Goal: Task Accomplishment & Management: Manage account settings

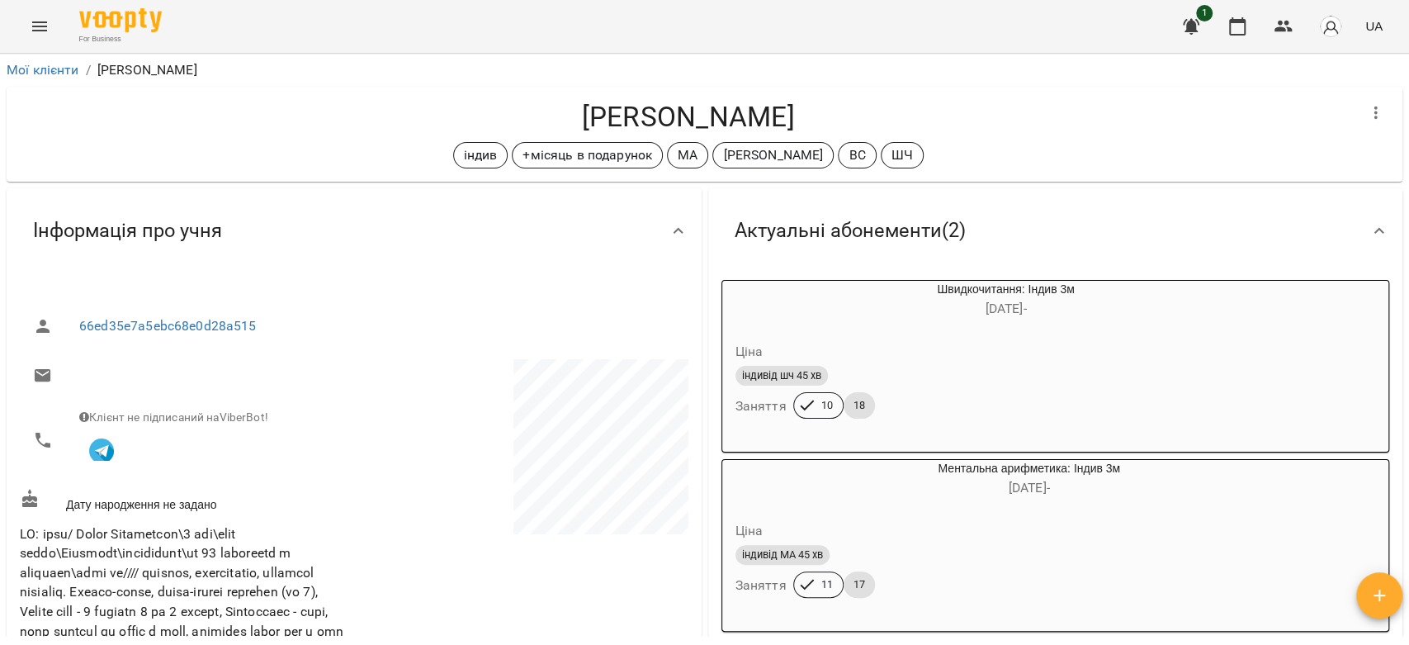
scroll to position [2292, 0]
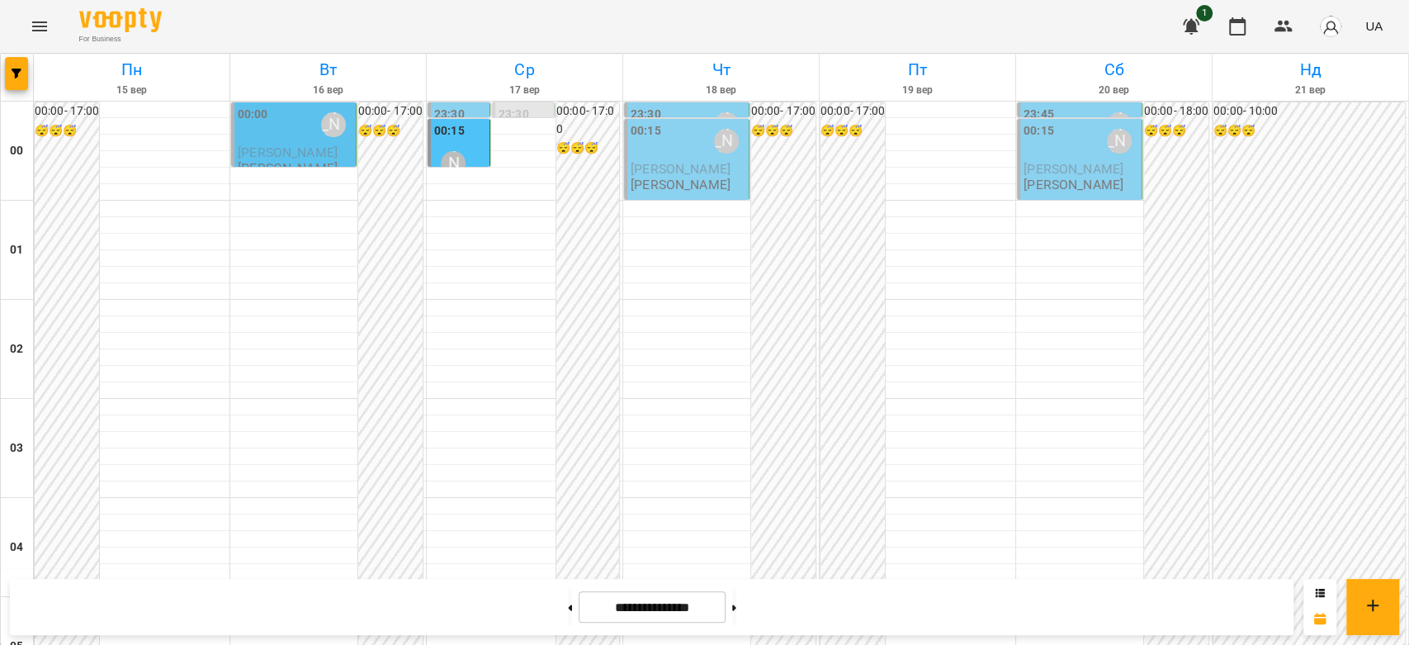
scroll to position [1908, 0]
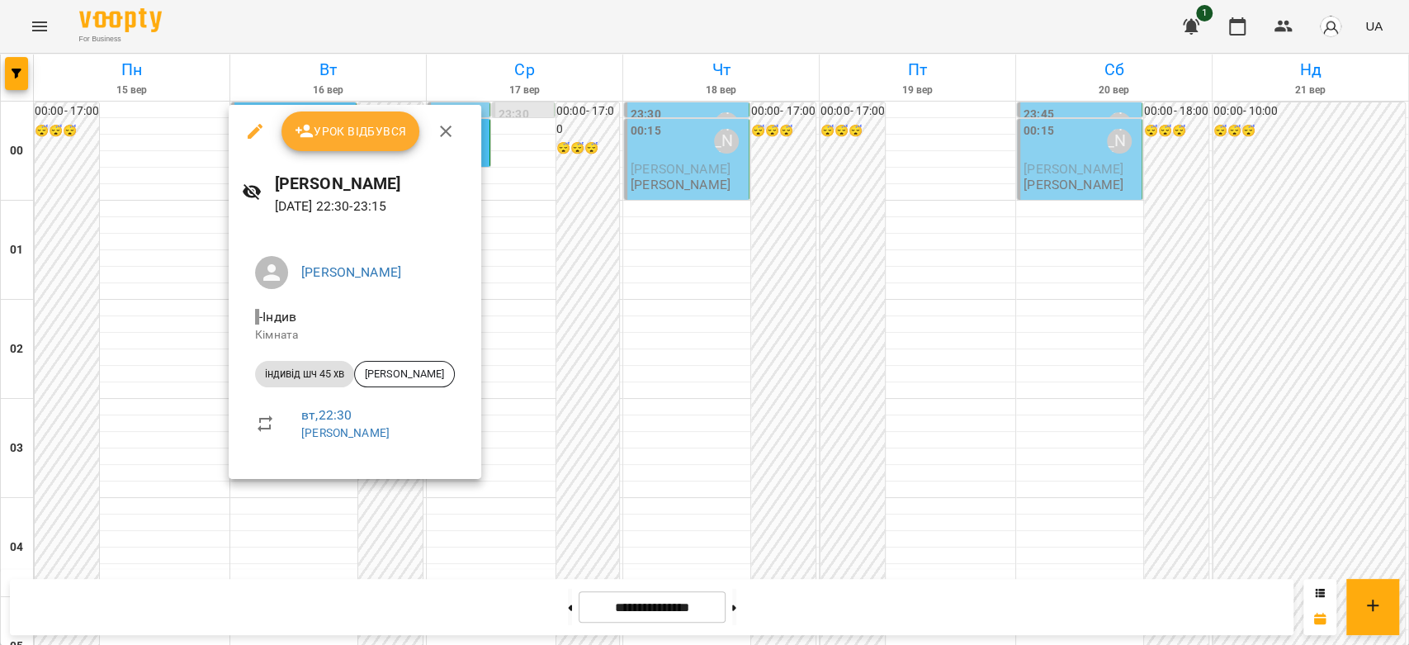
click at [551, 390] on div at bounding box center [704, 322] width 1409 height 645
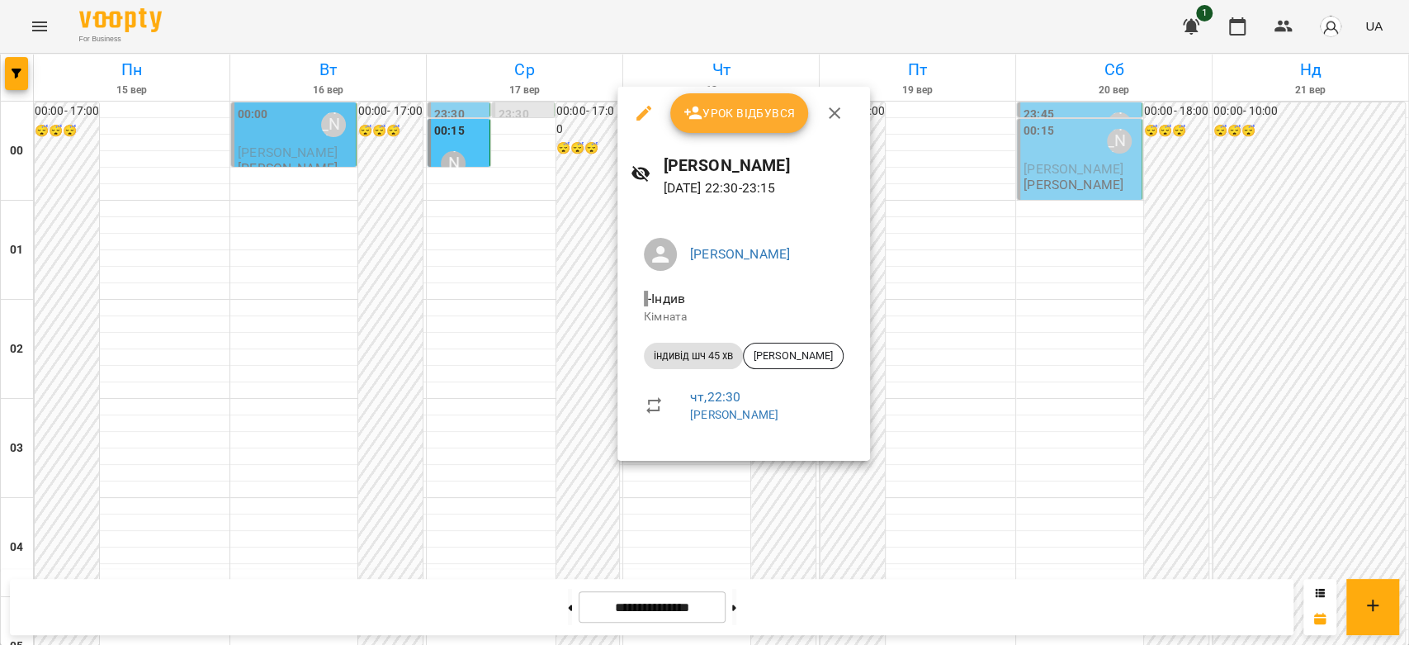
click at [596, 417] on div at bounding box center [704, 322] width 1409 height 645
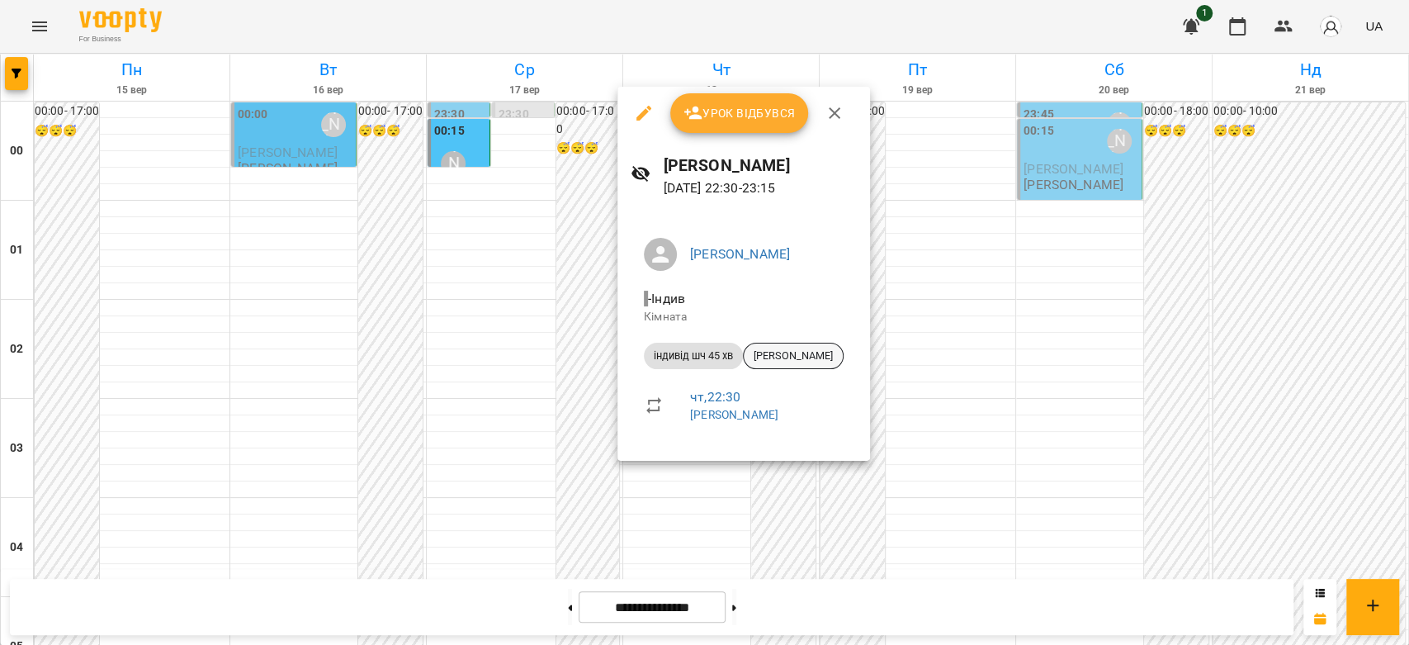
click at [779, 368] on div "[PERSON_NAME]" at bounding box center [793, 356] width 101 height 26
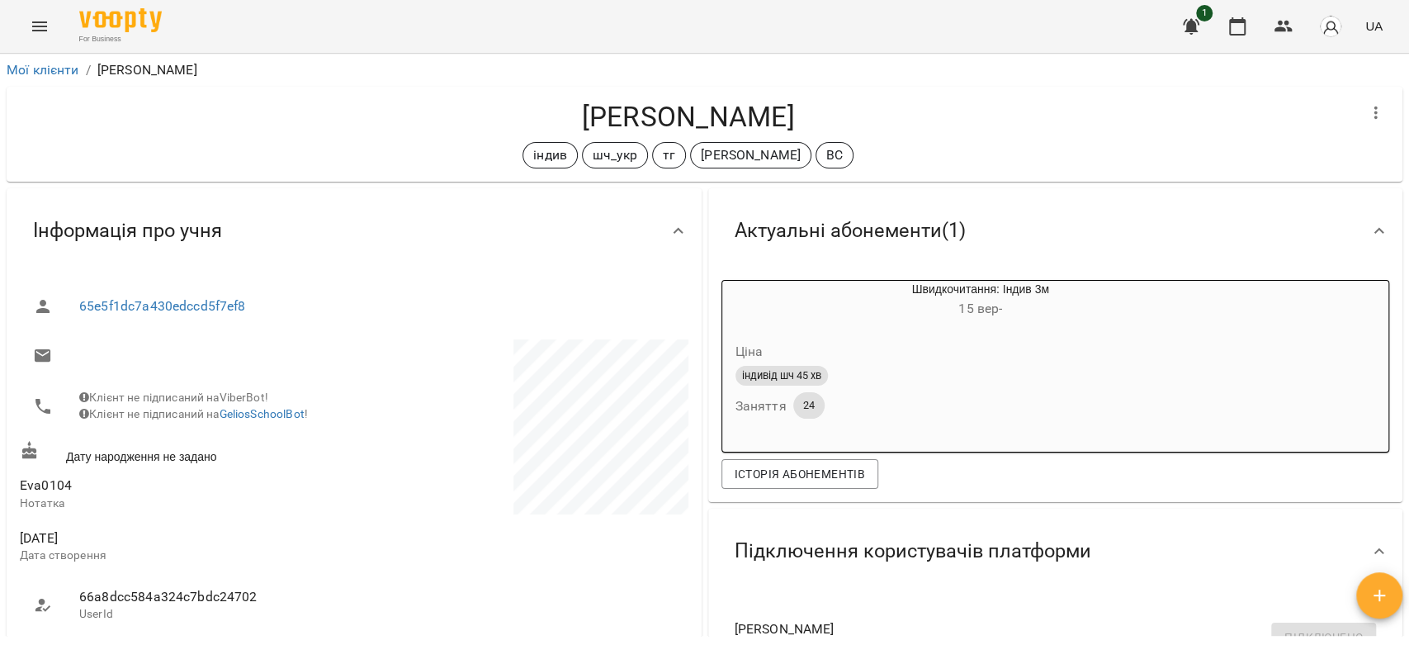
scroll to position [550, 0]
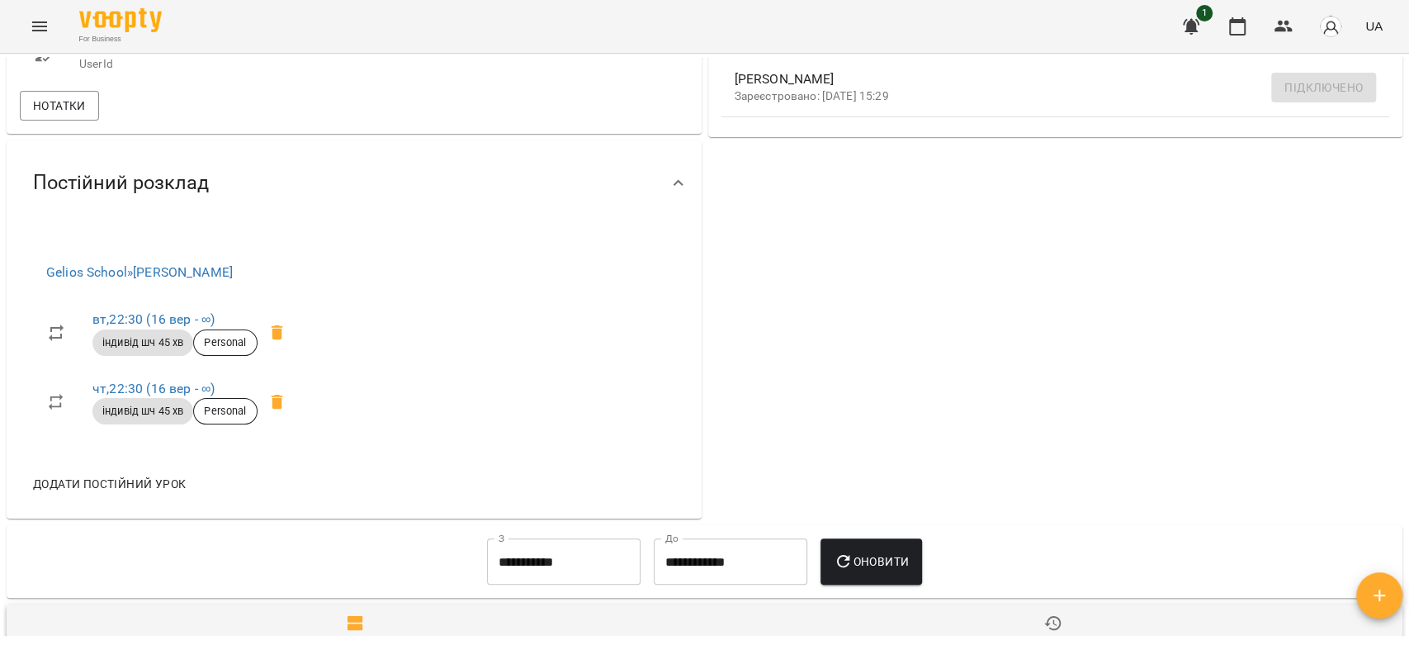
click at [51, 88] on div "66a8dcc584a324c7bdc24702 UserId" at bounding box center [186, 54] width 338 height 65
click at [59, 116] on span "Нотатки" at bounding box center [59, 106] width 53 height 20
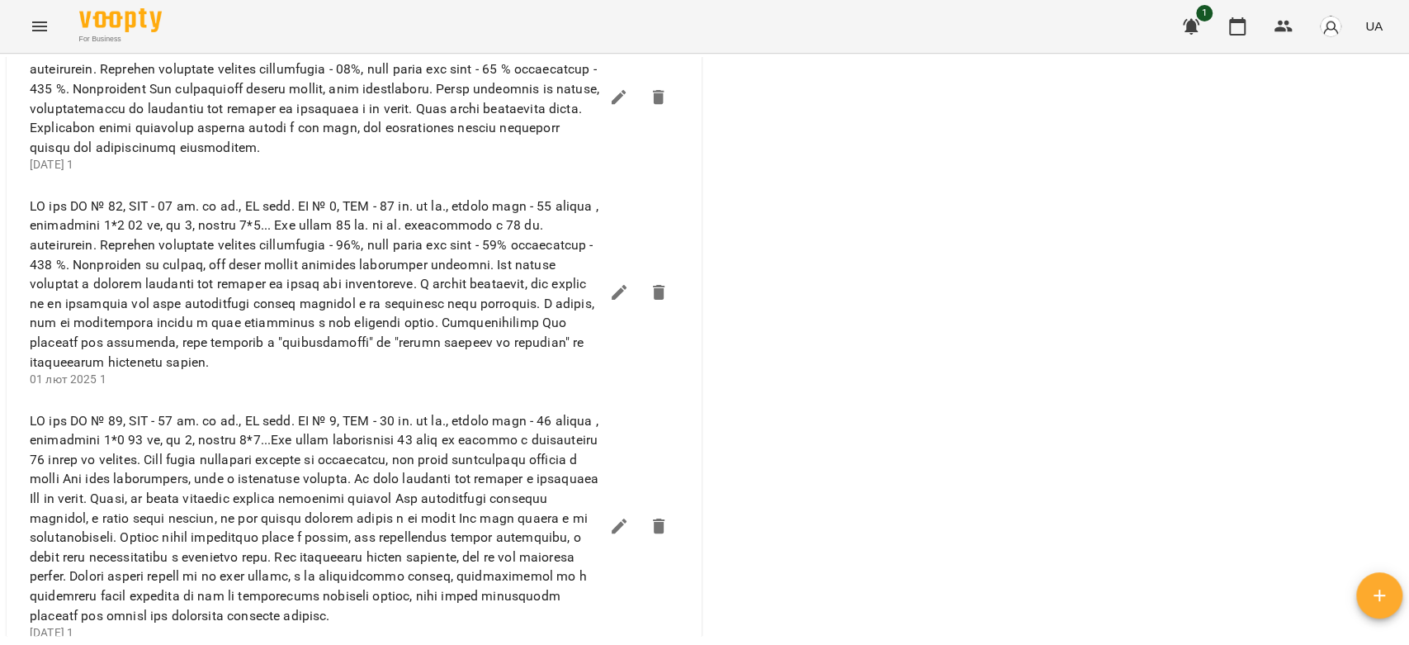
scroll to position [917, 0]
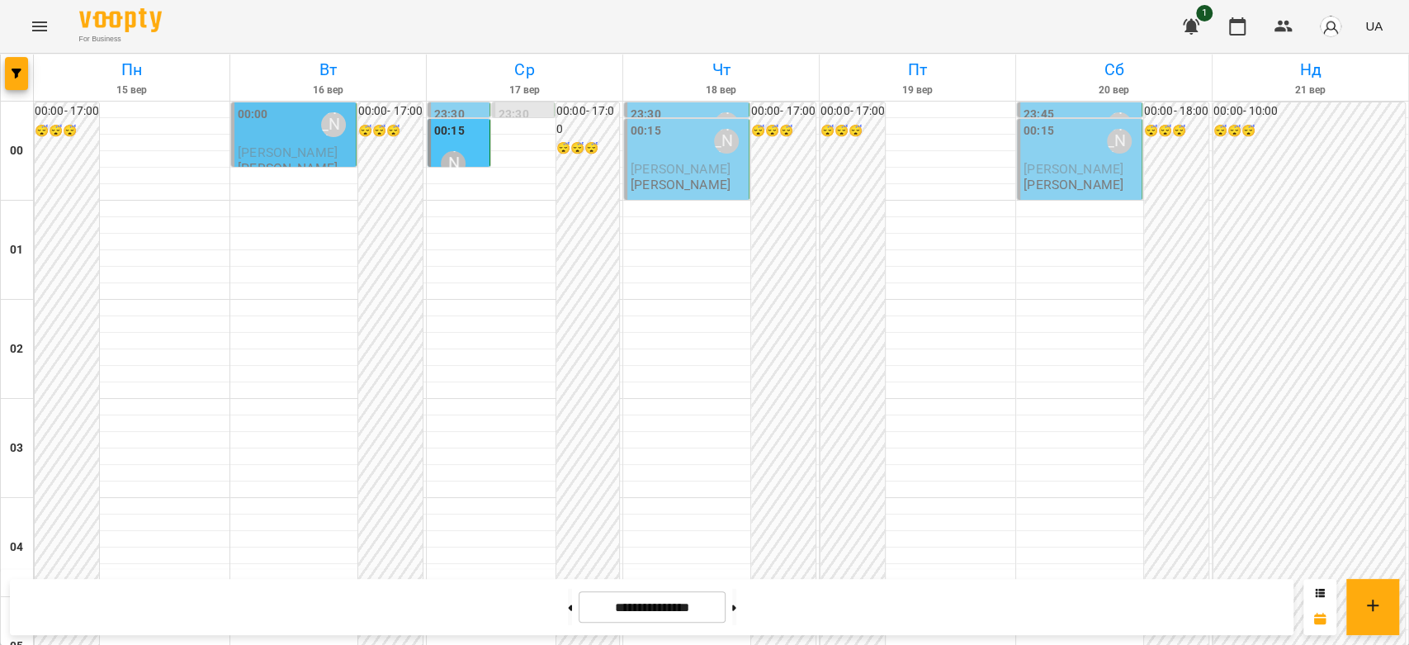
scroll to position [1467, 0]
click at [42, 17] on icon "Menu" at bounding box center [40, 27] width 20 height 20
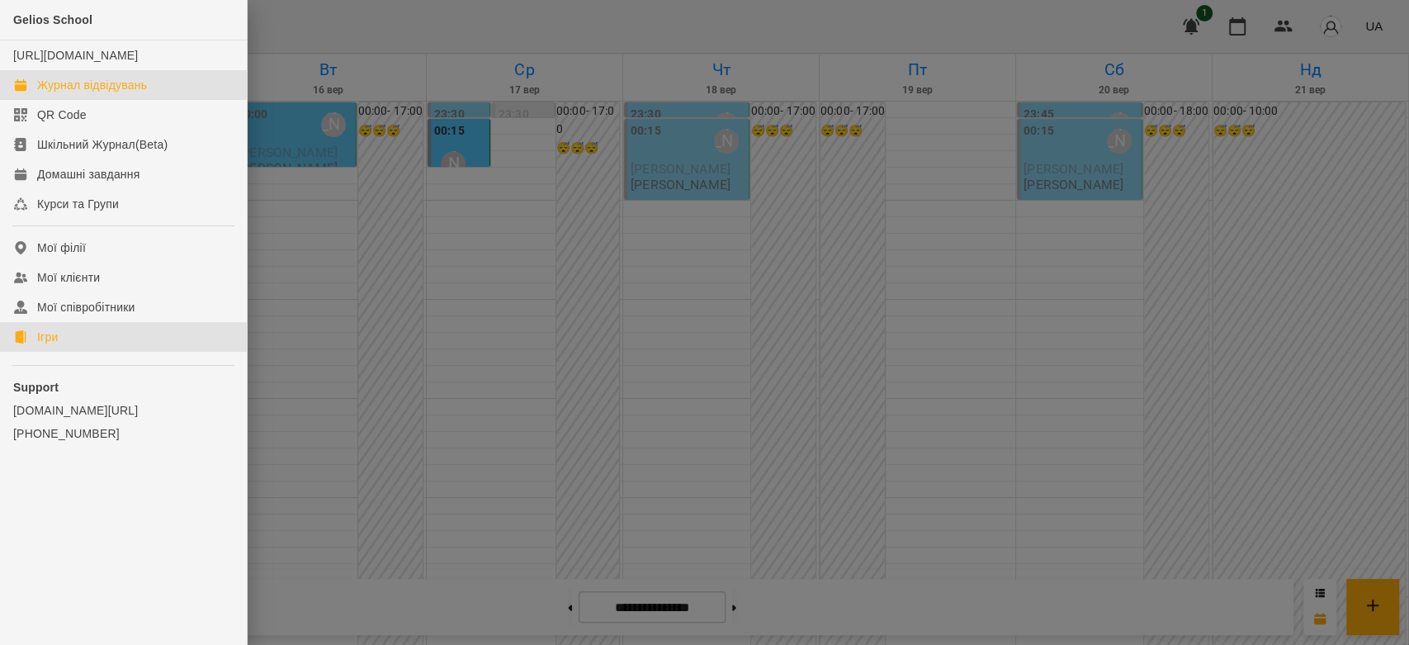
click at [95, 352] on link "Ігри" at bounding box center [123, 337] width 247 height 30
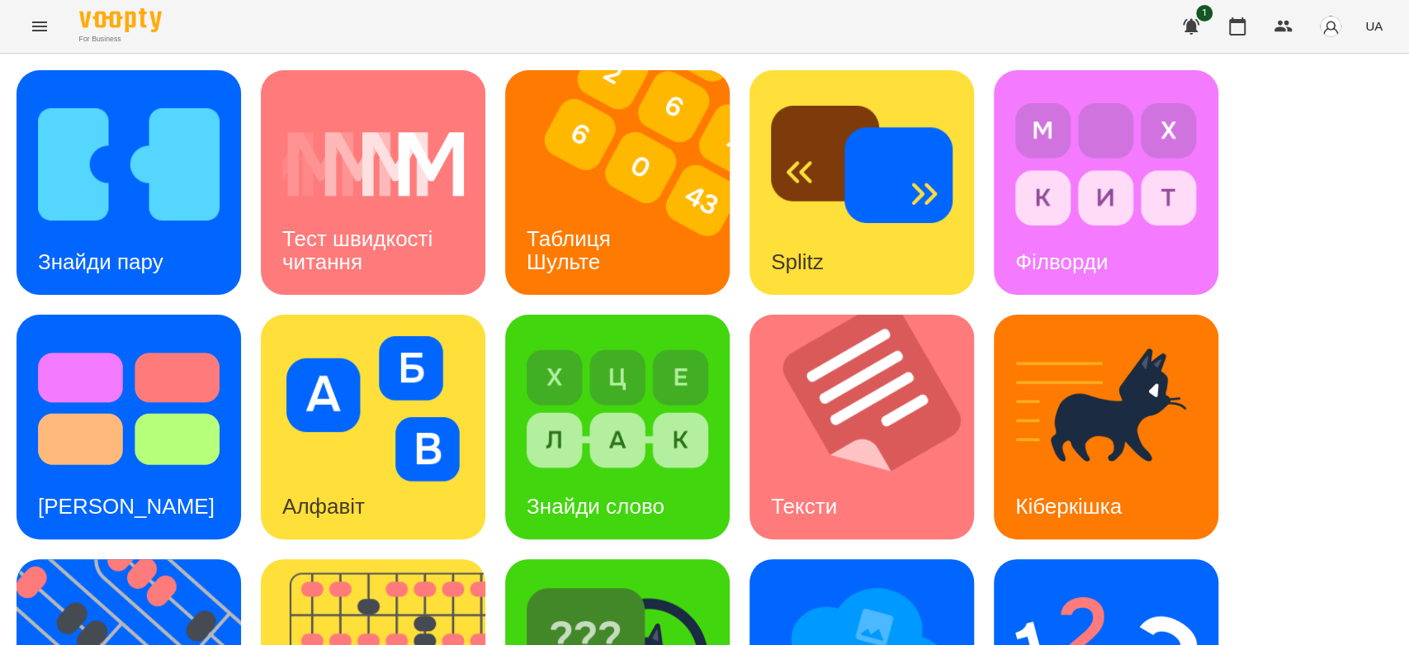
scroll to position [399, 0]
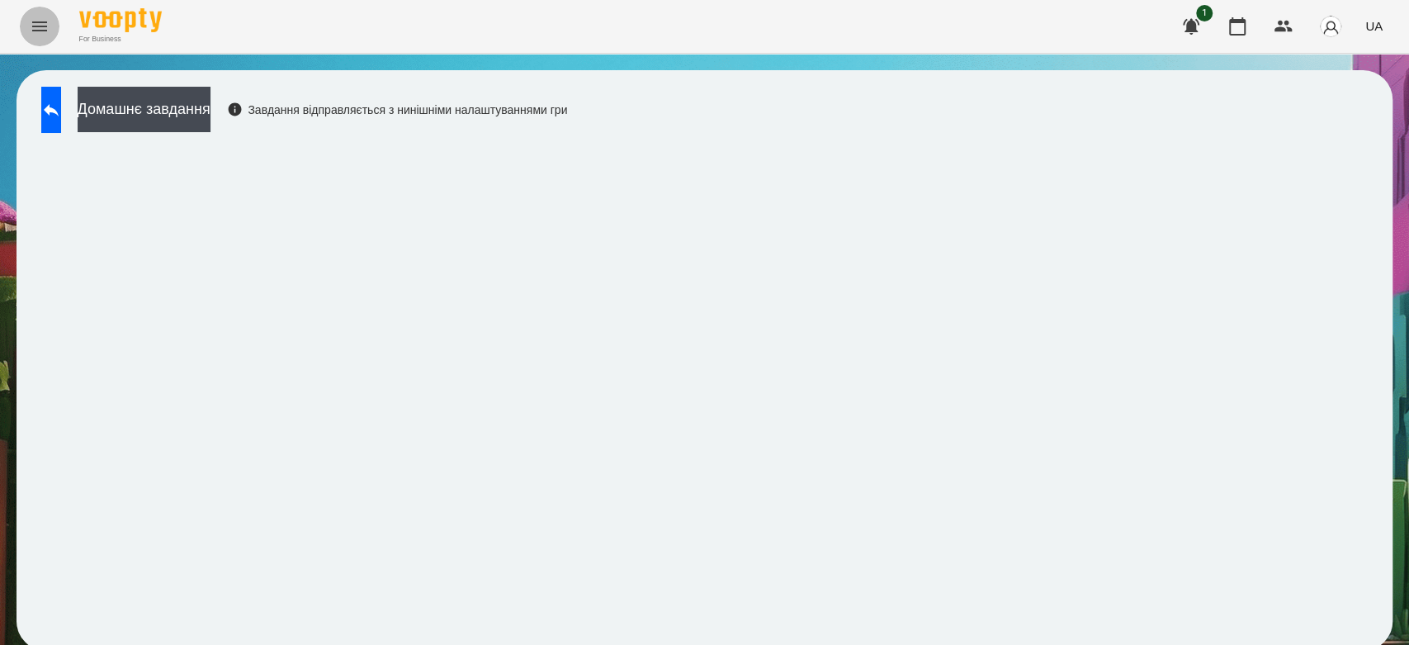
click at [46, 22] on icon "Menu" at bounding box center [40, 27] width 20 height 20
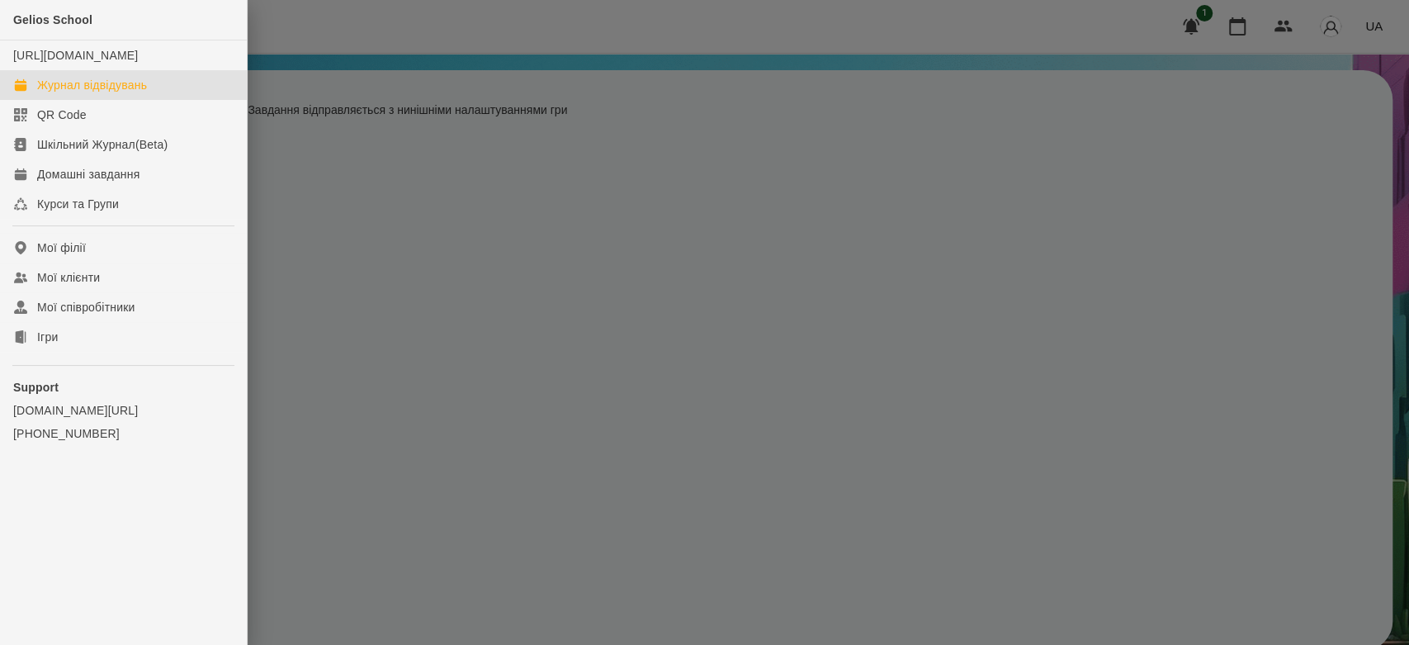
click at [54, 92] on div "Журнал відвідувань" at bounding box center [92, 85] width 110 height 17
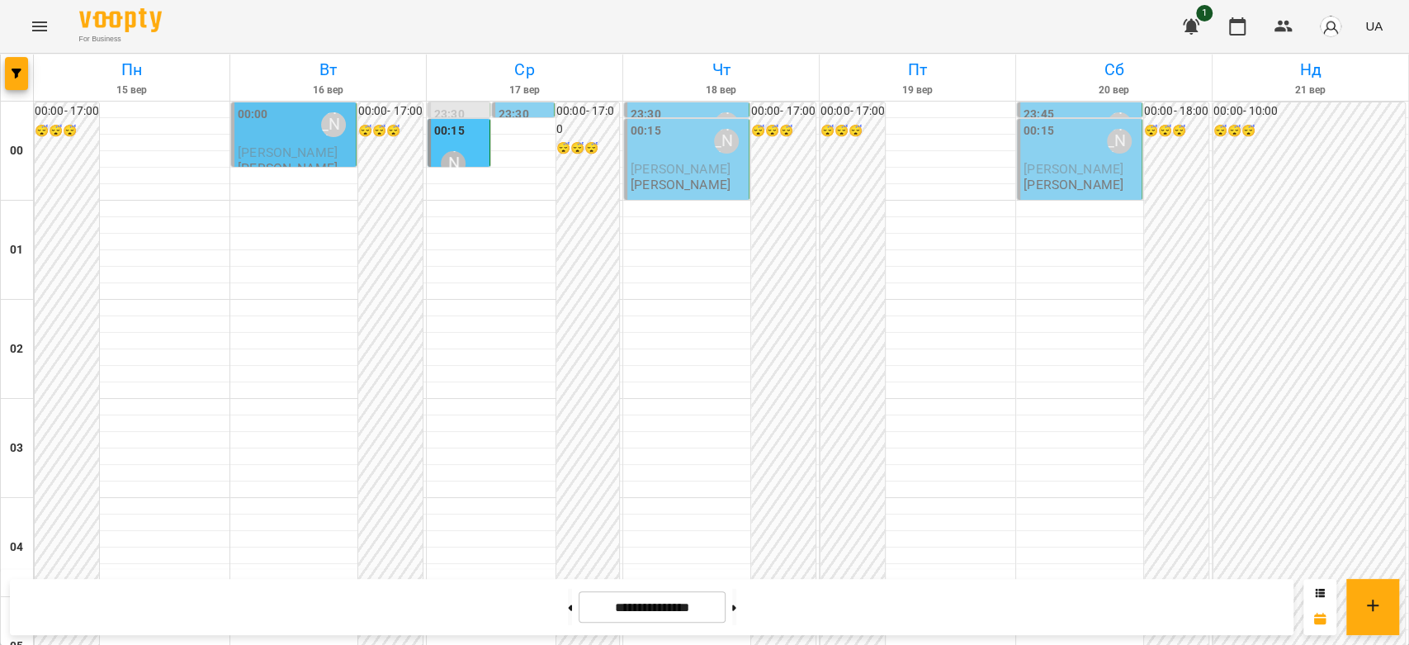
scroll to position [1284, 0]
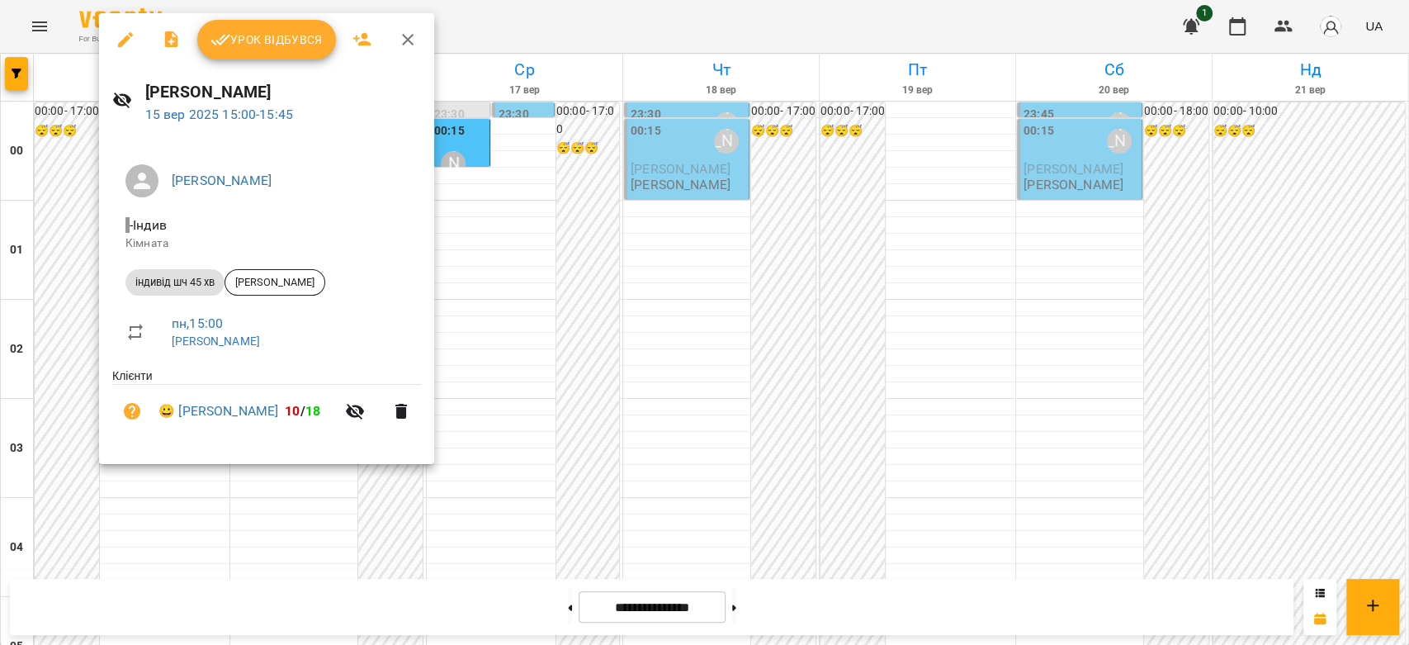
click at [231, 51] on button "Урок відбувся" at bounding box center [266, 40] width 139 height 40
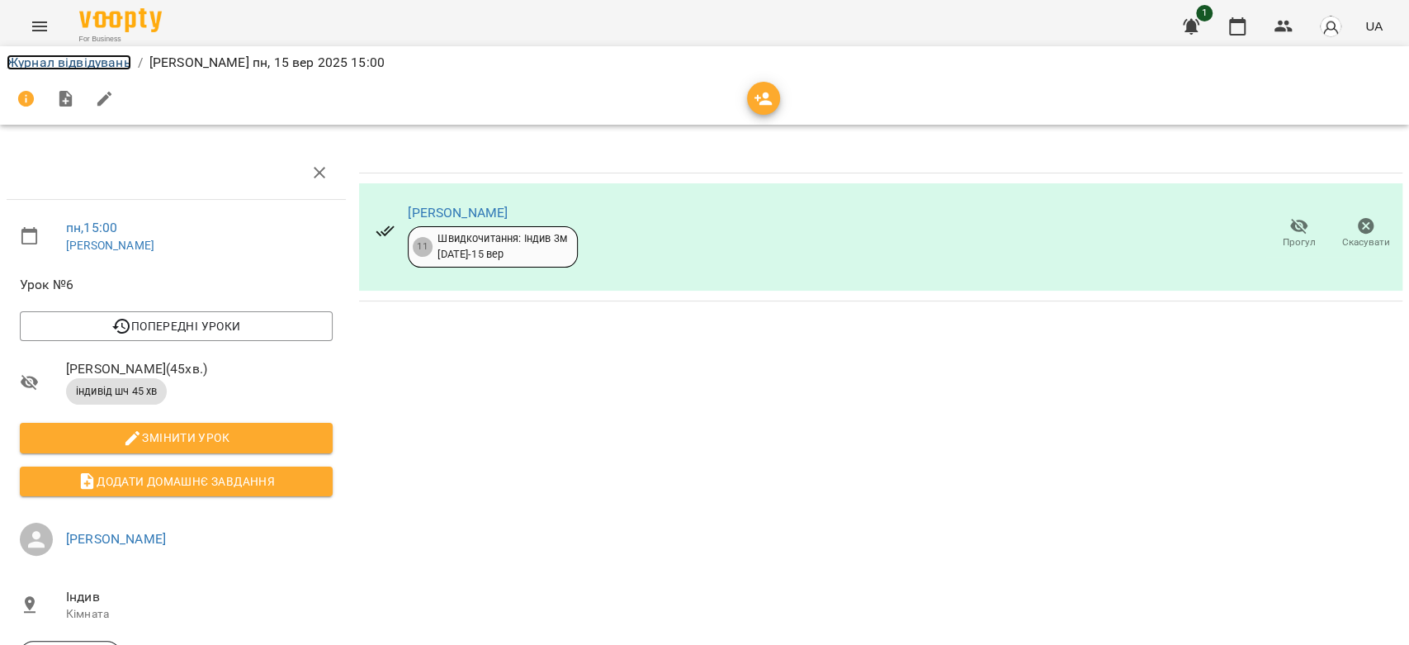
click at [36, 63] on link "Журнал відвідувань" at bounding box center [69, 62] width 125 height 16
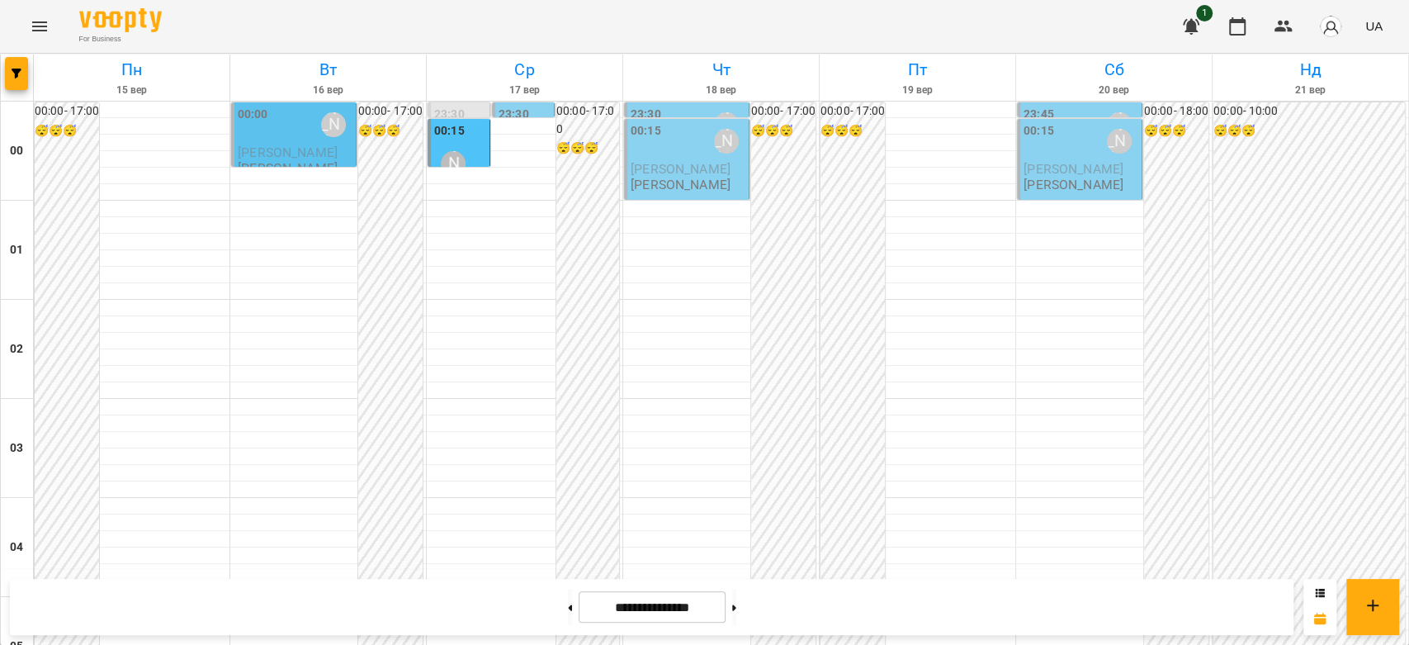
scroll to position [1467, 0]
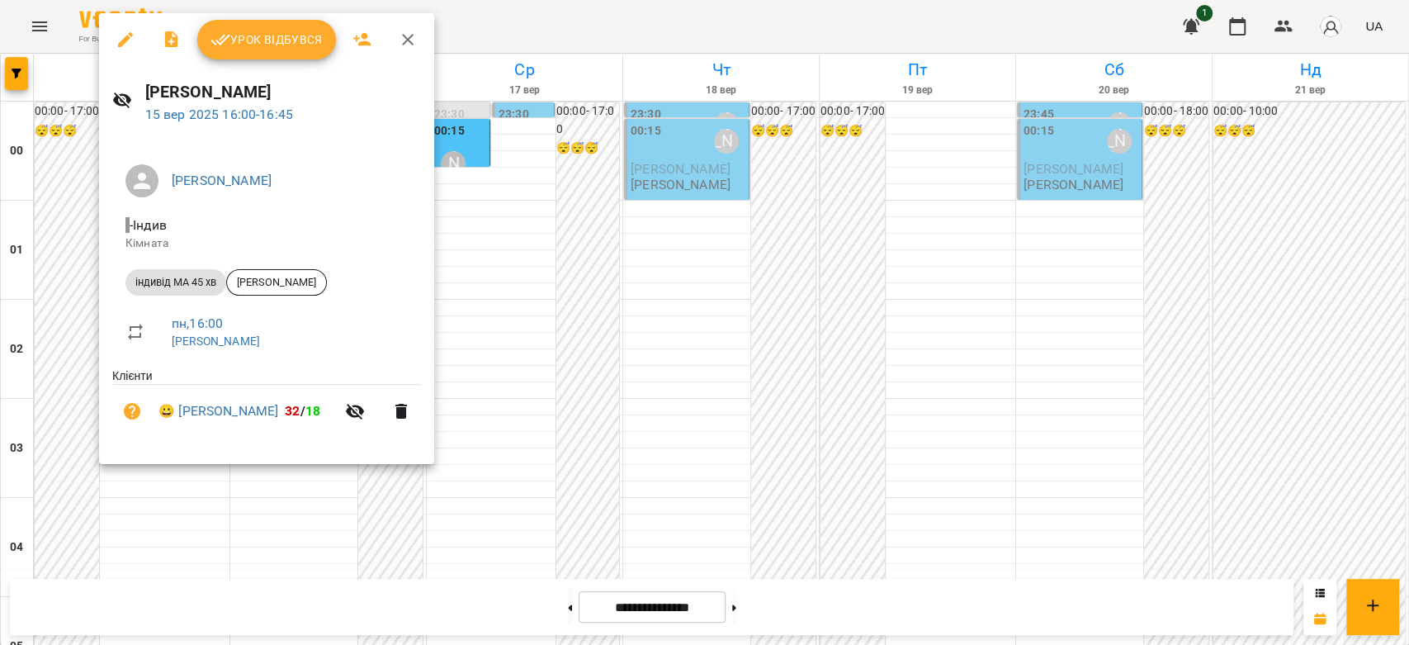
click at [269, 54] on button "Урок відбувся" at bounding box center [266, 40] width 139 height 40
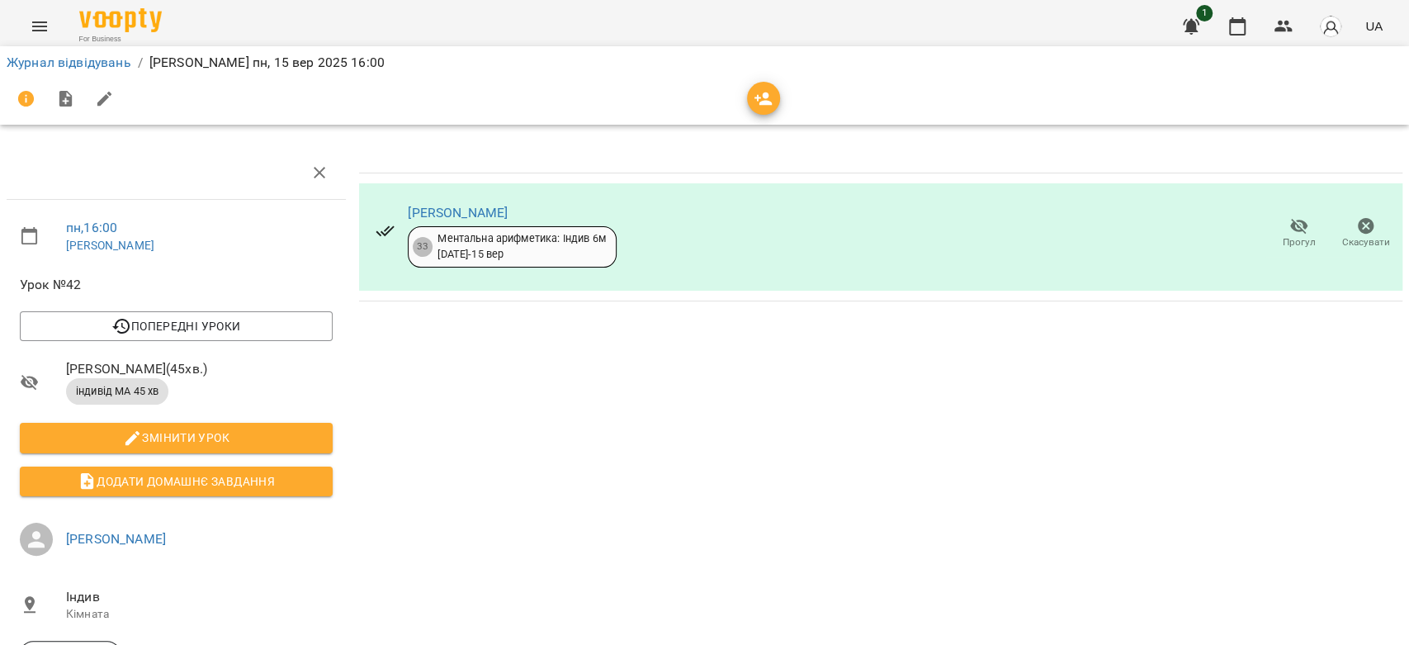
click at [61, 73] on div "Журнал відвідувань / Бондарева Валерія пн, 15 вер 2025 16:00" at bounding box center [704, 63] width 1402 height 26
click at [97, 65] on link "Журнал відвідувань" at bounding box center [69, 62] width 125 height 16
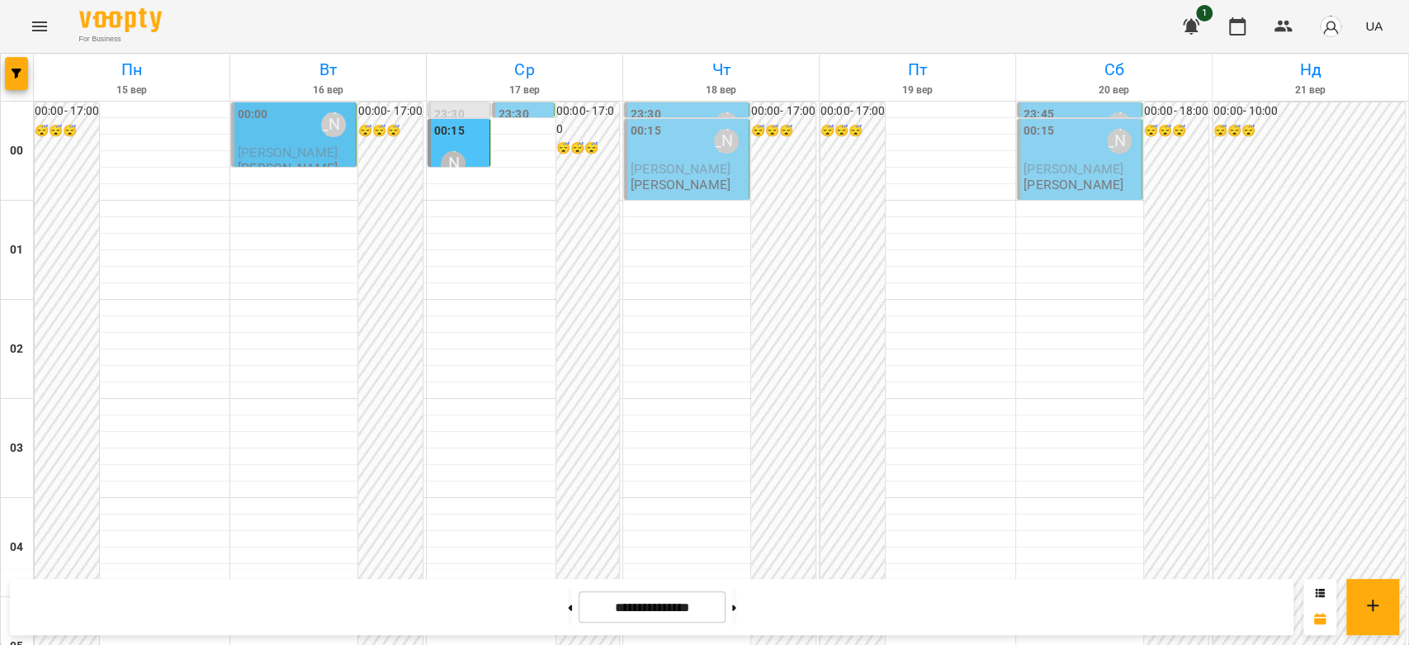
scroll to position [1558, 0]
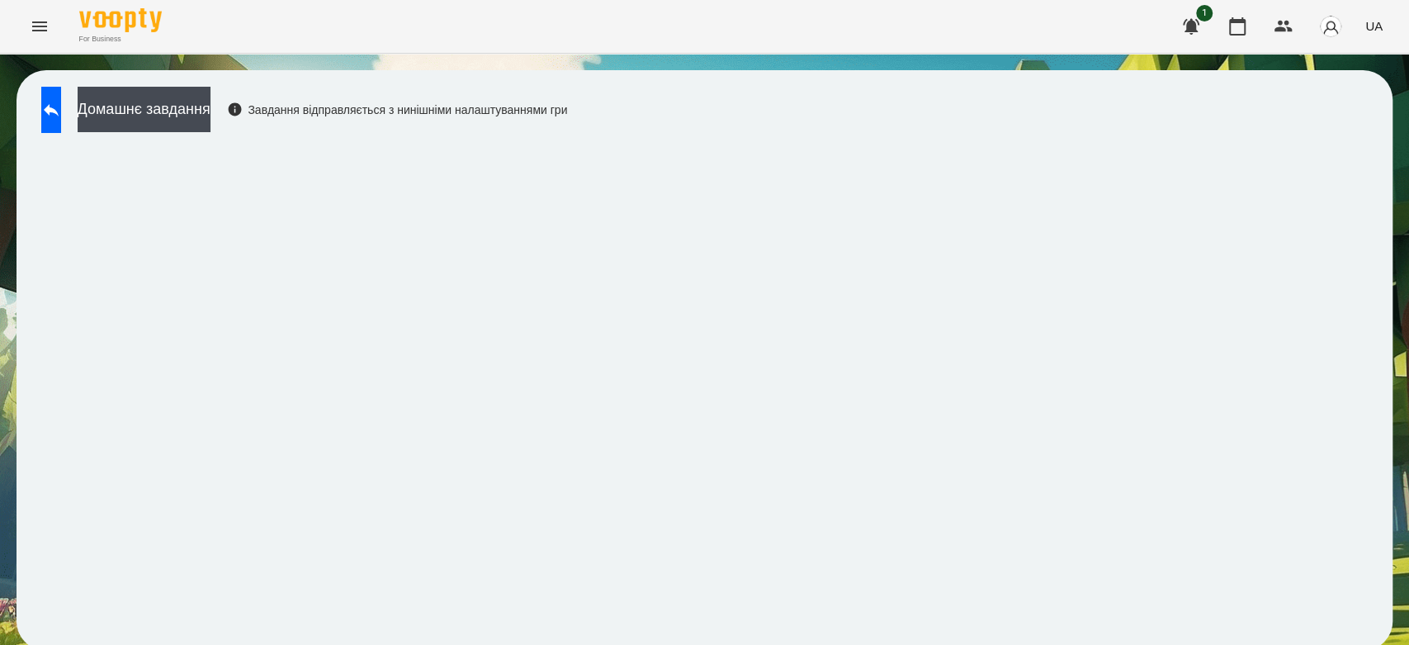
scroll to position [6, 0]
click at [59, 104] on icon at bounding box center [51, 110] width 20 height 20
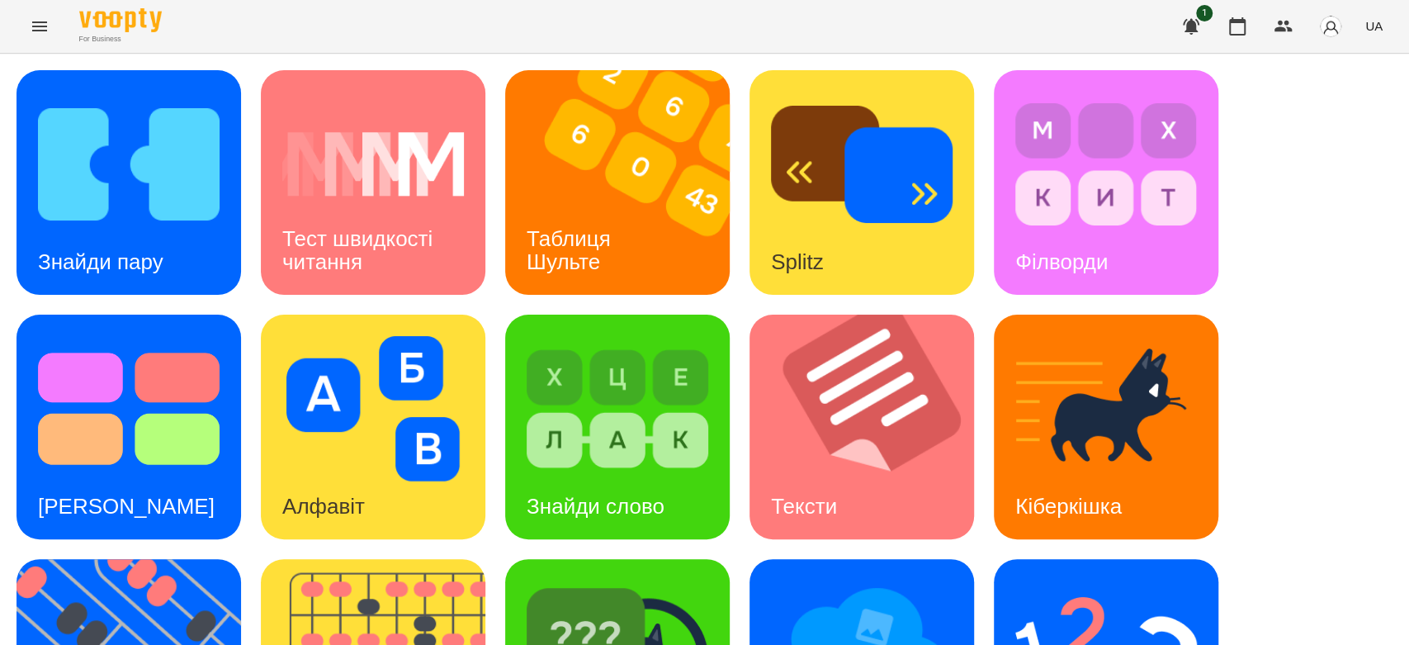
scroll to position [399, 0]
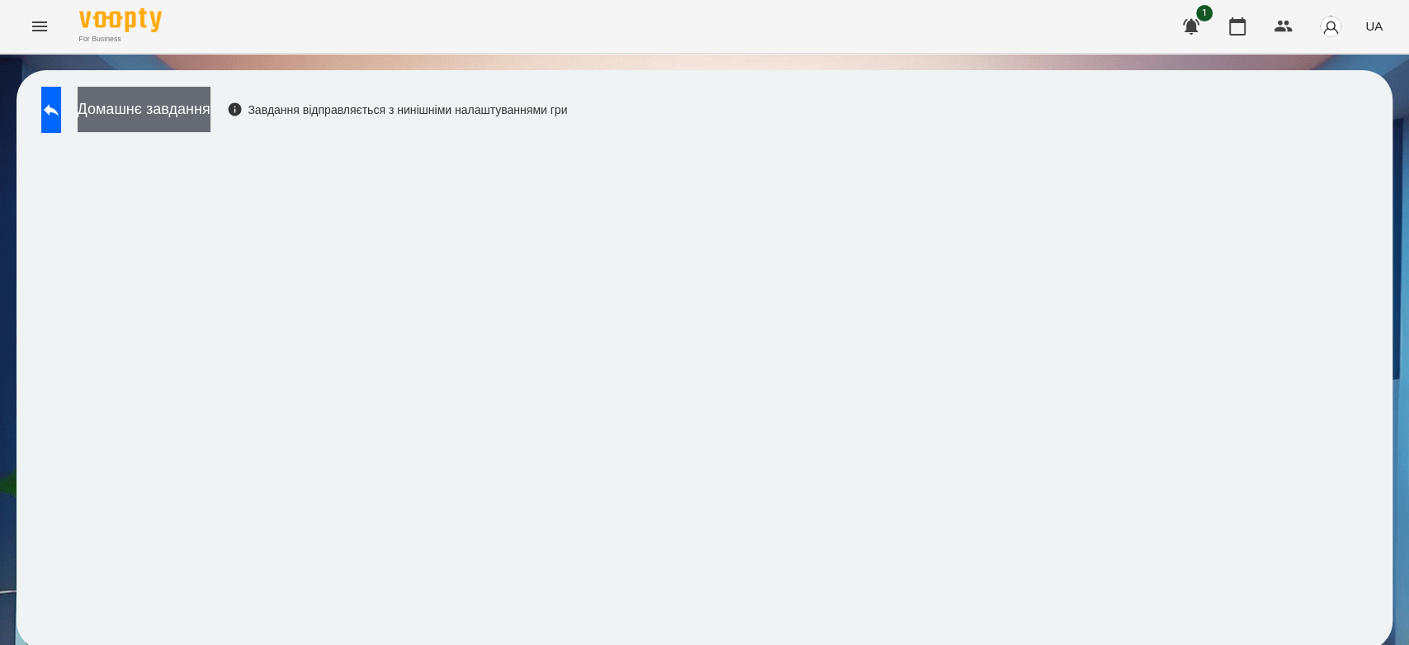
click at [210, 97] on button "Домашнє завдання" at bounding box center [144, 109] width 133 height 45
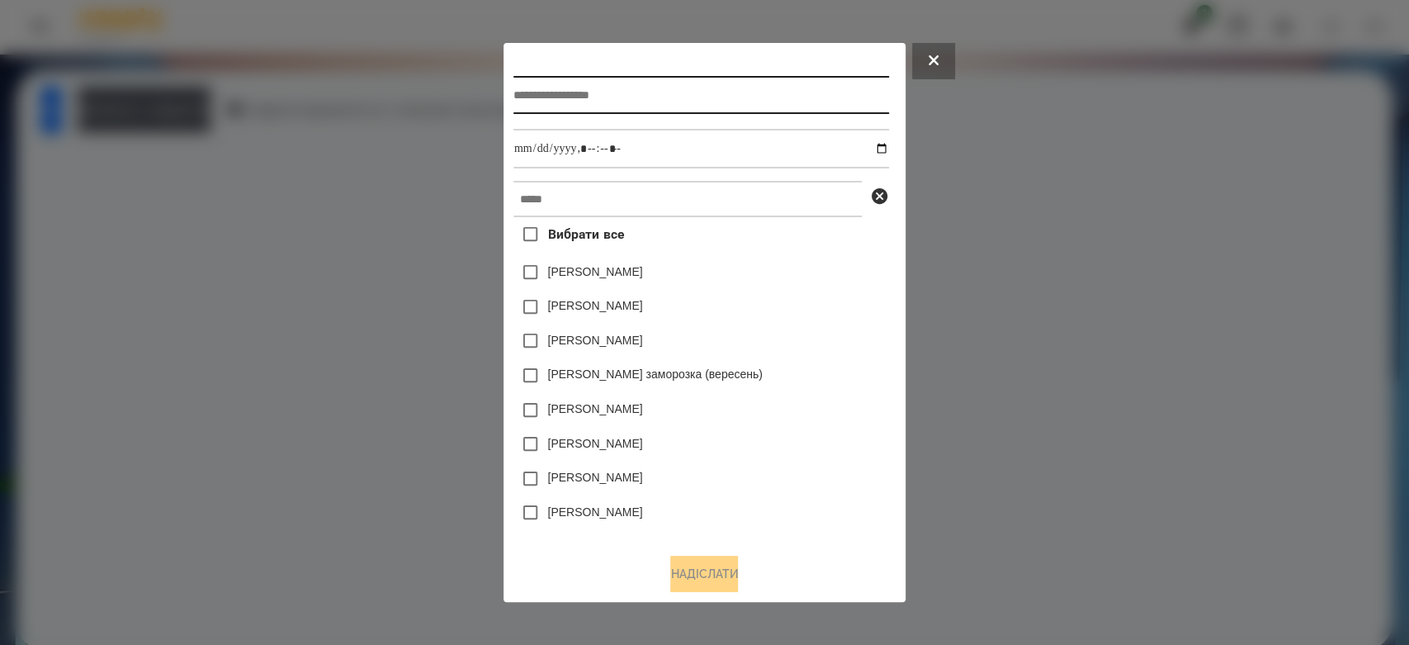
click at [593, 82] on input "text" at bounding box center [701, 95] width 376 height 38
type input "*********"
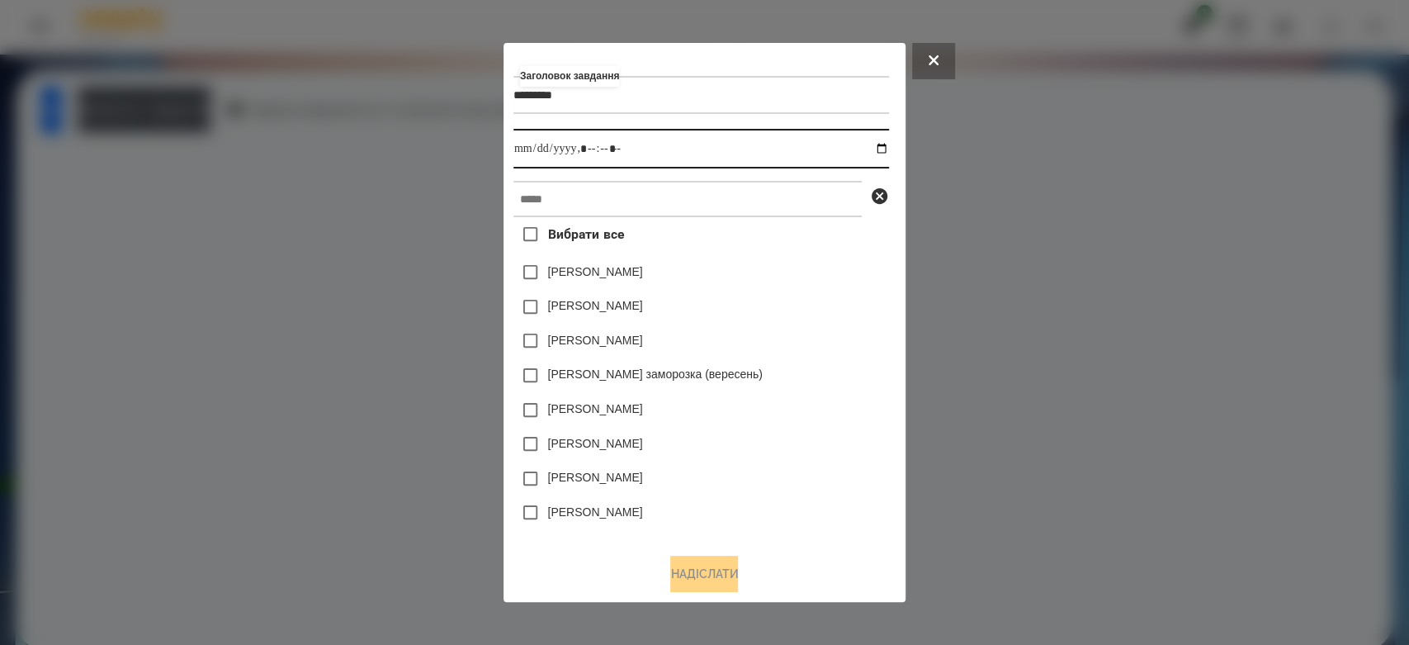
click at [881, 145] on input "datetime-local" at bounding box center [701, 149] width 376 height 40
type input "**********"
click at [799, 263] on div "Коля Главач" at bounding box center [701, 272] width 376 height 35
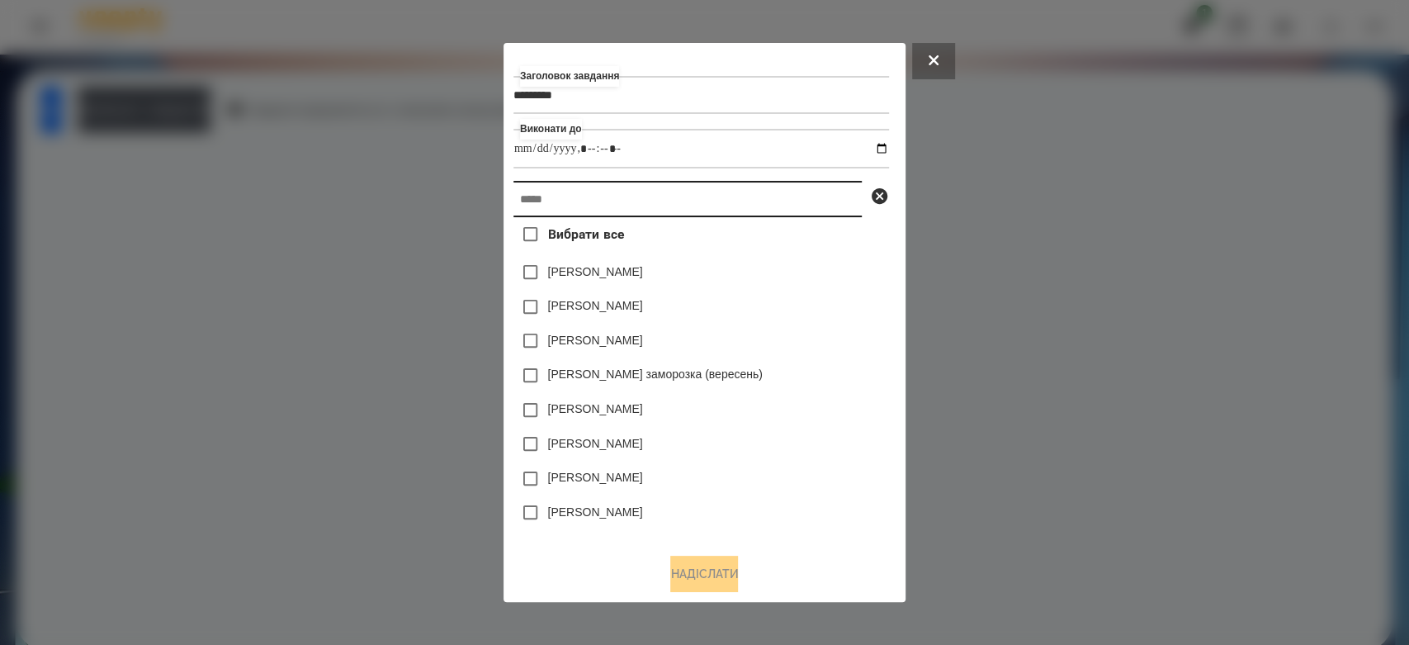
click at [787, 201] on input "text" at bounding box center [687, 199] width 348 height 36
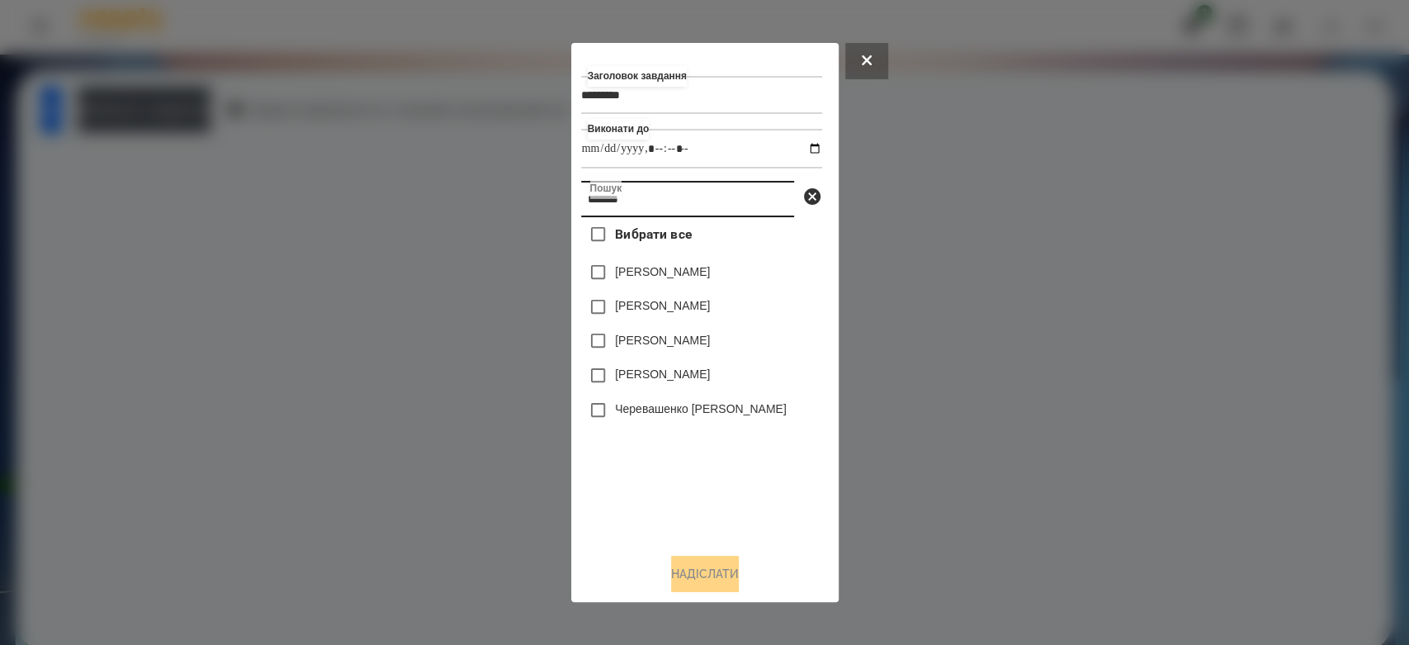
type input "*******"
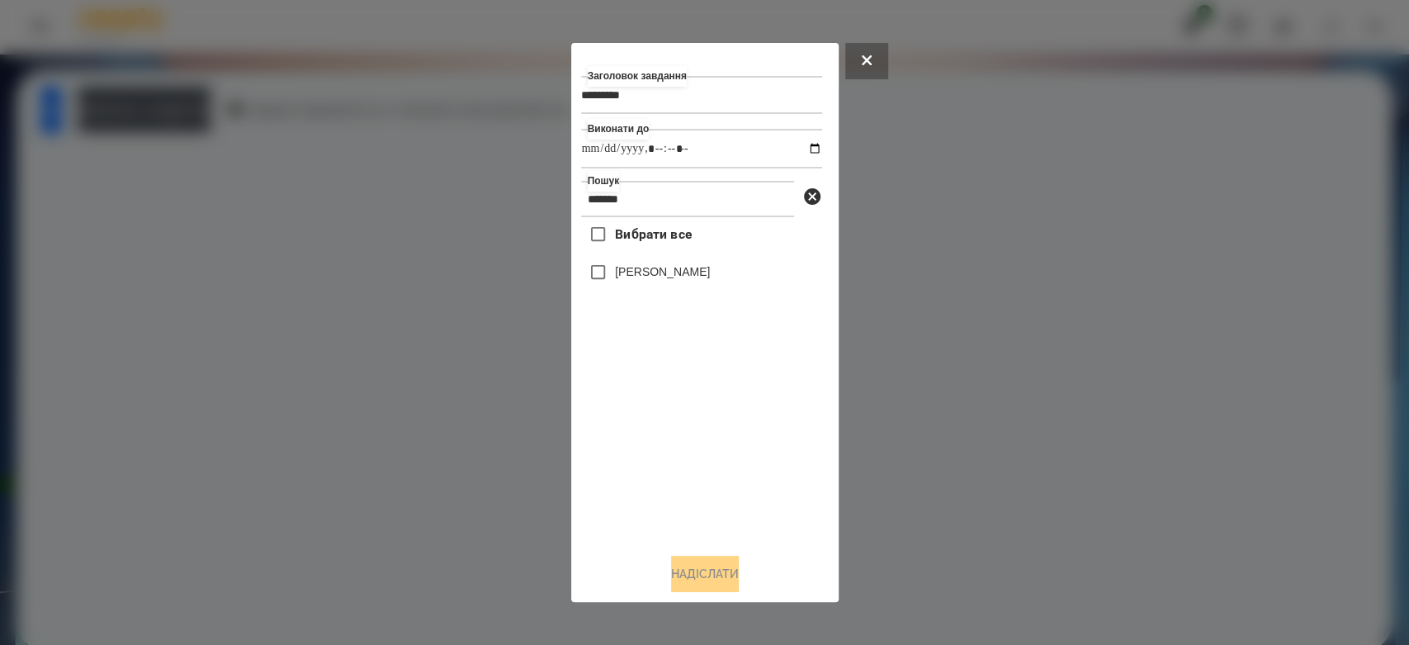
click at [688, 267] on label "[PERSON_NAME]" at bounding box center [662, 271] width 95 height 17
click at [690, 573] on button "Надіслати" at bounding box center [705, 574] width 68 height 36
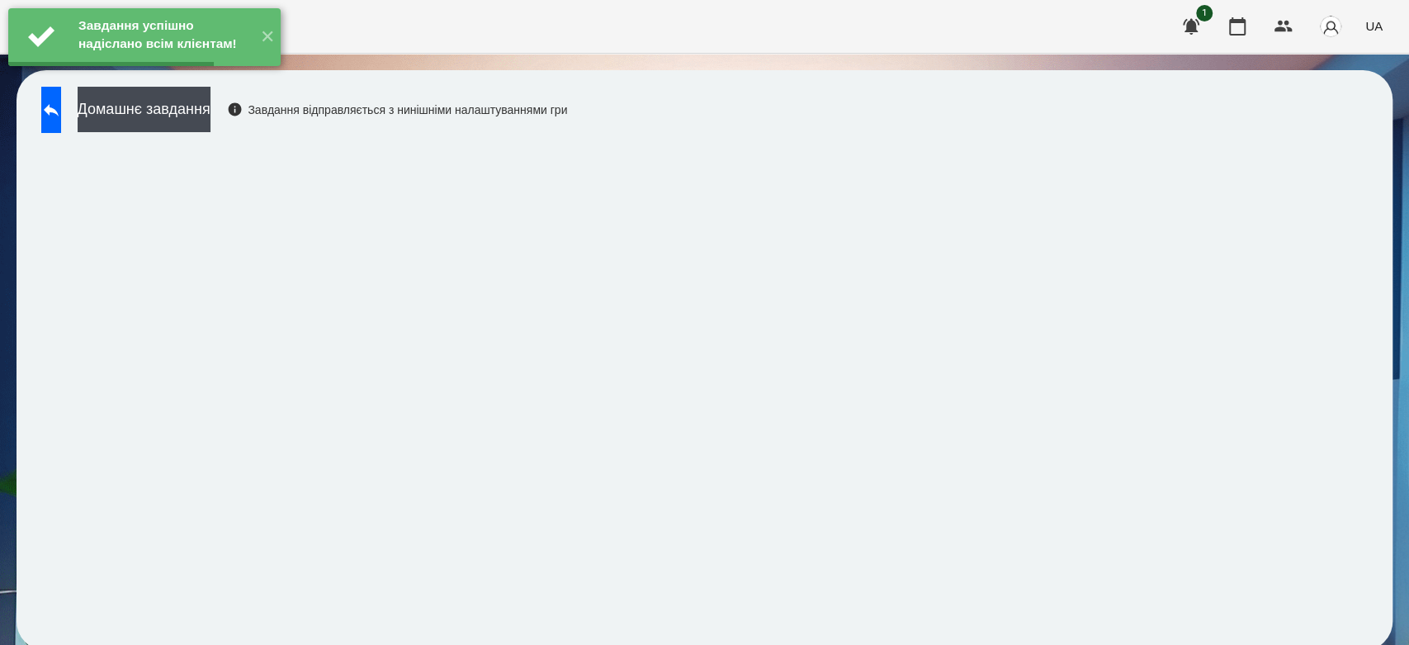
click at [210, 111] on button "Домашнє завдання" at bounding box center [144, 109] width 133 height 45
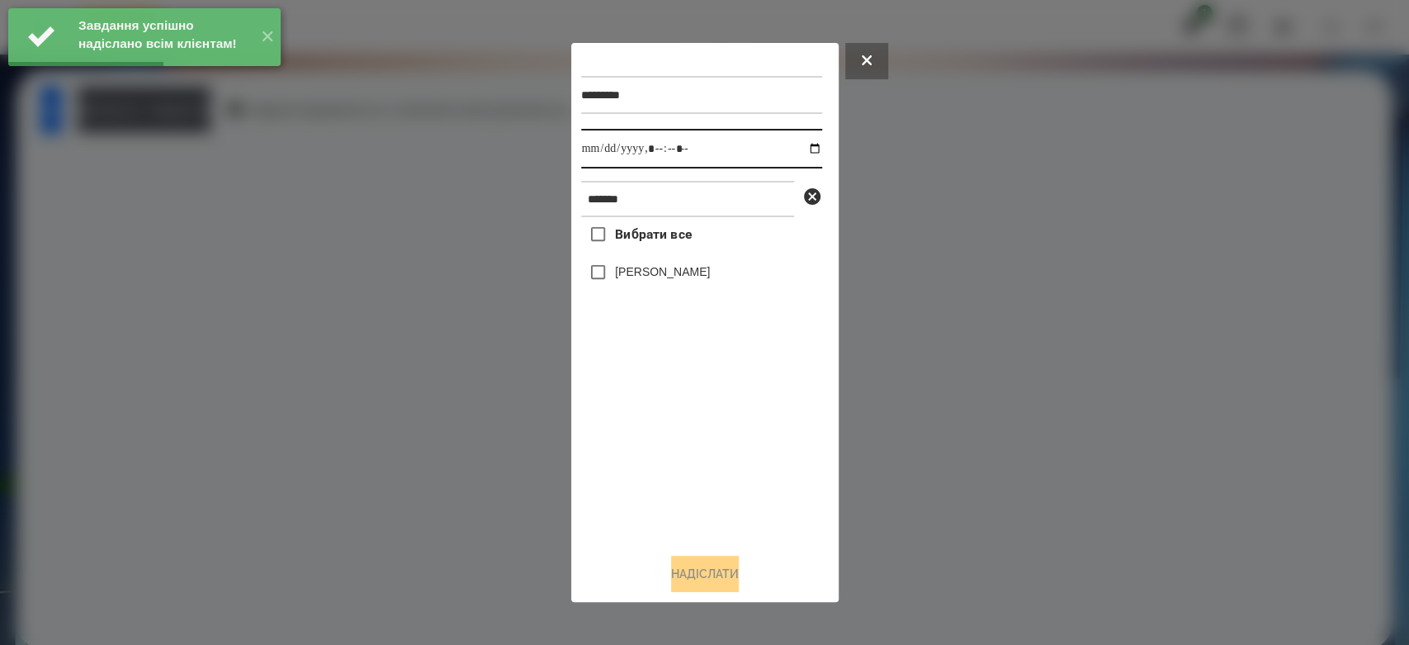
click at [804, 145] on input "datetime-local" at bounding box center [701, 149] width 241 height 40
type input "**********"
click at [692, 513] on div "Вибрати все Макаренко Богдан" at bounding box center [701, 378] width 241 height 323
click at [671, 277] on label "[PERSON_NAME]" at bounding box center [662, 271] width 95 height 17
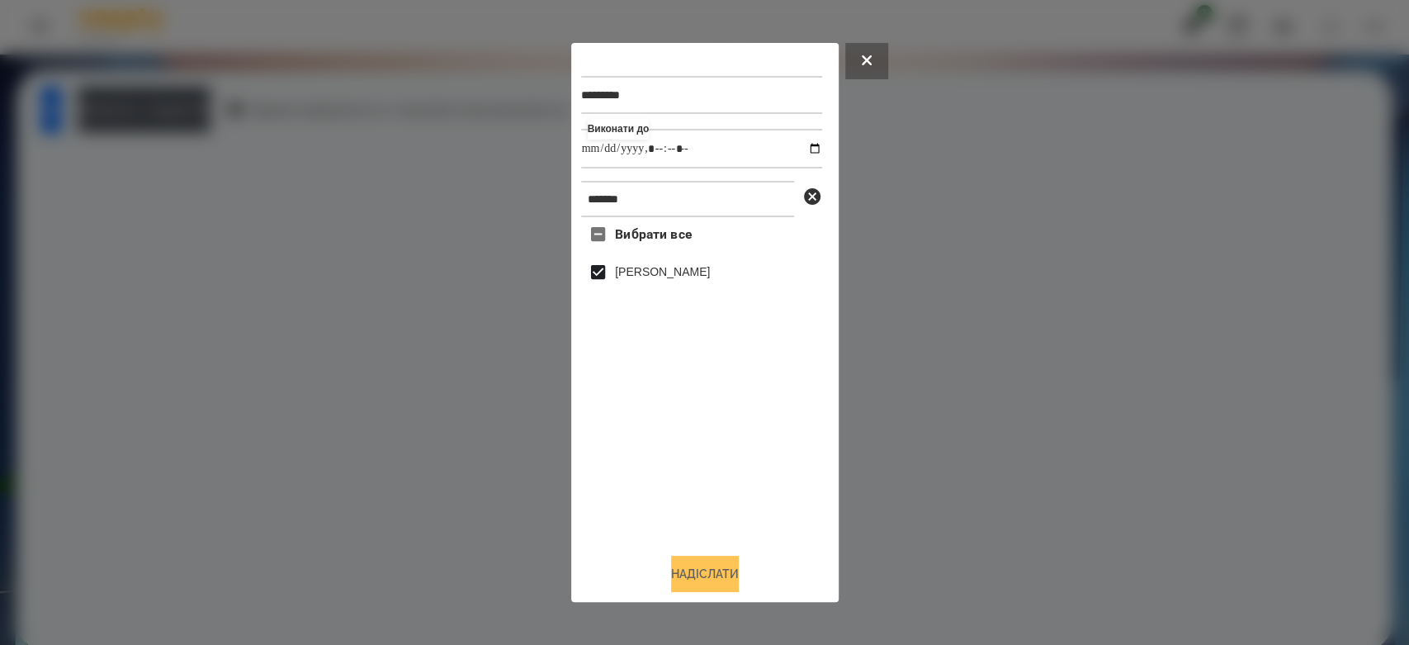
click at [713, 575] on button "Надіслати" at bounding box center [705, 574] width 68 height 36
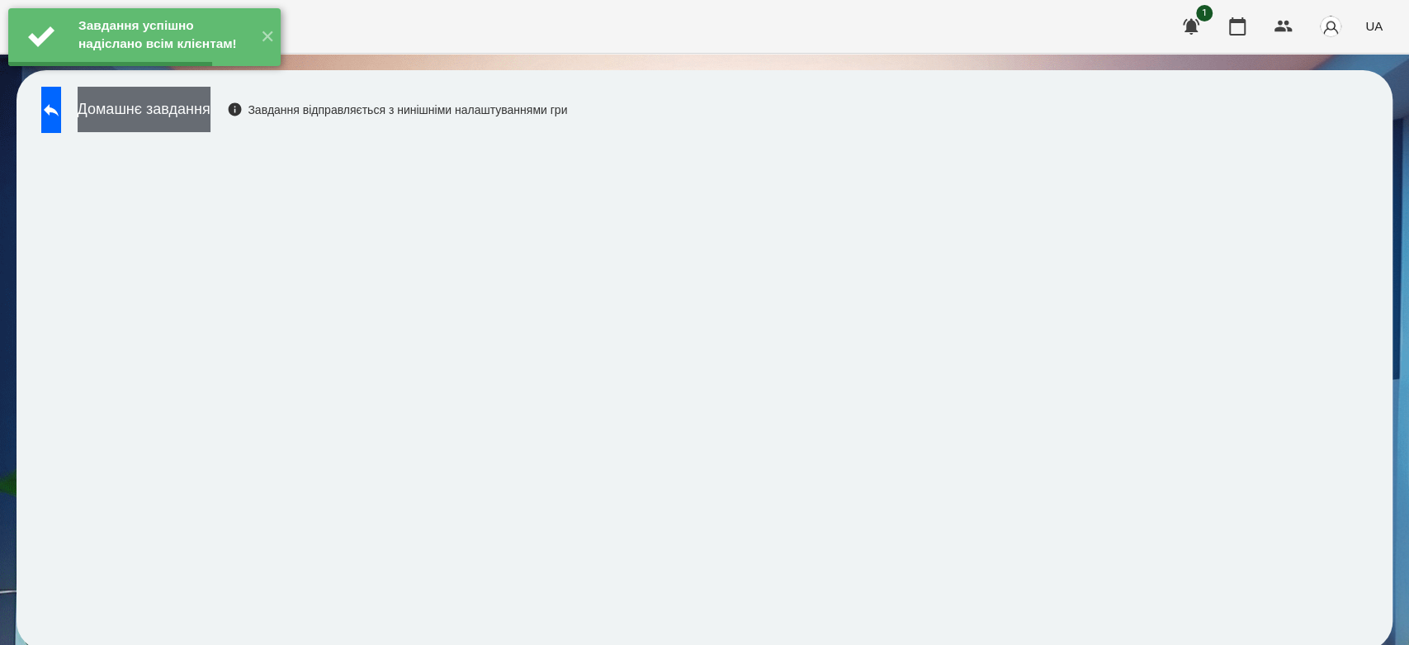
click at [210, 118] on button "Домашнє завдання" at bounding box center [144, 109] width 133 height 45
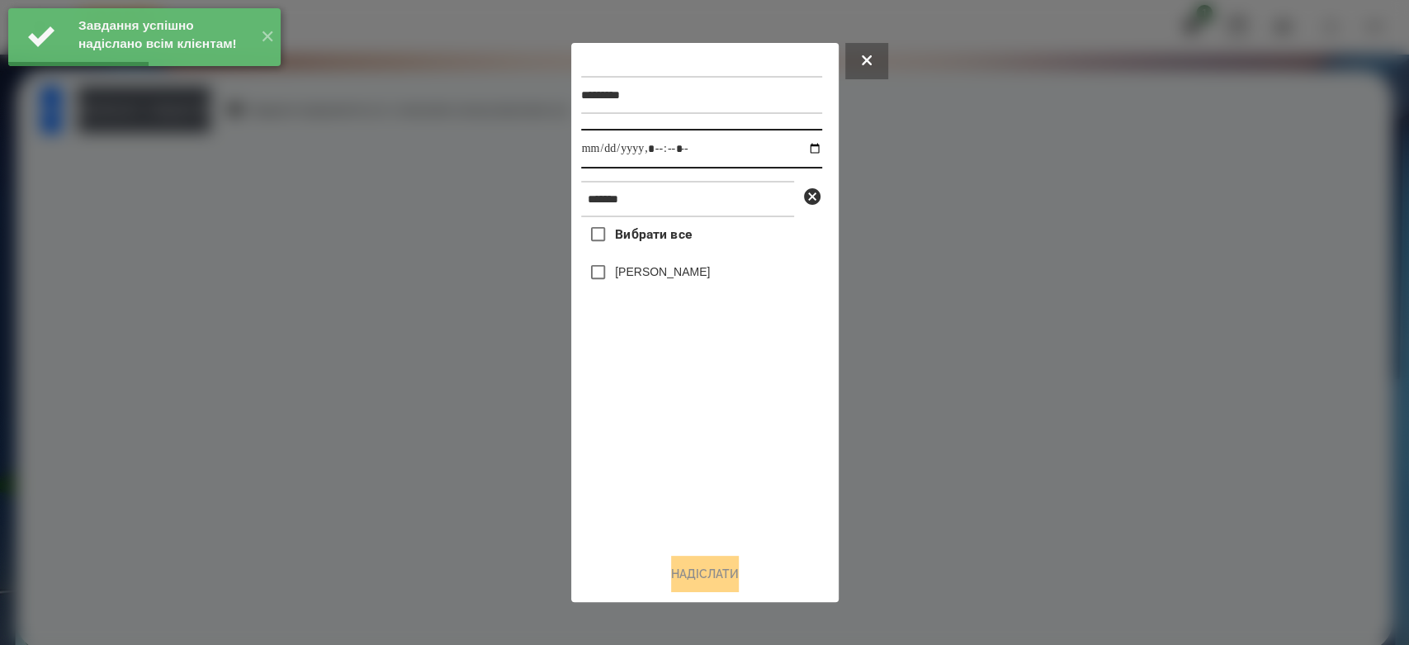
click at [798, 148] on input "datetime-local" at bounding box center [701, 149] width 241 height 40
type input "**********"
click at [706, 452] on div "Вибрати все Макаренко Богдан" at bounding box center [701, 378] width 241 height 323
click at [655, 276] on label "[PERSON_NAME]" at bounding box center [662, 271] width 95 height 17
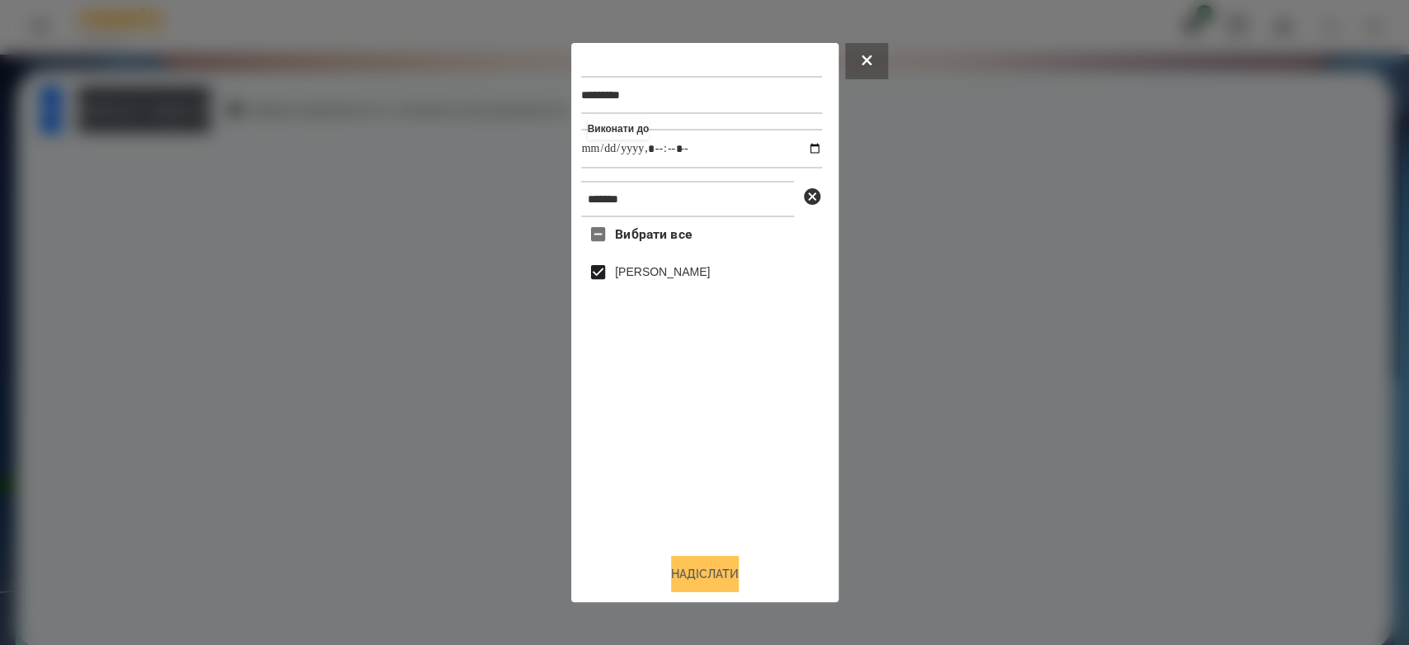
click at [707, 576] on button "Надіслати" at bounding box center [705, 574] width 68 height 36
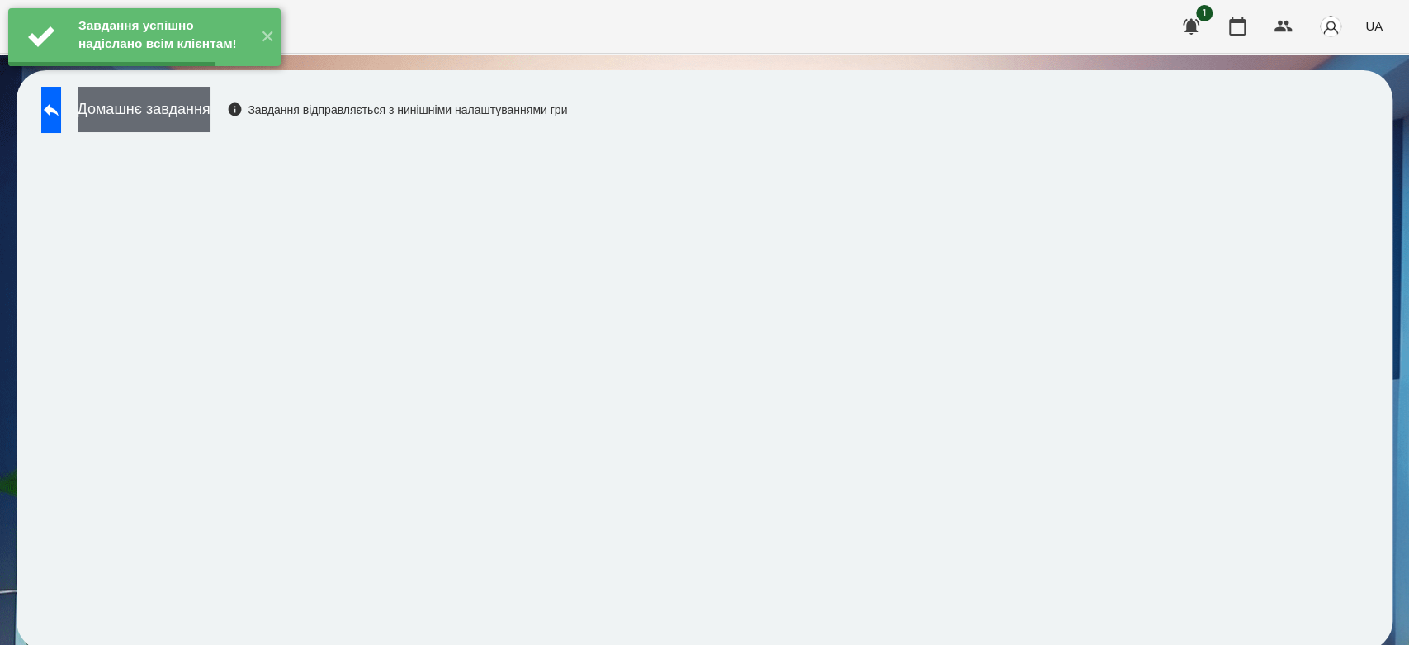
click at [210, 123] on button "Домашнє завдання" at bounding box center [144, 109] width 133 height 45
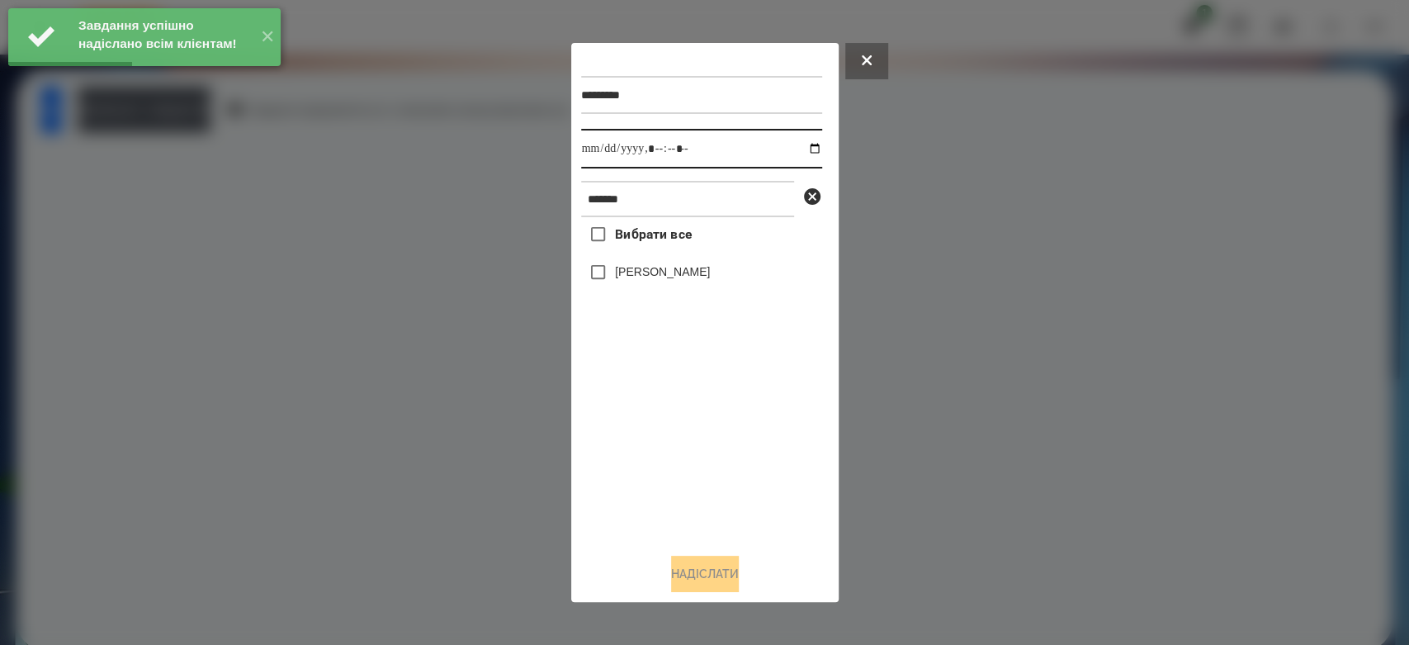
click at [798, 150] on input "datetime-local" at bounding box center [701, 149] width 241 height 40
type input "**********"
drag, startPoint x: 709, startPoint y: 461, endPoint x: 641, endPoint y: 309, distance: 167.0
click at [708, 456] on div "Вибрати все Макаренко Богдан" at bounding box center [701, 378] width 241 height 323
click at [641, 275] on label "[PERSON_NAME]" at bounding box center [662, 271] width 95 height 17
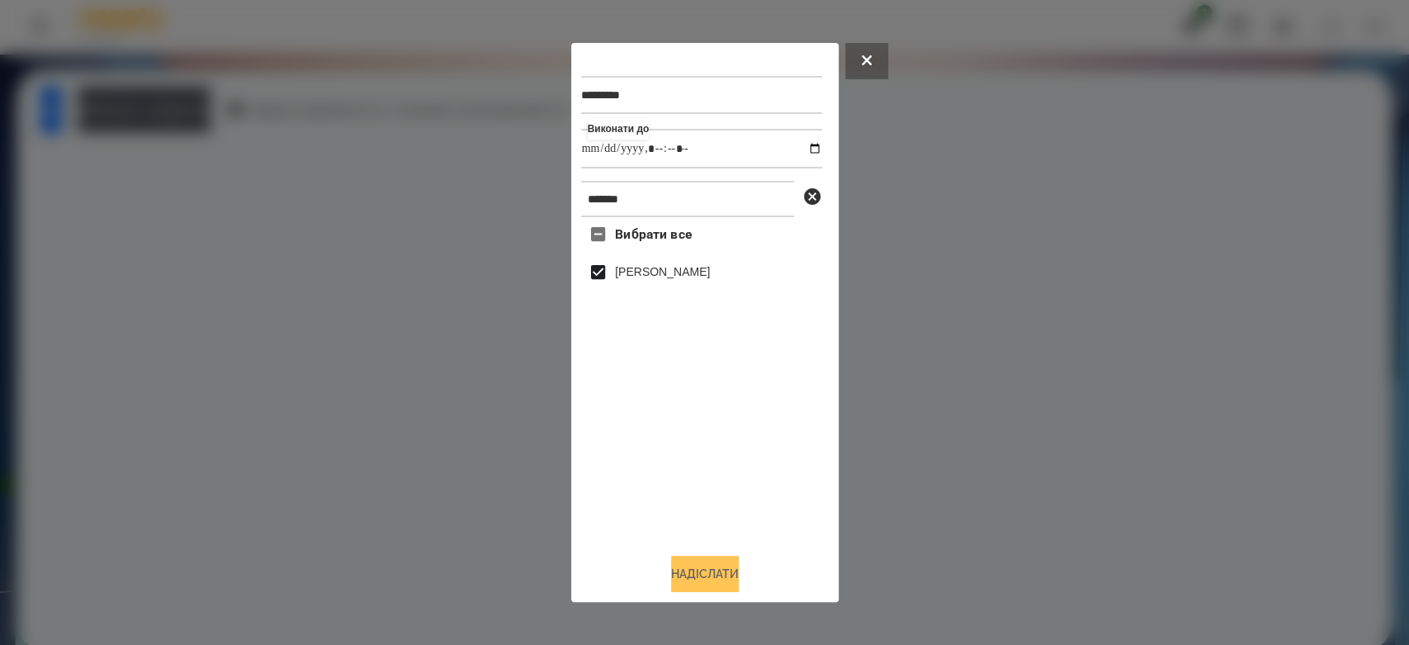
click at [707, 579] on button "Надіслати" at bounding box center [705, 574] width 68 height 36
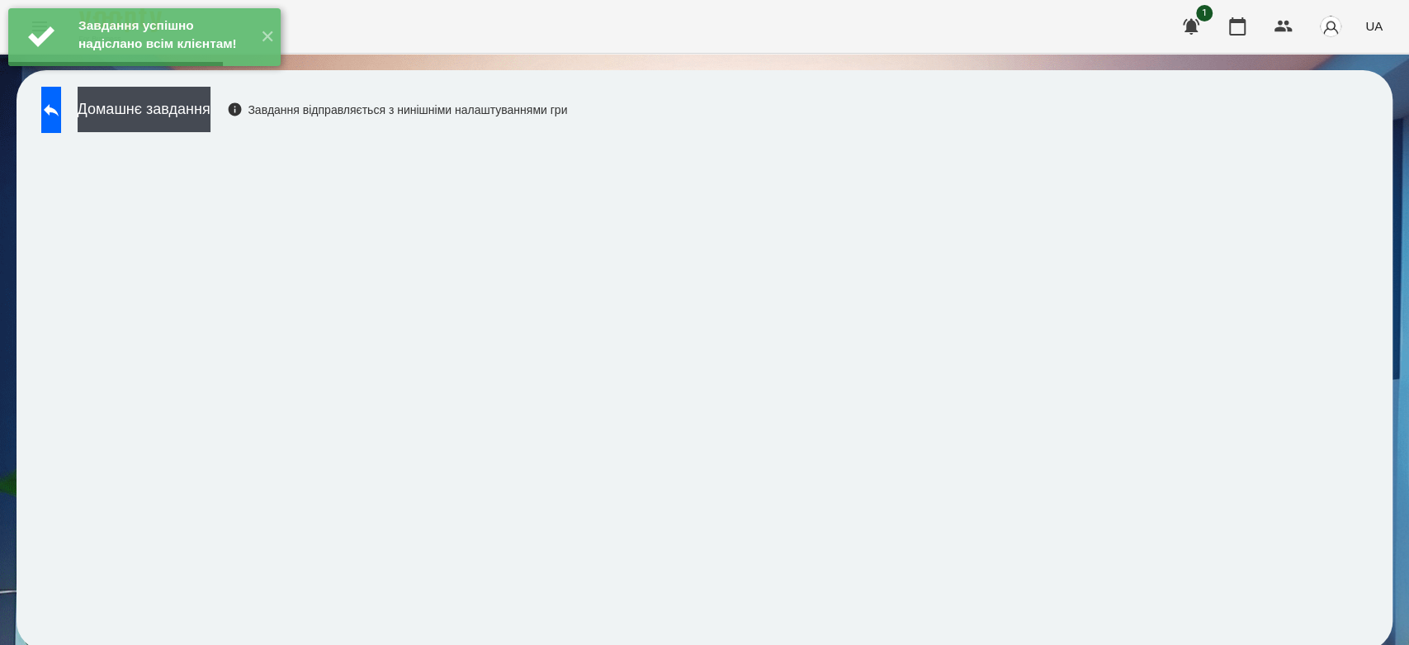
click at [101, 117] on div "Домашнє завдання Завдання відправляється з нинішніми налаштуваннями гри" at bounding box center [300, 114] width 534 height 54
click at [61, 126] on button at bounding box center [51, 110] width 20 height 46
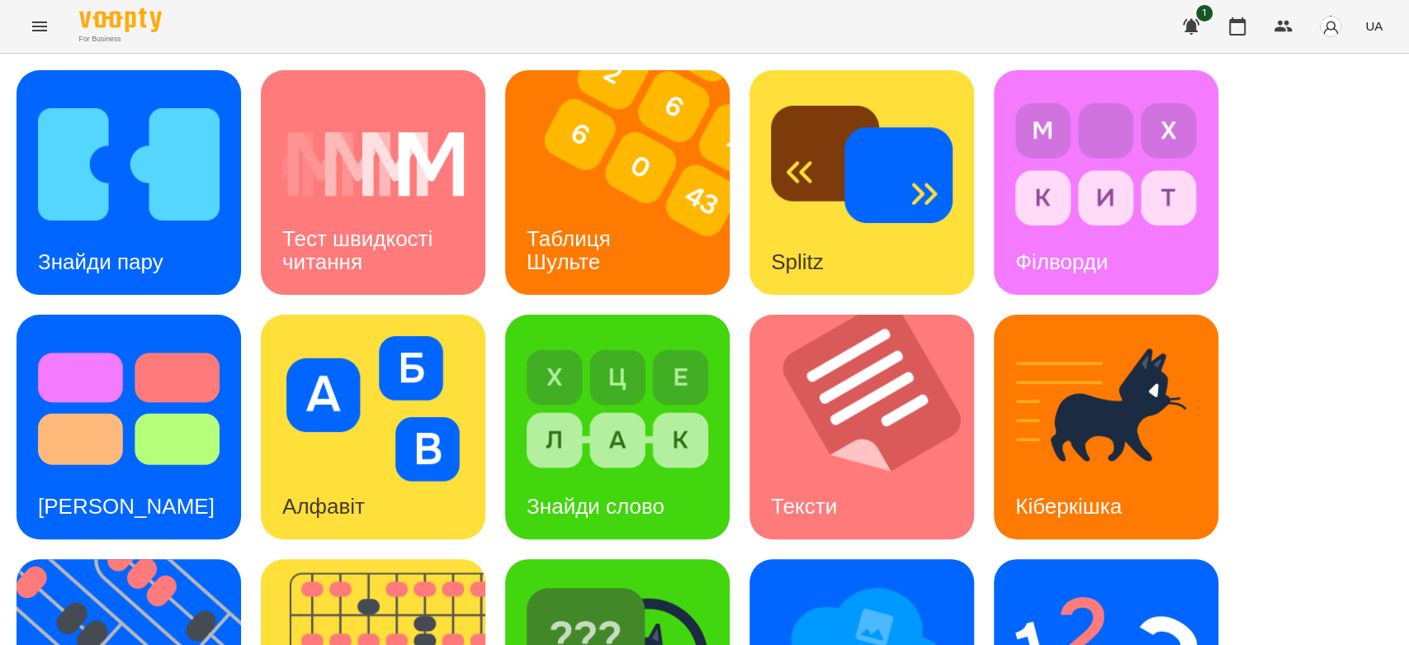
scroll to position [399, 0]
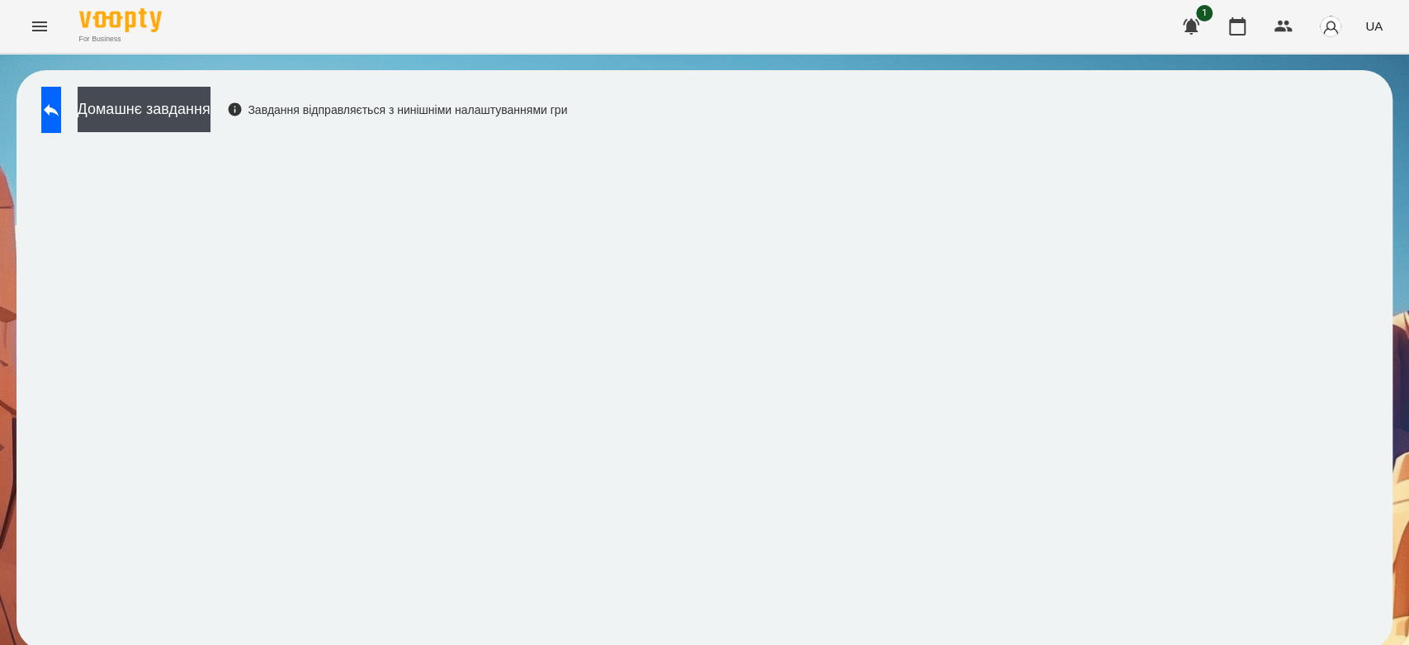
scroll to position [6, 0]
click at [177, 112] on button "Домашнє завдання" at bounding box center [144, 109] width 133 height 45
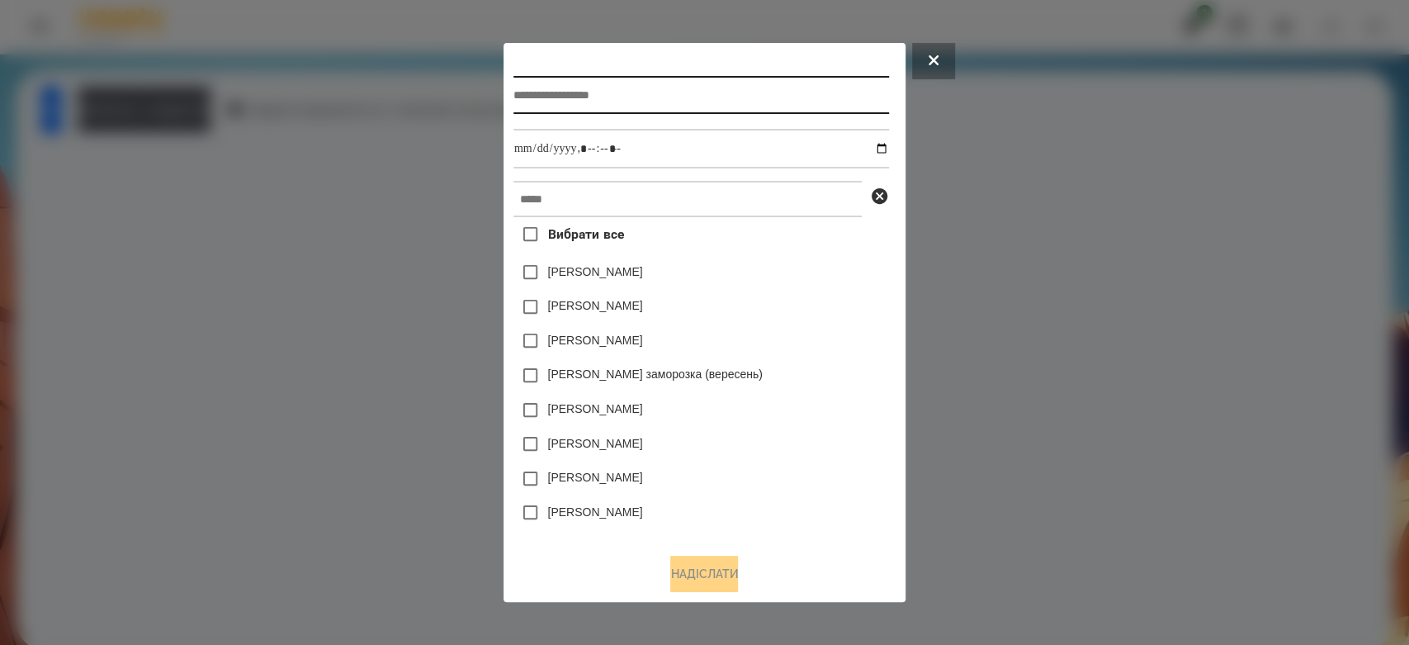
click at [691, 90] on input "text" at bounding box center [701, 95] width 376 height 38
type input "**********"
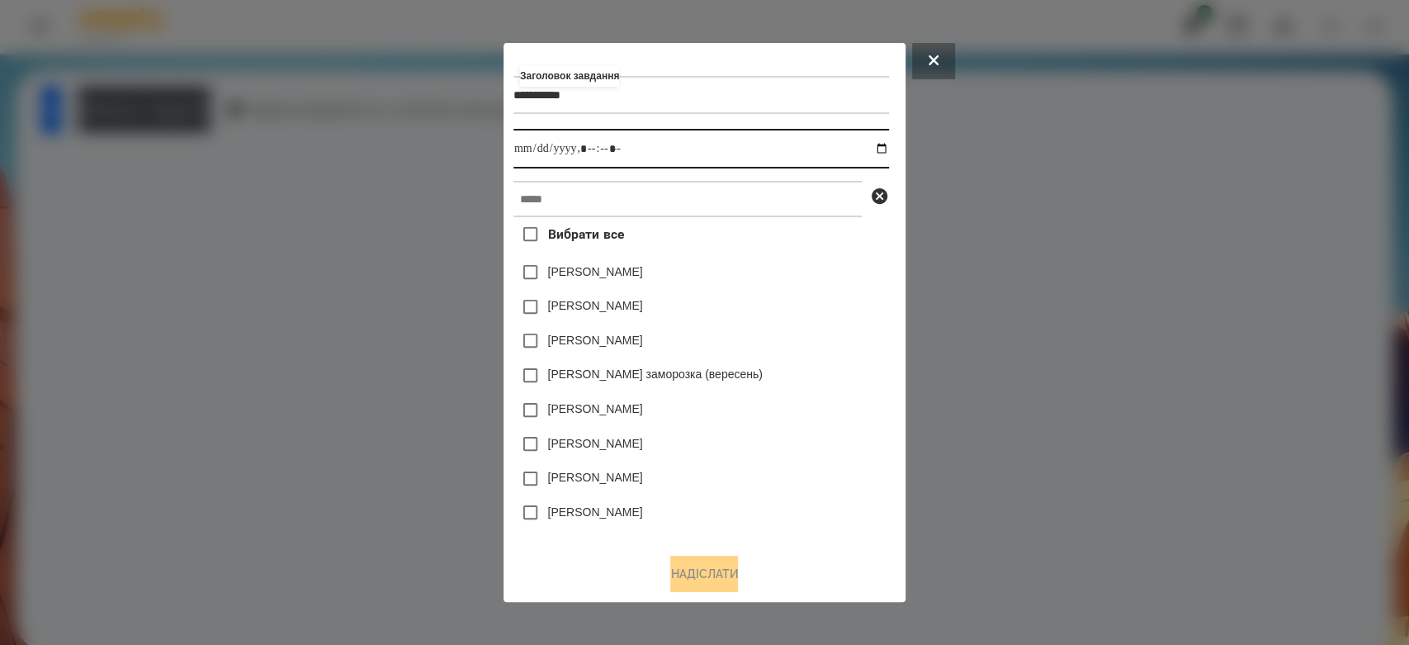
click at [887, 150] on input "datetime-local" at bounding box center [701, 149] width 376 height 40
type input "**********"
drag, startPoint x: 826, startPoint y: 282, endPoint x: 821, endPoint y: 259, distance: 23.8
click at [826, 279] on div "Коля Главач" at bounding box center [701, 272] width 376 height 35
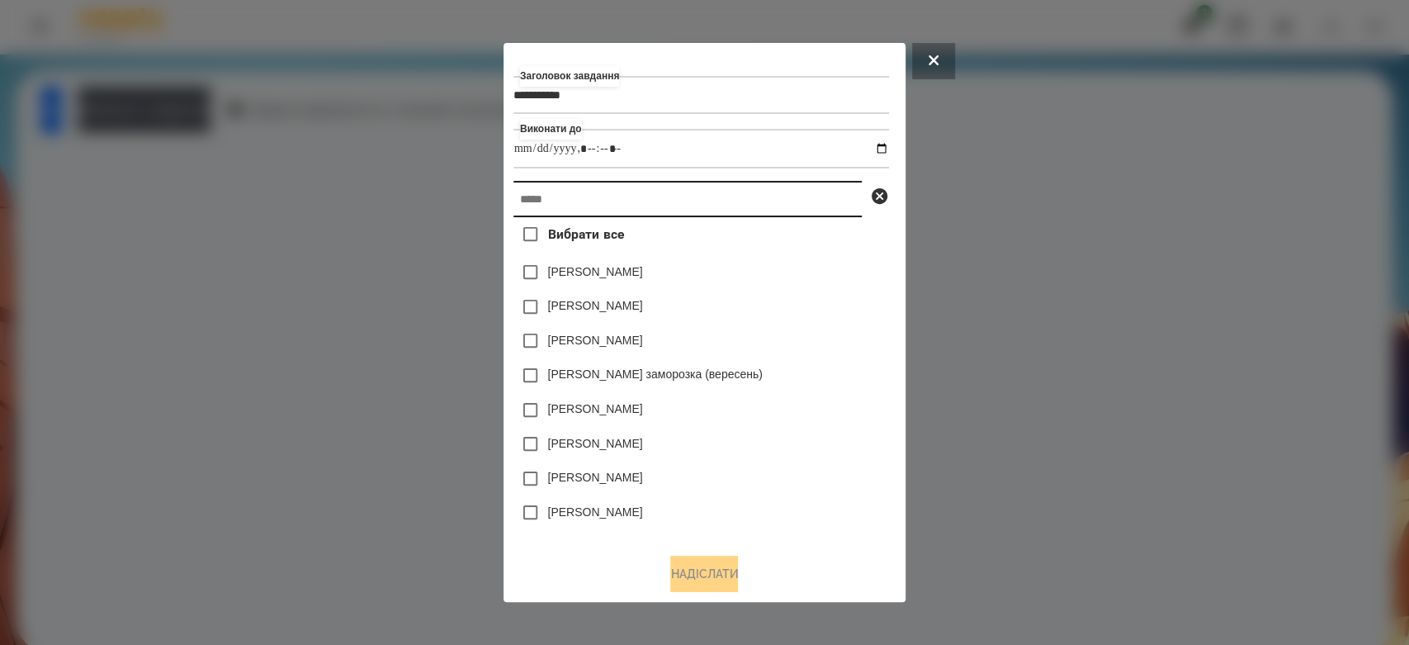
click at [802, 194] on input "text" at bounding box center [687, 199] width 348 height 36
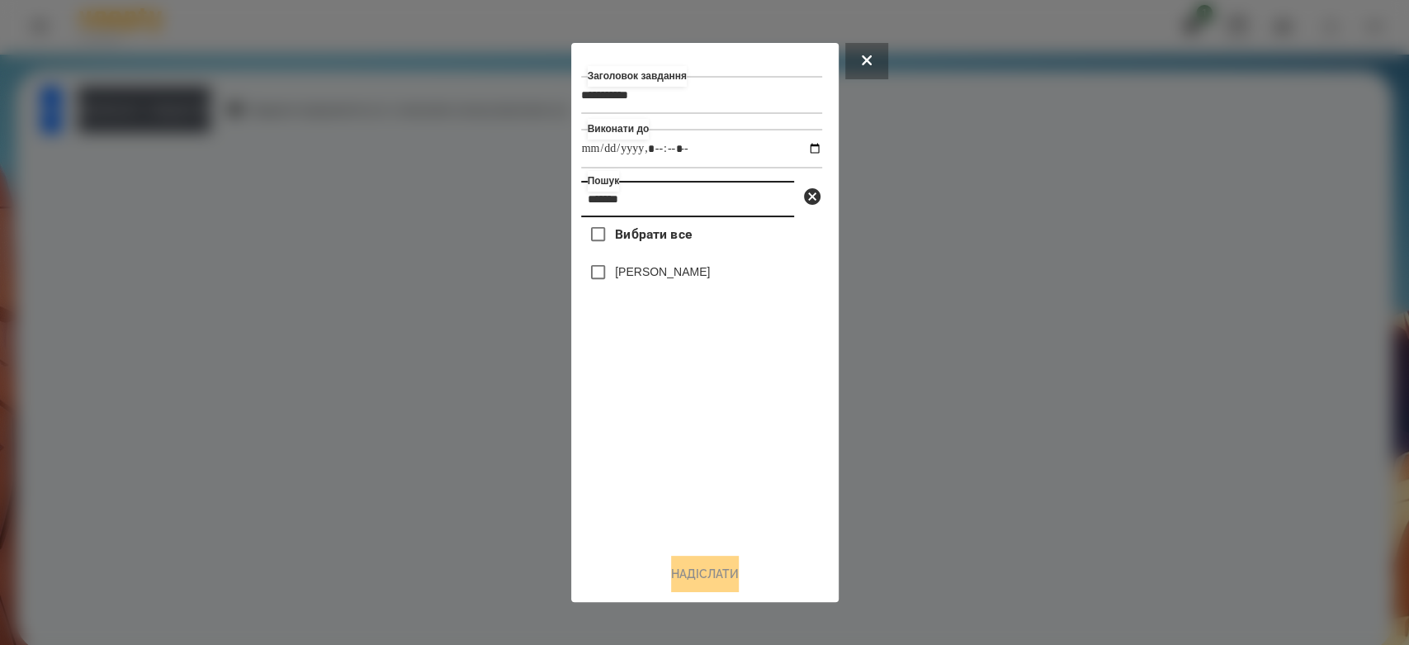
type input "*******"
click at [705, 270] on label "[PERSON_NAME]" at bounding box center [662, 271] width 95 height 17
click at [702, 569] on button "Надіслати" at bounding box center [705, 574] width 68 height 36
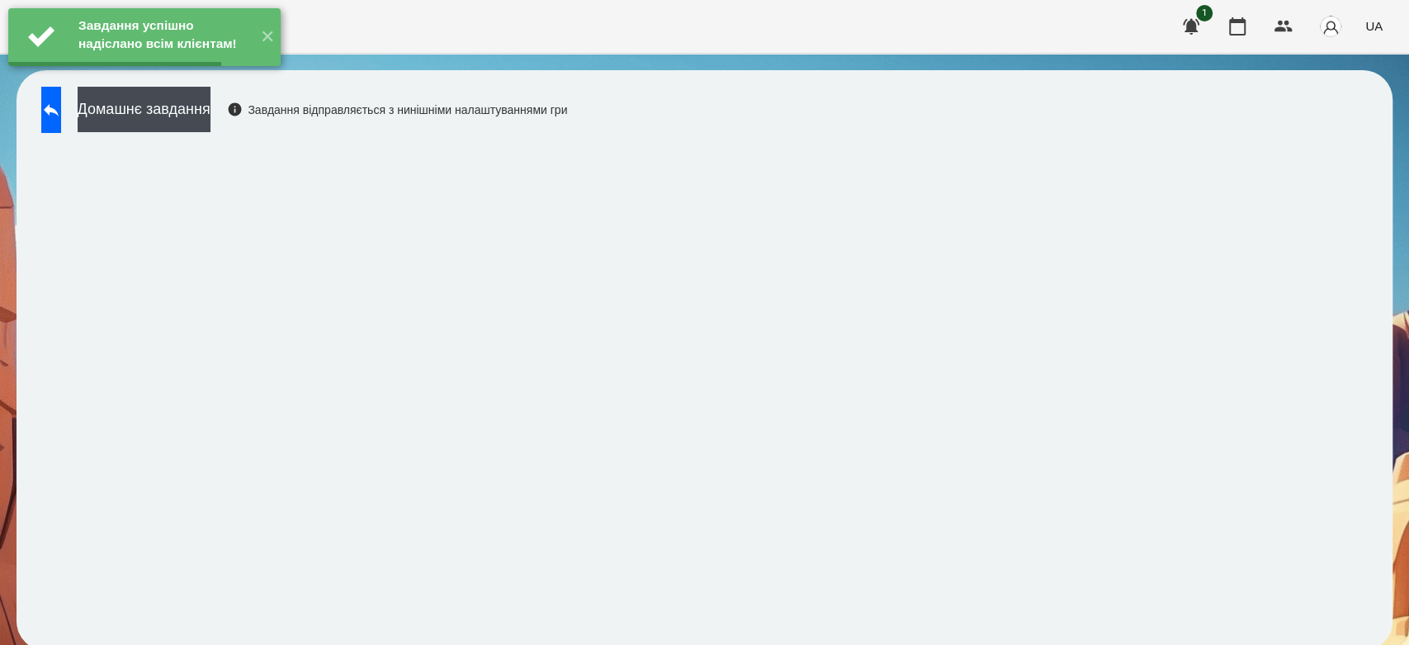
click at [201, 106] on button "Домашнє завдання" at bounding box center [144, 109] width 133 height 45
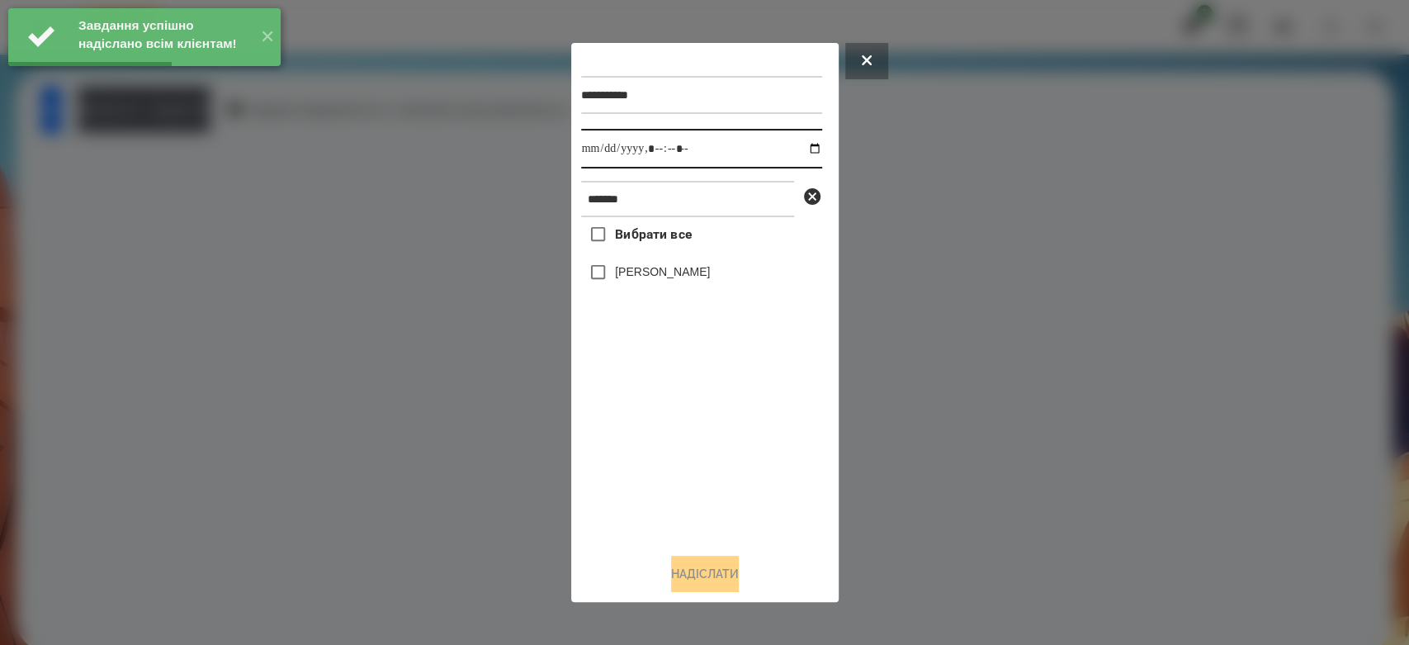
click at [795, 148] on input "datetime-local" at bounding box center [701, 149] width 241 height 40
type input "**********"
click at [740, 469] on div "Вибрати все Макаренко Богдан" at bounding box center [701, 378] width 241 height 323
click at [691, 269] on label "[PERSON_NAME]" at bounding box center [662, 271] width 95 height 17
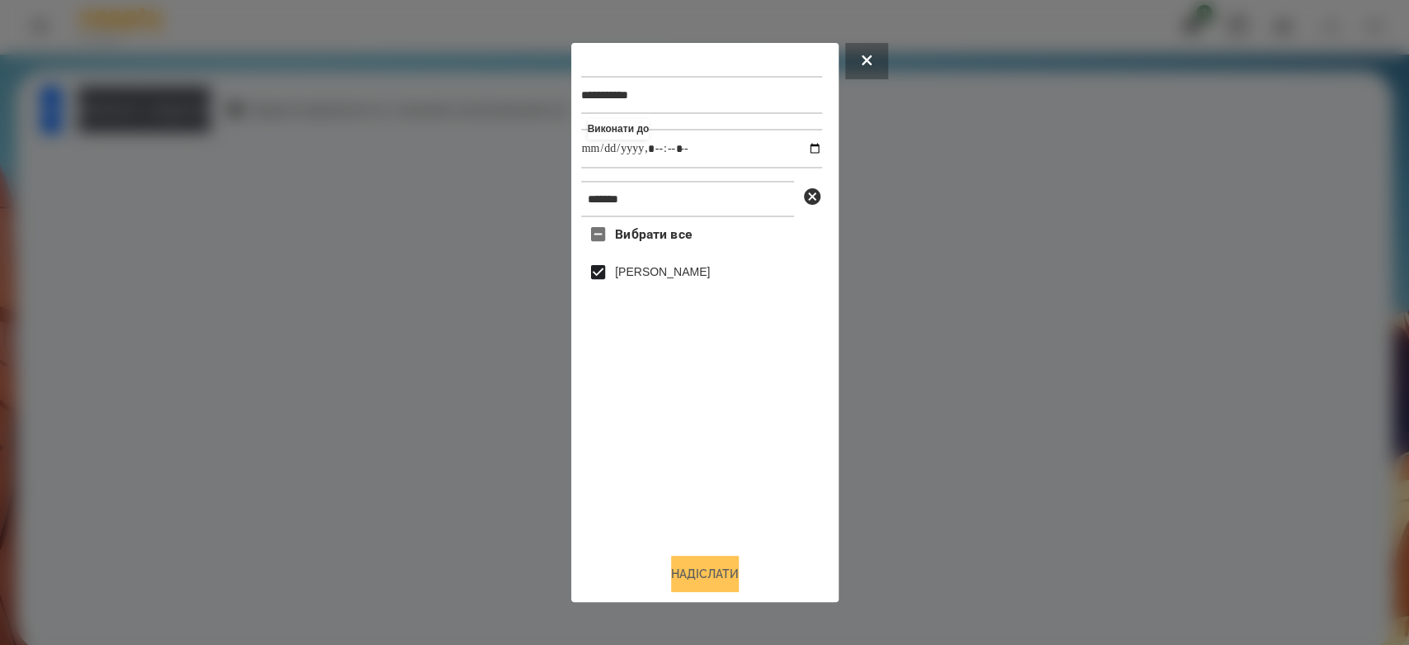
click at [721, 583] on button "Надіслати" at bounding box center [705, 574] width 68 height 36
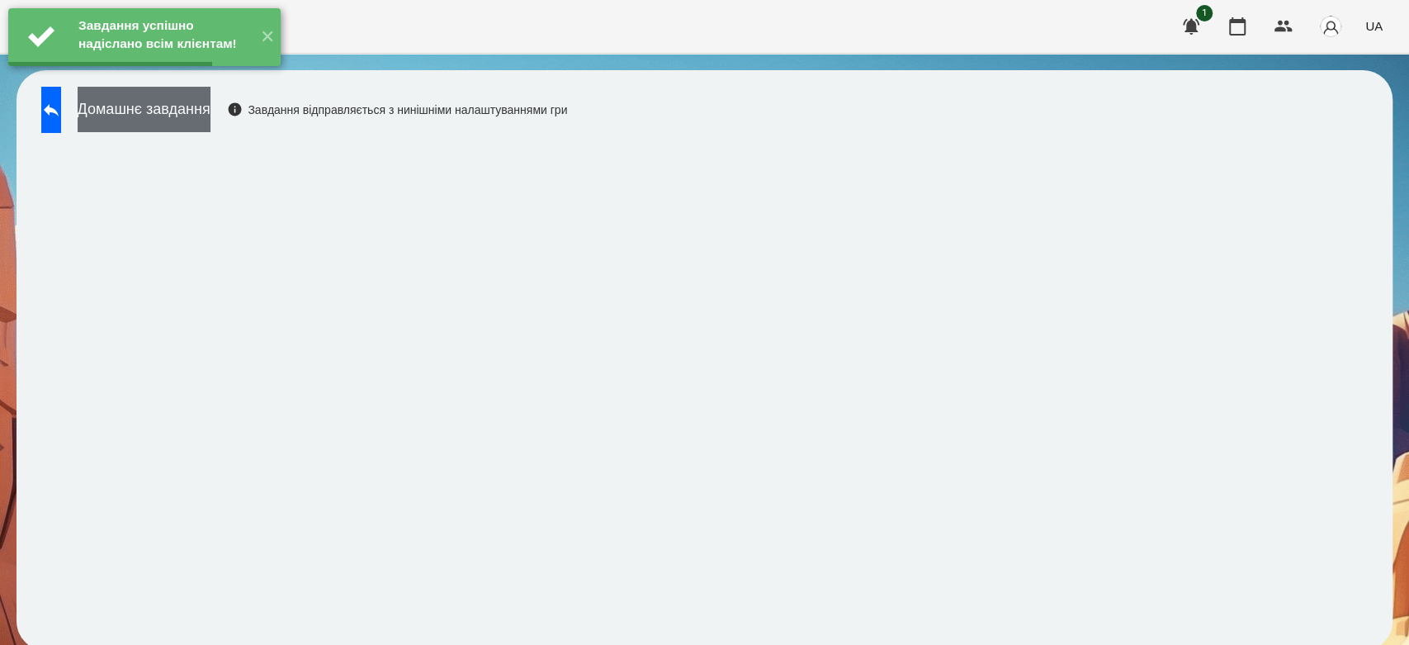
click at [208, 106] on button "Домашнє завдання" at bounding box center [144, 109] width 133 height 45
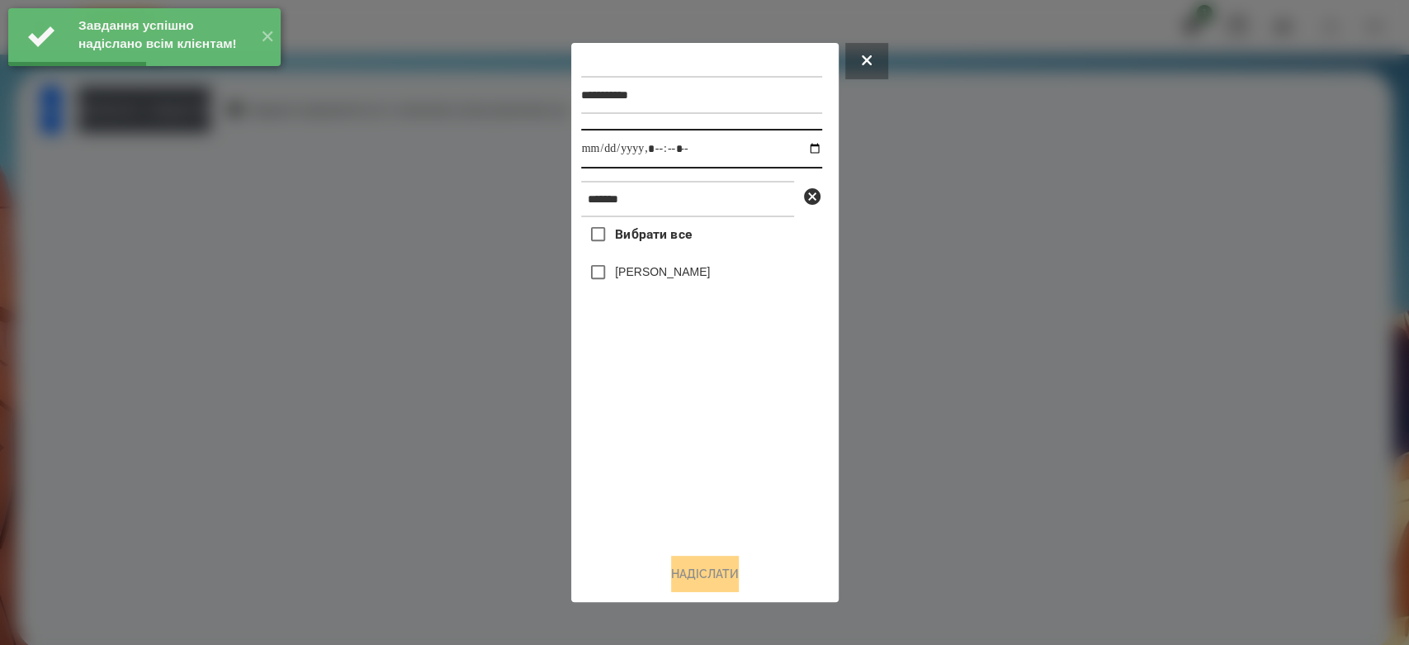
click at [804, 151] on input "datetime-local" at bounding box center [701, 149] width 241 height 40
type input "**********"
drag, startPoint x: 688, startPoint y: 495, endPoint x: 655, endPoint y: 361, distance: 138.5
click at [688, 494] on div "Вибрати все Макаренко Богдан" at bounding box center [701, 378] width 241 height 323
click at [644, 280] on label "[PERSON_NAME]" at bounding box center [662, 271] width 95 height 17
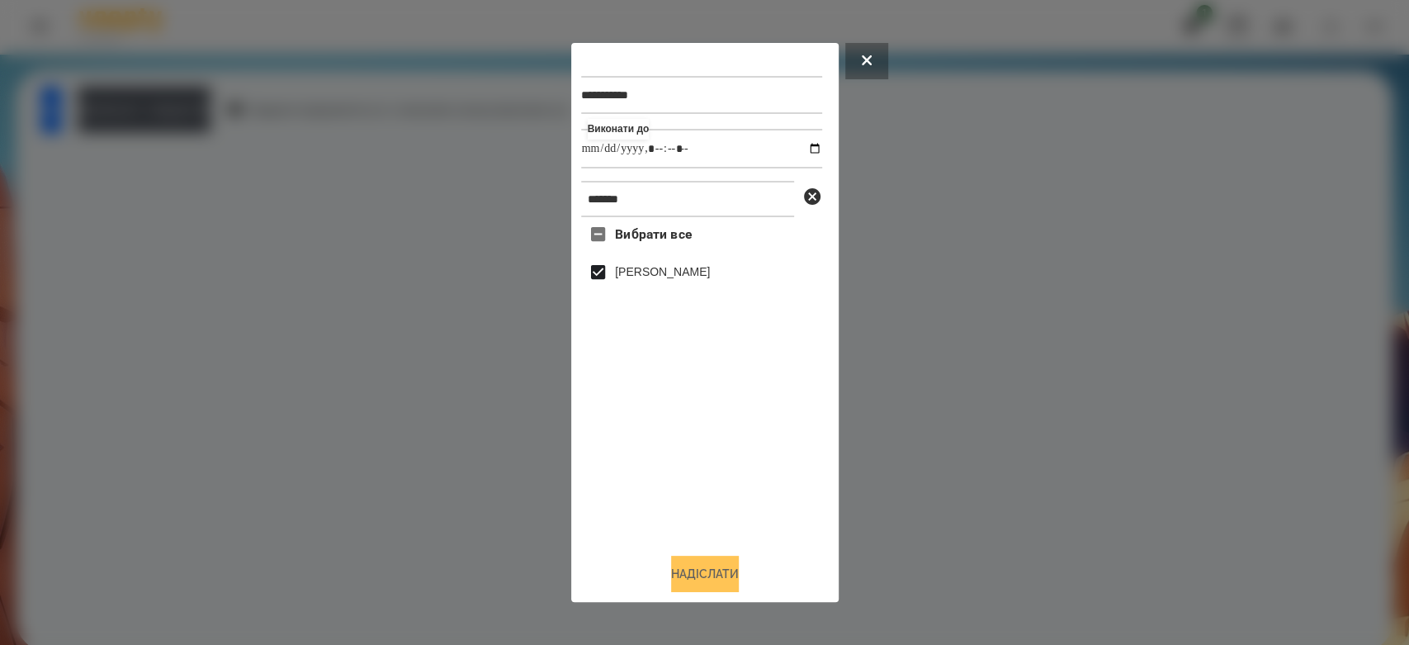
click at [699, 575] on button "Надіслати" at bounding box center [705, 574] width 68 height 36
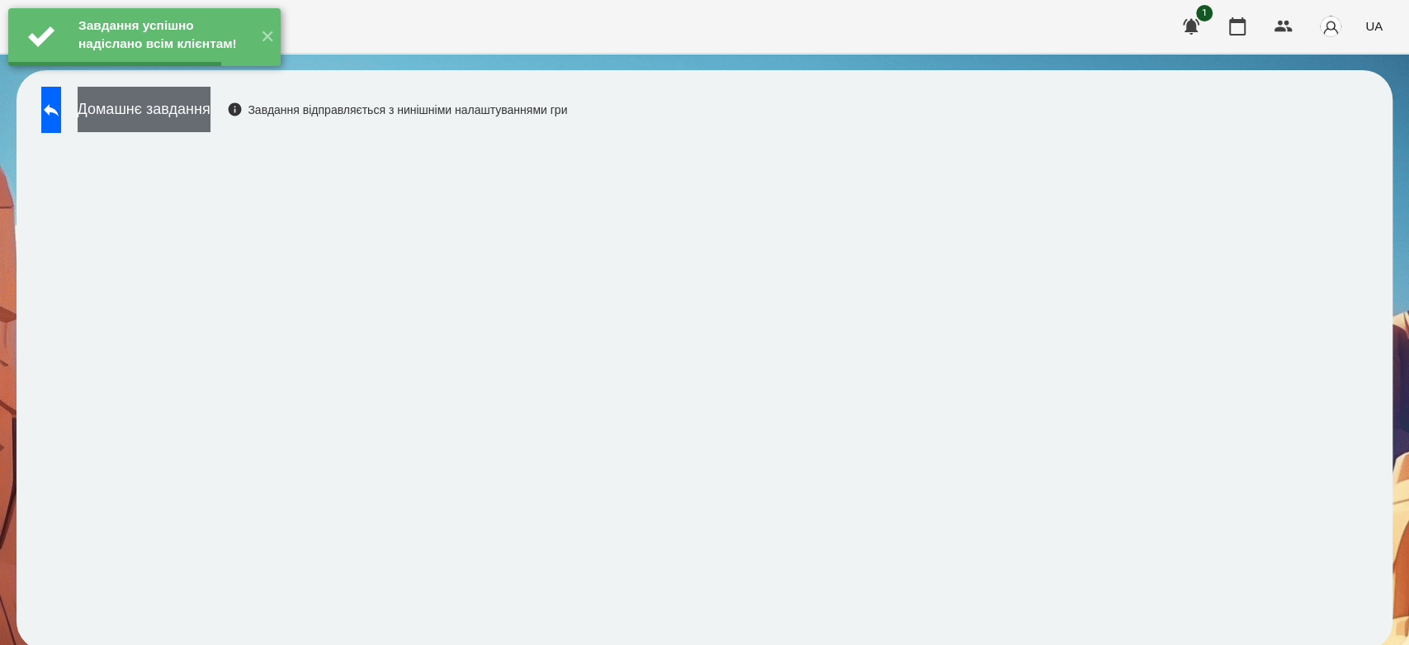
click at [202, 107] on button "Домашнє завдання" at bounding box center [144, 109] width 133 height 45
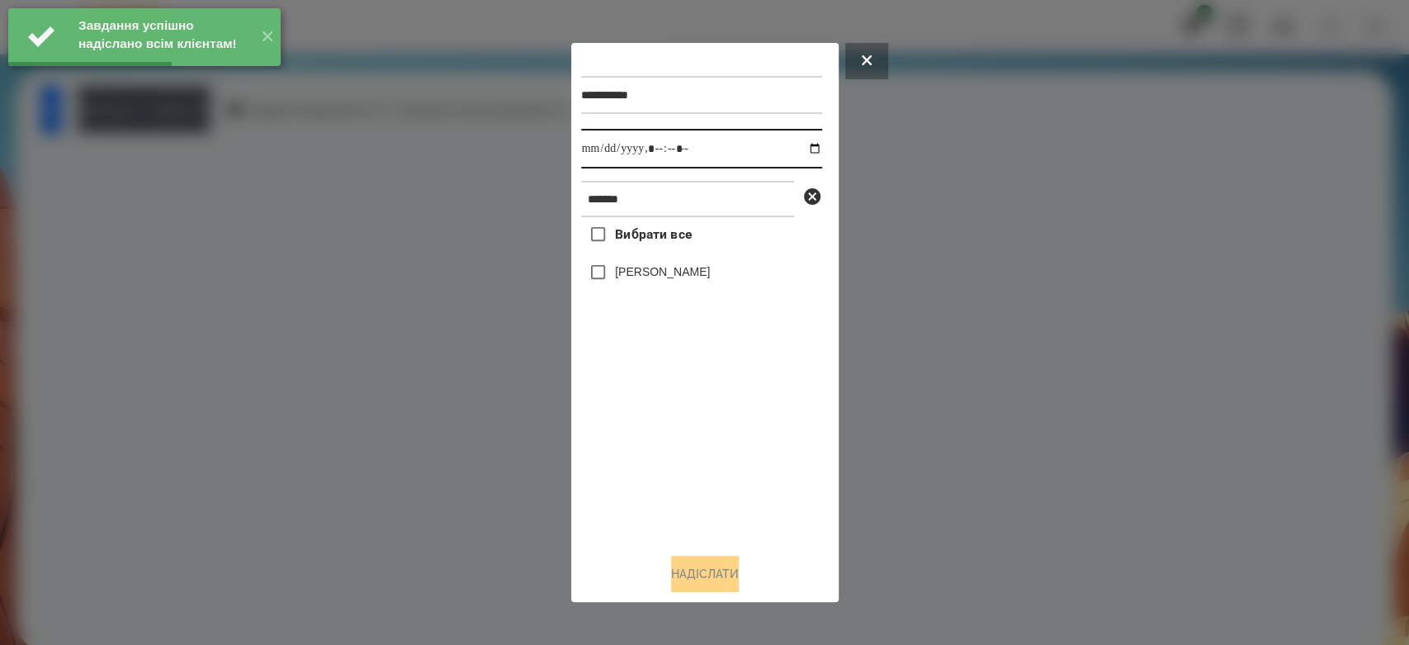
click at [802, 150] on input "datetime-local" at bounding box center [701, 149] width 241 height 40
type input "**********"
drag, startPoint x: 726, startPoint y: 458, endPoint x: 698, endPoint y: 366, distance: 96.6
click at [726, 458] on div "Вибрати все Макаренко Богдан" at bounding box center [701, 378] width 241 height 323
click at [669, 260] on div "[PERSON_NAME]" at bounding box center [701, 272] width 241 height 35
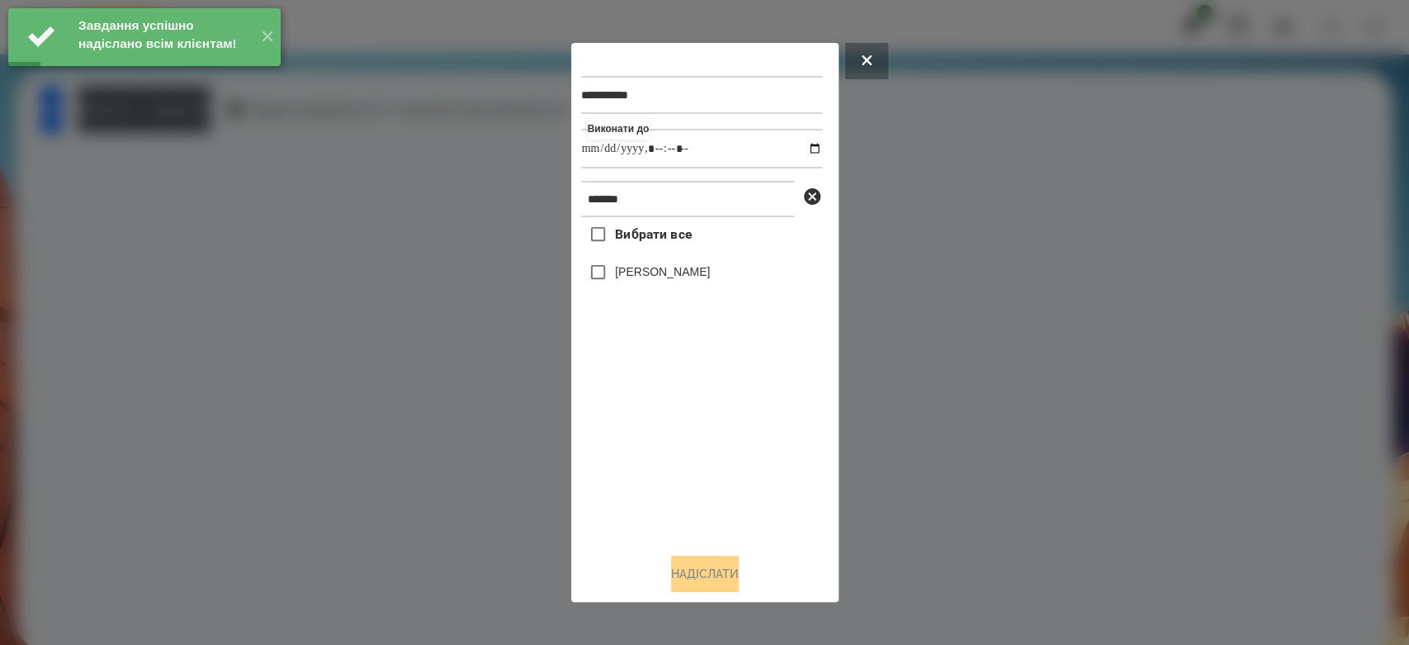
click at [682, 268] on label "[PERSON_NAME]" at bounding box center [662, 271] width 95 height 17
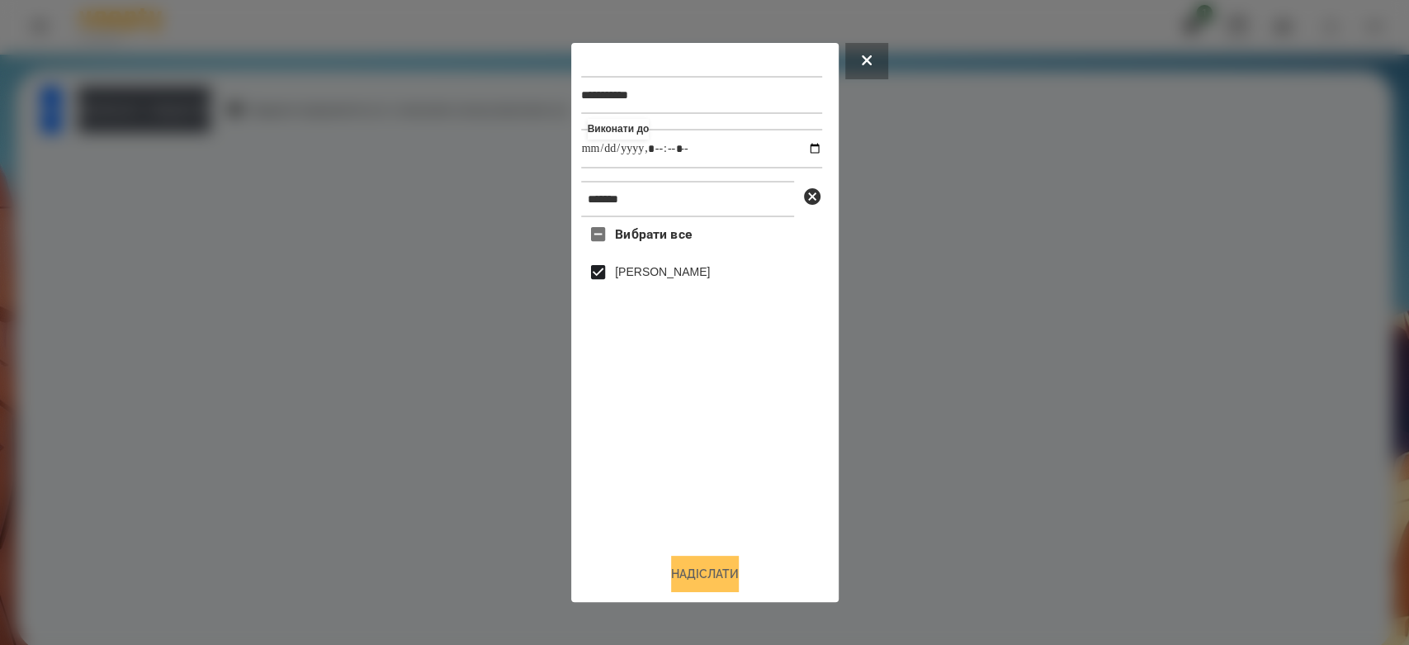
click at [712, 568] on button "Надіслати" at bounding box center [705, 574] width 68 height 36
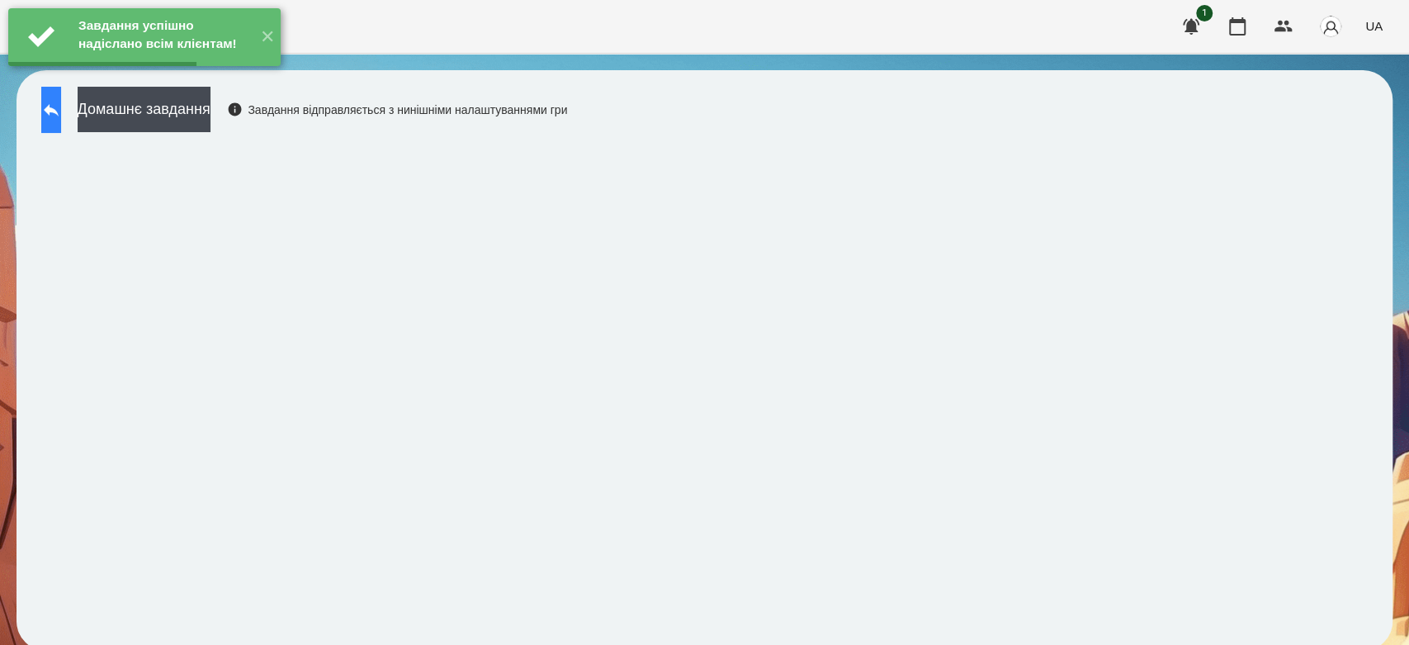
click at [52, 113] on button at bounding box center [51, 110] width 20 height 46
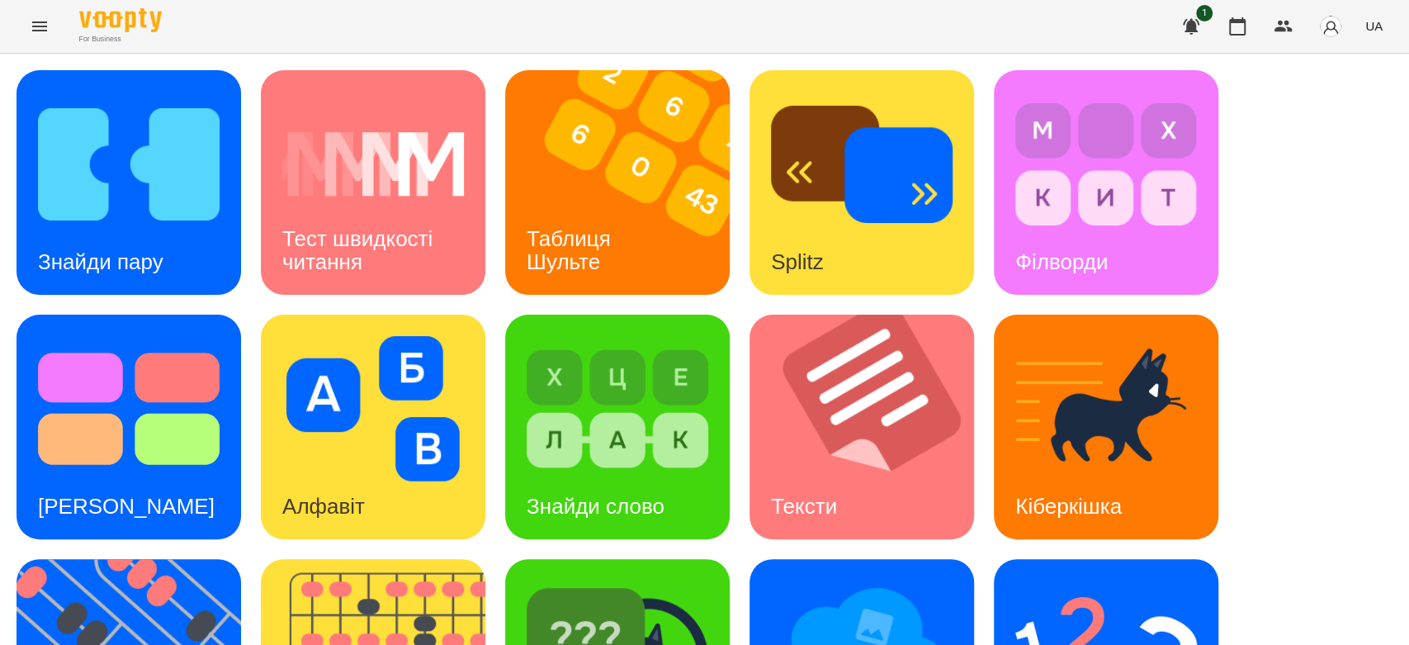
scroll to position [399, 0]
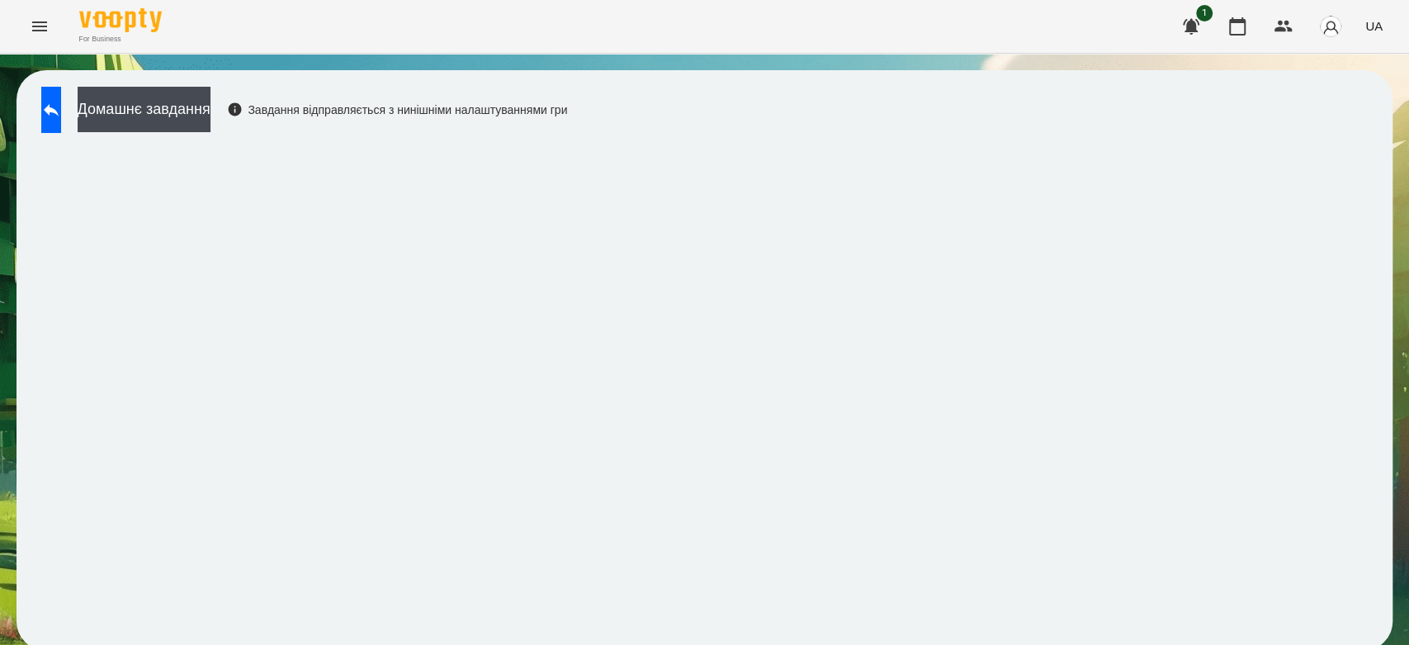
scroll to position [6, 0]
click at [210, 94] on button "Домашнє завдання" at bounding box center [144, 109] width 133 height 45
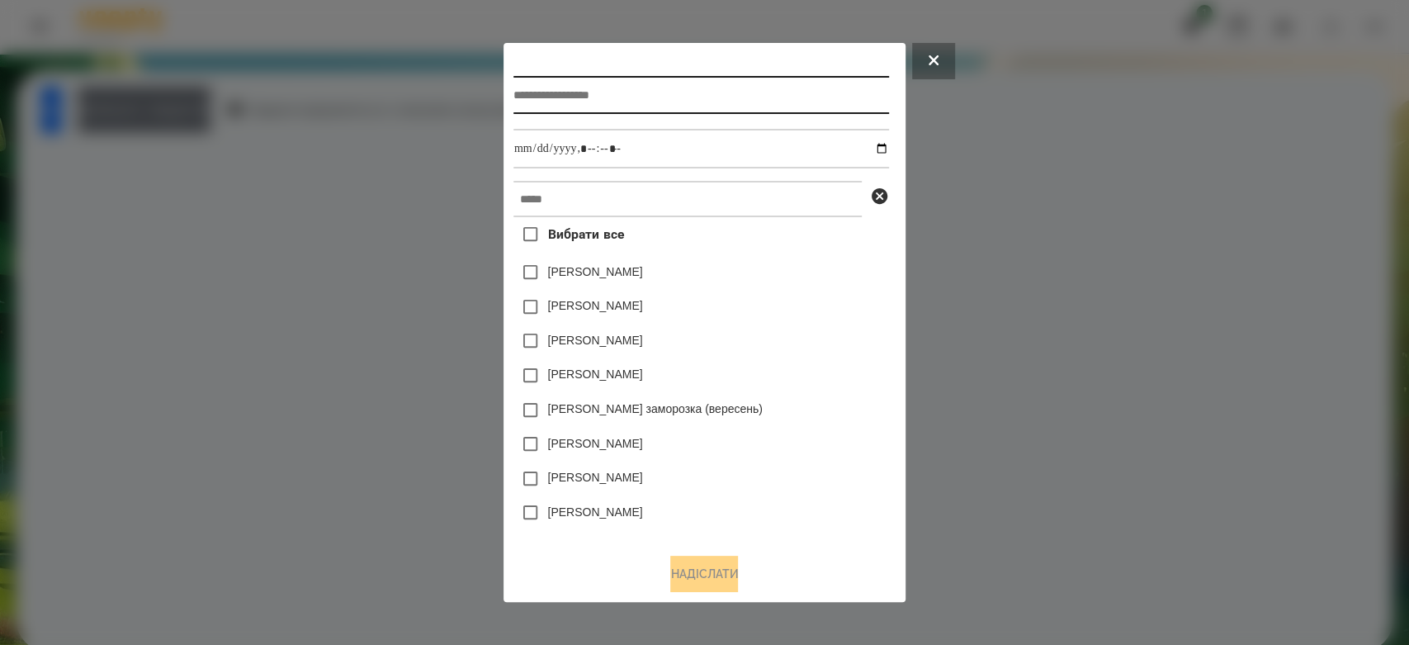
click at [761, 97] on input "text" at bounding box center [701, 95] width 376 height 38
type input "*********"
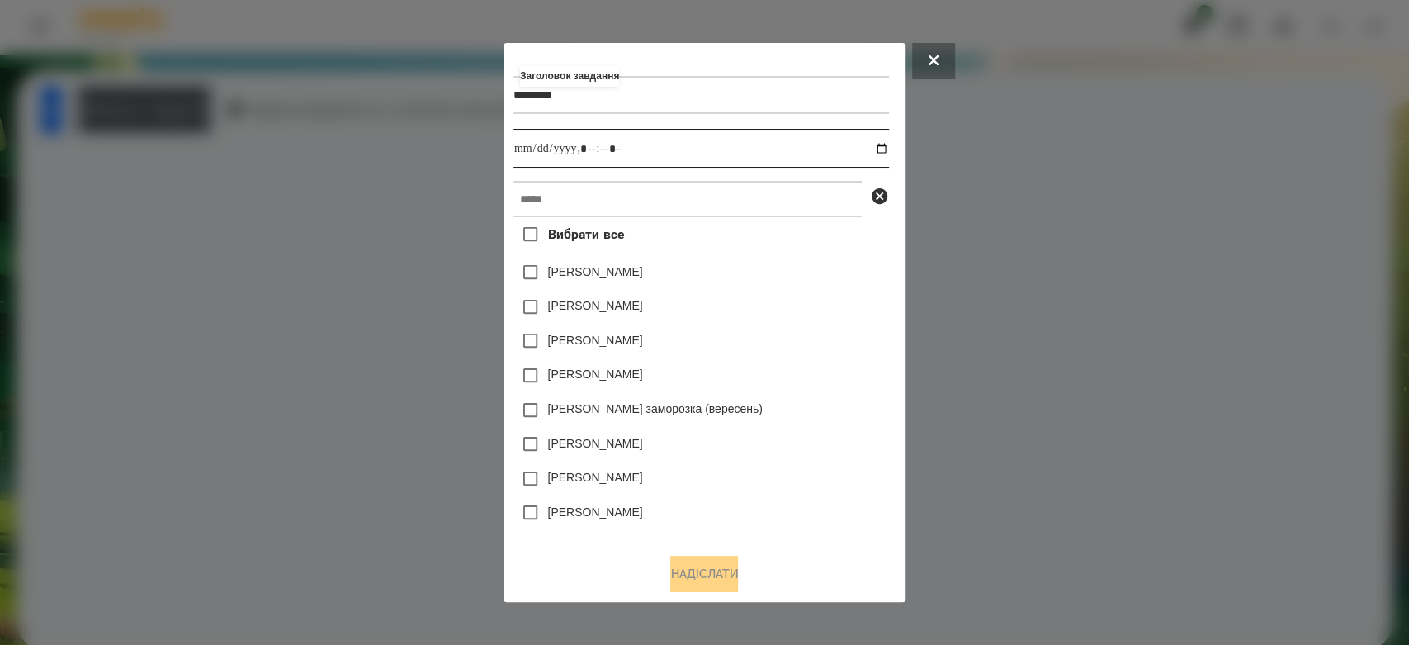
click at [881, 147] on input "datetime-local" at bounding box center [701, 149] width 376 height 40
type input "**********"
drag, startPoint x: 821, startPoint y: 264, endPoint x: 801, endPoint y: 202, distance: 65.0
click at [821, 259] on div "Яна Щербакова" at bounding box center [701, 272] width 376 height 35
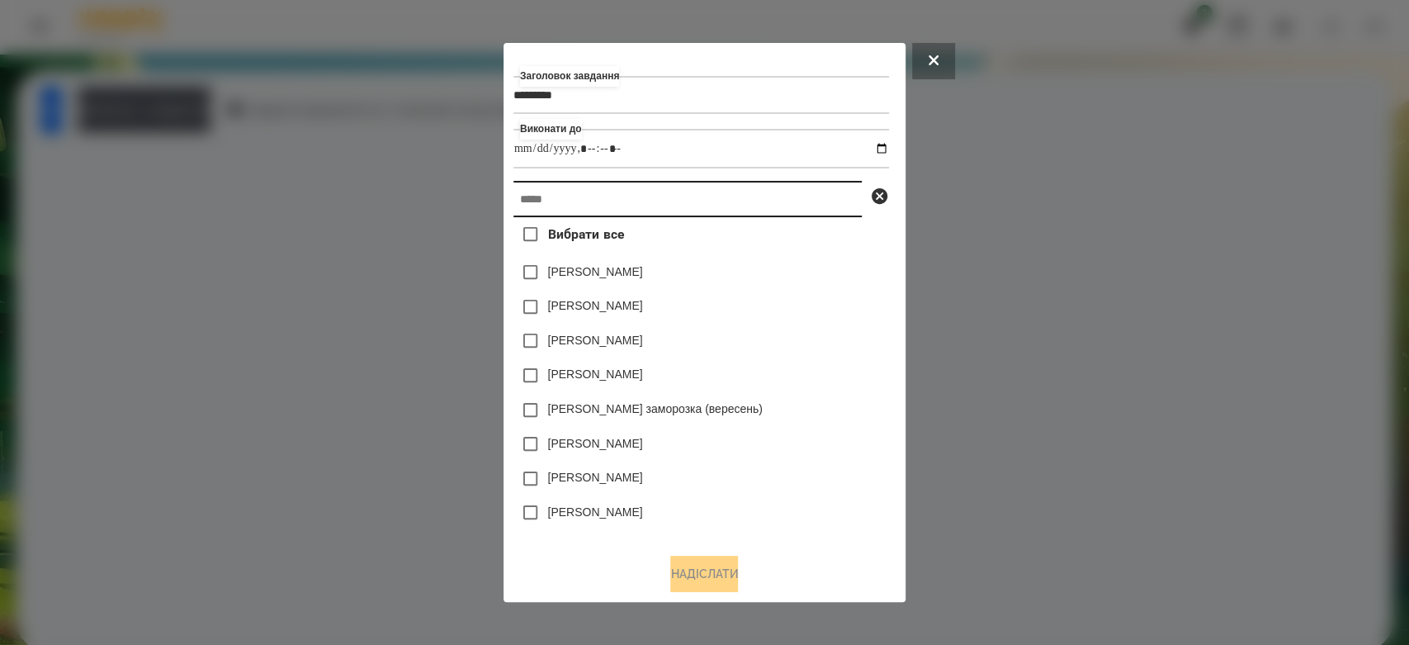
click at [796, 192] on input "text" at bounding box center [687, 199] width 348 height 36
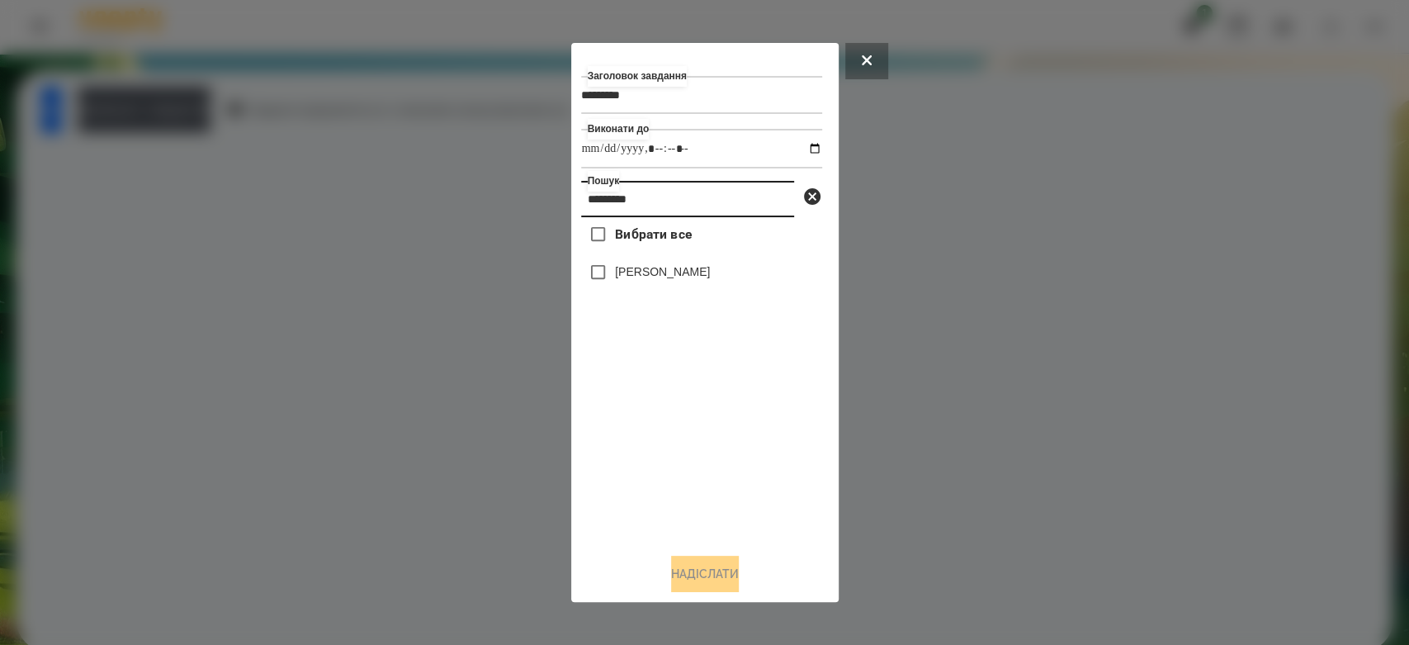
type input "*********"
click at [693, 269] on div "[PERSON_NAME]" at bounding box center [701, 272] width 241 height 35
click at [710, 279] on label "[PERSON_NAME]" at bounding box center [662, 271] width 95 height 17
click at [721, 579] on button "Надіслати" at bounding box center [705, 574] width 68 height 36
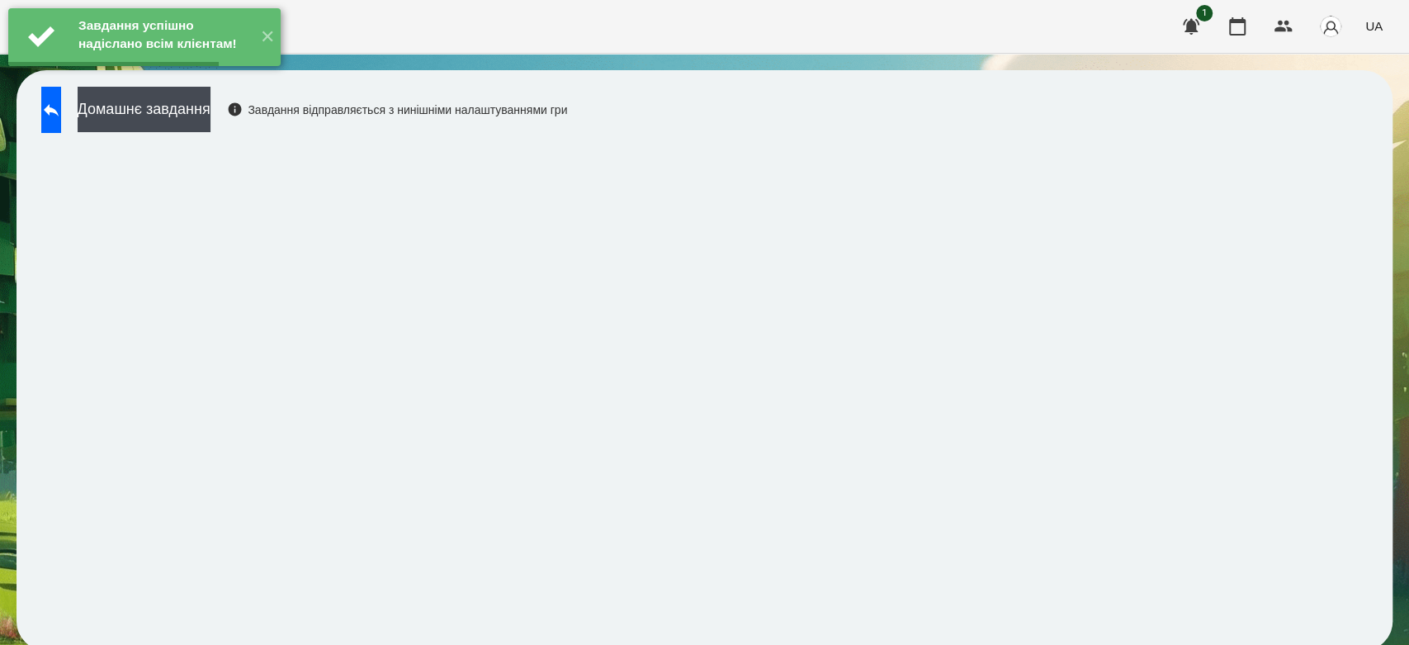
click at [205, 111] on button "Домашнє завдання" at bounding box center [144, 109] width 133 height 45
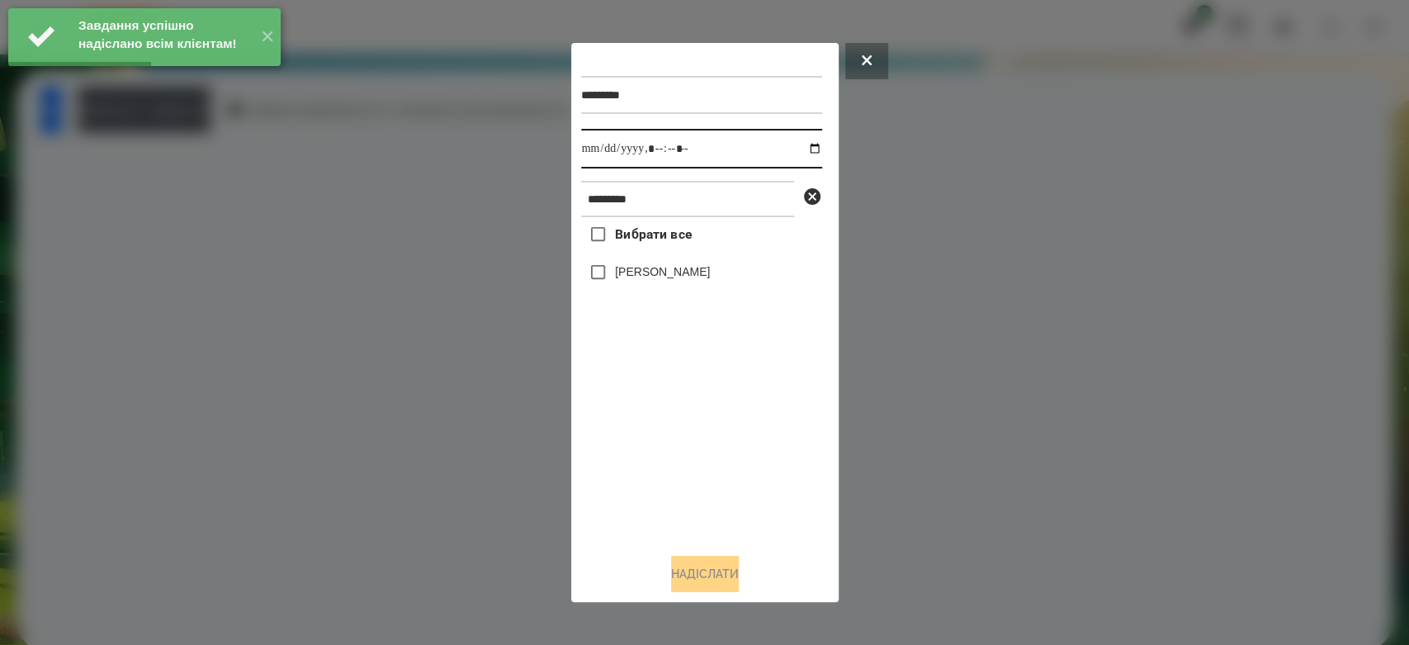
click at [798, 148] on input "datetime-local" at bounding box center [701, 149] width 241 height 40
type input "**********"
click at [707, 503] on div "Вибрати все Макаренко Богдан" at bounding box center [701, 378] width 241 height 323
click at [664, 280] on label "[PERSON_NAME]" at bounding box center [662, 271] width 95 height 17
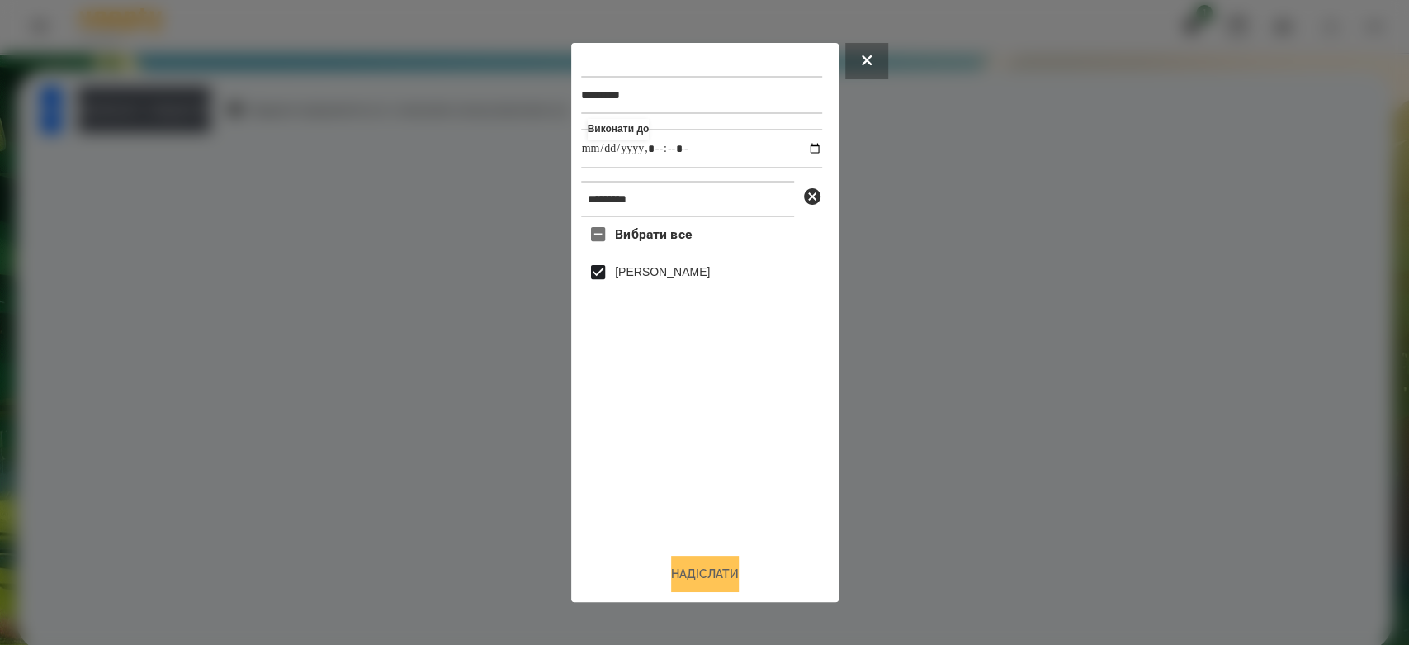
click at [711, 574] on button "Надіслати" at bounding box center [705, 574] width 68 height 36
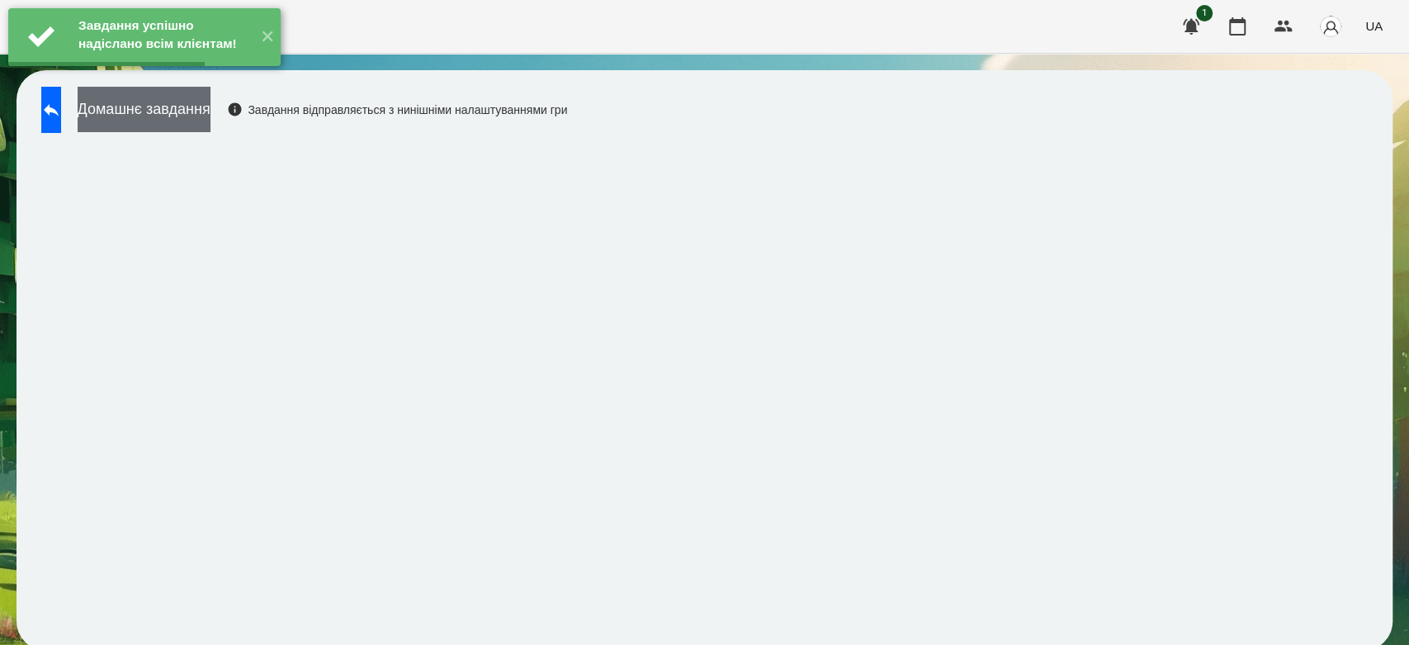
click at [185, 104] on button "Домашнє завдання" at bounding box center [144, 109] width 133 height 45
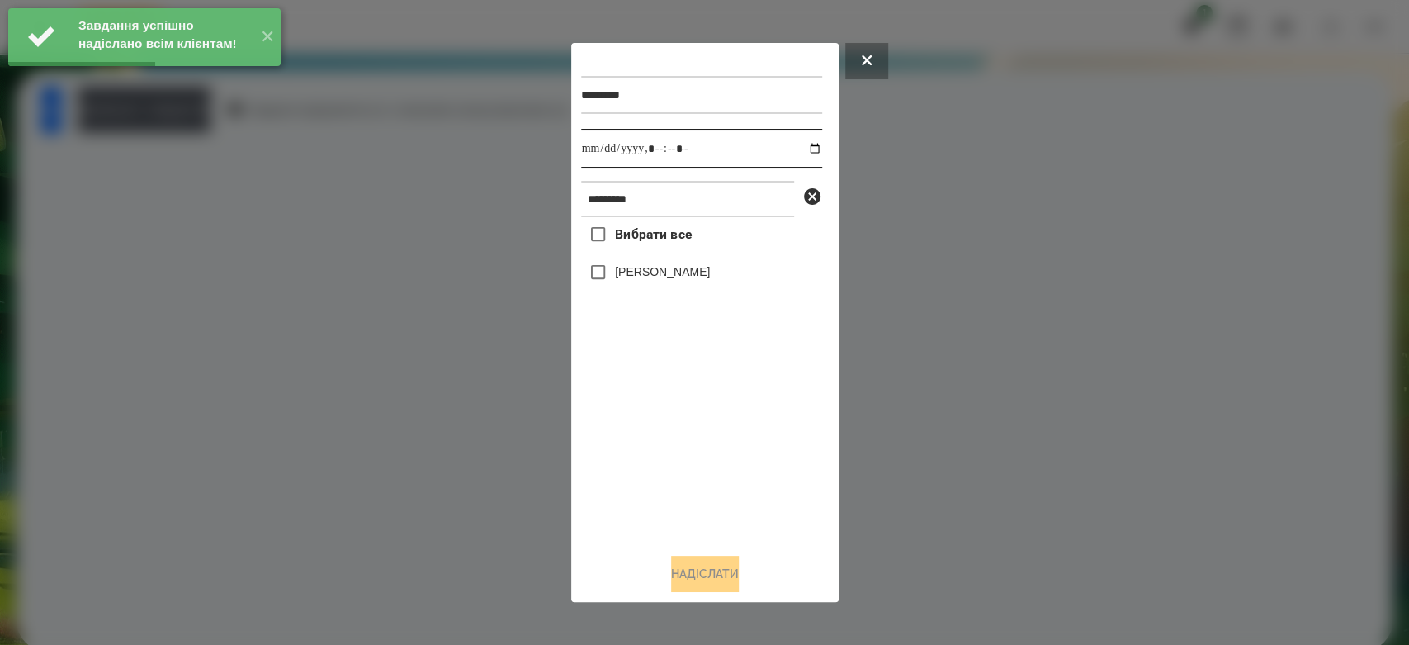
click at [797, 150] on input "datetime-local" at bounding box center [701, 149] width 241 height 40
type input "**********"
click at [726, 465] on div "Вибрати все Макаренко Богдан" at bounding box center [701, 378] width 241 height 323
click at [671, 267] on label "[PERSON_NAME]" at bounding box center [662, 271] width 95 height 17
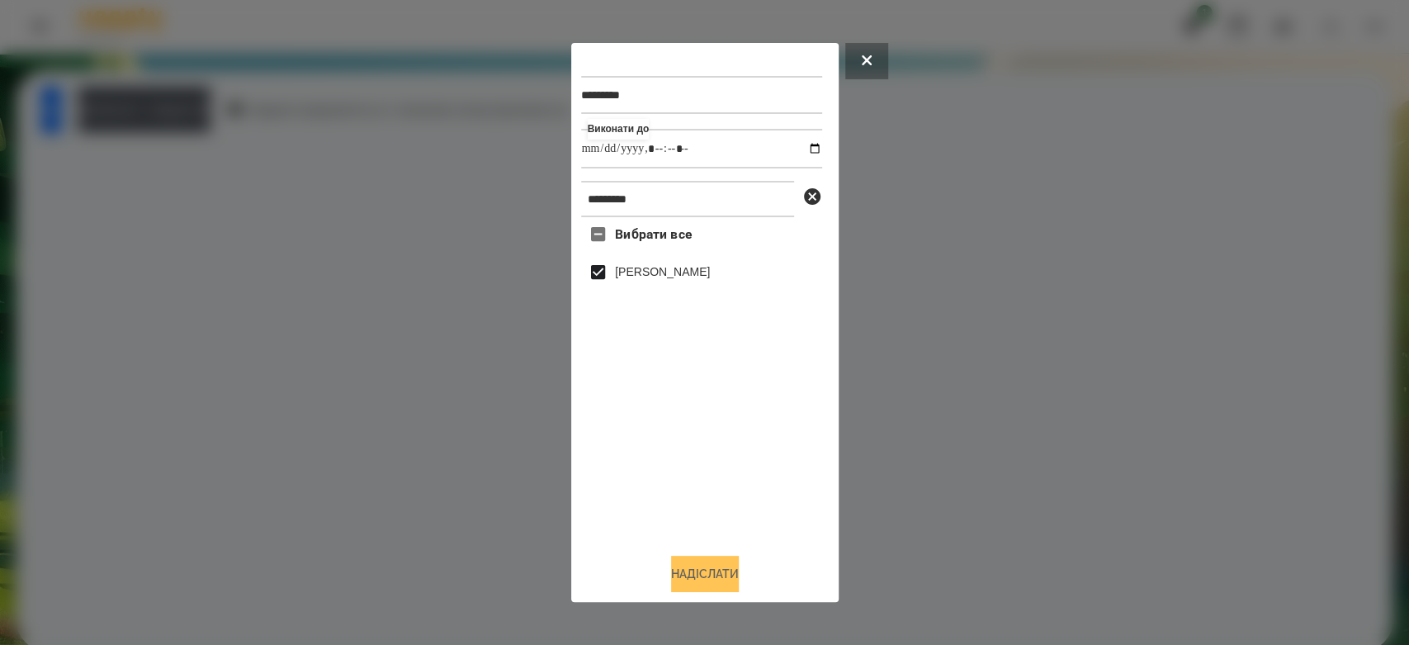
click at [721, 561] on button "Надіслати" at bounding box center [705, 574] width 68 height 36
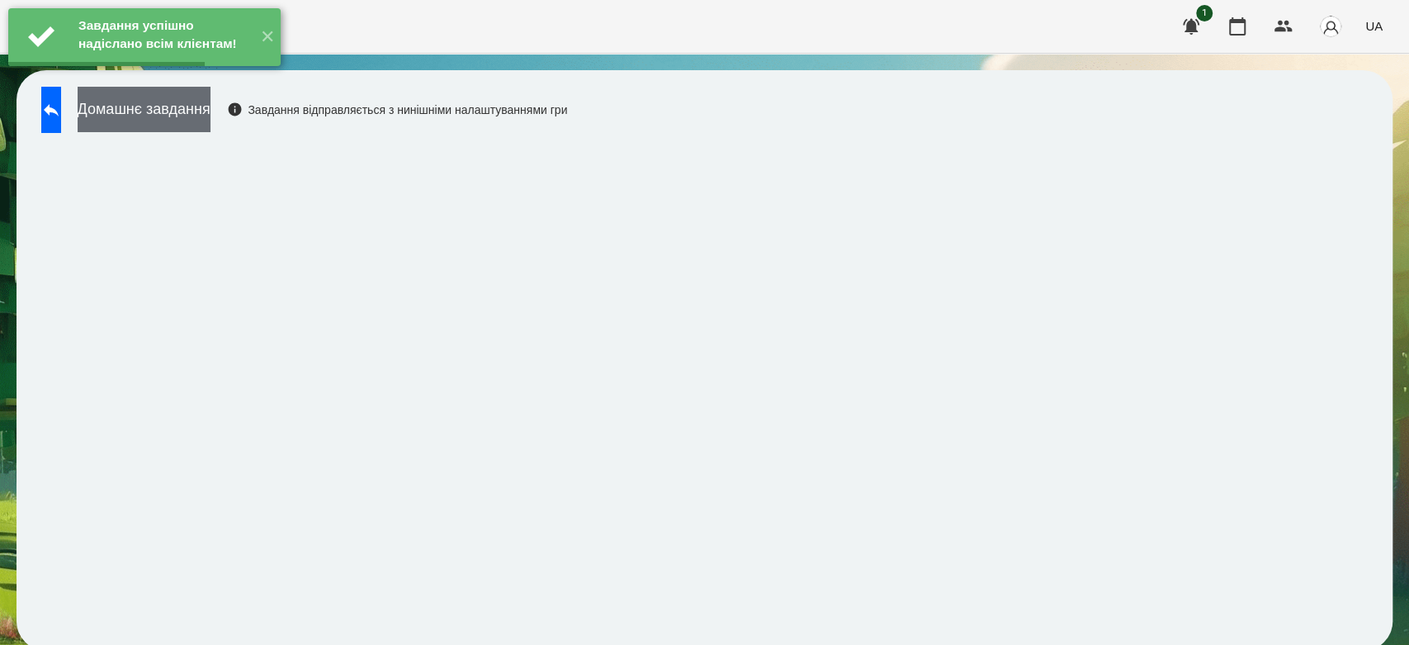
click at [191, 106] on button "Домашнє завдання" at bounding box center [144, 109] width 133 height 45
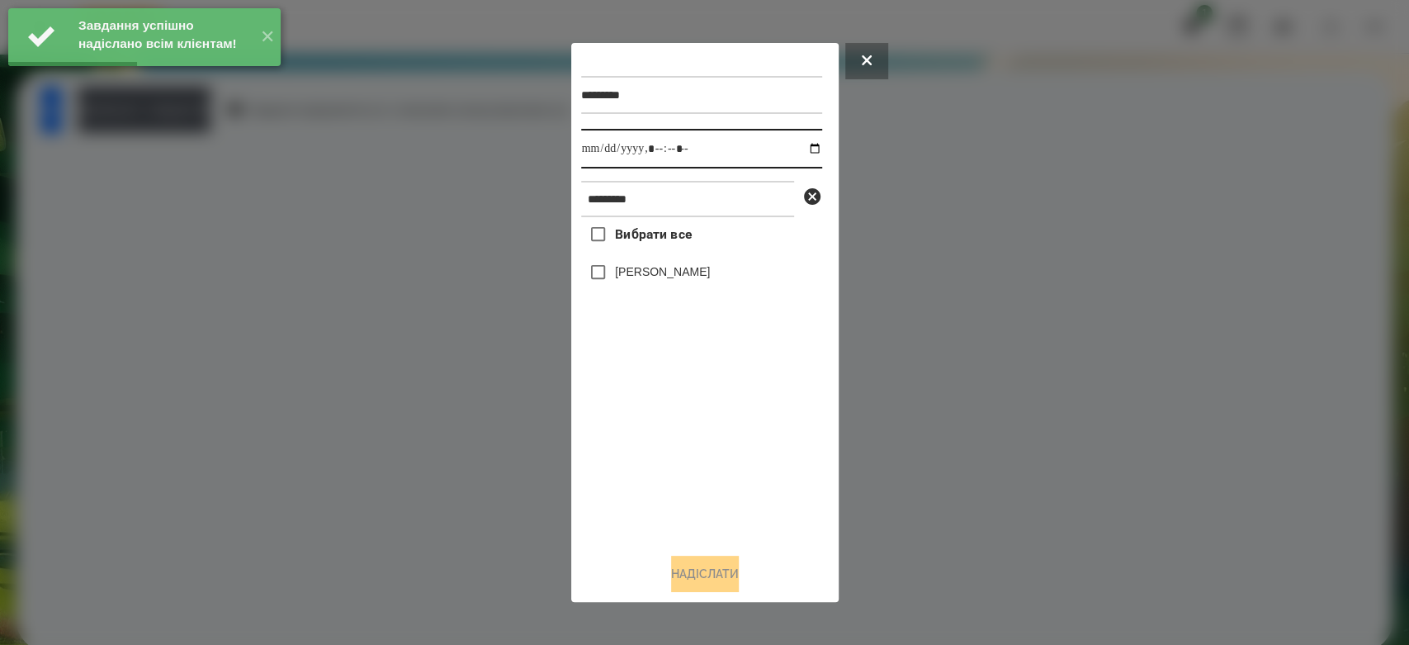
drag, startPoint x: 802, startPoint y: 146, endPoint x: 803, endPoint y: 163, distance: 17.4
click at [802, 146] on input "datetime-local" at bounding box center [701, 149] width 241 height 40
type input "**********"
click at [721, 428] on div "Вибрати все Макаренко Богдан" at bounding box center [701, 378] width 241 height 323
click at [700, 276] on label "[PERSON_NAME]" at bounding box center [662, 271] width 95 height 17
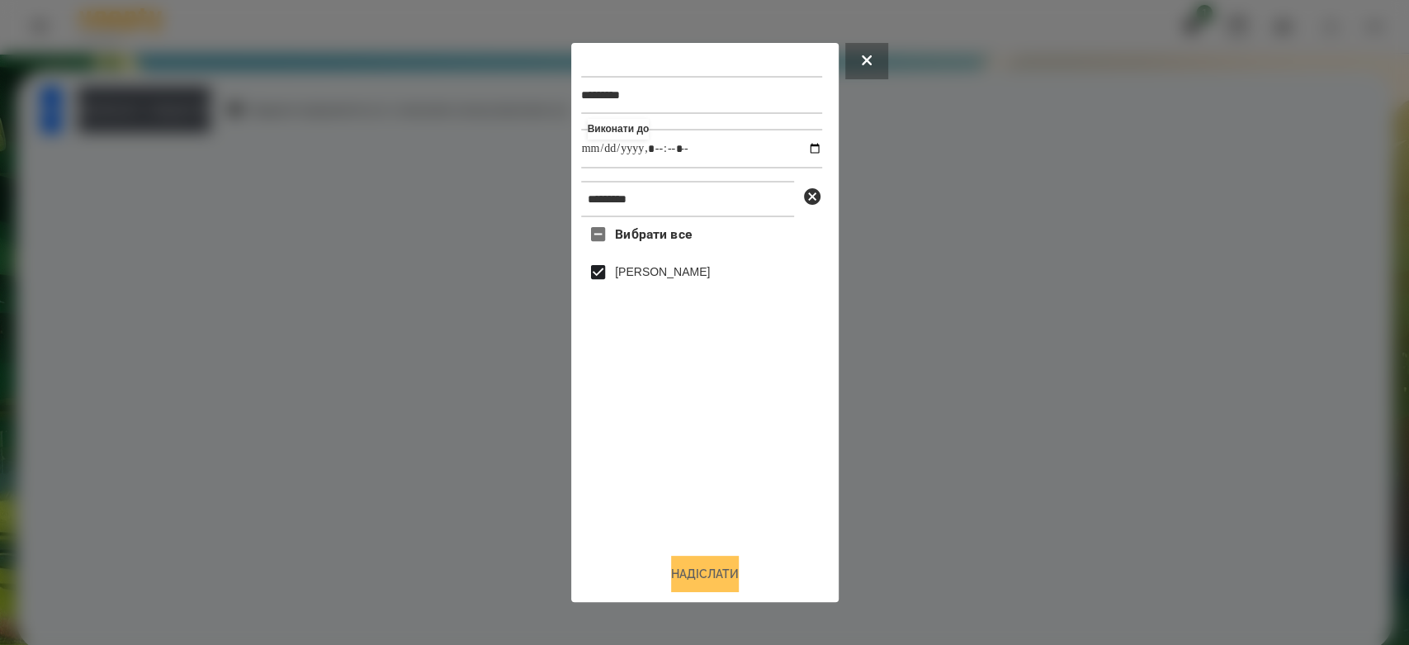
click at [724, 583] on button "Надіслати" at bounding box center [705, 574] width 68 height 36
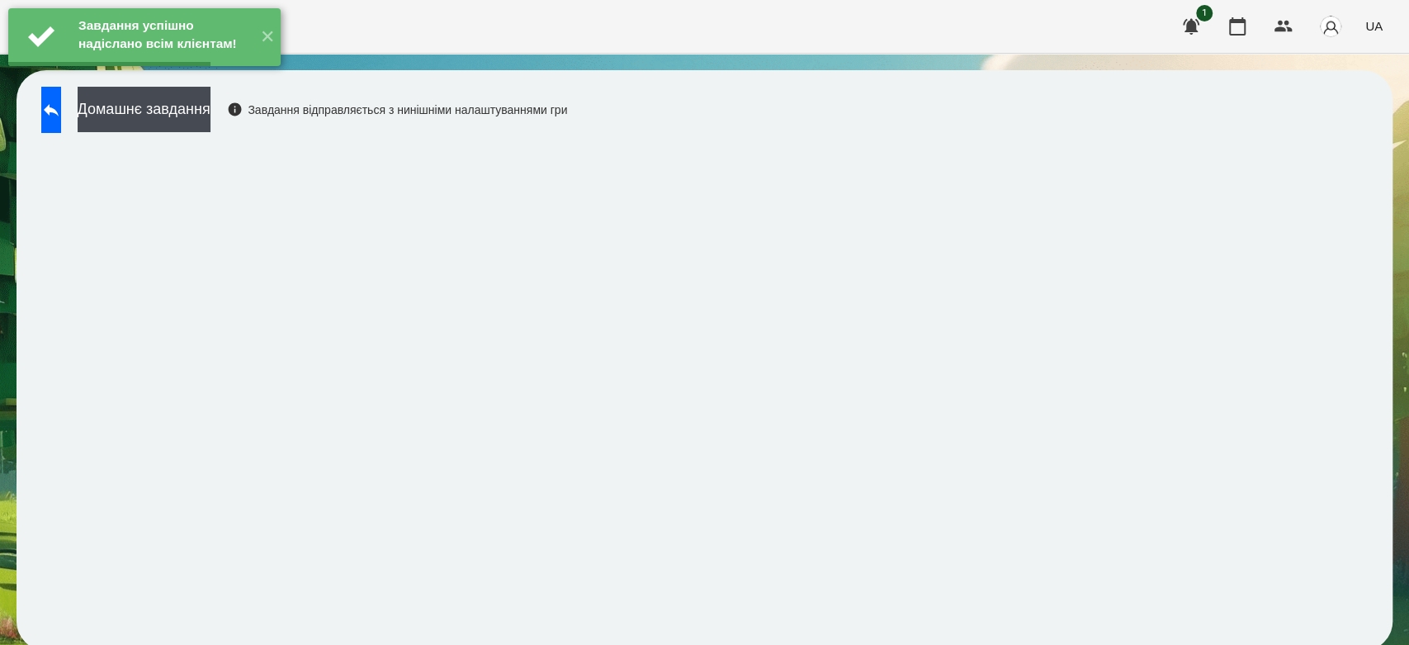
click at [205, 74] on div "Завдання успішно надіслано всім клієнтам! ✕" at bounding box center [144, 37] width 289 height 74
click at [194, 74] on div "Завдання успішно надіслано всім клієнтам! ✕" at bounding box center [144, 37] width 289 height 74
click at [210, 103] on button "Домашнє завдання" at bounding box center [144, 109] width 133 height 45
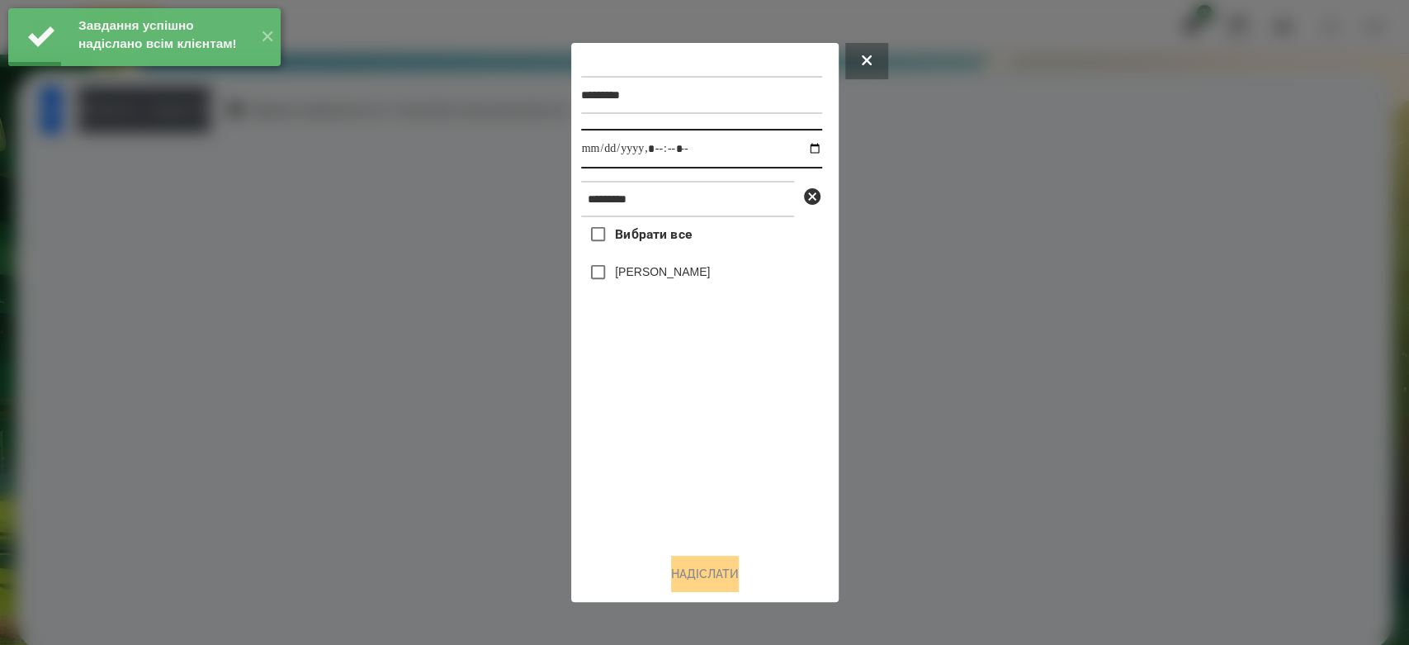
click at [801, 151] on input "datetime-local" at bounding box center [701, 149] width 241 height 40
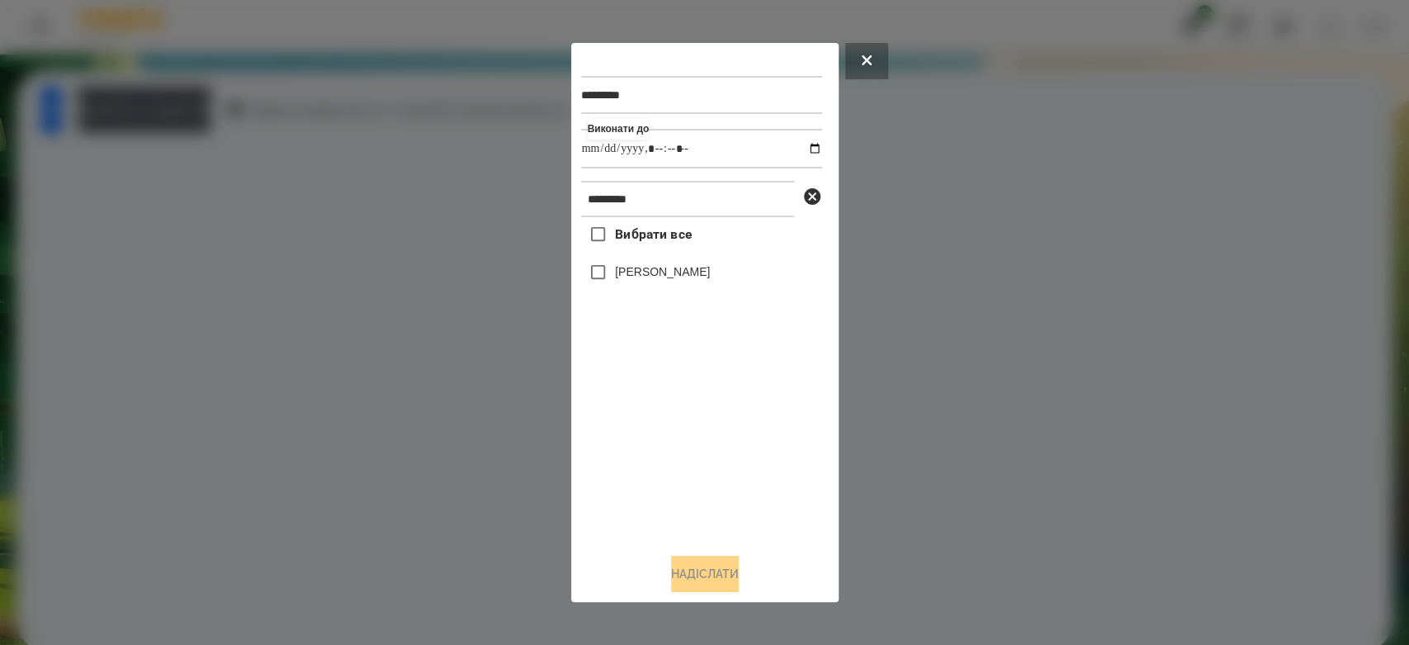
type input "**********"
click at [709, 499] on div "Вибрати все Макаренко Богдан" at bounding box center [701, 378] width 241 height 323
click at [709, 293] on div "Вибрати все Макаренко Богдан" at bounding box center [701, 378] width 241 height 323
click at [704, 263] on div "[PERSON_NAME]" at bounding box center [701, 272] width 241 height 35
click at [710, 272] on label "[PERSON_NAME]" at bounding box center [662, 271] width 95 height 17
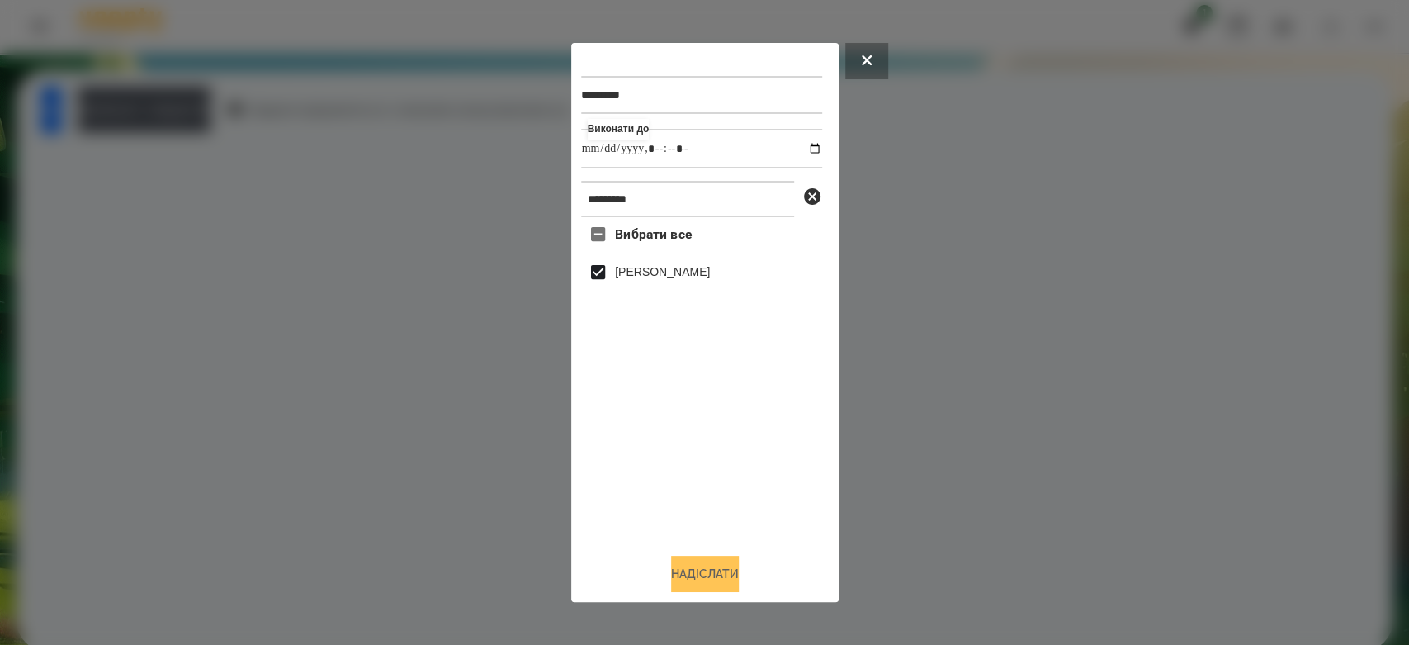
click at [691, 592] on button "Надіслати" at bounding box center [705, 574] width 68 height 36
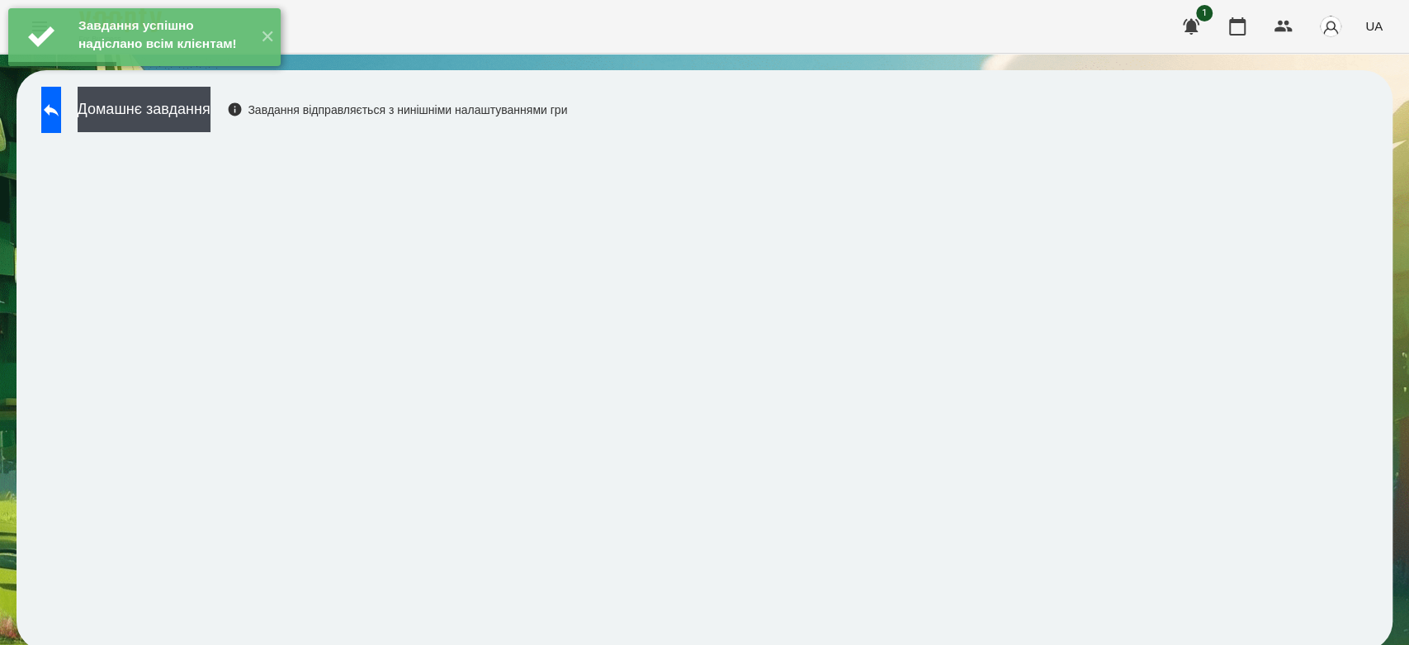
click at [66, 74] on div "Завдання успішно надіслано всім клієнтам! ✕" at bounding box center [144, 37] width 289 height 74
click at [61, 121] on button at bounding box center [51, 110] width 20 height 46
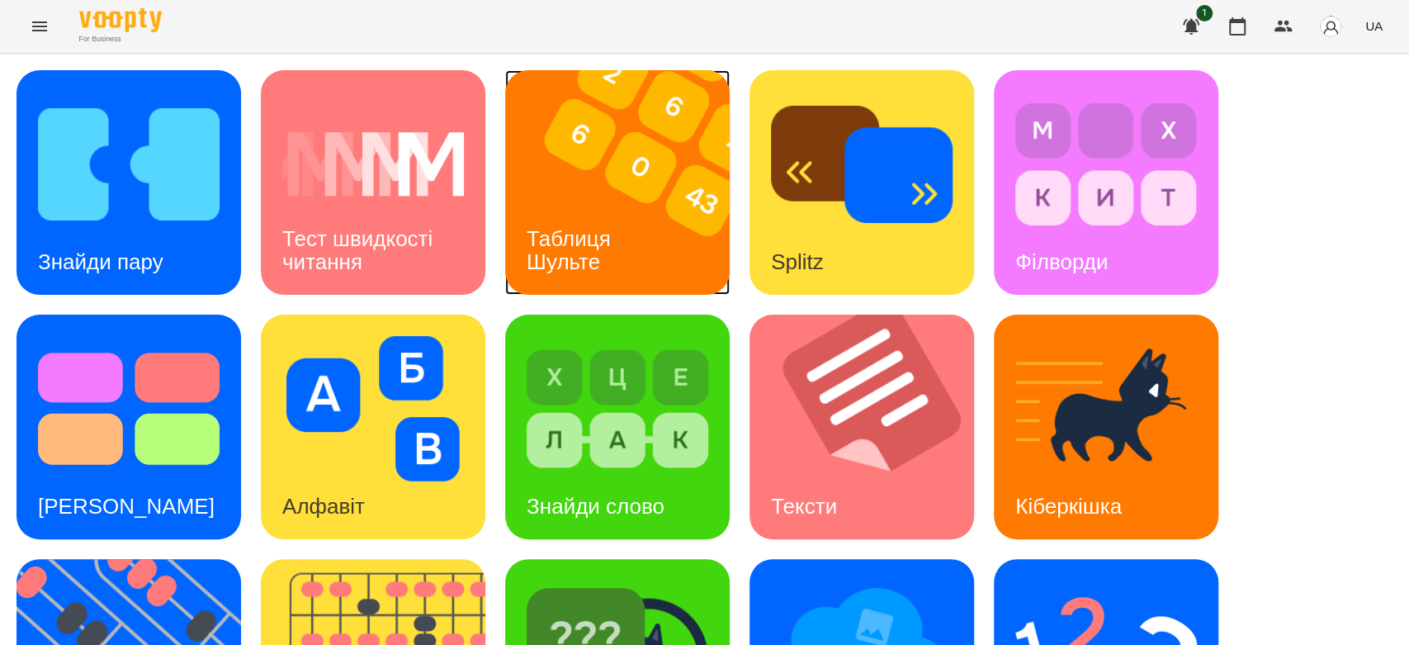
click at [625, 155] on img at bounding box center [627, 182] width 245 height 225
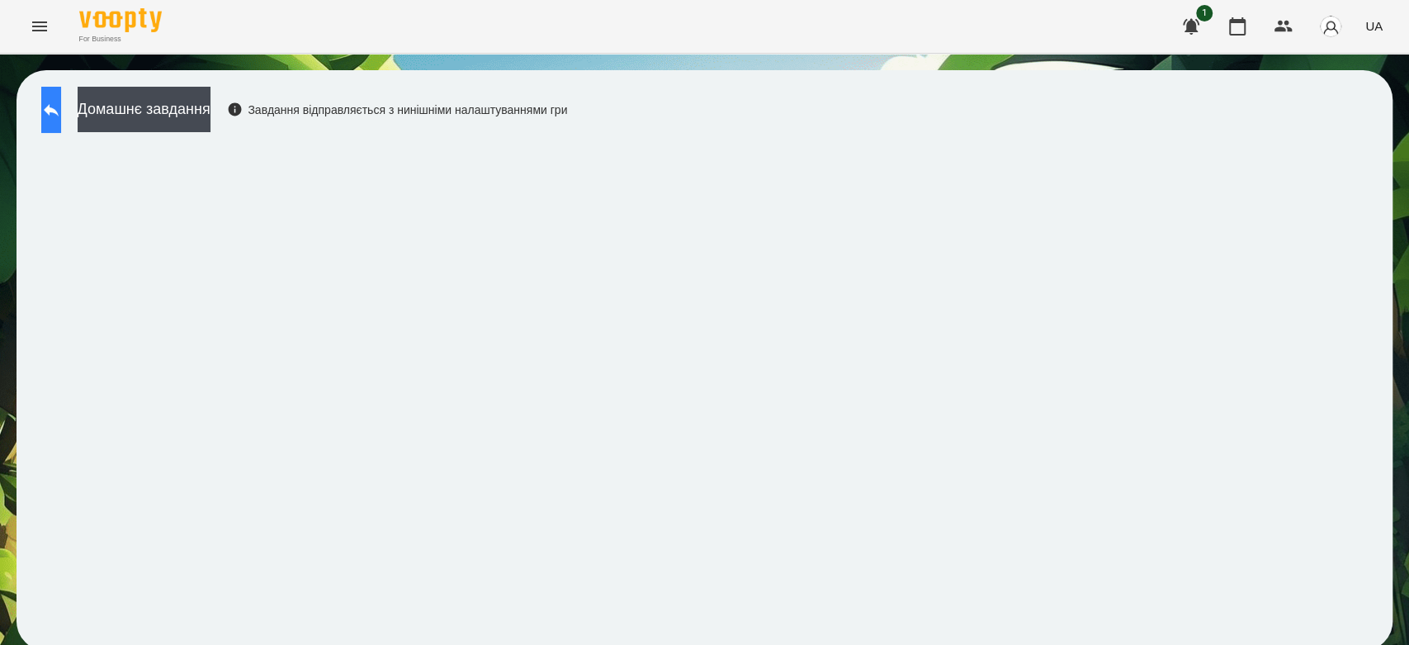
click at [61, 112] on button at bounding box center [51, 110] width 20 height 46
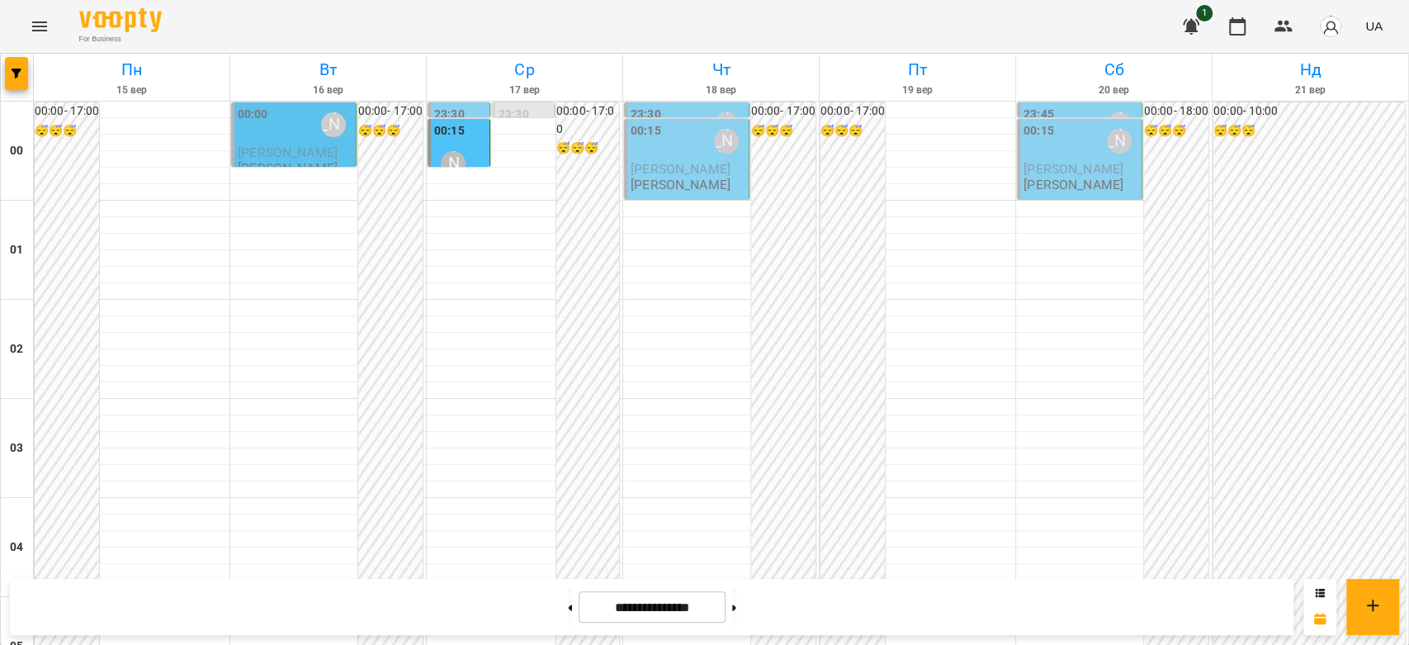
scroll to position [1908, 0]
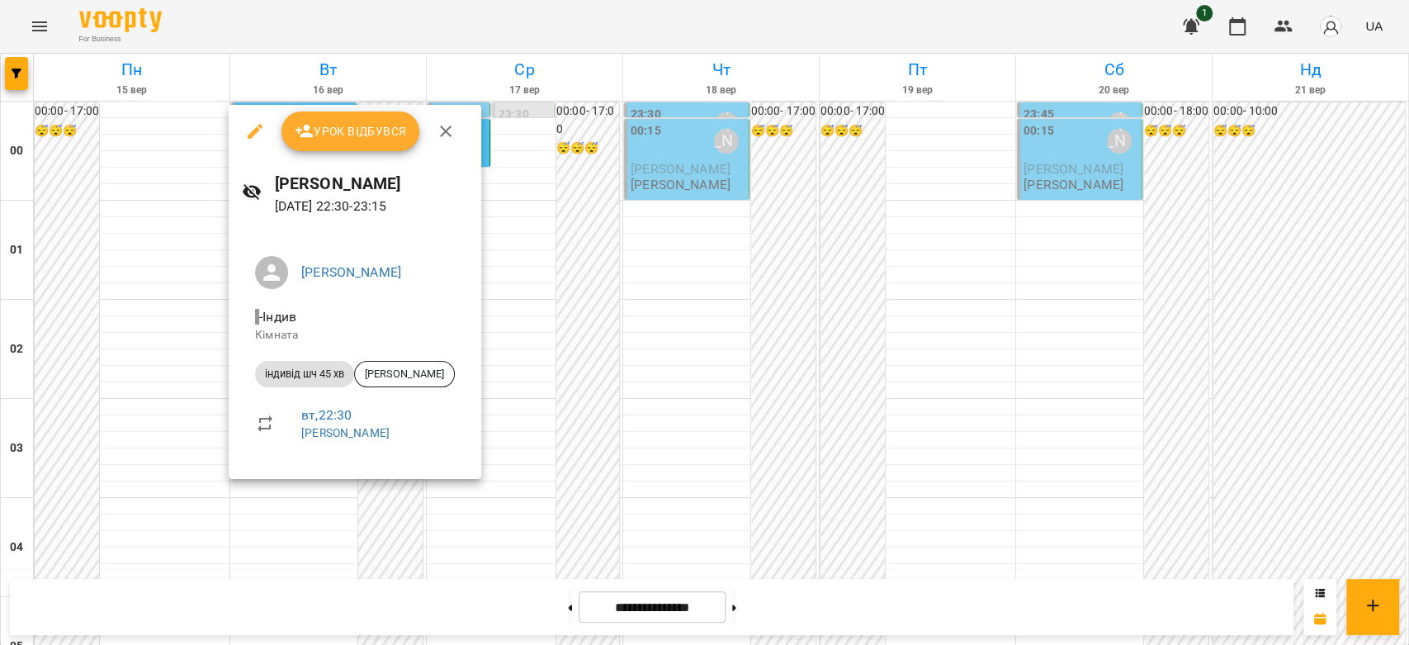
click at [555, 408] on div at bounding box center [704, 322] width 1409 height 645
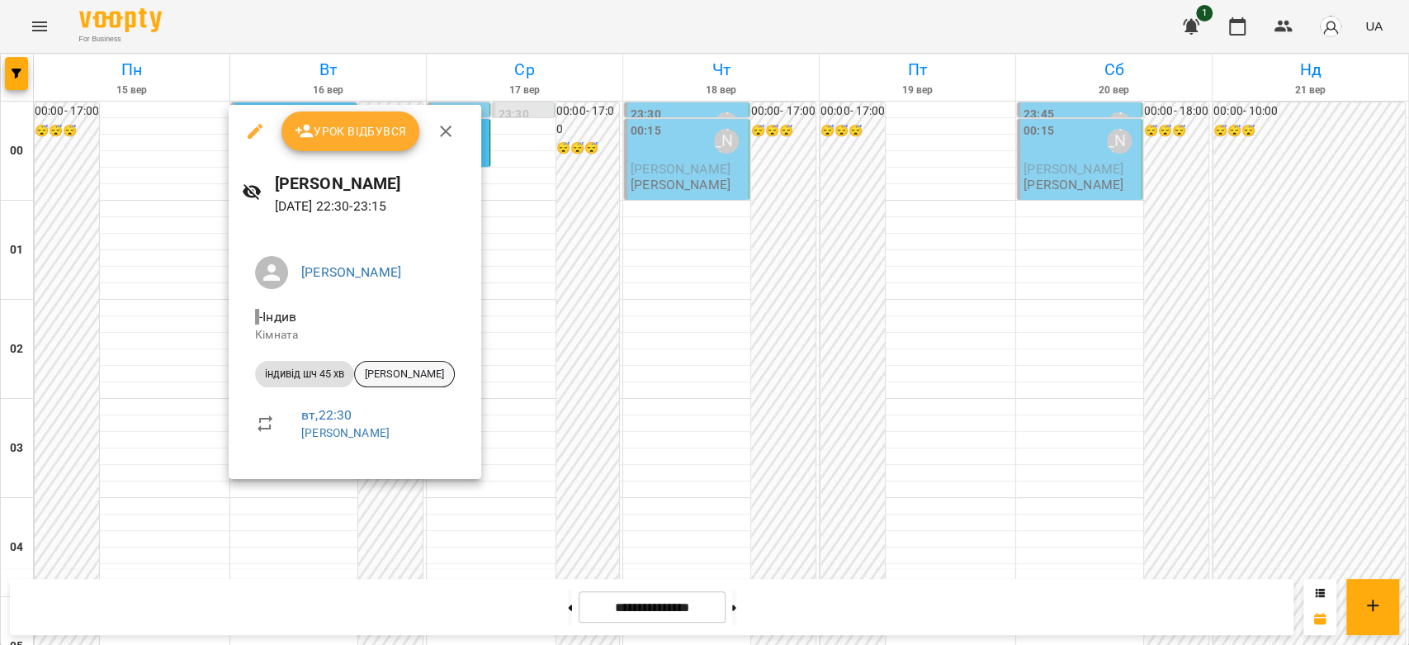
click at [396, 380] on span "[PERSON_NAME]" at bounding box center [404, 374] width 99 height 15
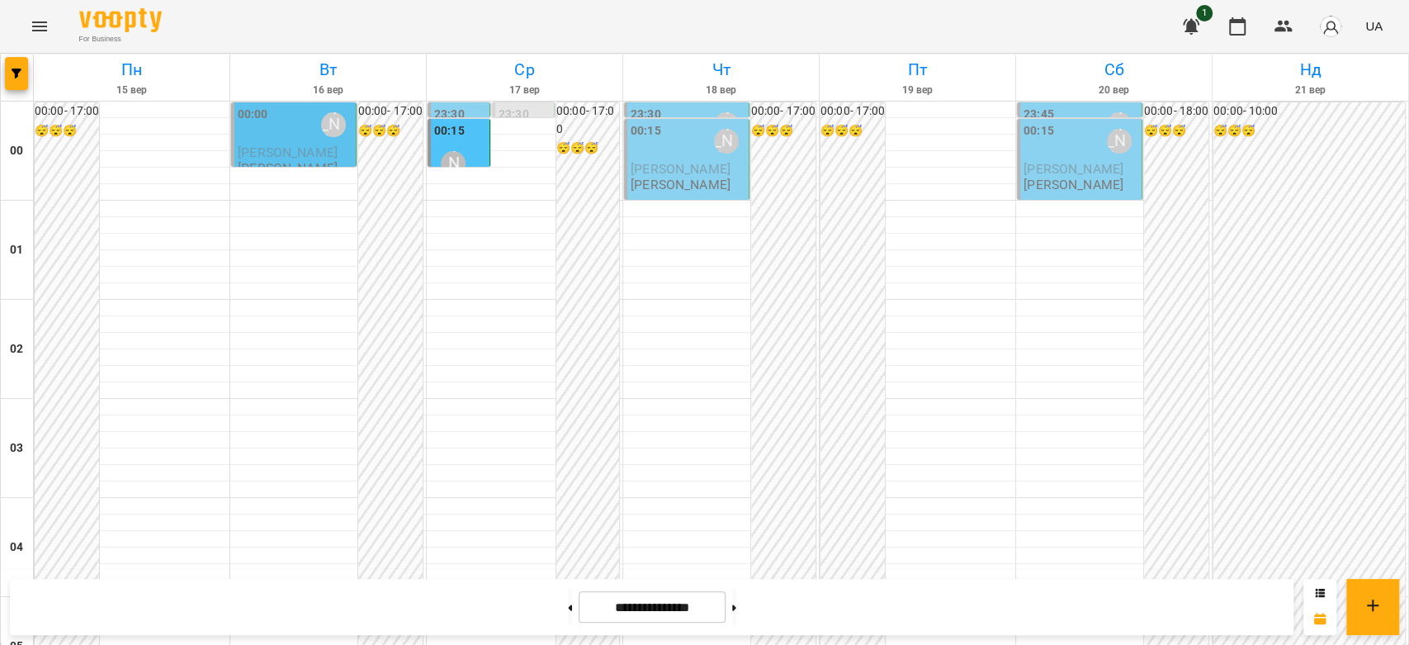
scroll to position [1724, 0]
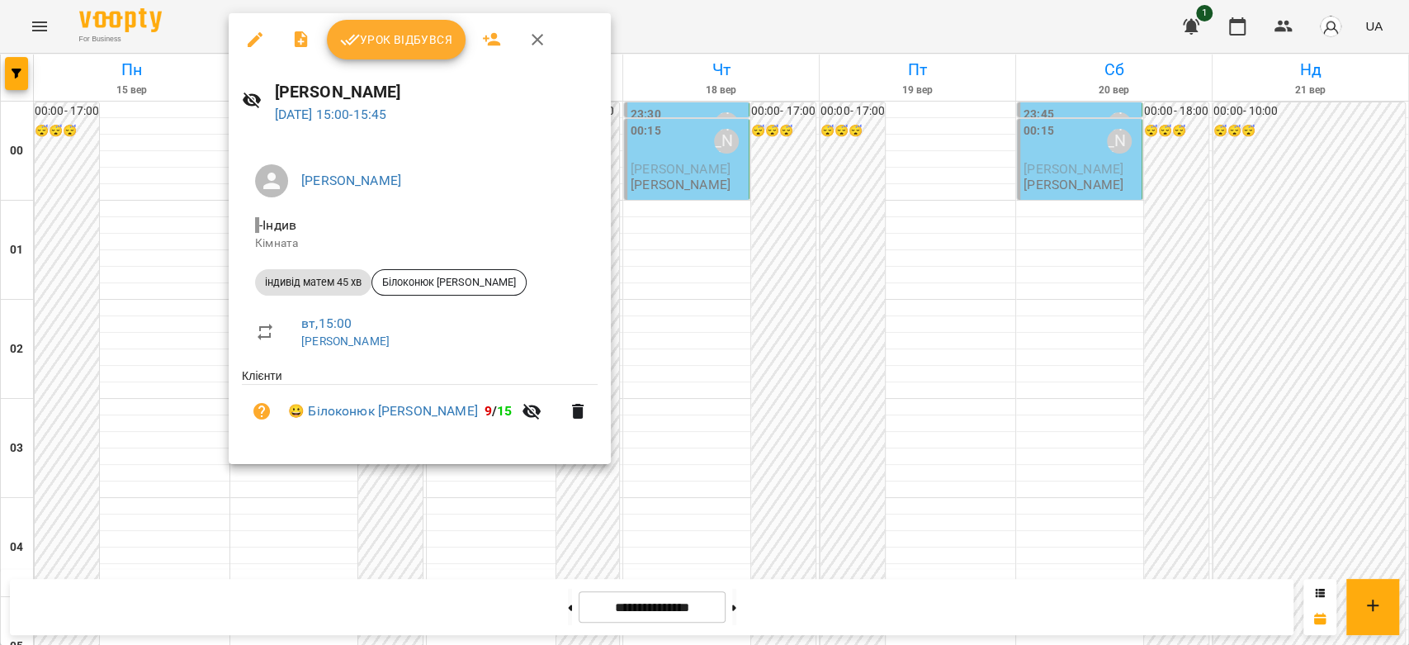
click at [674, 255] on div at bounding box center [704, 322] width 1409 height 645
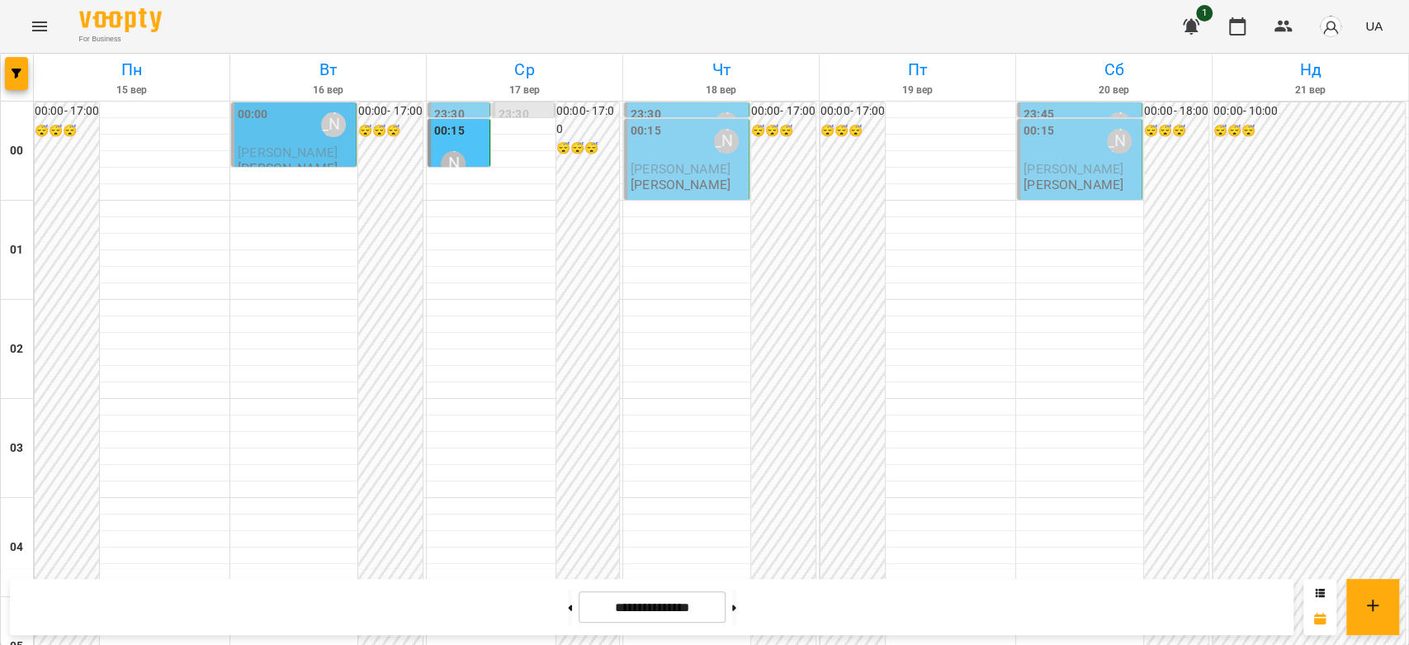
scroll to position [1908, 0]
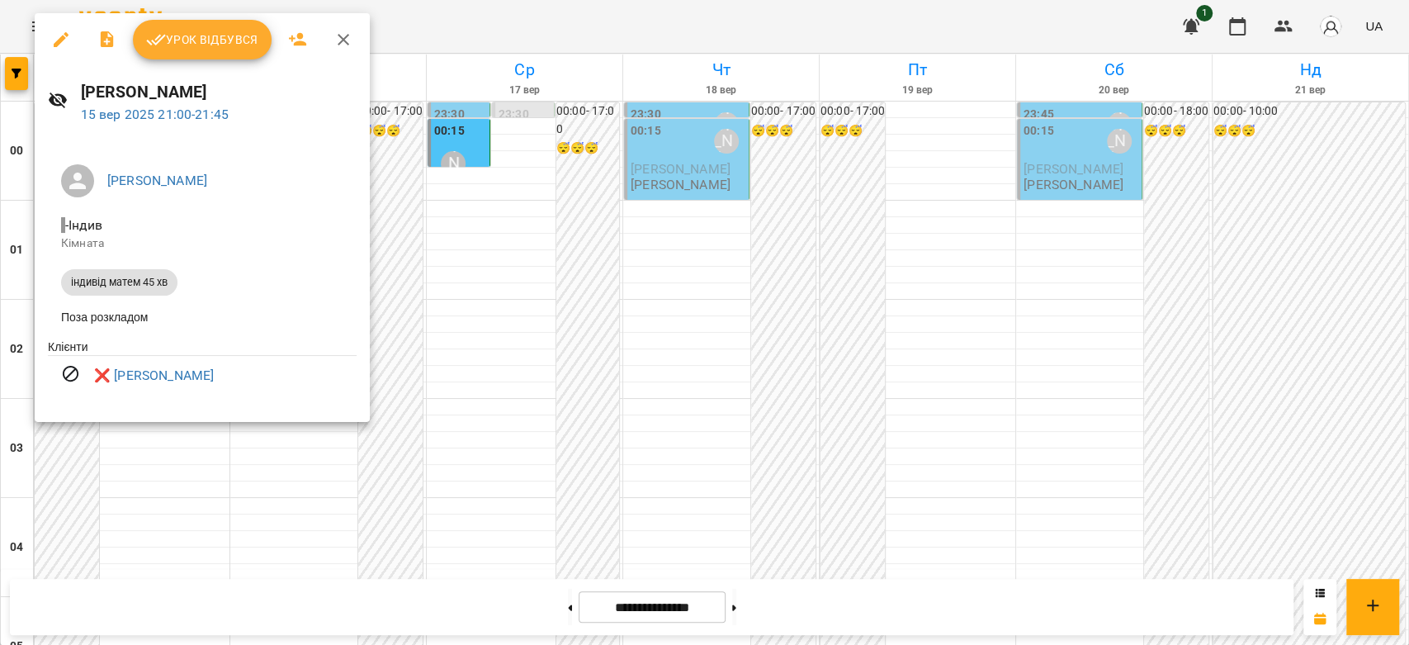
click at [529, 310] on div at bounding box center [704, 322] width 1409 height 645
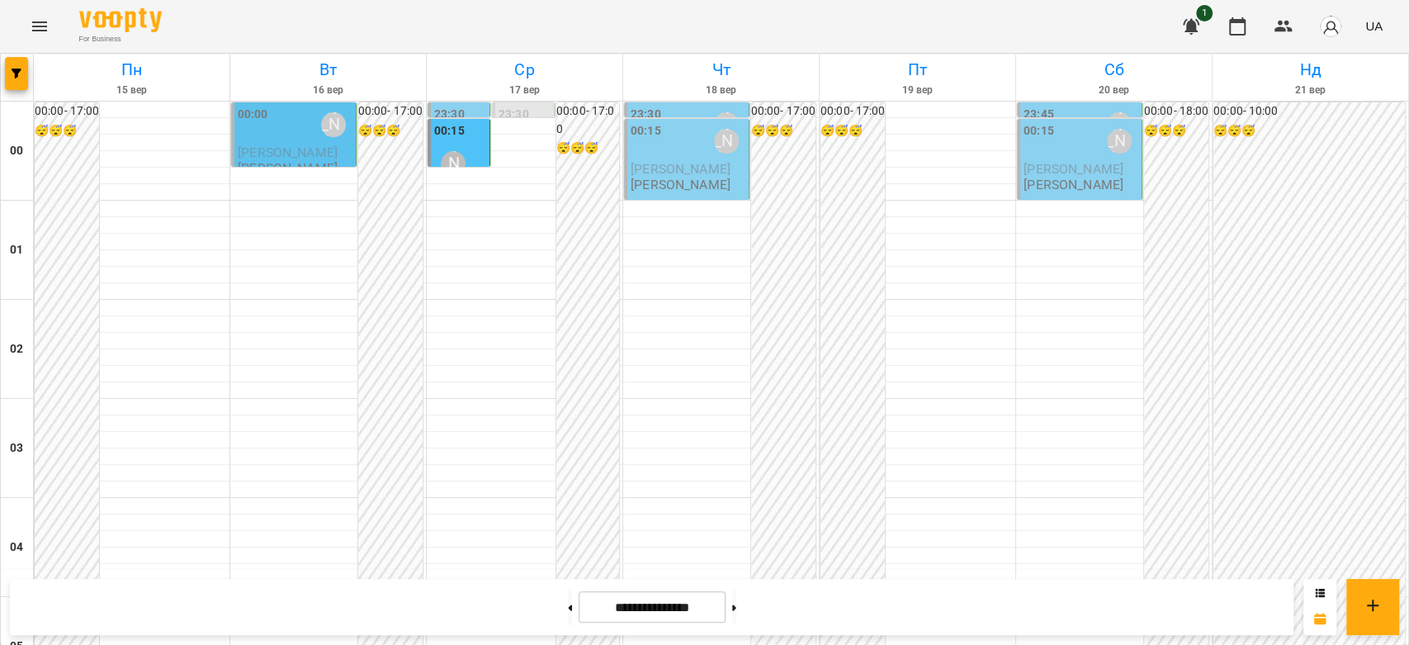
scroll to position [1816, 0]
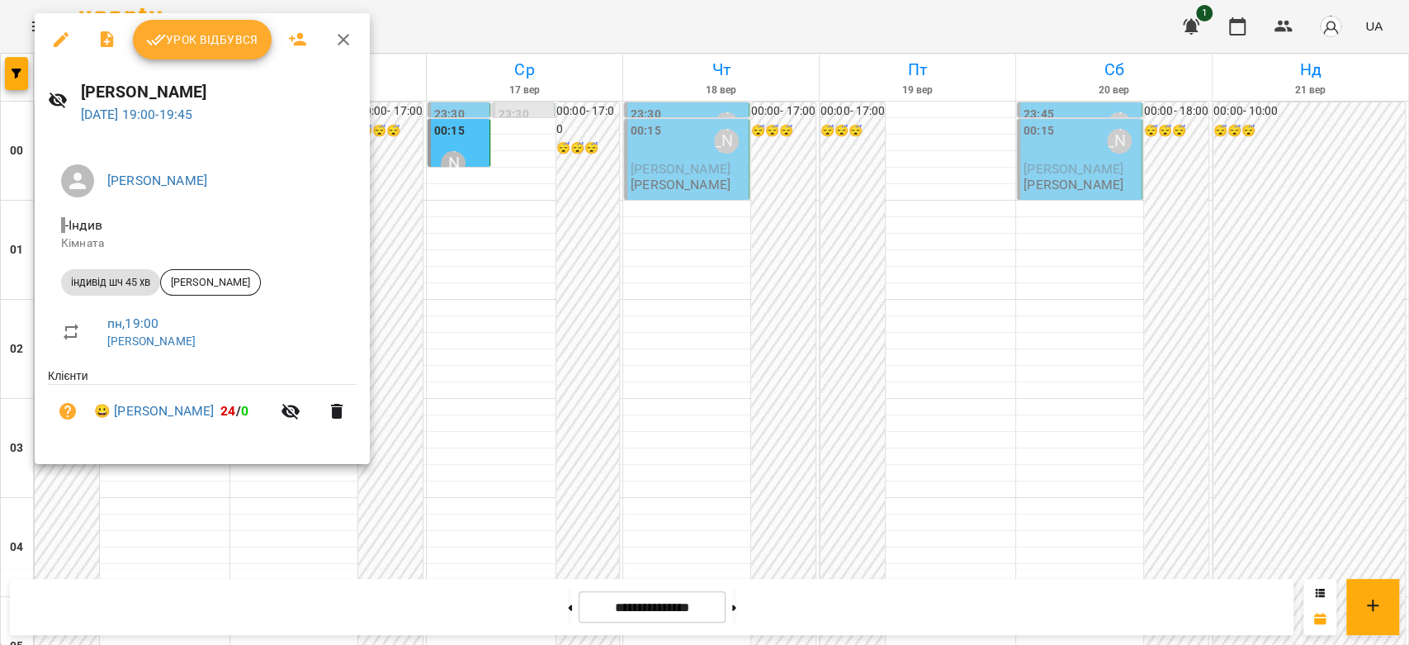
click at [660, 497] on div at bounding box center [704, 322] width 1409 height 645
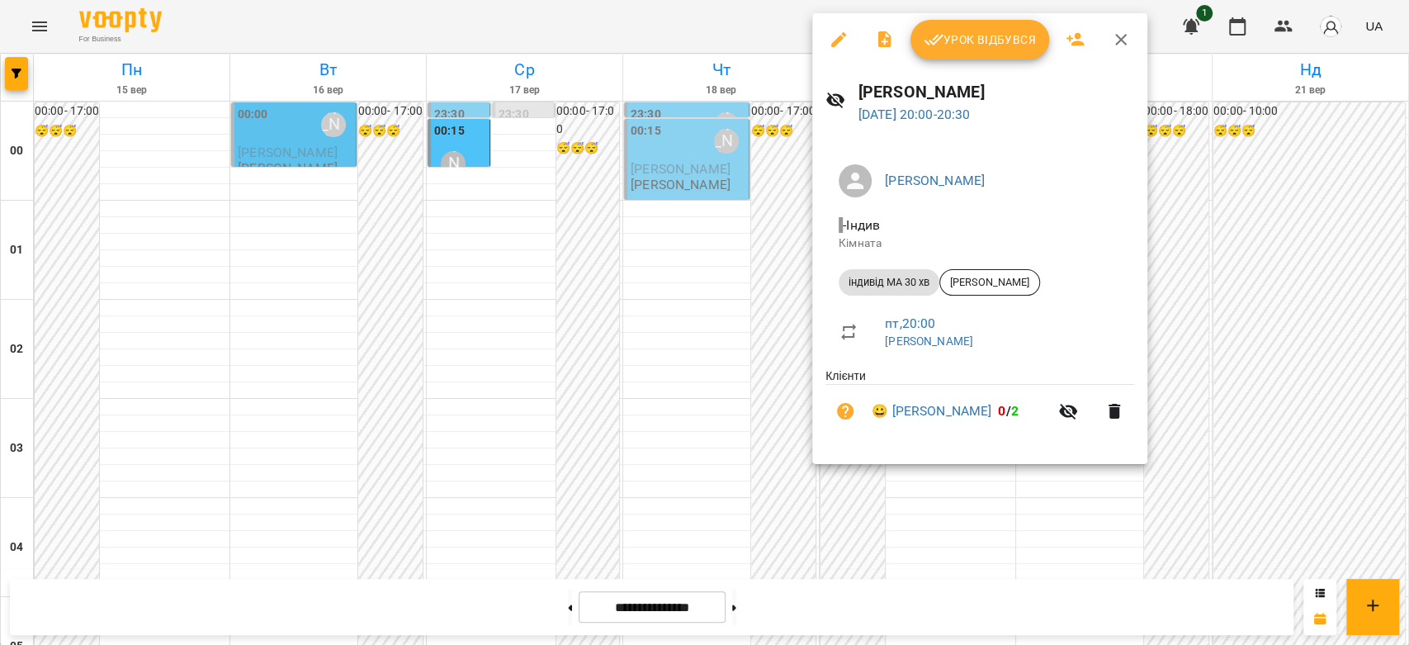
click at [659, 290] on div at bounding box center [704, 322] width 1409 height 645
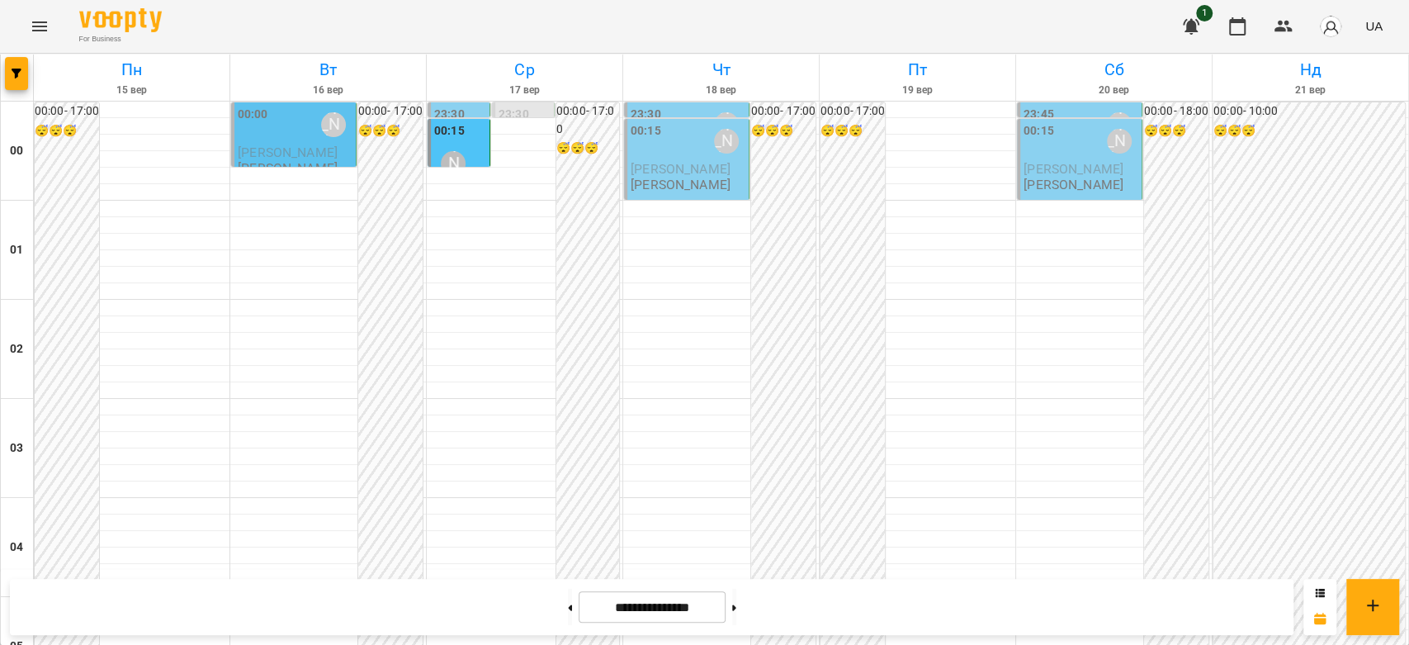
scroll to position [1358, 0]
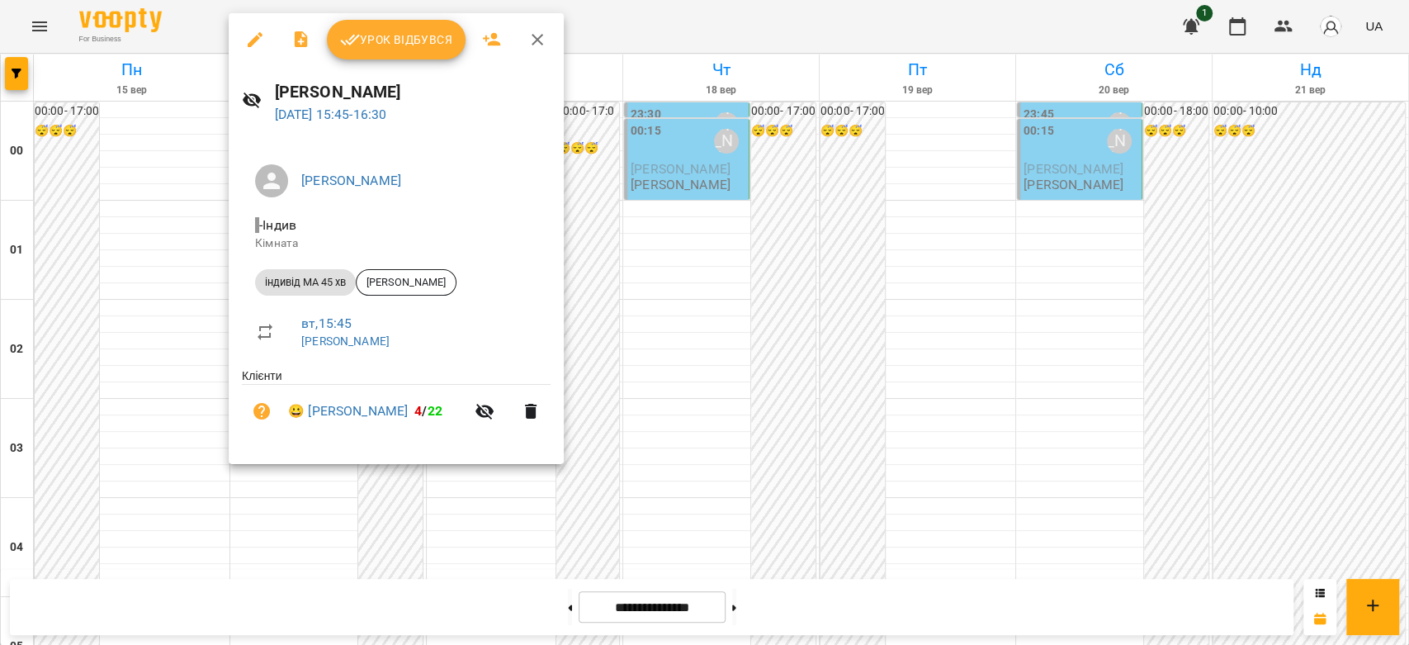
click at [652, 362] on div at bounding box center [704, 322] width 1409 height 645
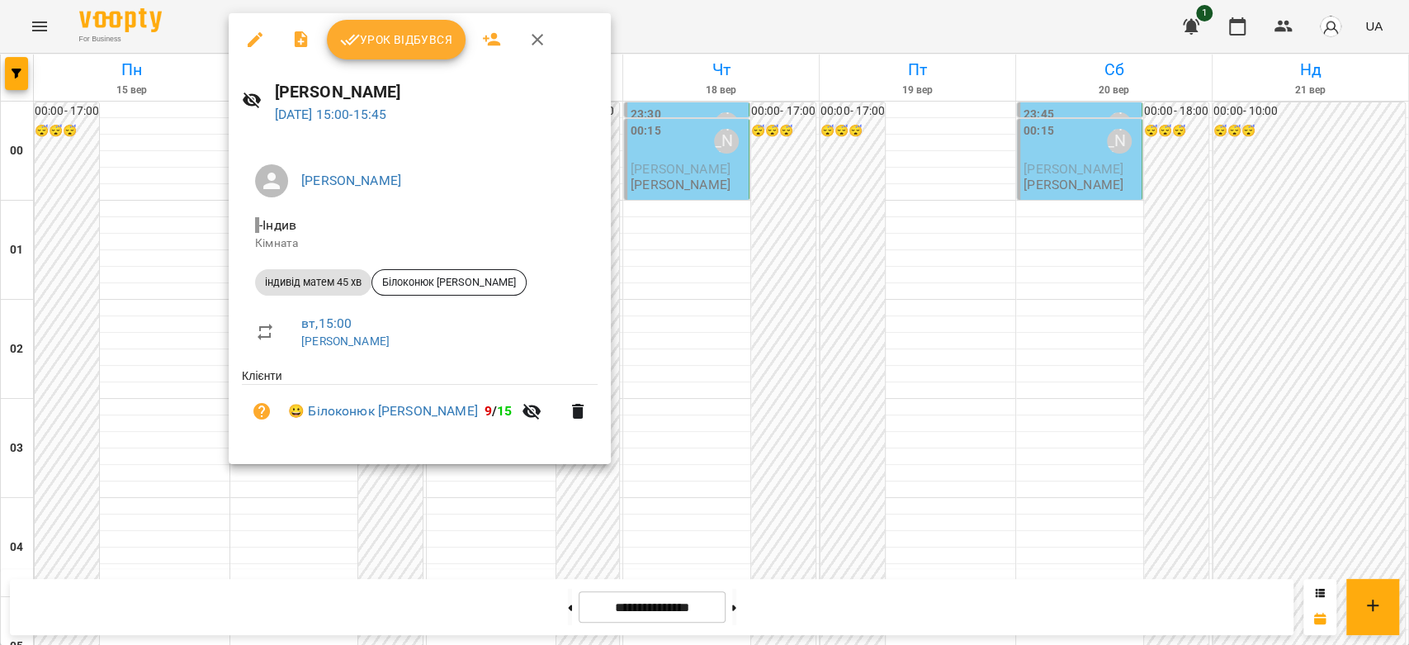
click at [617, 282] on div at bounding box center [704, 322] width 1409 height 645
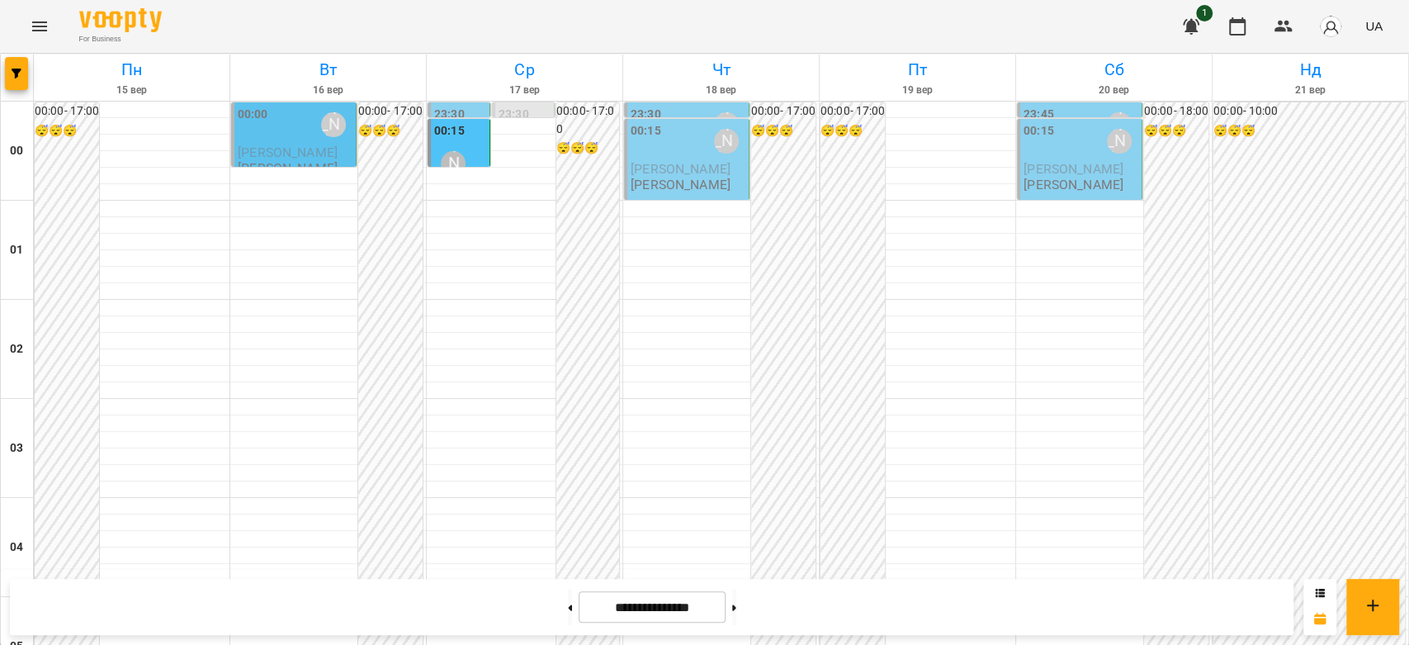
scroll to position [1633, 0]
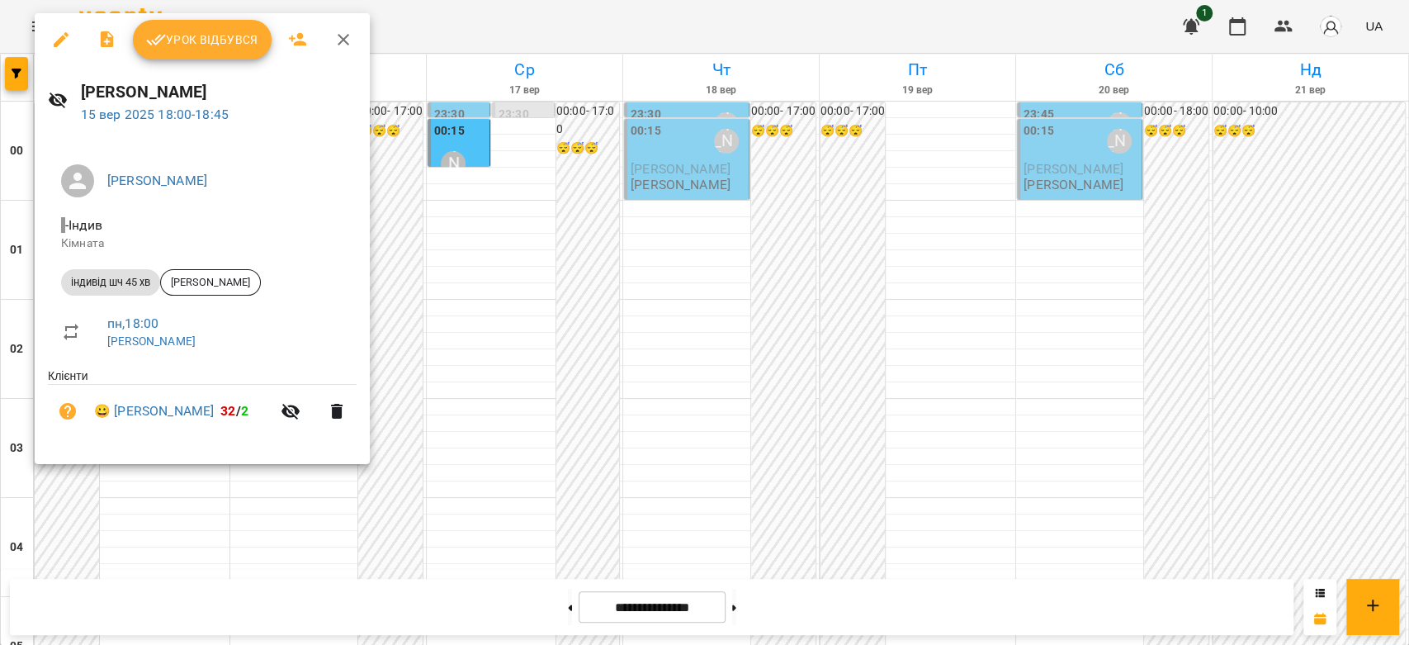
click at [556, 308] on div at bounding box center [704, 322] width 1409 height 645
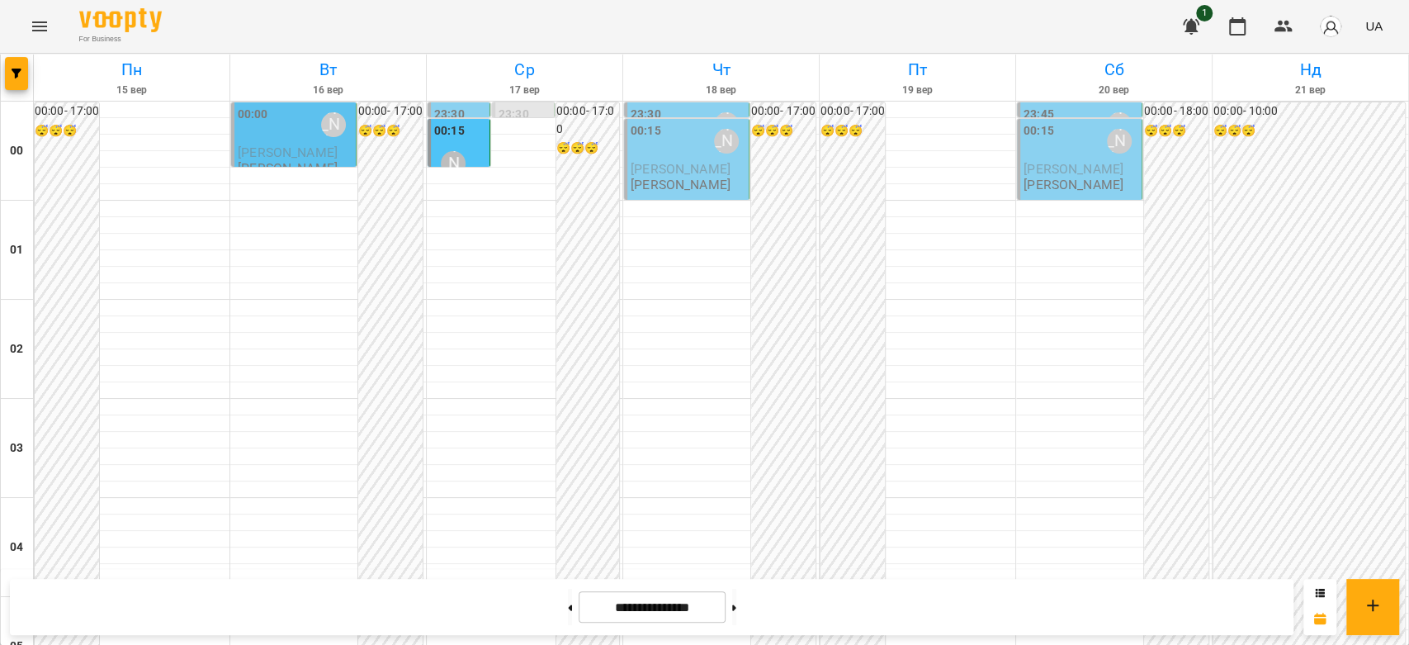
scroll to position [1541, 0]
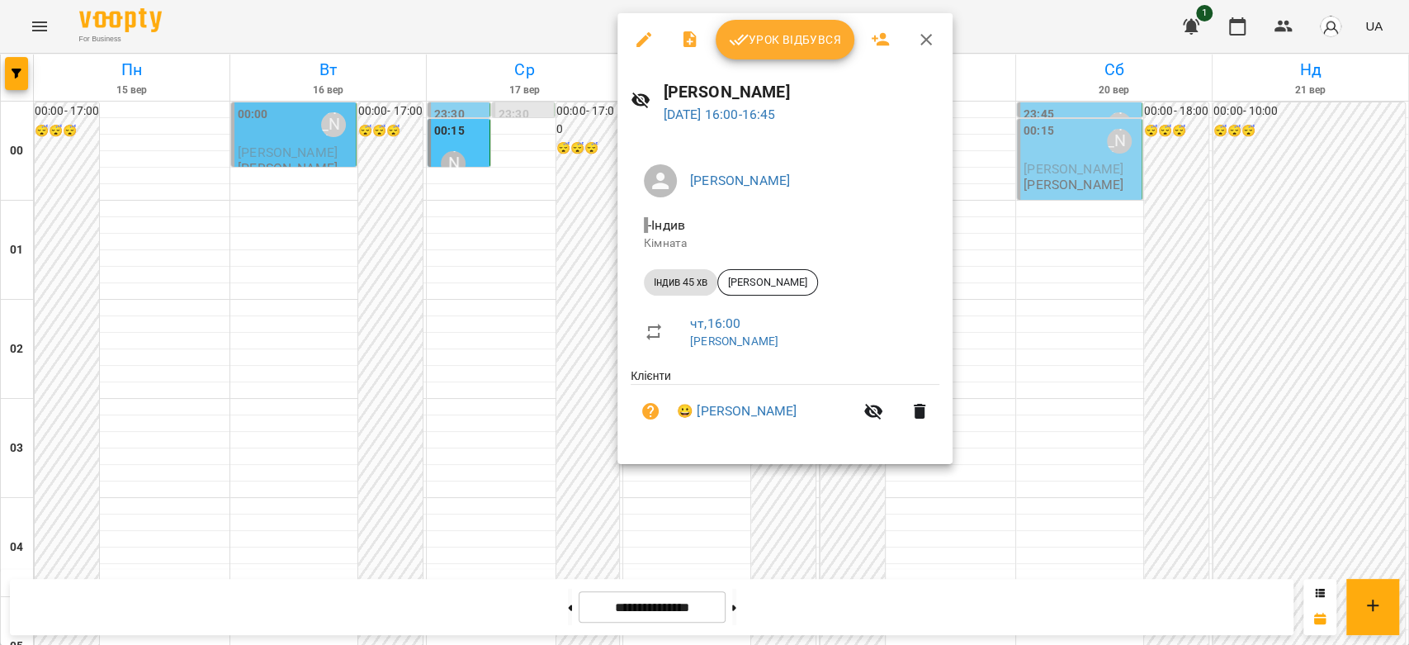
click at [1085, 231] on div at bounding box center [704, 322] width 1409 height 645
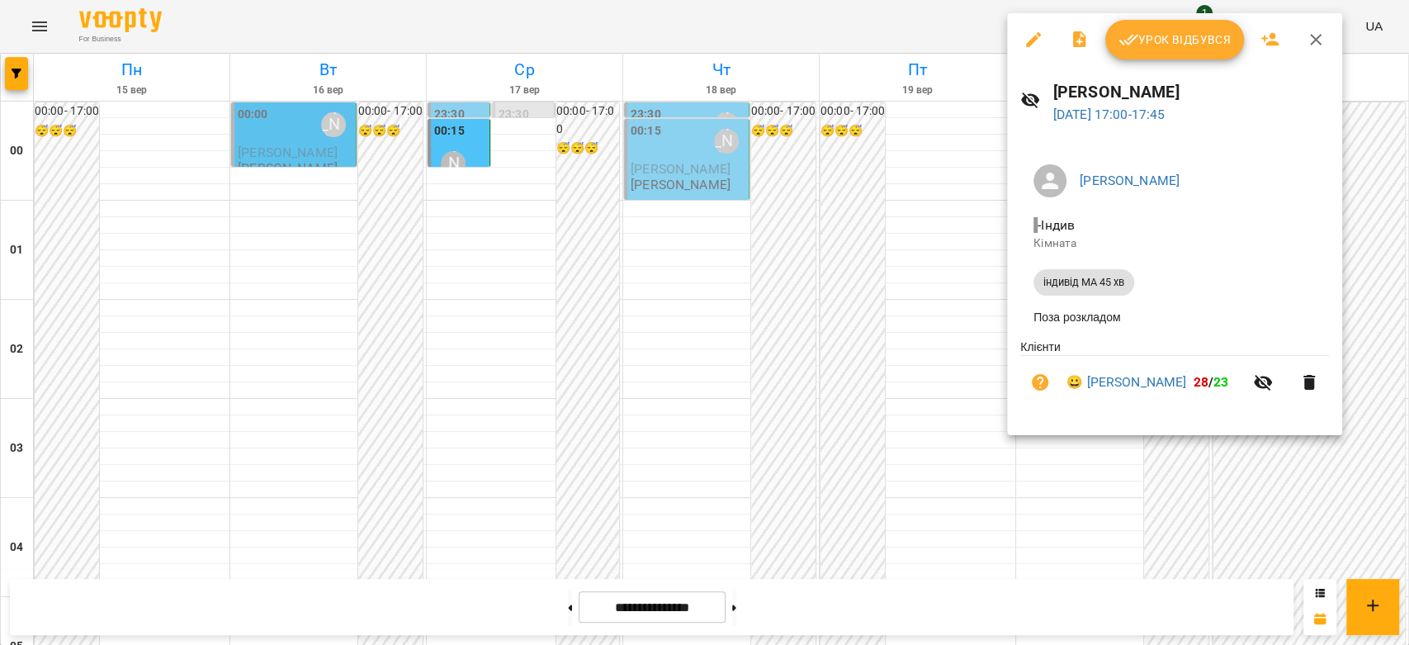
click at [783, 230] on div at bounding box center [704, 322] width 1409 height 645
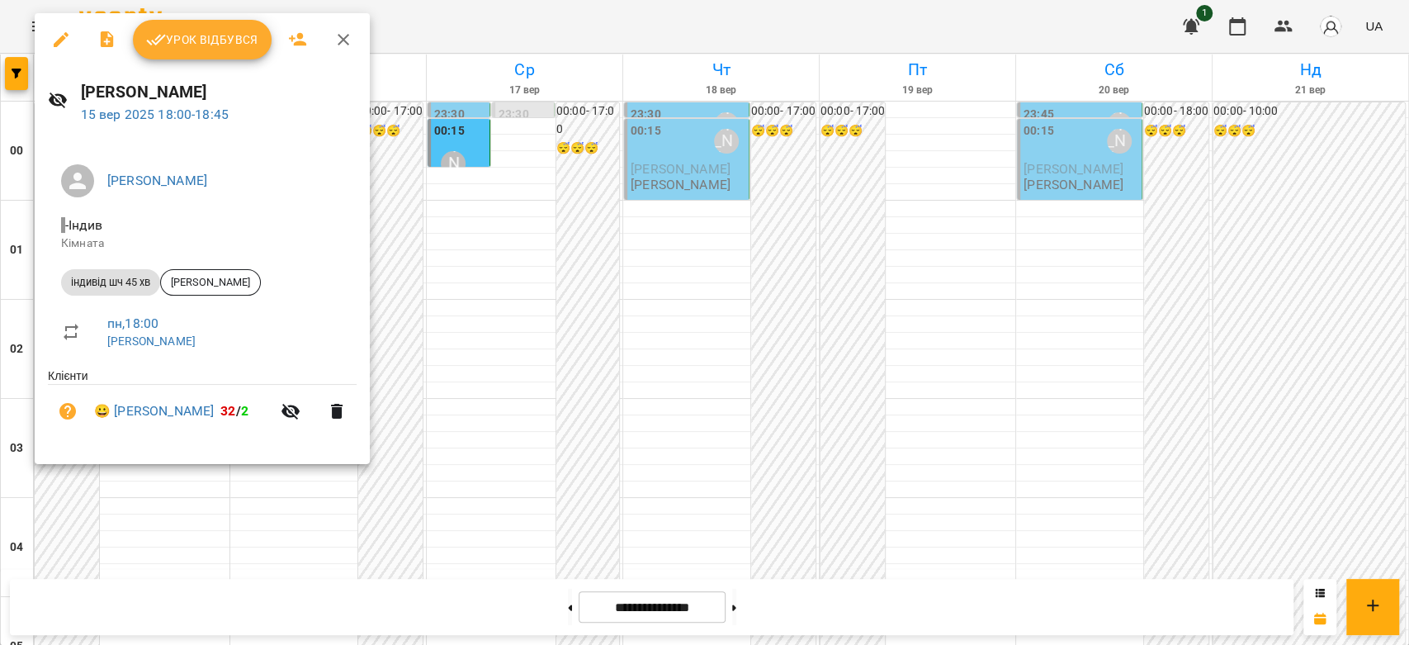
click at [773, 224] on div at bounding box center [704, 322] width 1409 height 645
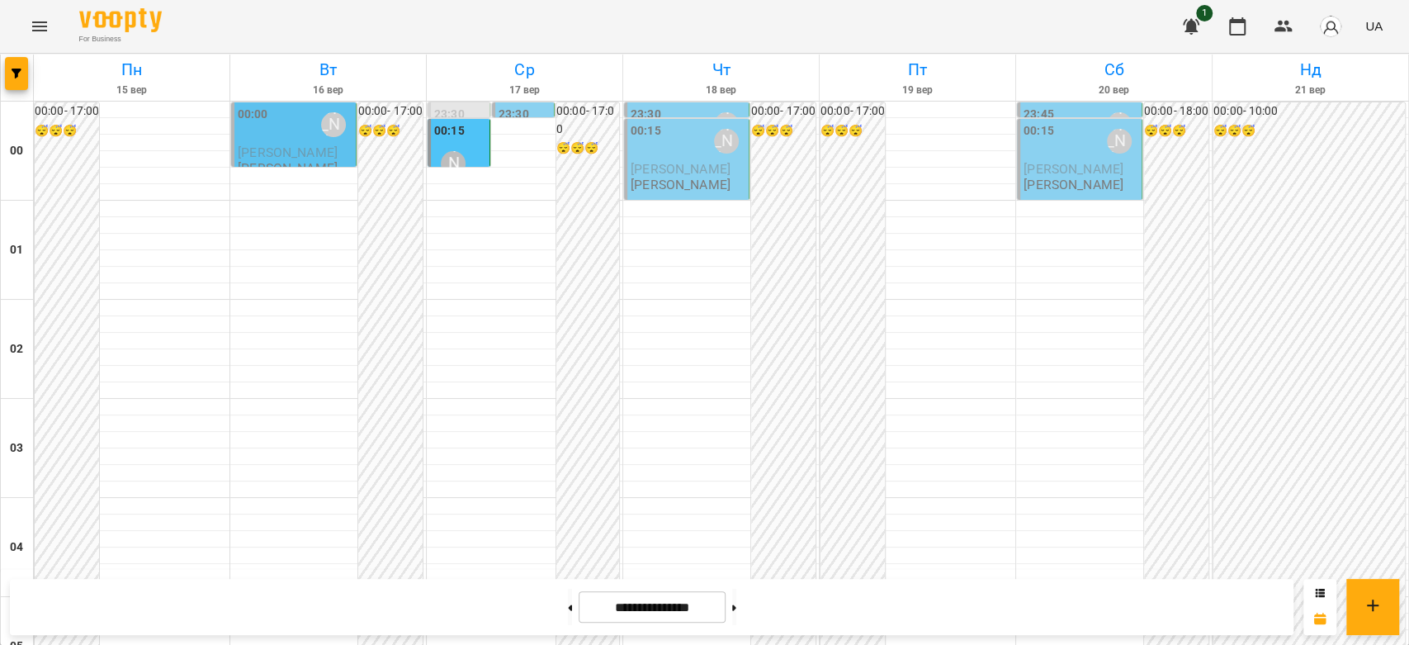
scroll to position [1816, 0]
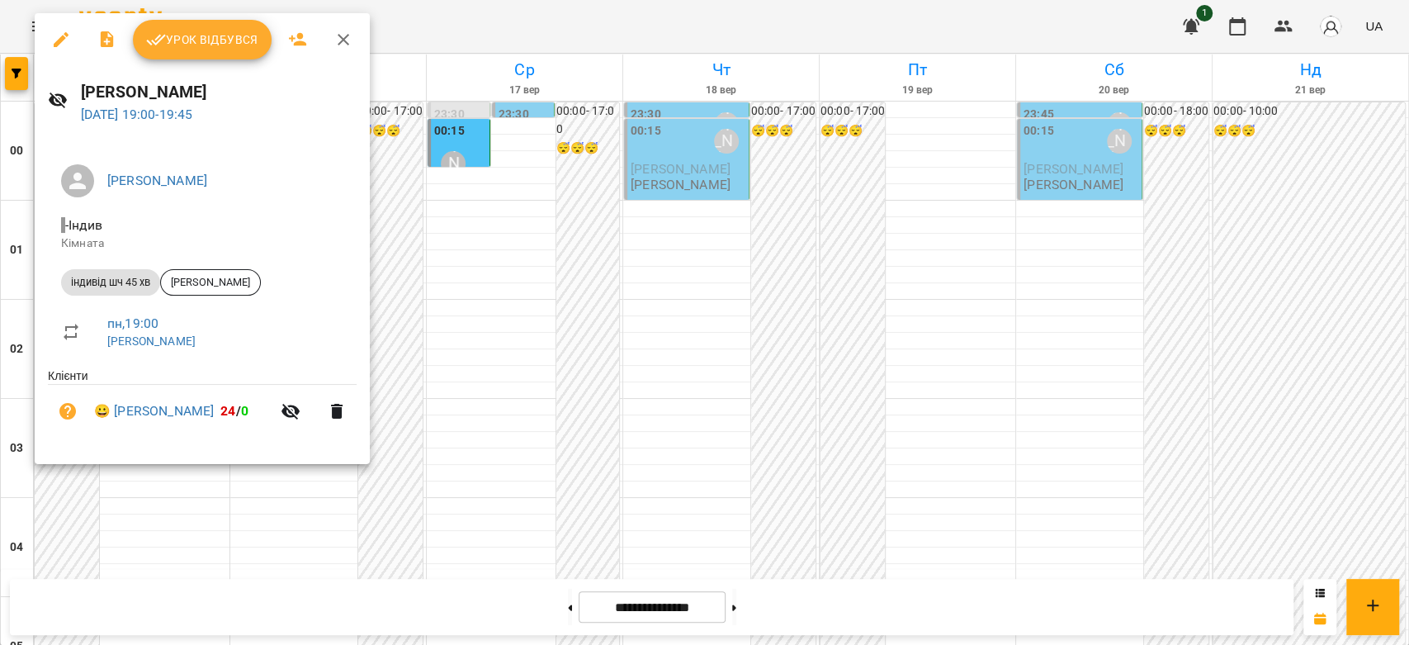
click at [580, 256] on div at bounding box center [704, 322] width 1409 height 645
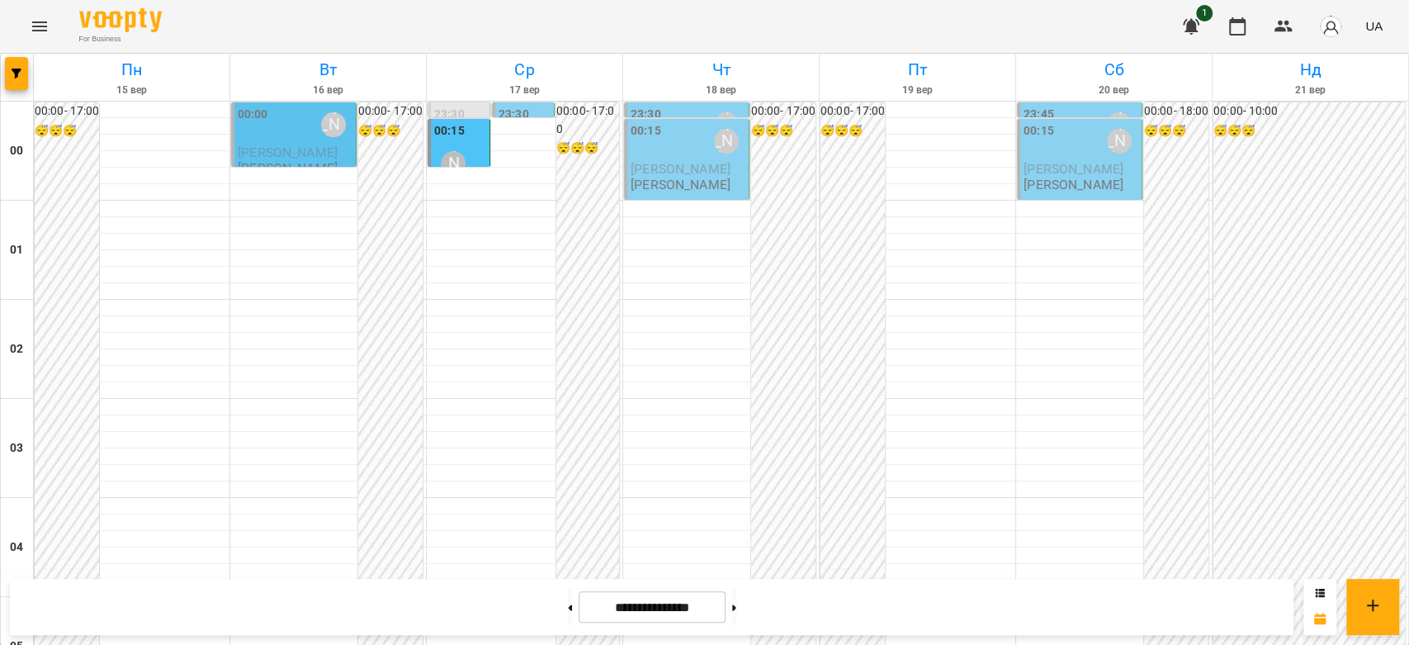
scroll to position [1908, 0]
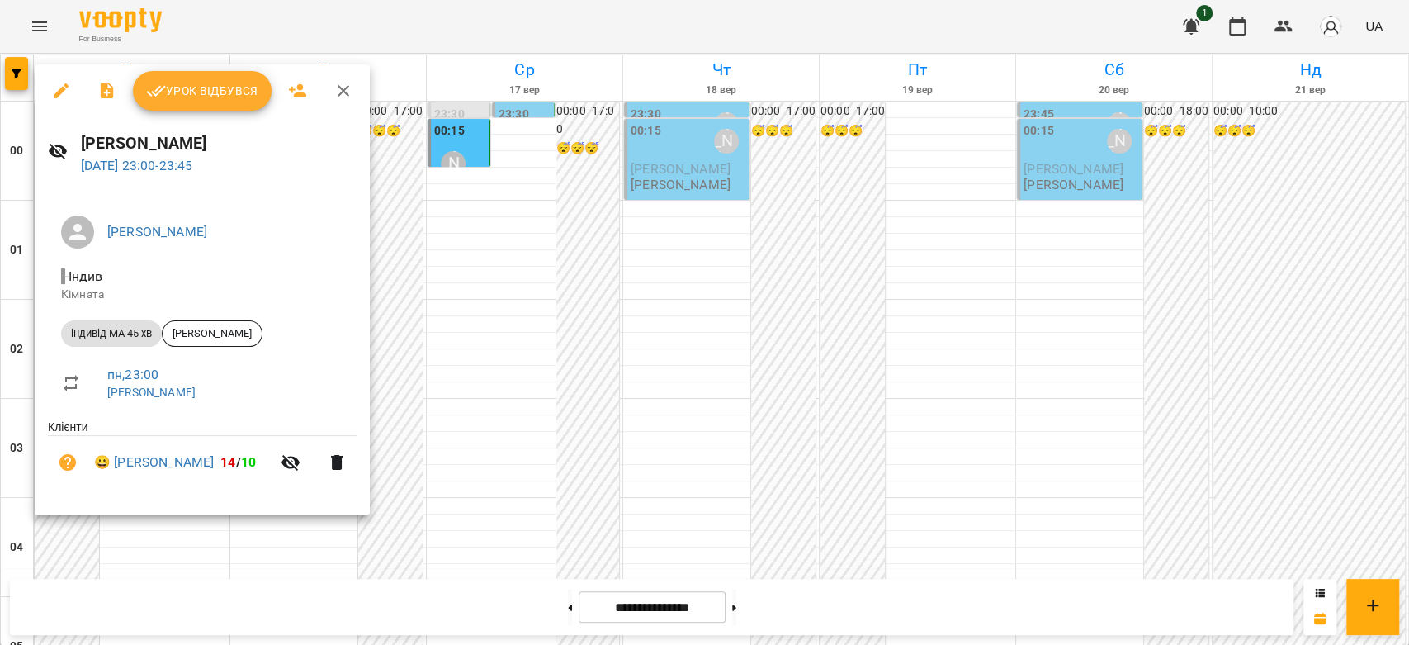
click at [717, 335] on div at bounding box center [704, 322] width 1409 height 645
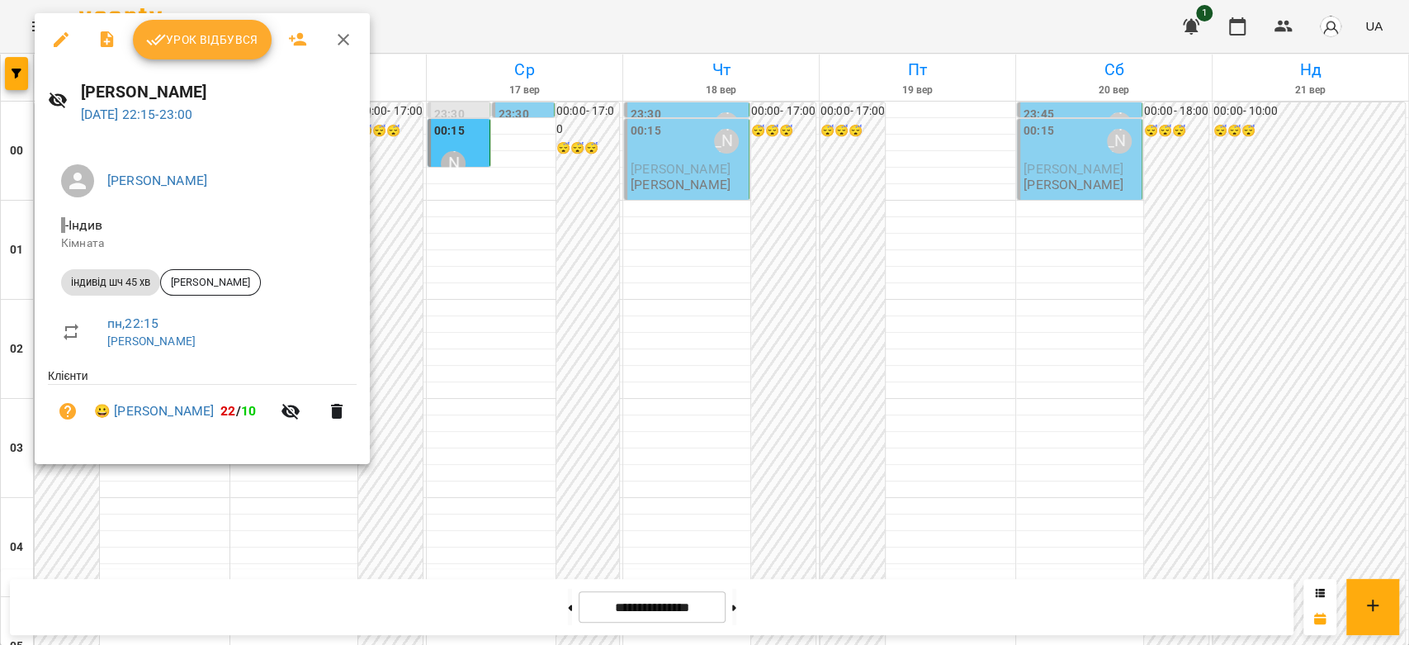
click at [646, 327] on div at bounding box center [704, 322] width 1409 height 645
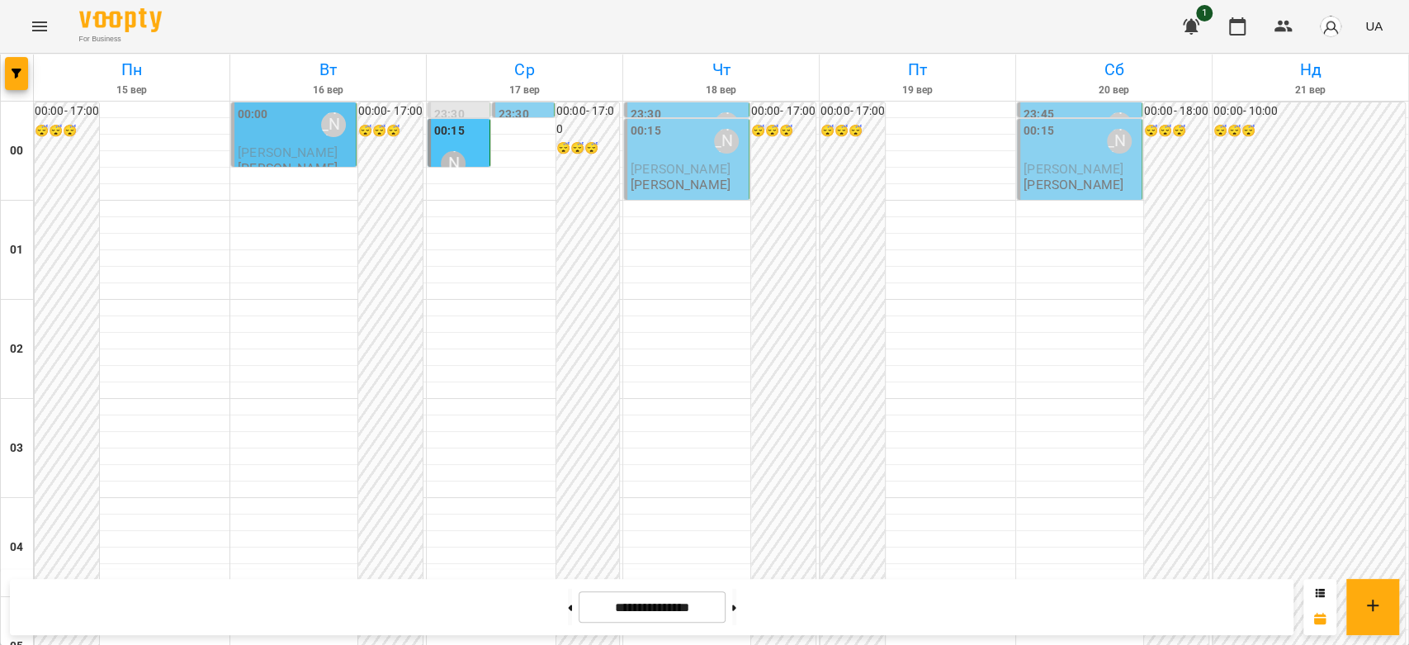
scroll to position [0, 0]
click at [279, 153] on span "[PERSON_NAME]" at bounding box center [288, 152] width 100 height 16
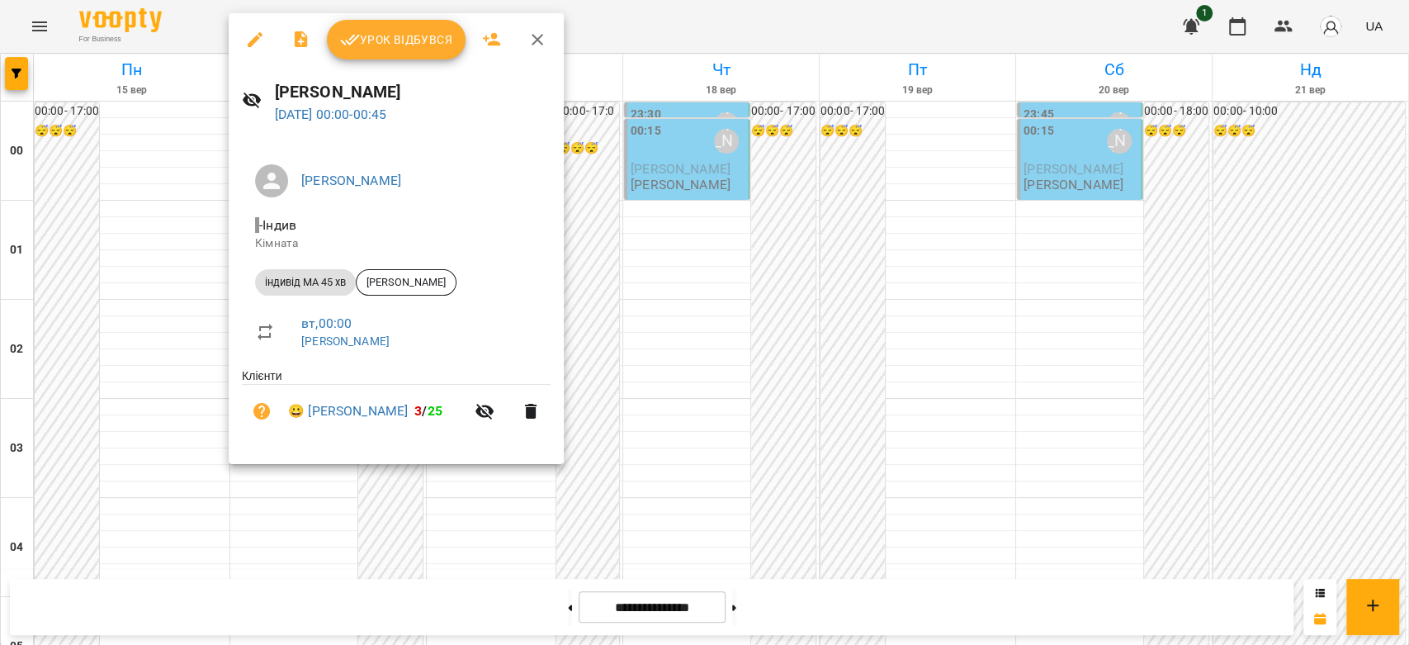
click at [759, 267] on div at bounding box center [704, 322] width 1409 height 645
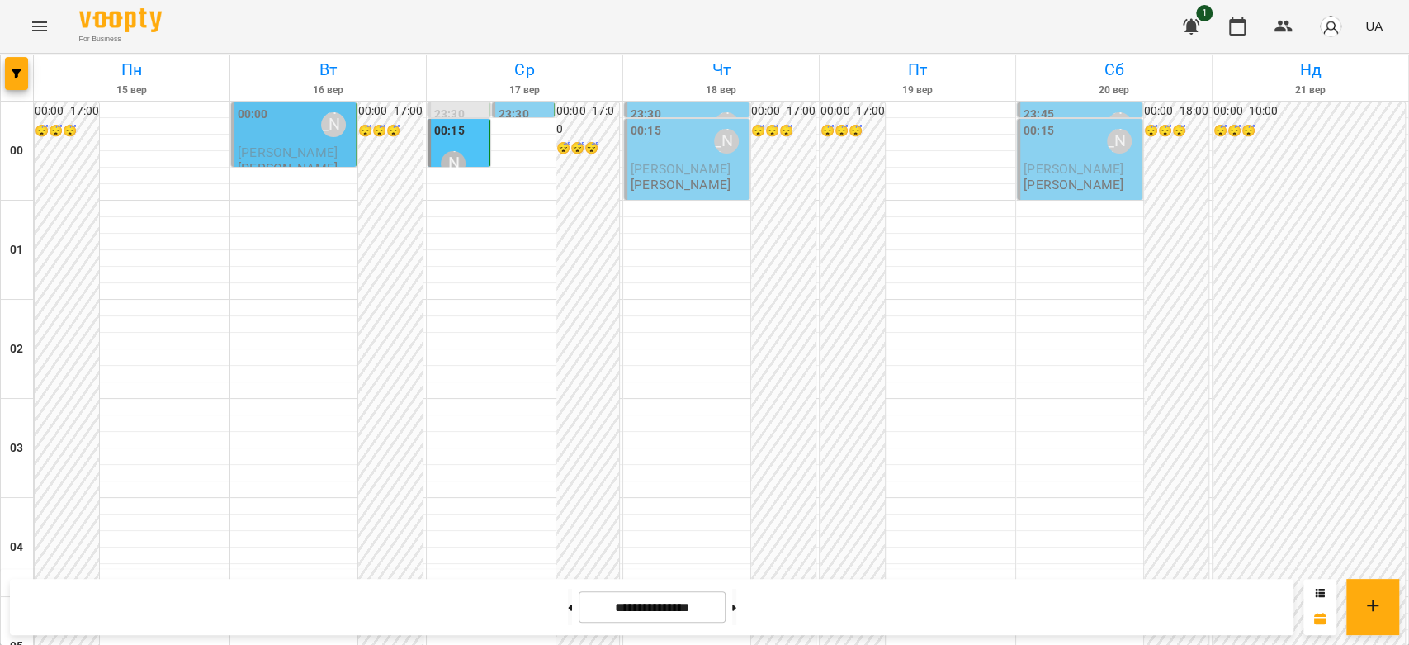
click at [1047, 177] on span "[PERSON_NAME]" at bounding box center [1074, 169] width 100 height 16
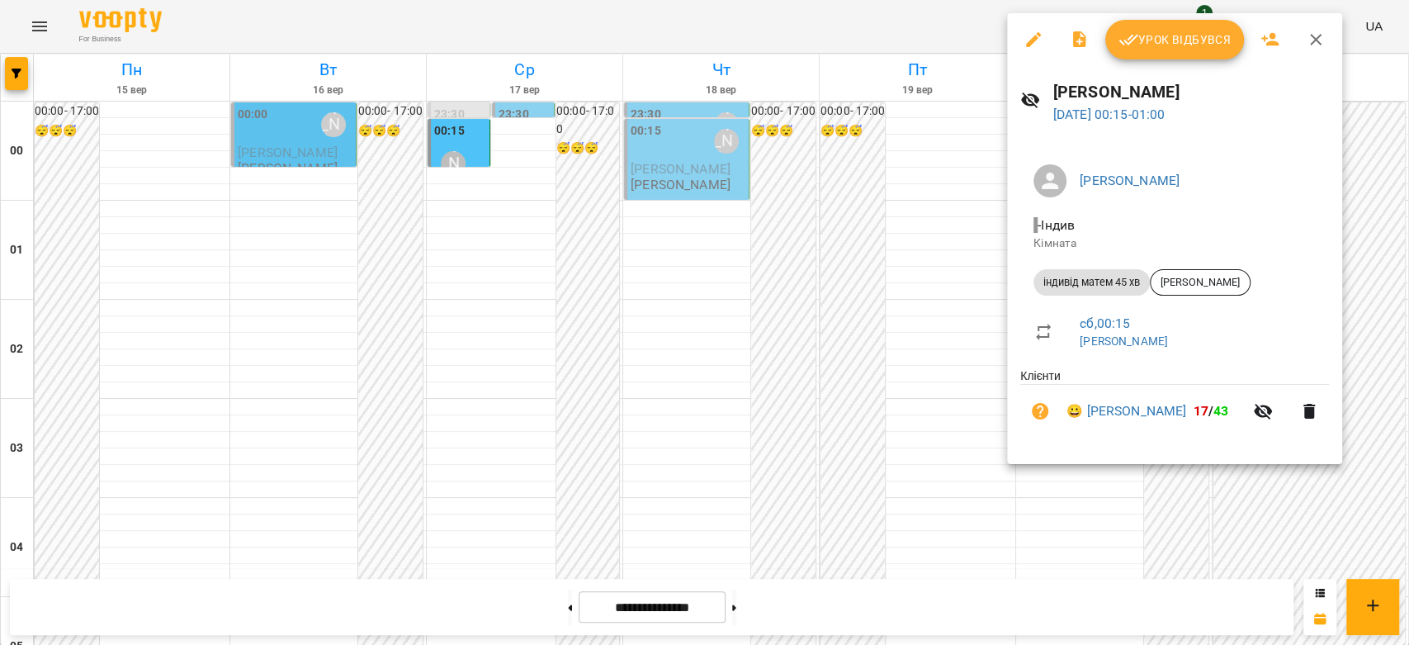
click at [626, 305] on div at bounding box center [704, 322] width 1409 height 645
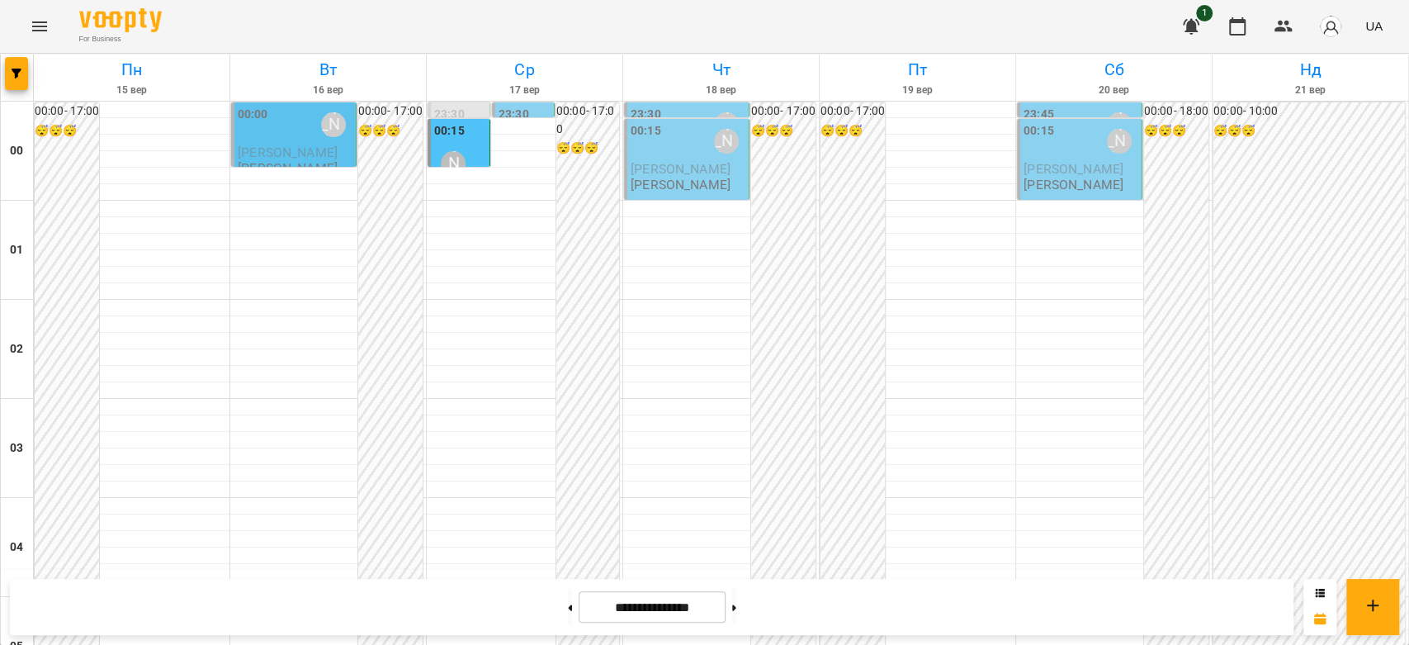
click at [694, 192] on p "[PERSON_NAME]" at bounding box center [681, 184] width 100 height 14
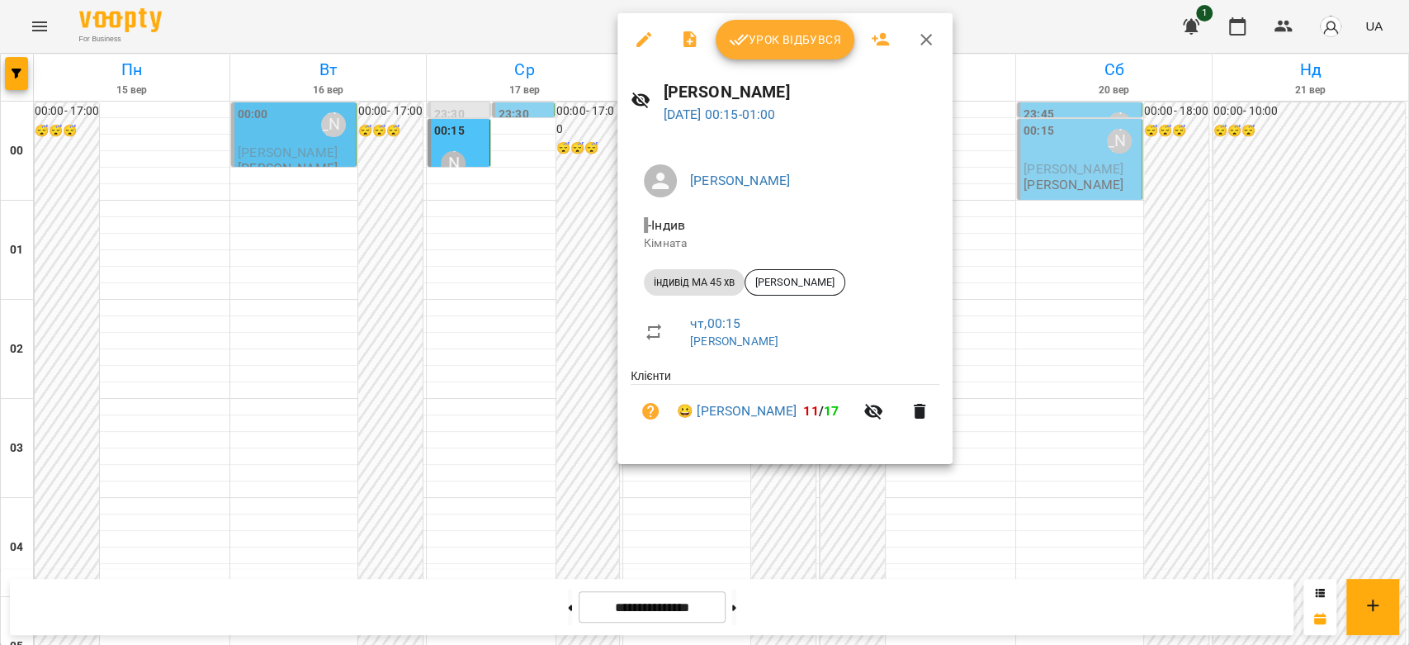
click at [613, 216] on div at bounding box center [704, 322] width 1409 height 645
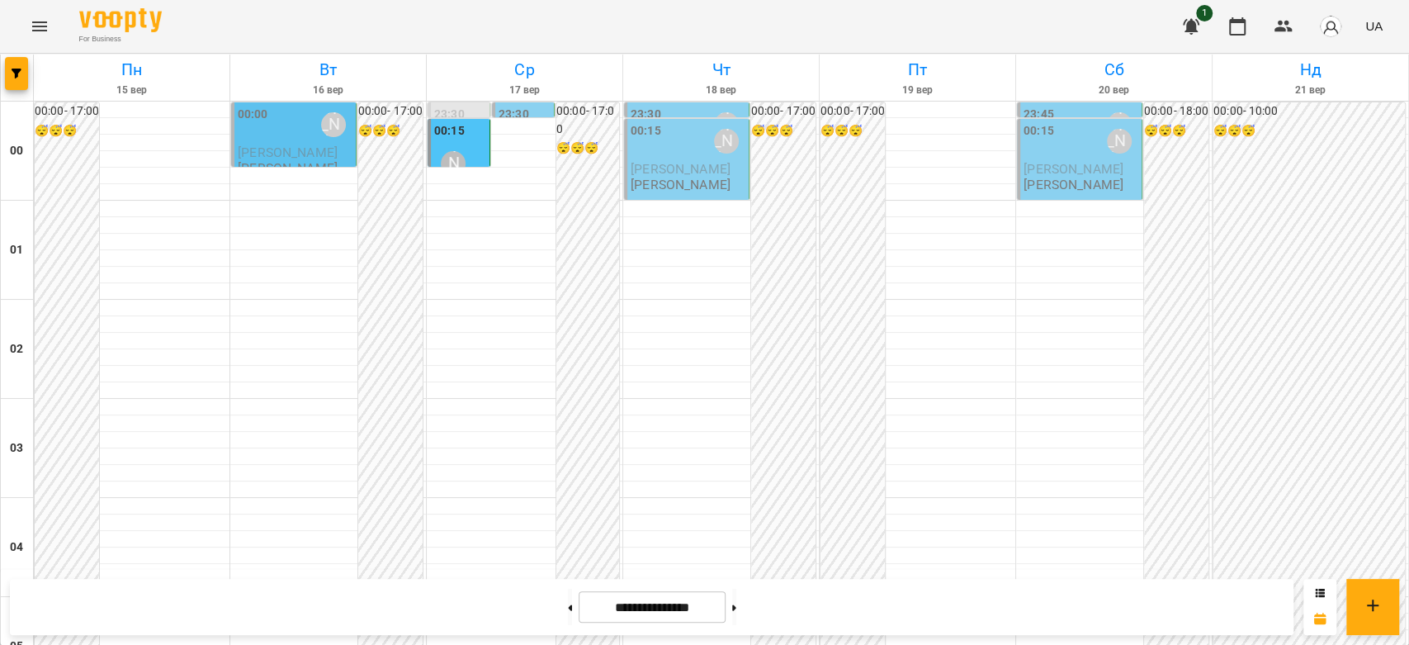
click at [515, 115] on label "23:30" at bounding box center [514, 115] width 31 height 18
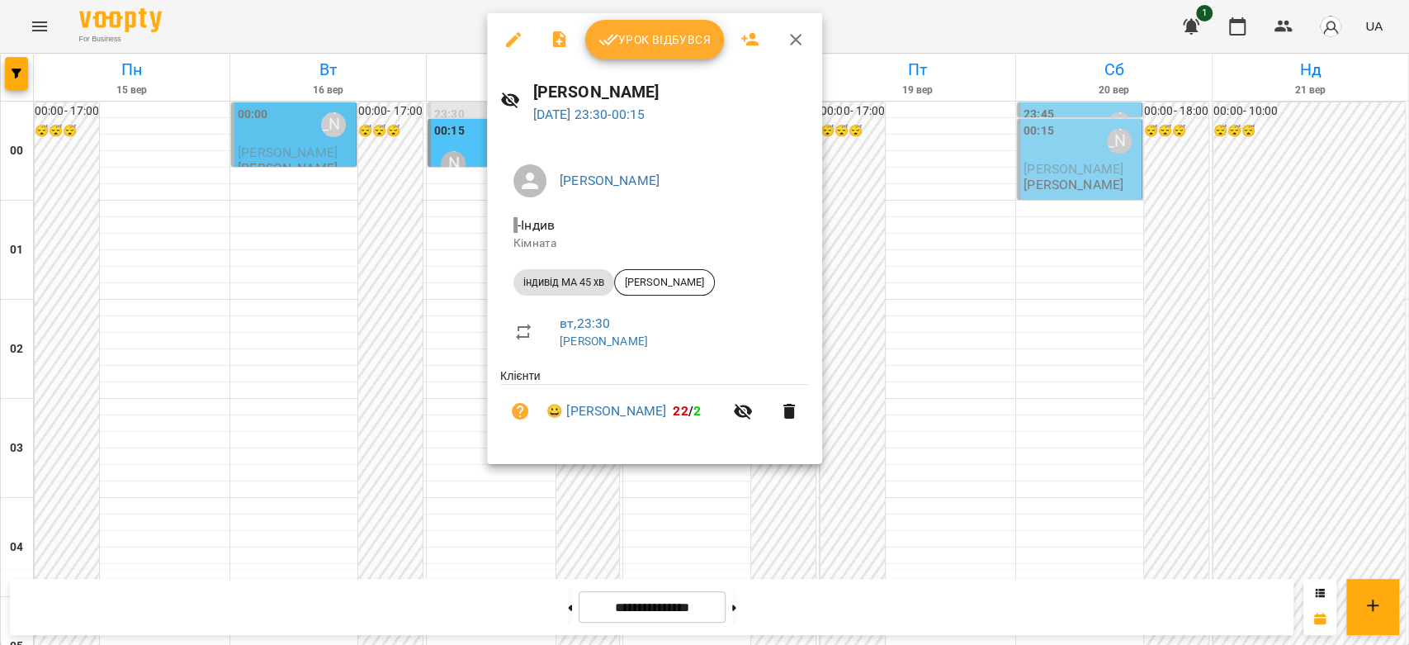
click at [460, 179] on div at bounding box center [704, 322] width 1409 height 645
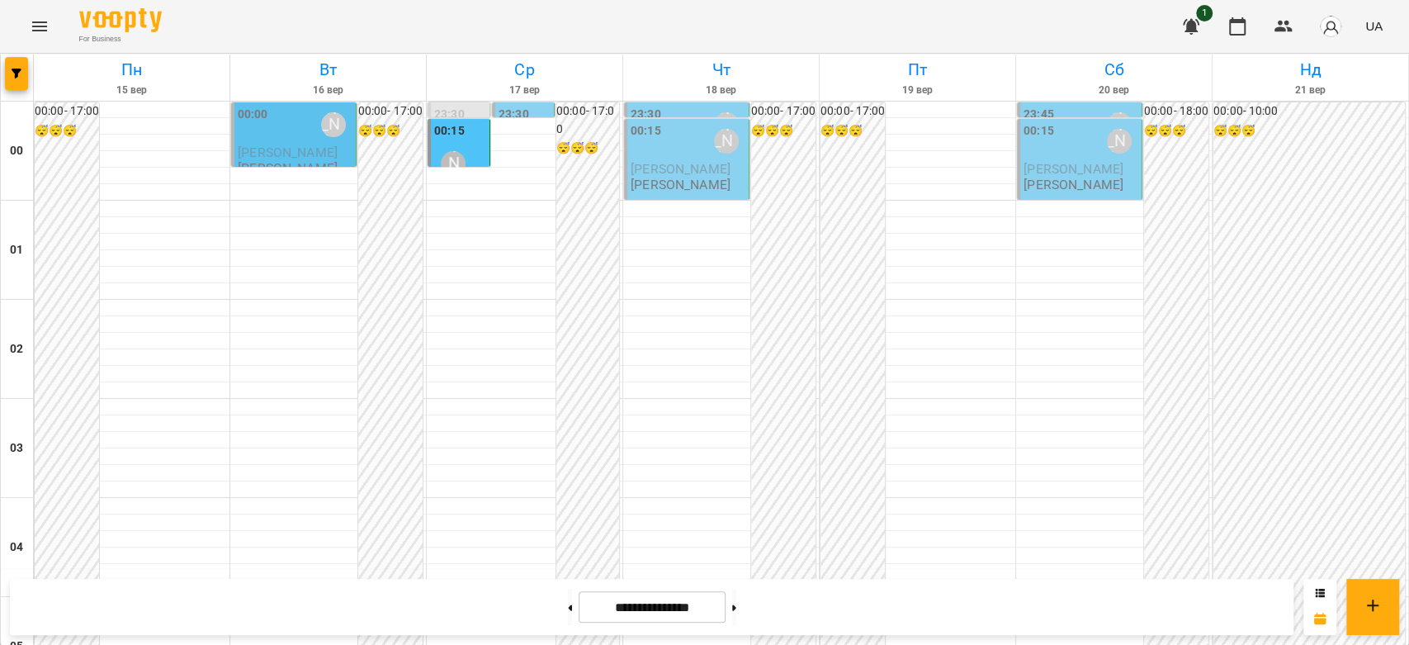
scroll to position [1908, 0]
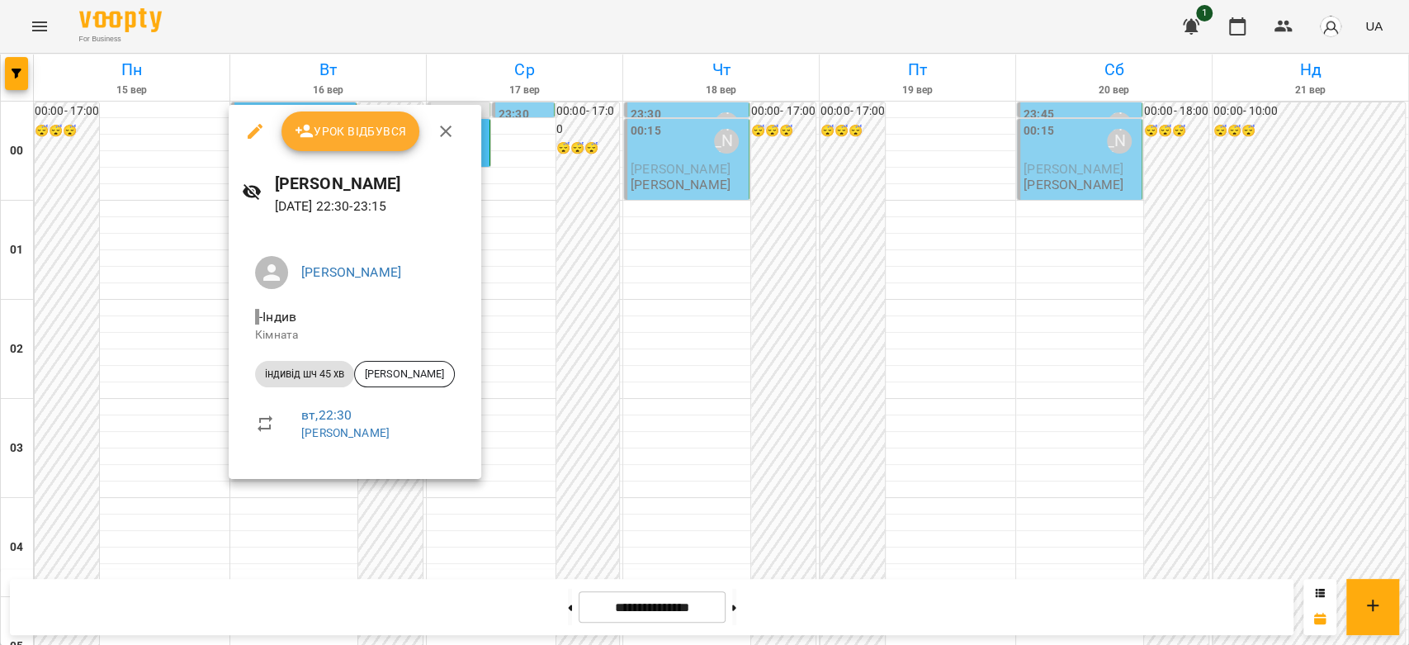
click at [741, 421] on div at bounding box center [704, 322] width 1409 height 645
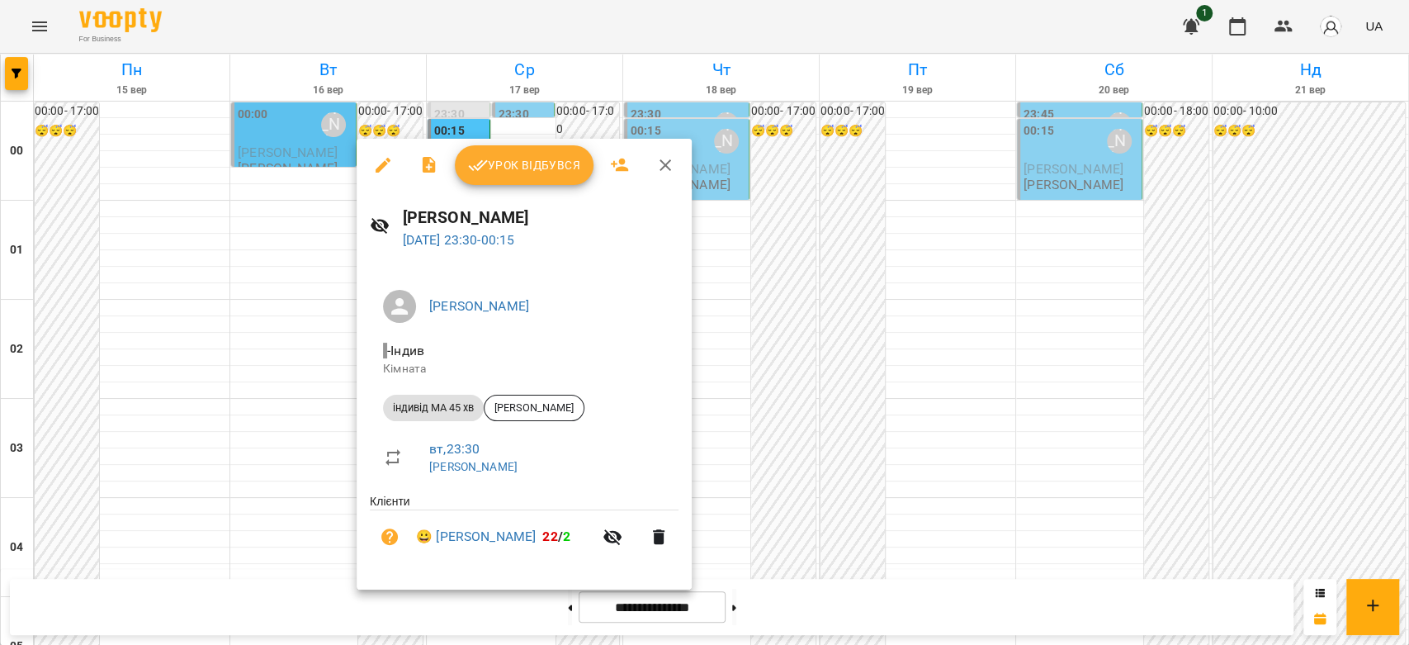
click at [814, 428] on div at bounding box center [704, 322] width 1409 height 645
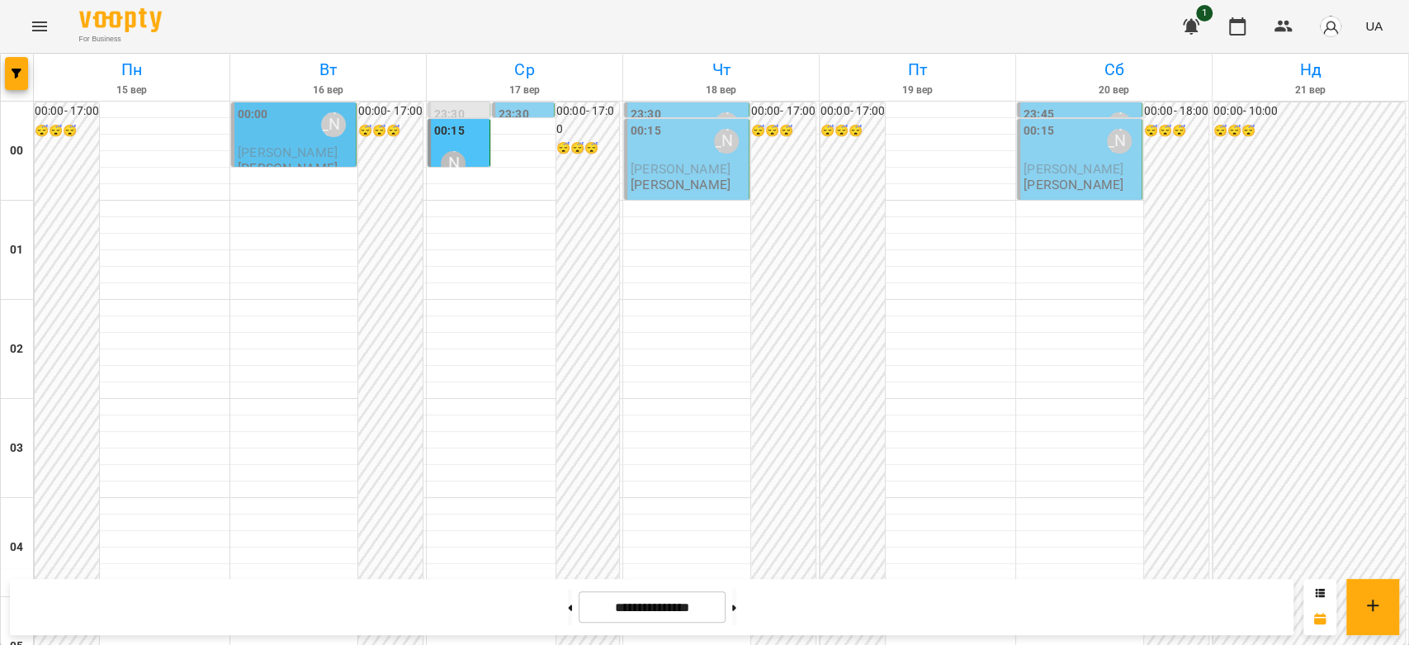
scroll to position [0, 0]
click at [441, 159] on div "[PERSON_NAME]" at bounding box center [453, 163] width 25 height 25
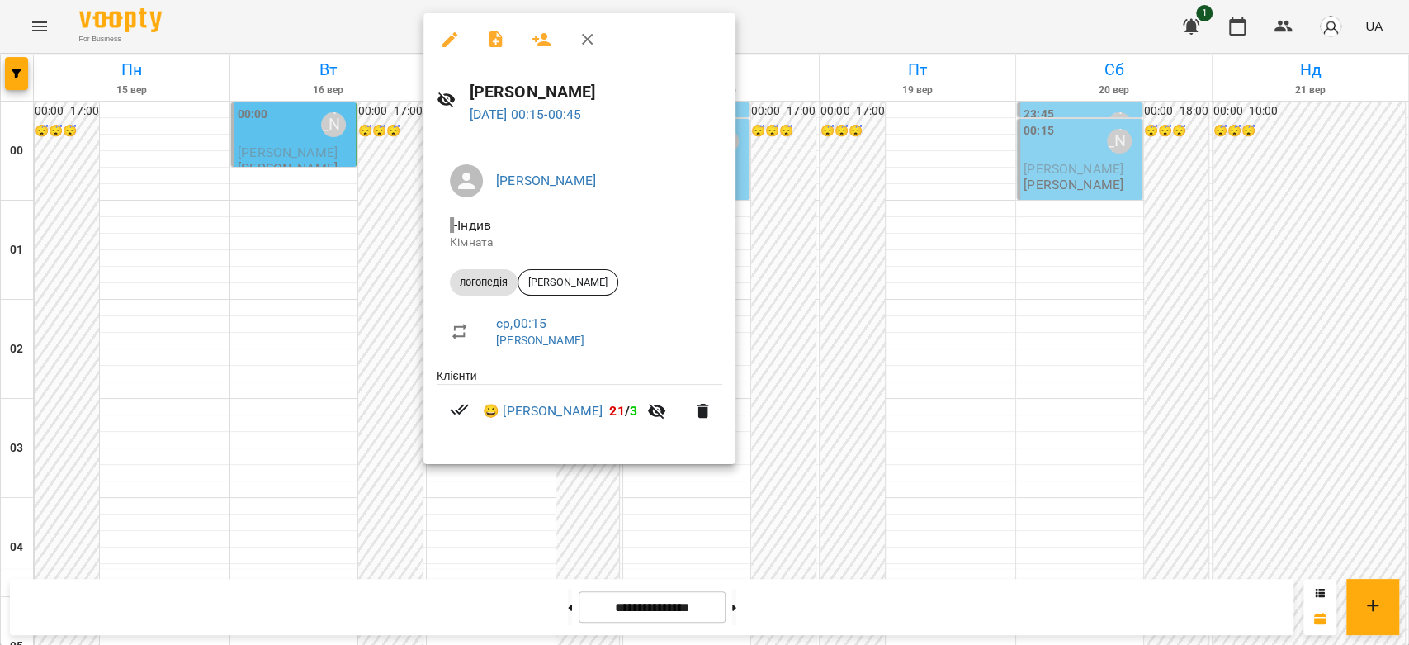
click at [1090, 348] on div at bounding box center [704, 322] width 1409 height 645
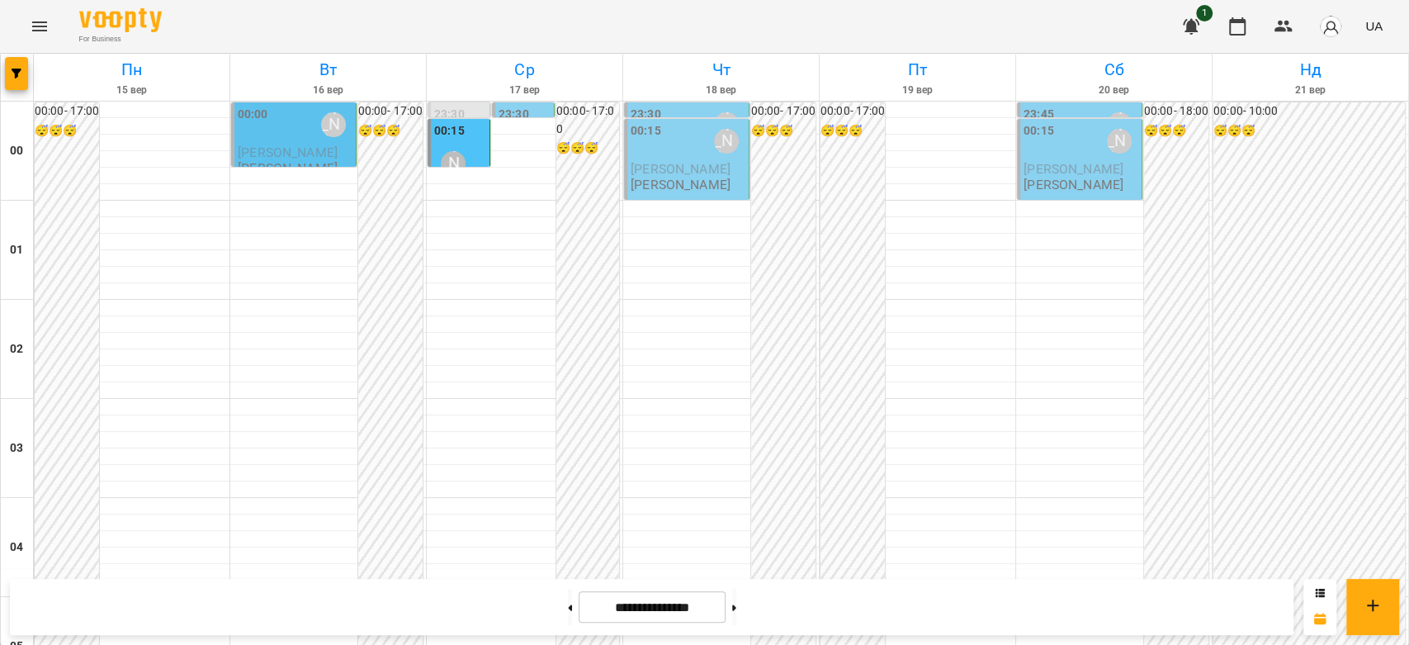
scroll to position [1467, 0]
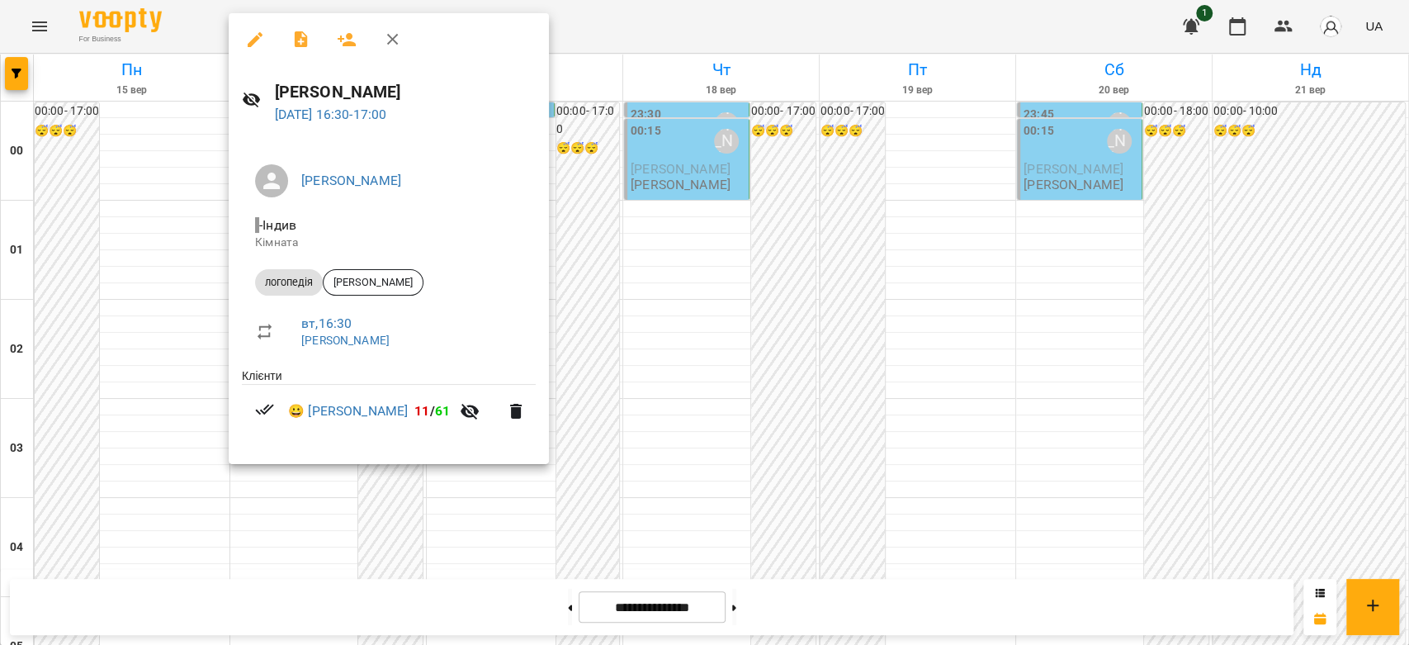
click at [773, 362] on div at bounding box center [704, 322] width 1409 height 645
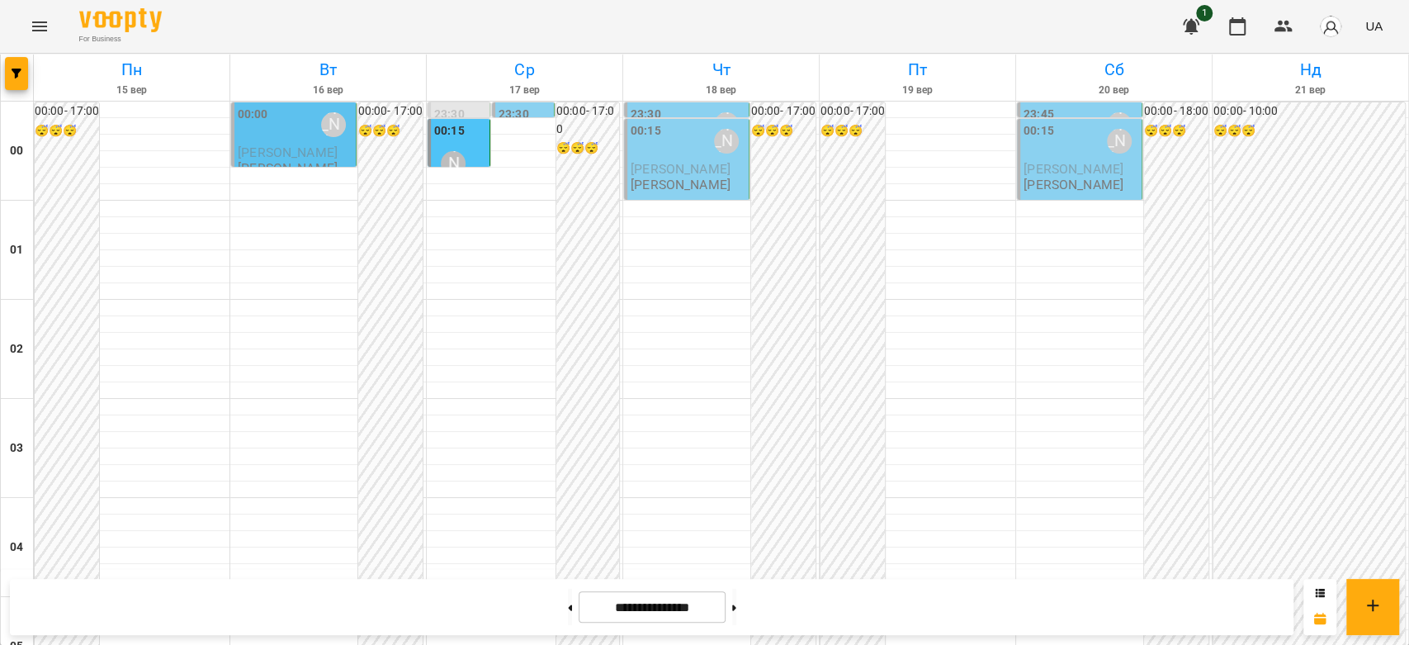
scroll to position [1834, 0]
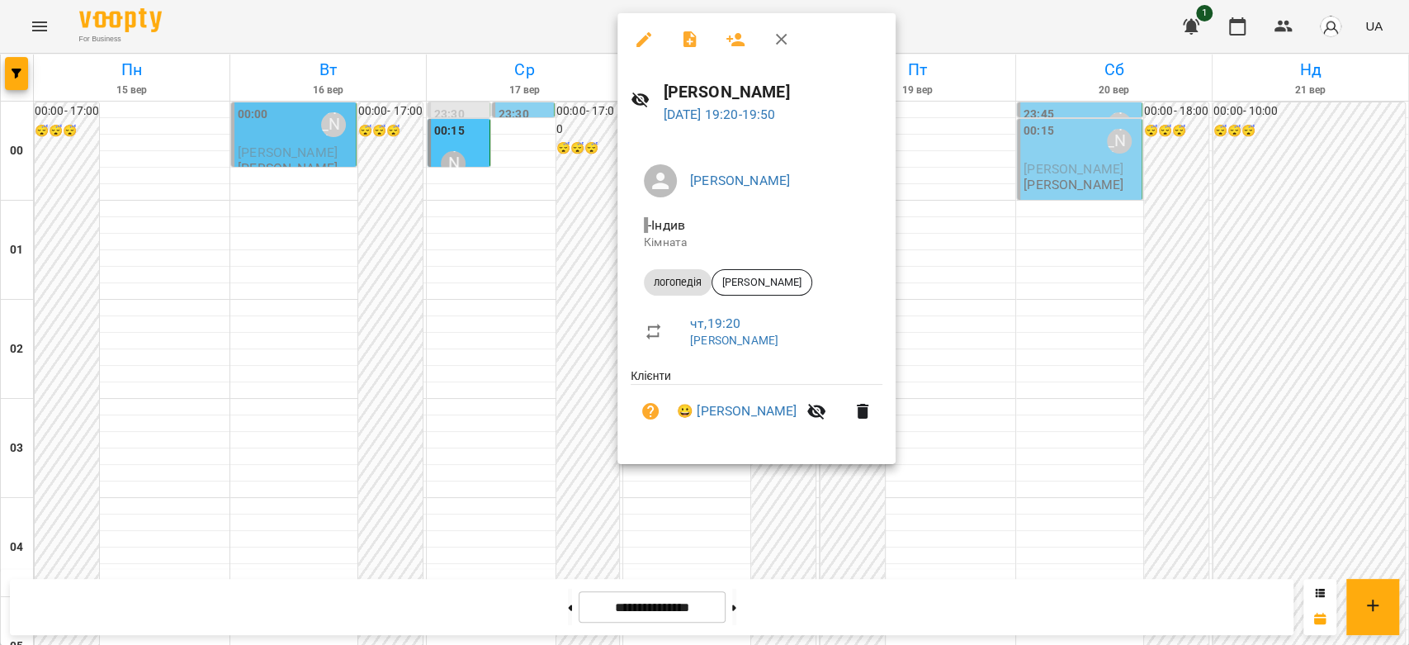
click at [1087, 308] on div at bounding box center [704, 322] width 1409 height 645
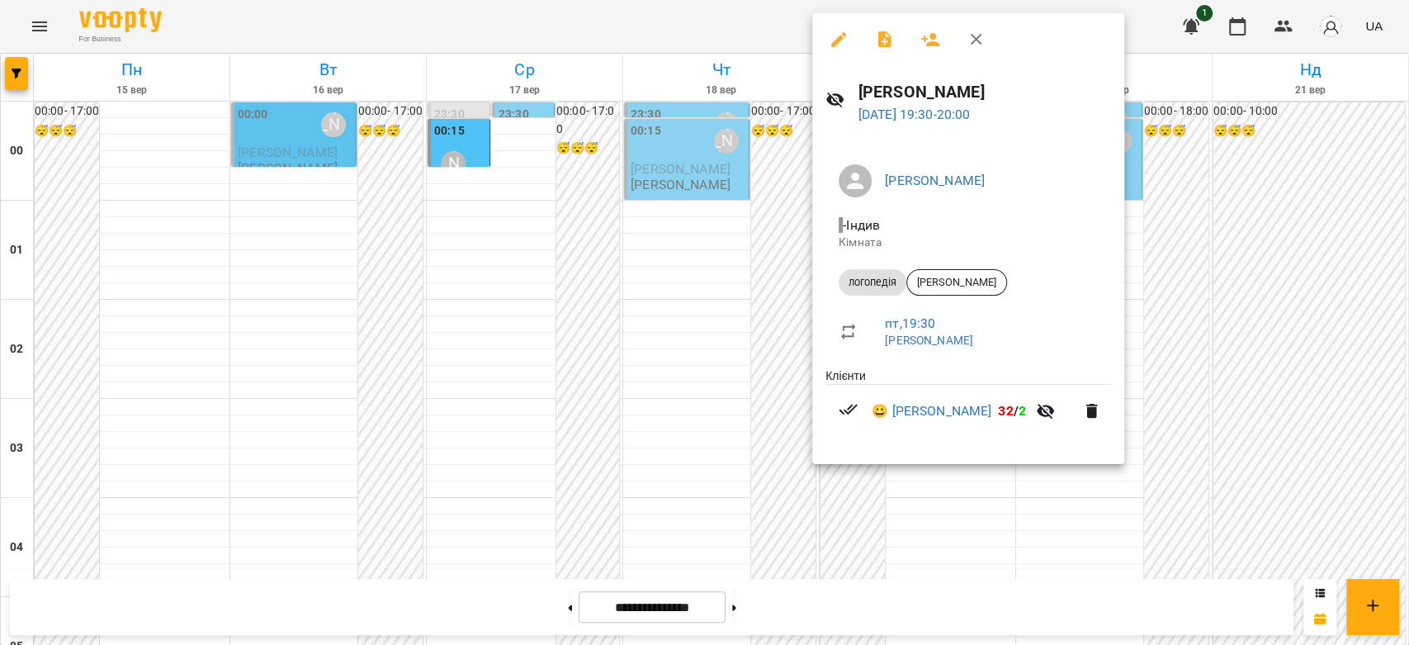
click at [708, 300] on div at bounding box center [704, 322] width 1409 height 645
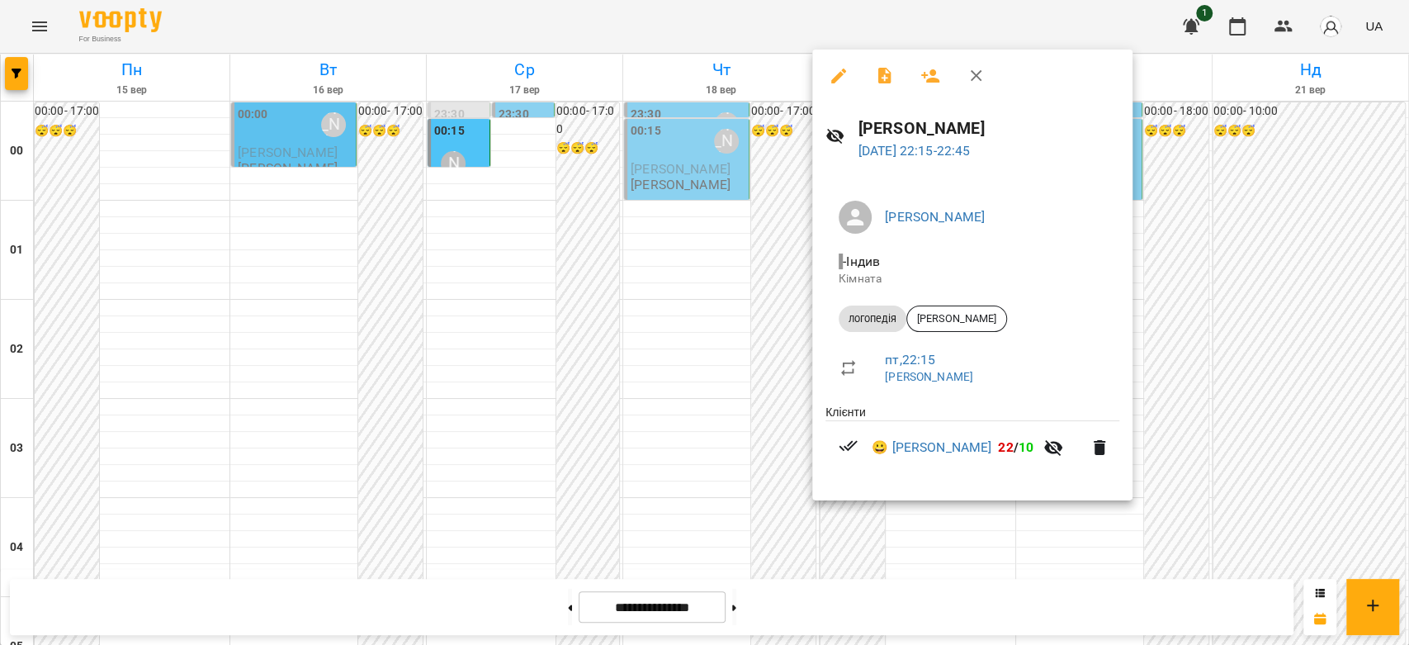
click at [602, 335] on div at bounding box center [704, 322] width 1409 height 645
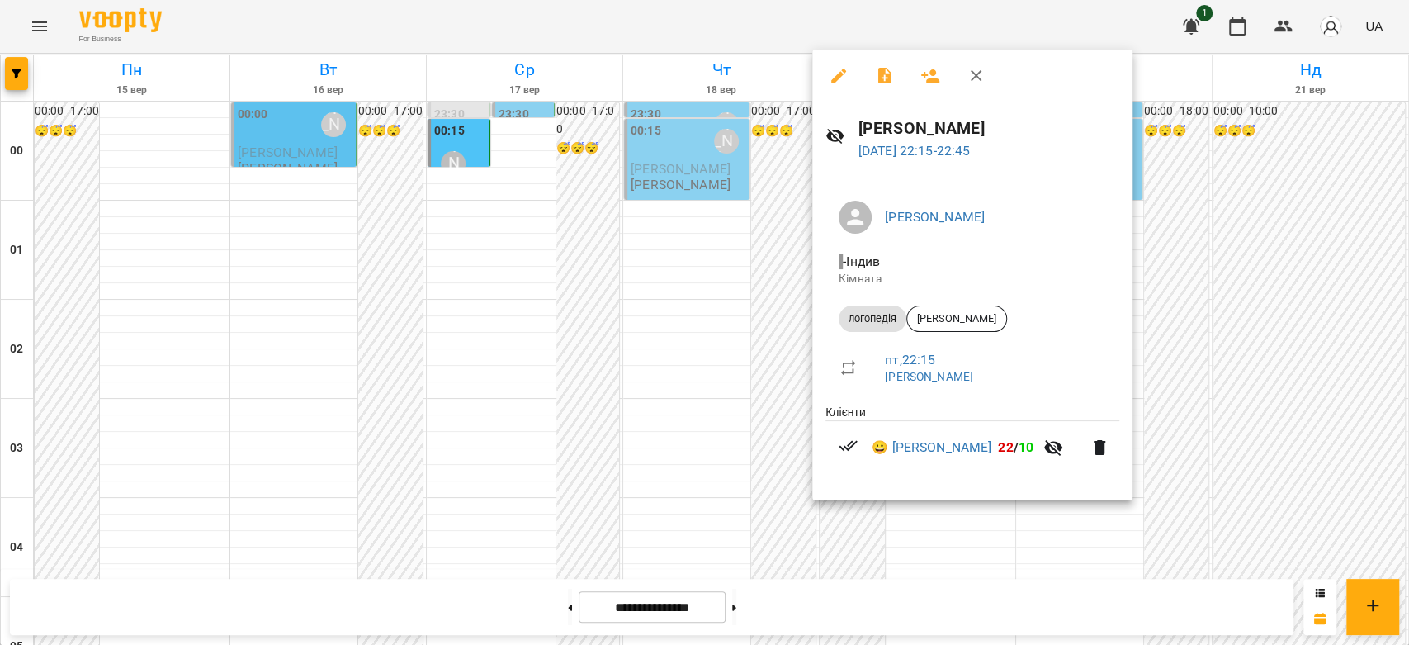
click at [743, 323] on div at bounding box center [704, 322] width 1409 height 645
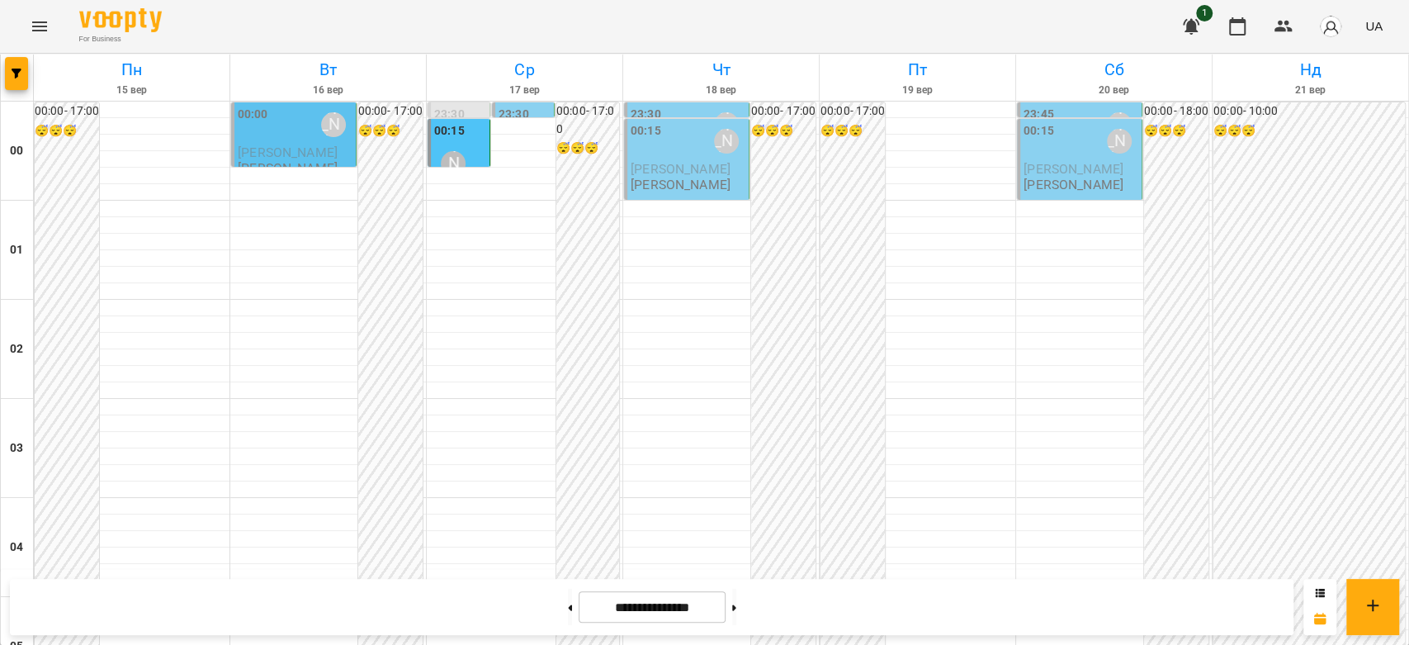
scroll to position [1908, 0]
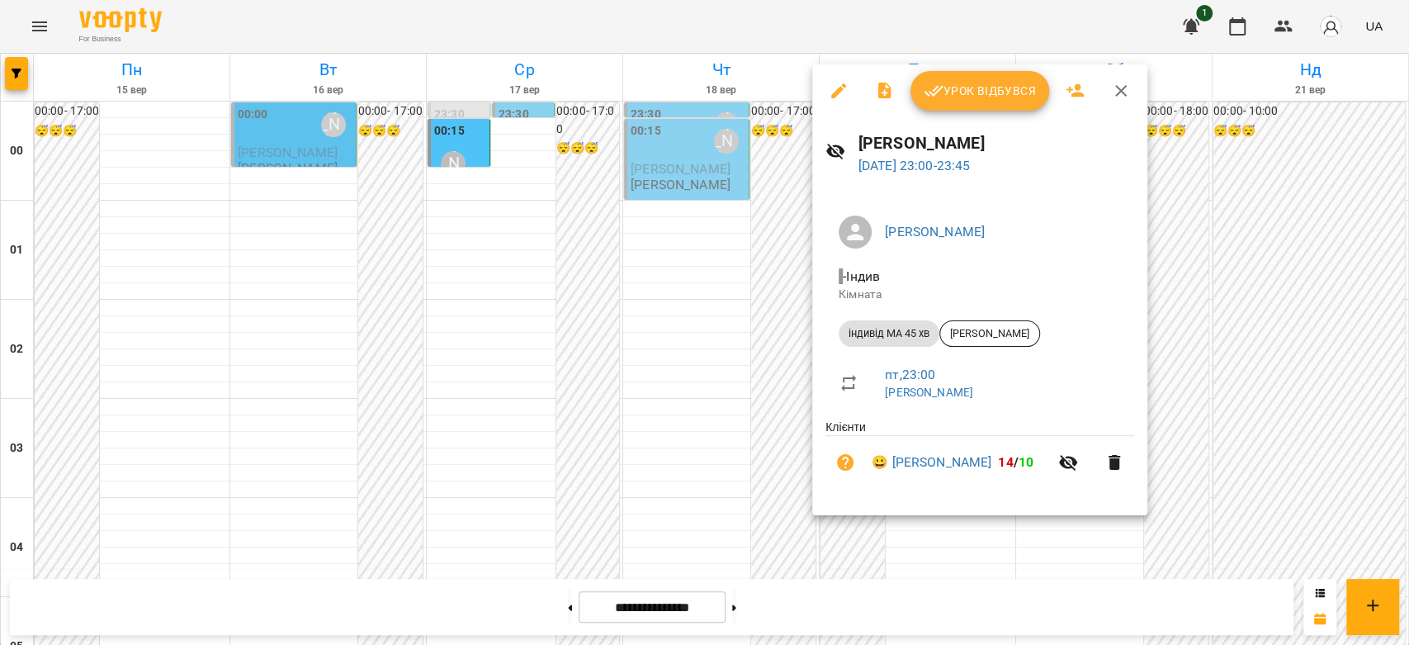
click at [500, 264] on div at bounding box center [704, 322] width 1409 height 645
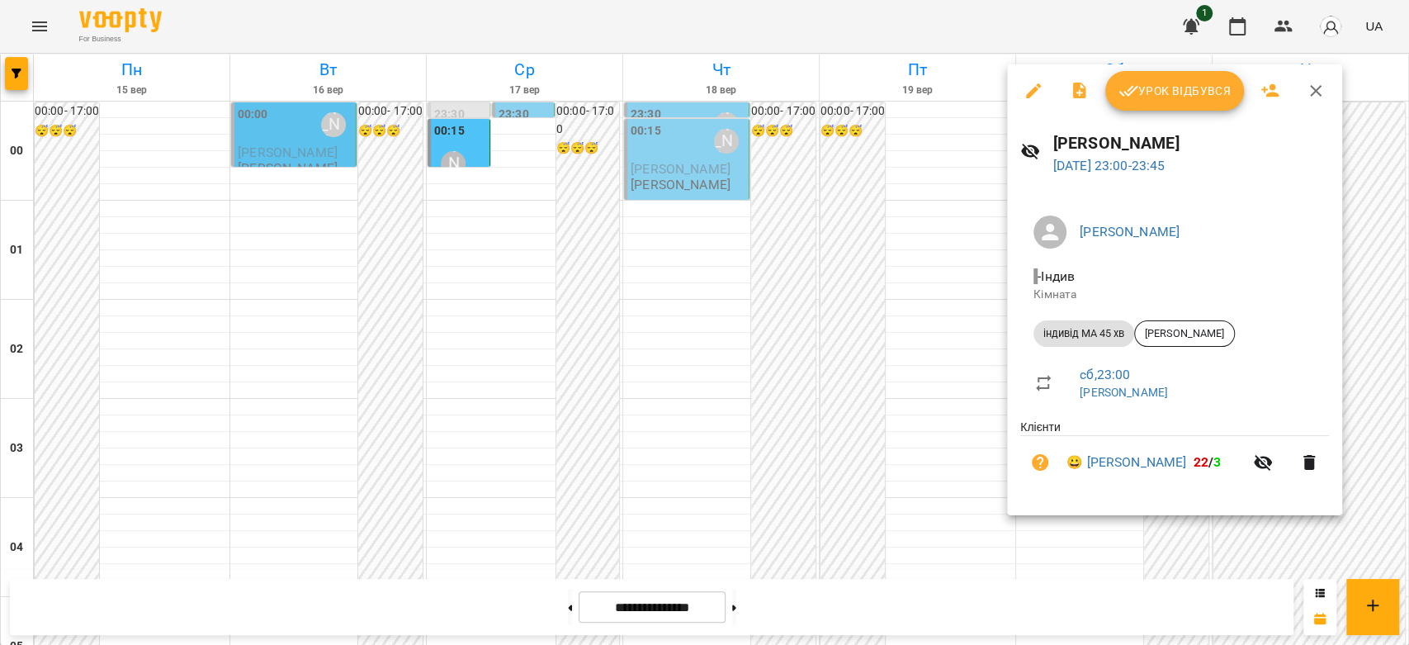
click at [799, 319] on div at bounding box center [704, 322] width 1409 height 645
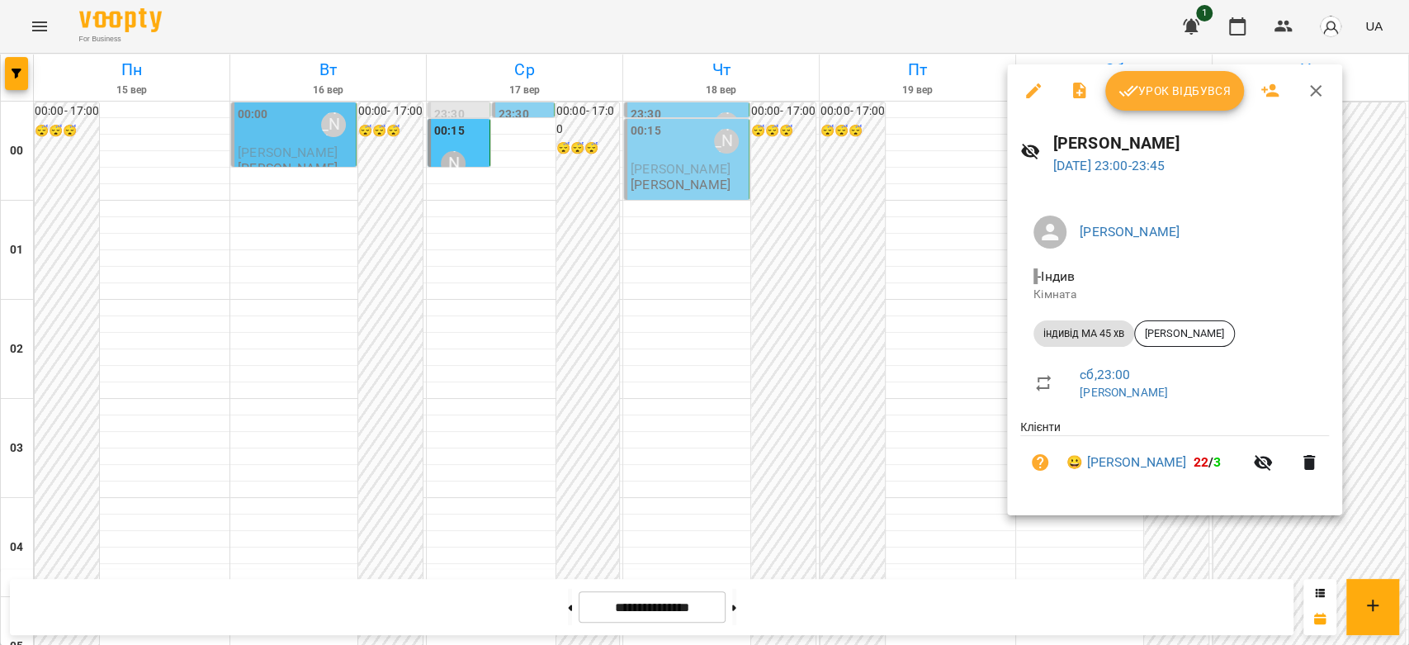
click at [905, 423] on div at bounding box center [704, 322] width 1409 height 645
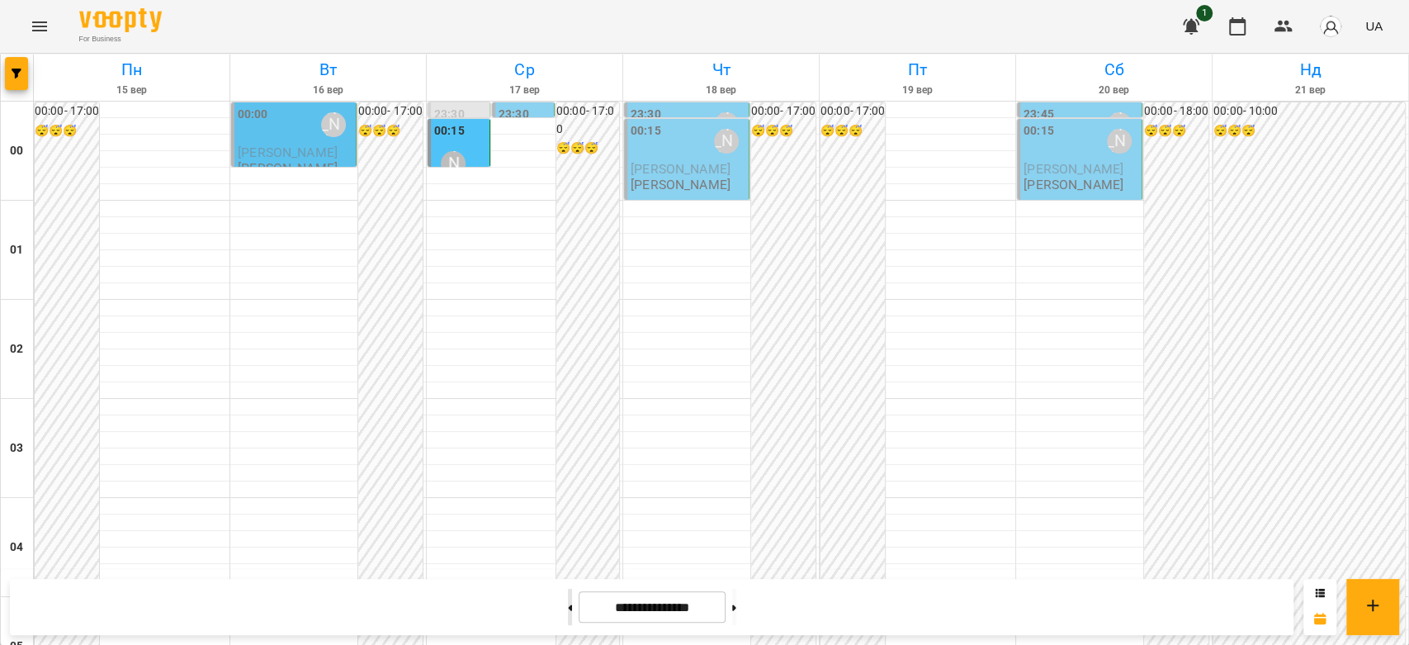
click at [568, 613] on button at bounding box center [570, 607] width 4 height 36
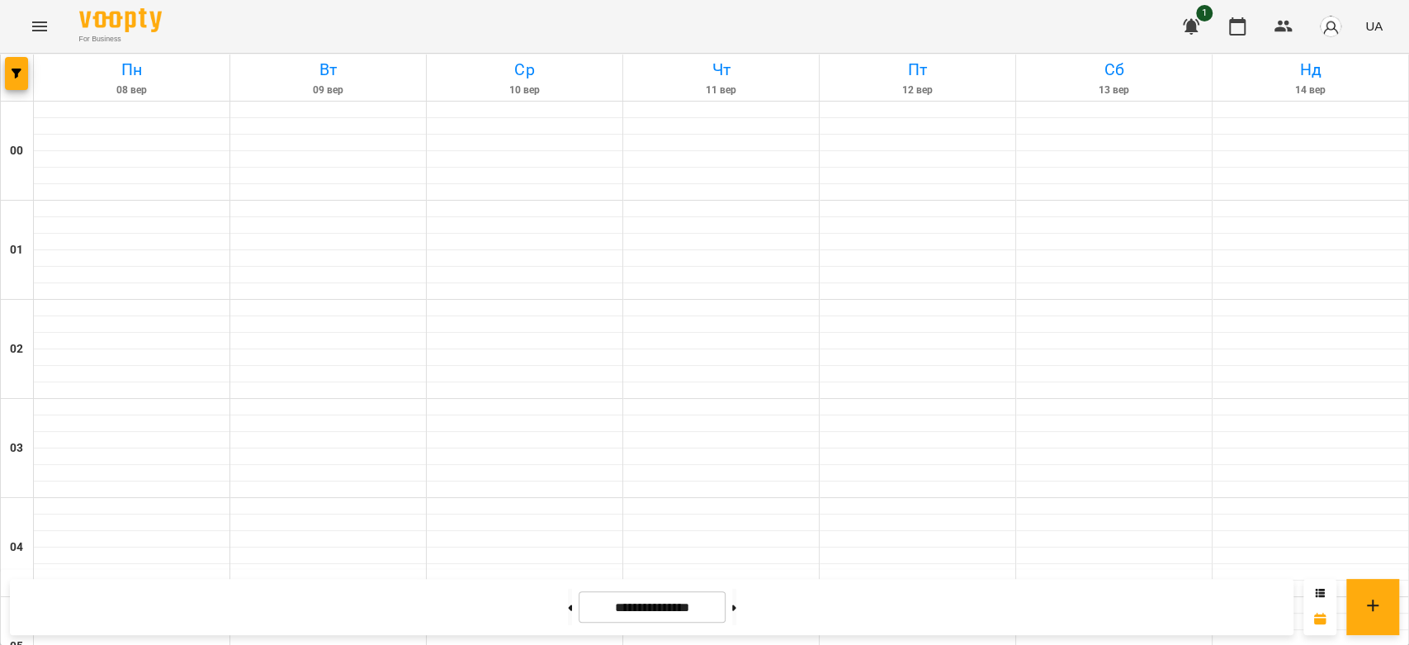
type input "**********"
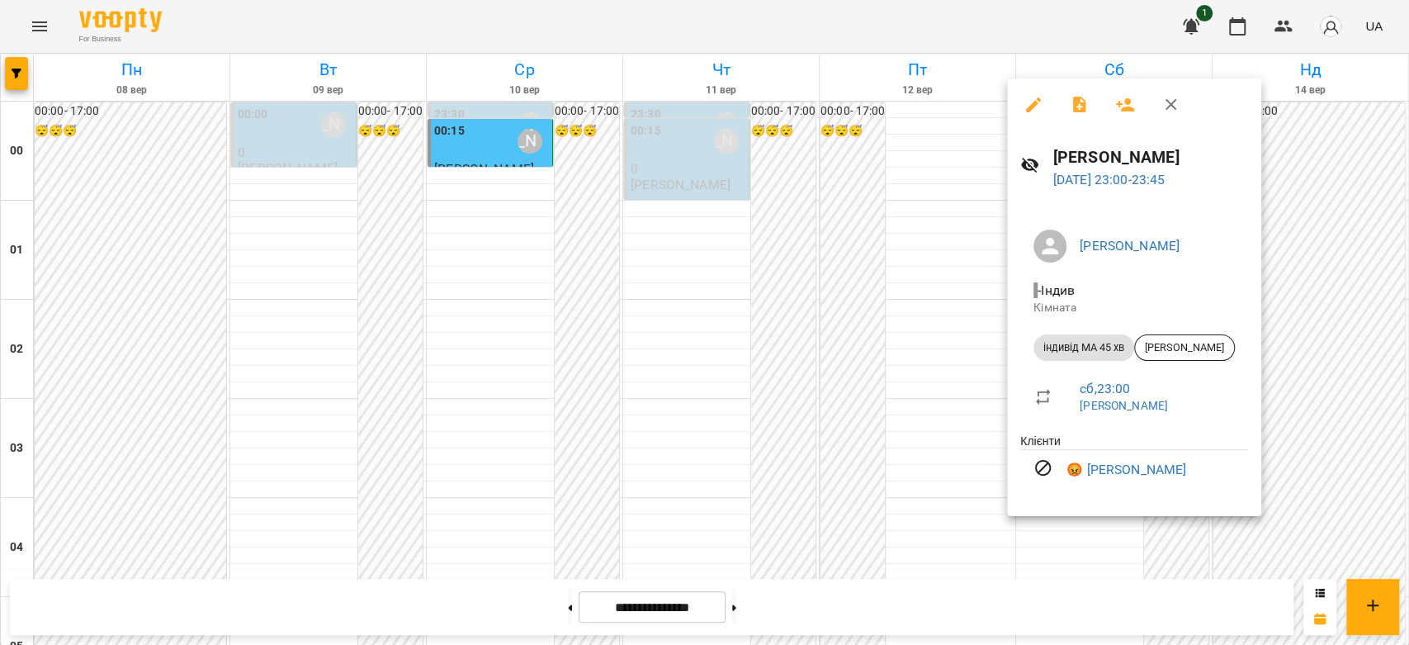
click at [954, 377] on div at bounding box center [704, 322] width 1409 height 645
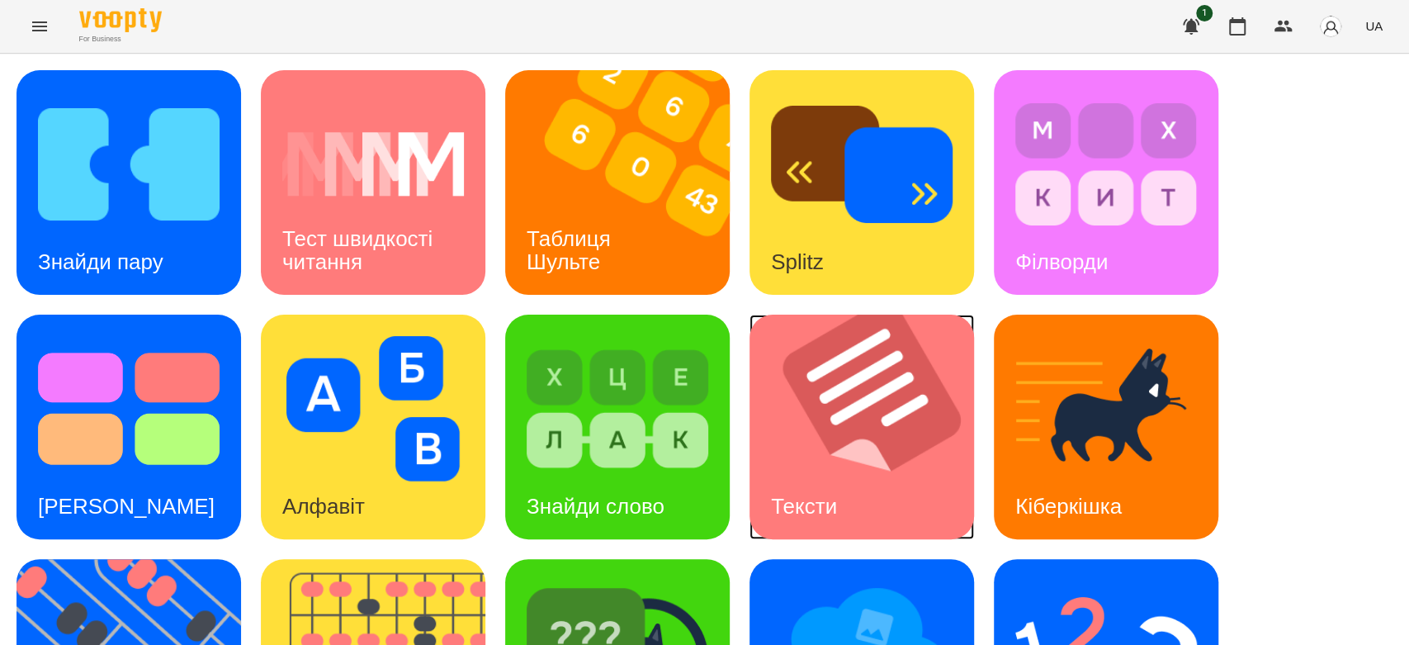
click at [885, 392] on img at bounding box center [872, 427] width 245 height 225
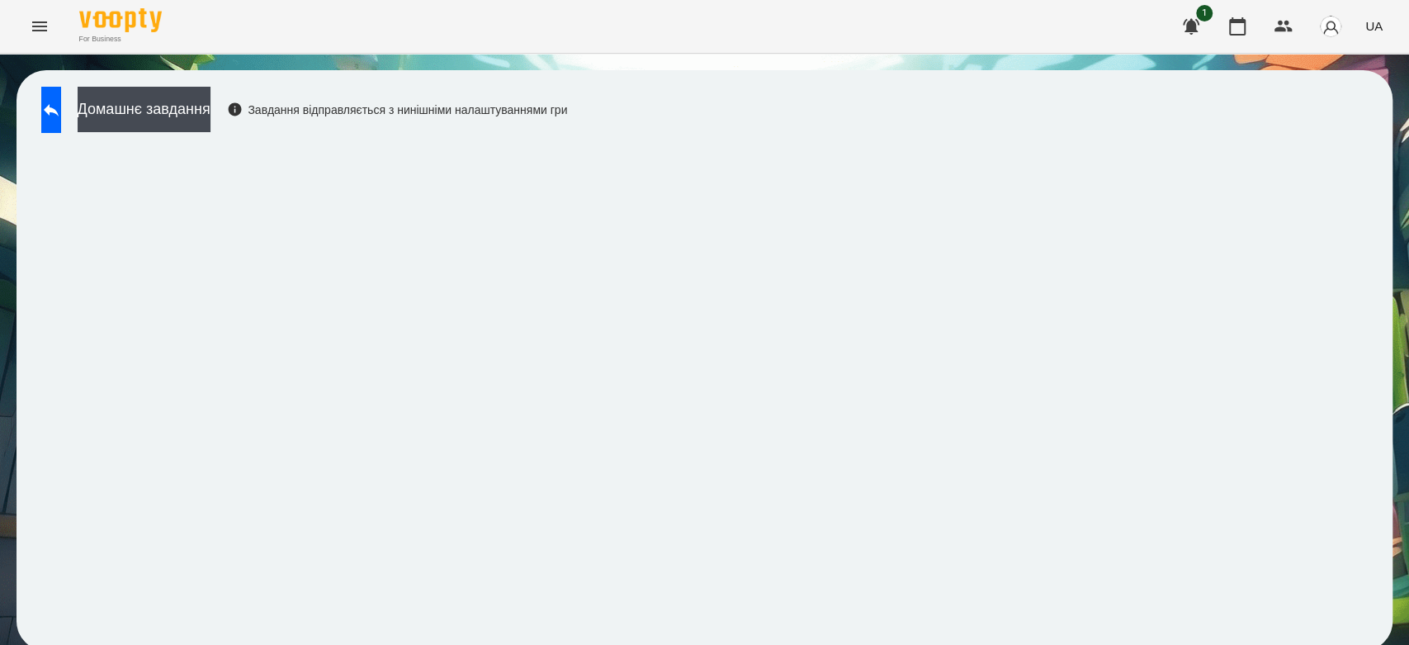
scroll to position [6, 0]
click at [48, 87] on button at bounding box center [51, 110] width 20 height 46
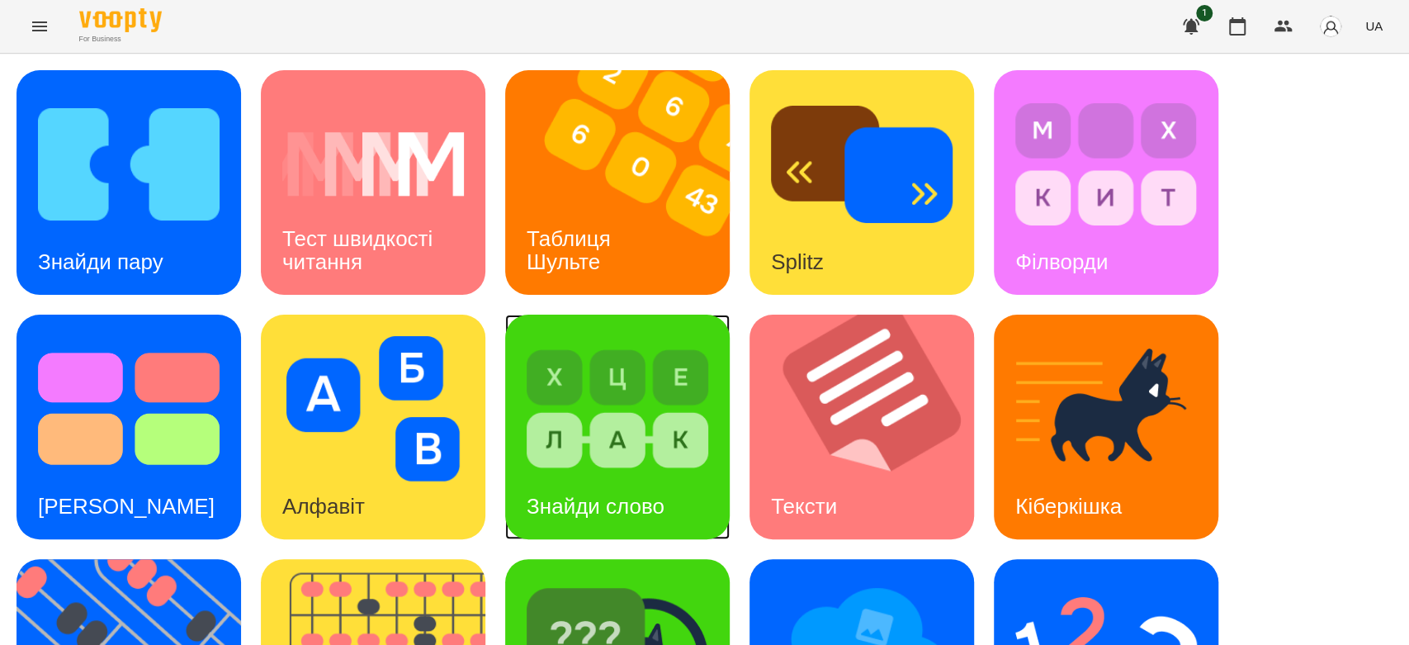
click at [607, 402] on img at bounding box center [618, 408] width 182 height 145
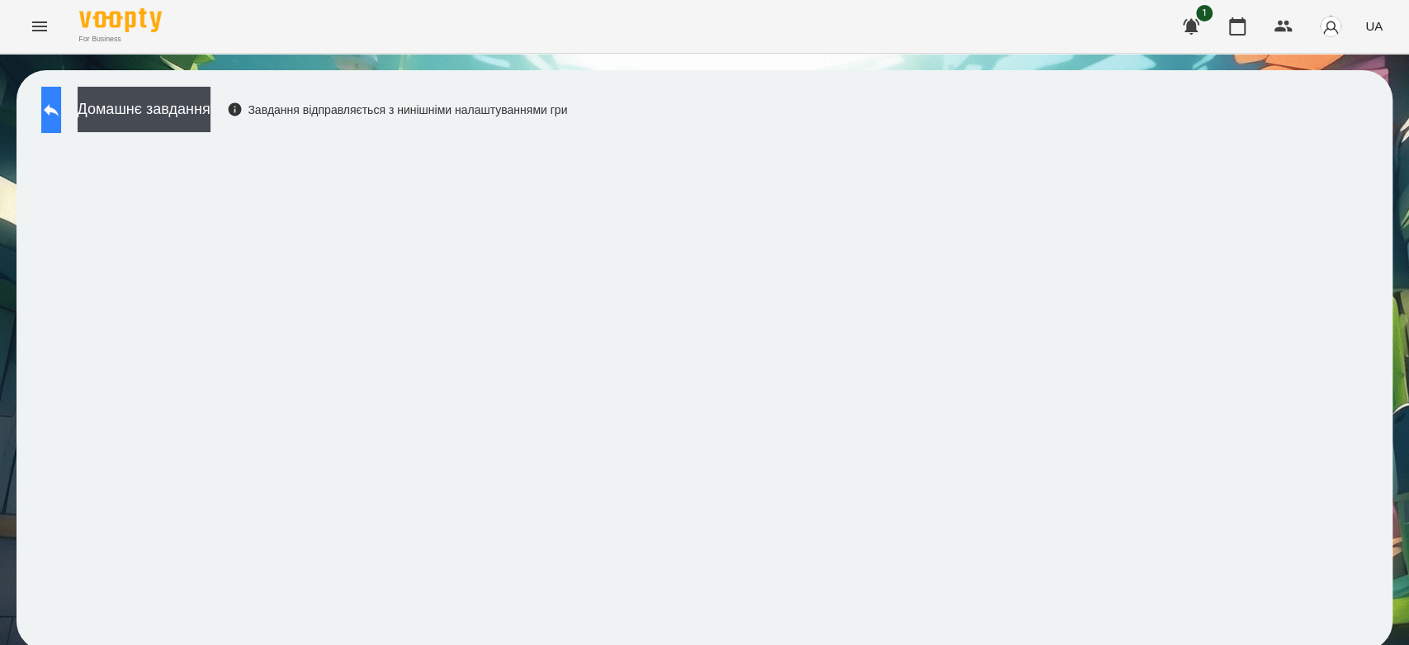
click at [61, 107] on icon at bounding box center [51, 110] width 20 height 20
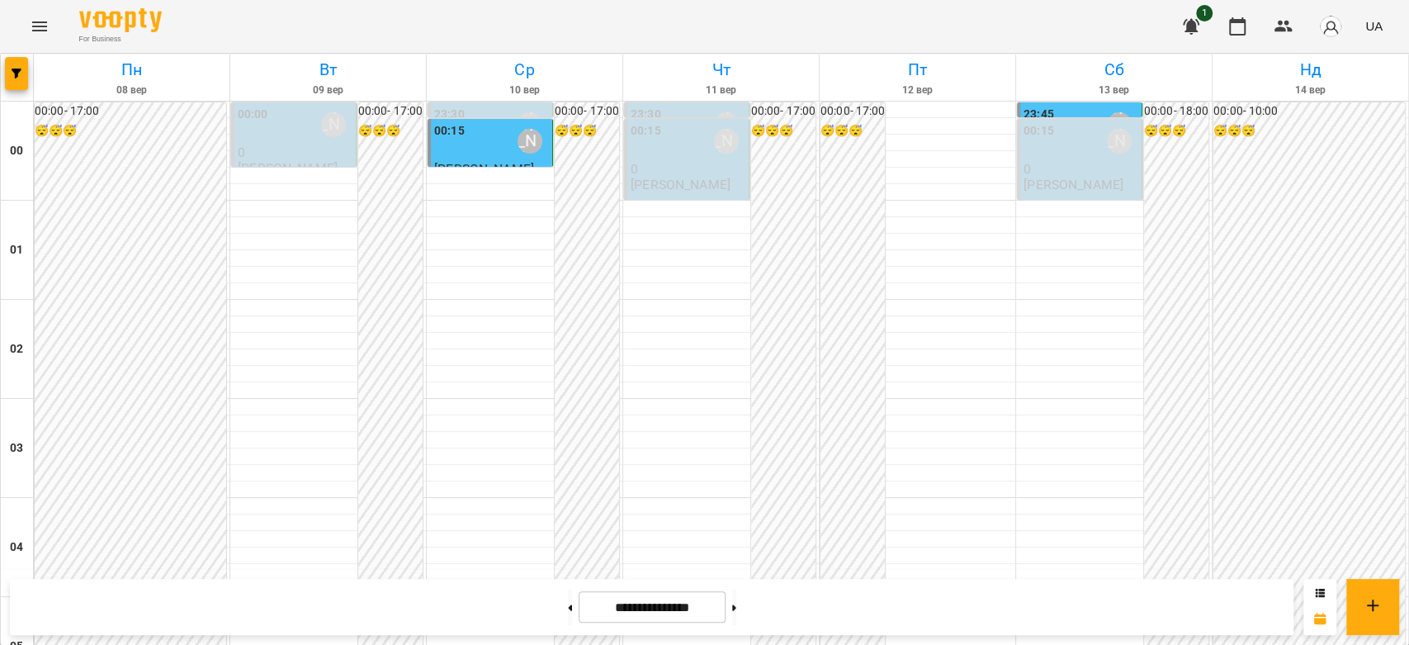
scroll to position [1908, 0]
click at [736, 619] on button at bounding box center [734, 607] width 4 height 36
type input "**********"
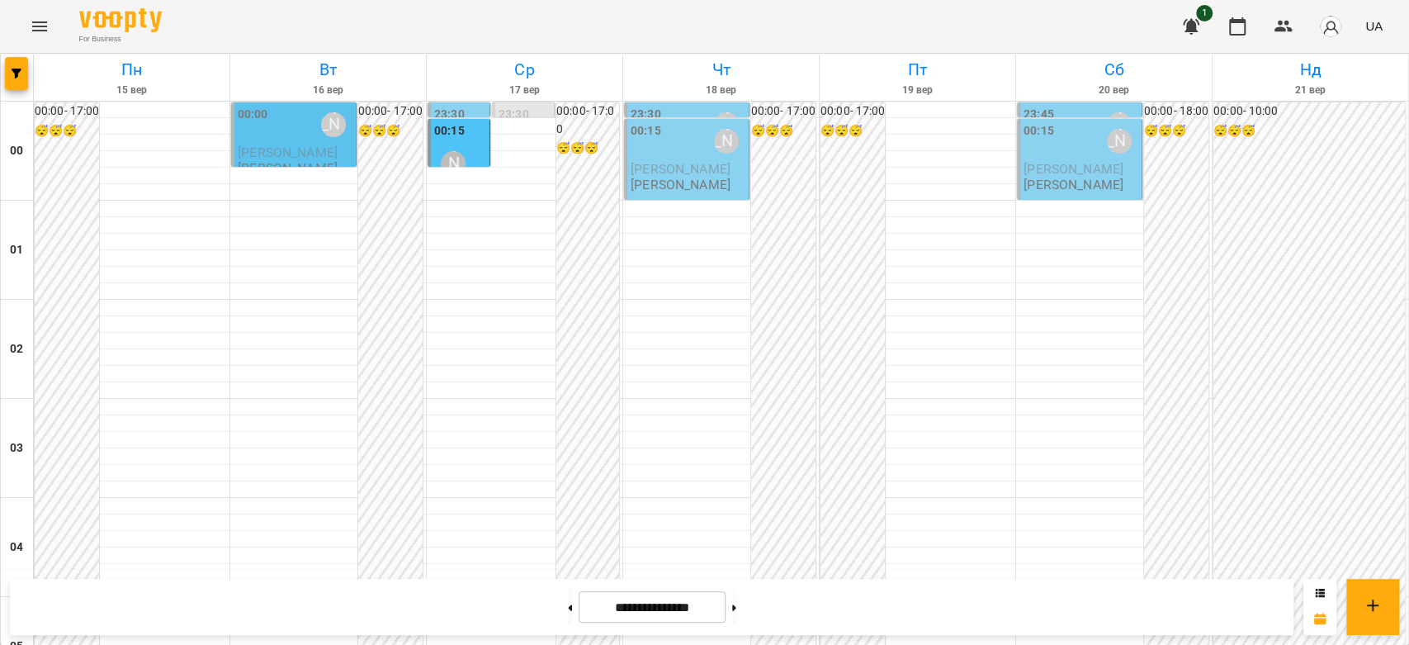
scroll to position [1633, 0]
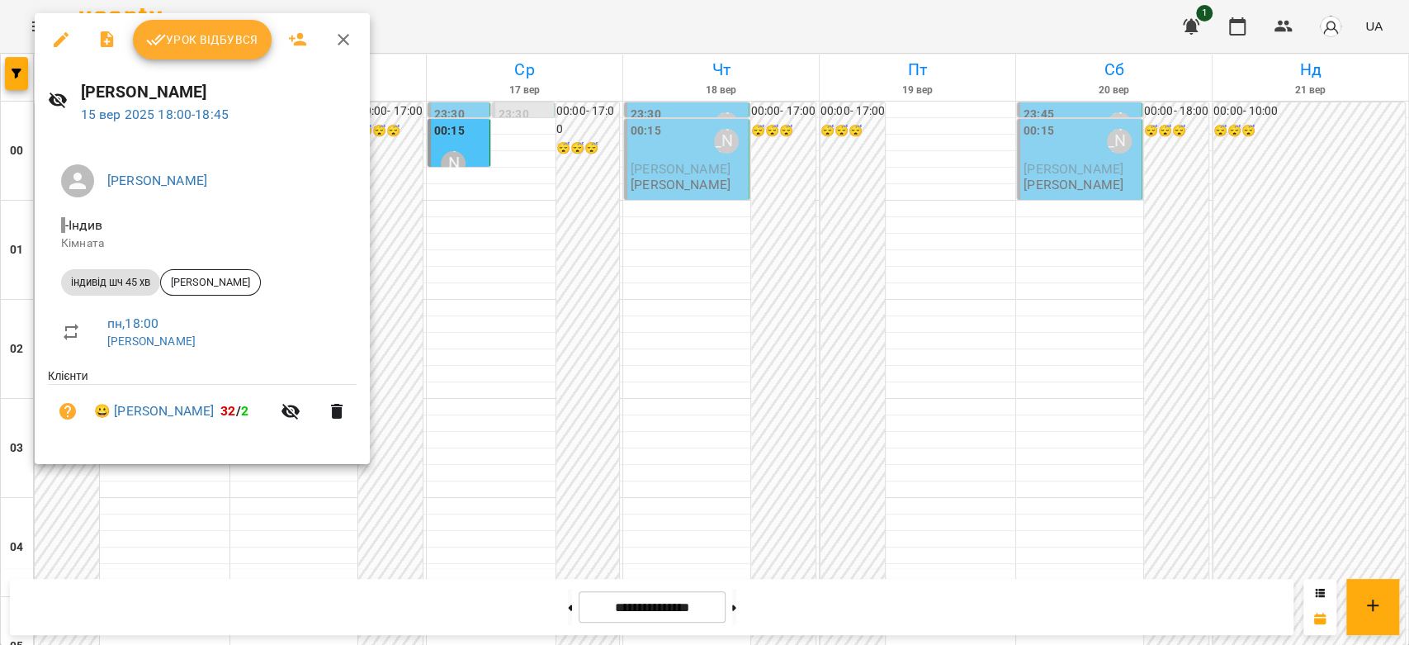
click at [221, 39] on span "Урок відбувся" at bounding box center [202, 40] width 112 height 20
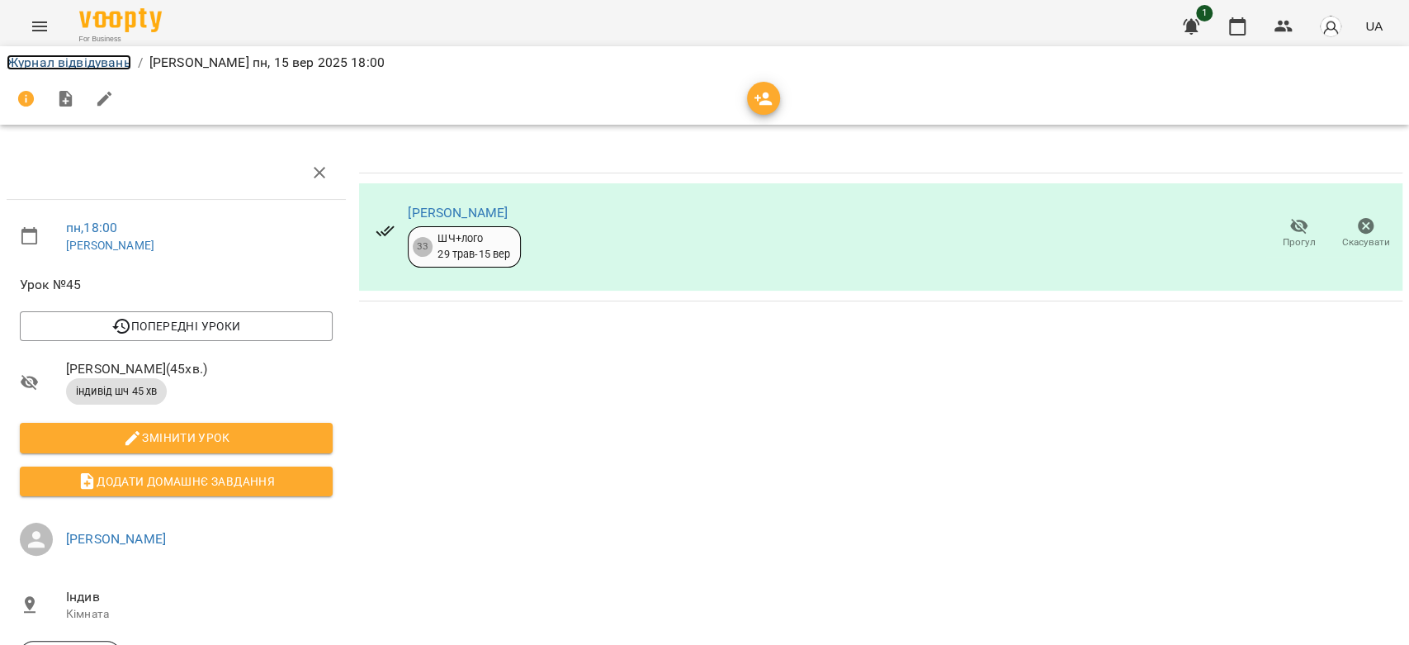
click at [101, 63] on link "Журнал відвідувань" at bounding box center [69, 62] width 125 height 16
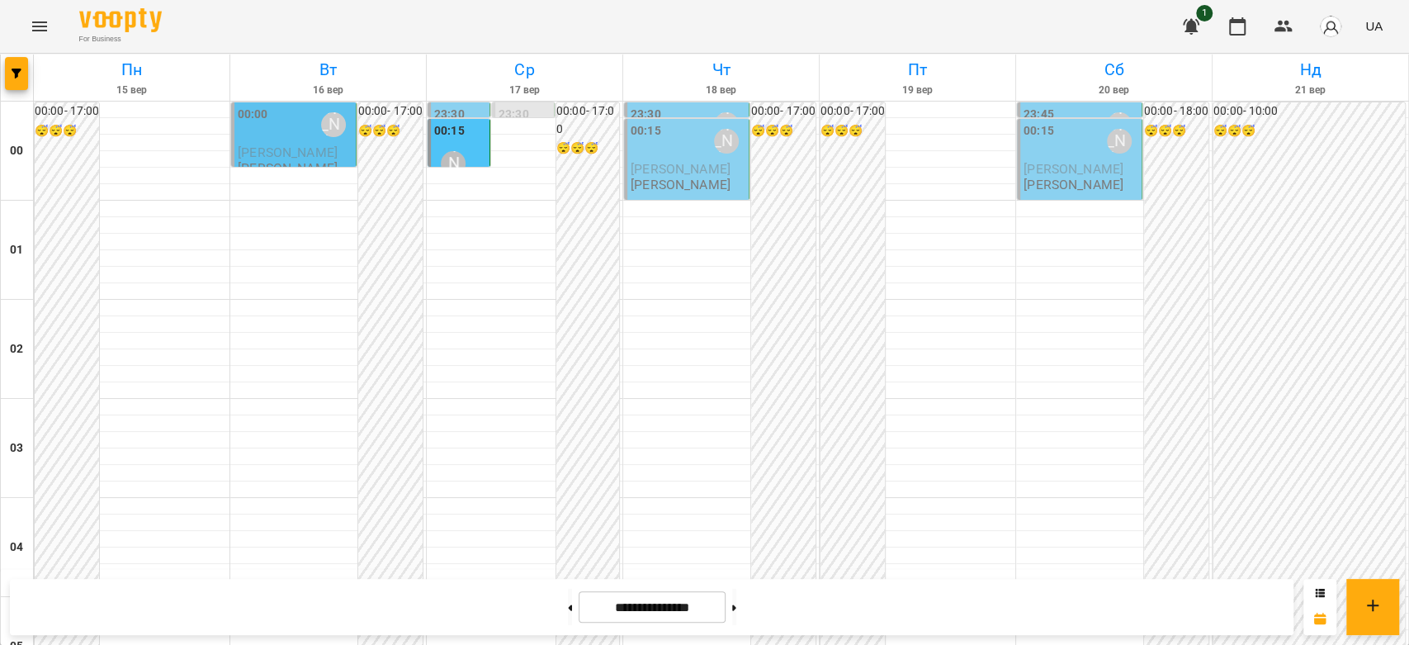
click at [245, 117] on label "00:00" at bounding box center [253, 115] width 31 height 18
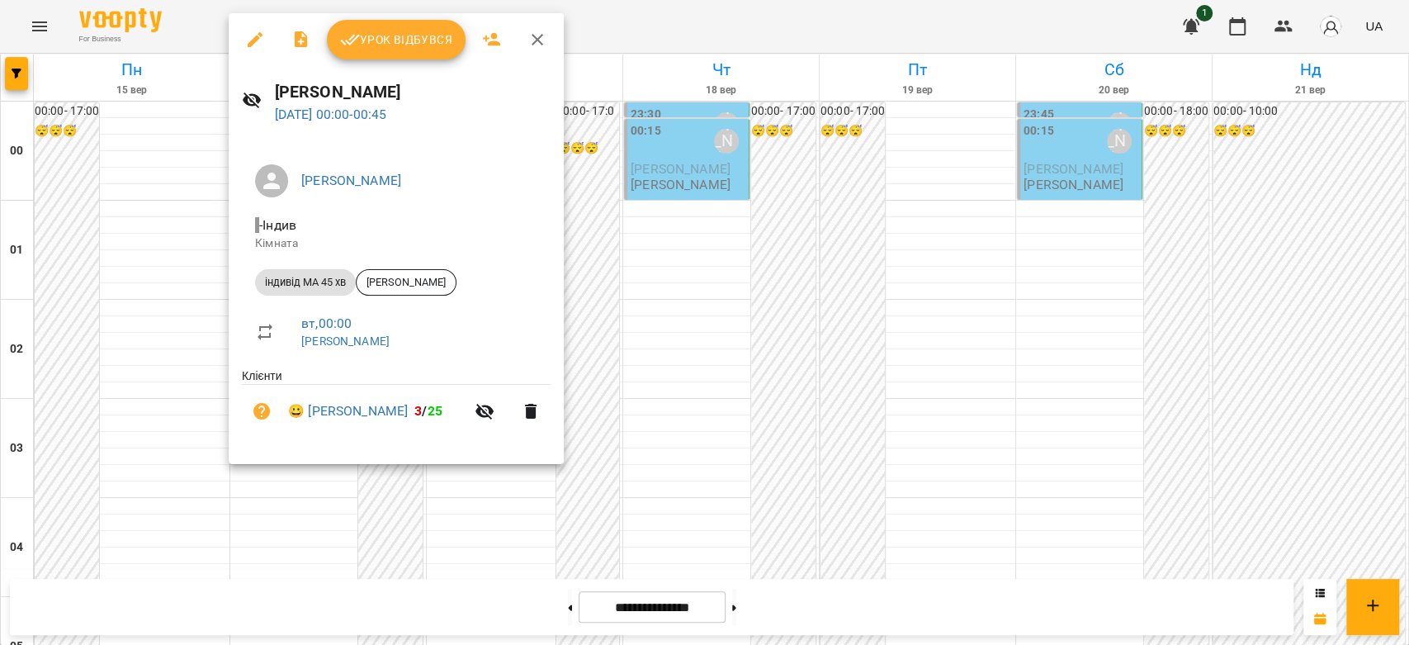
click at [683, 310] on div at bounding box center [704, 322] width 1409 height 645
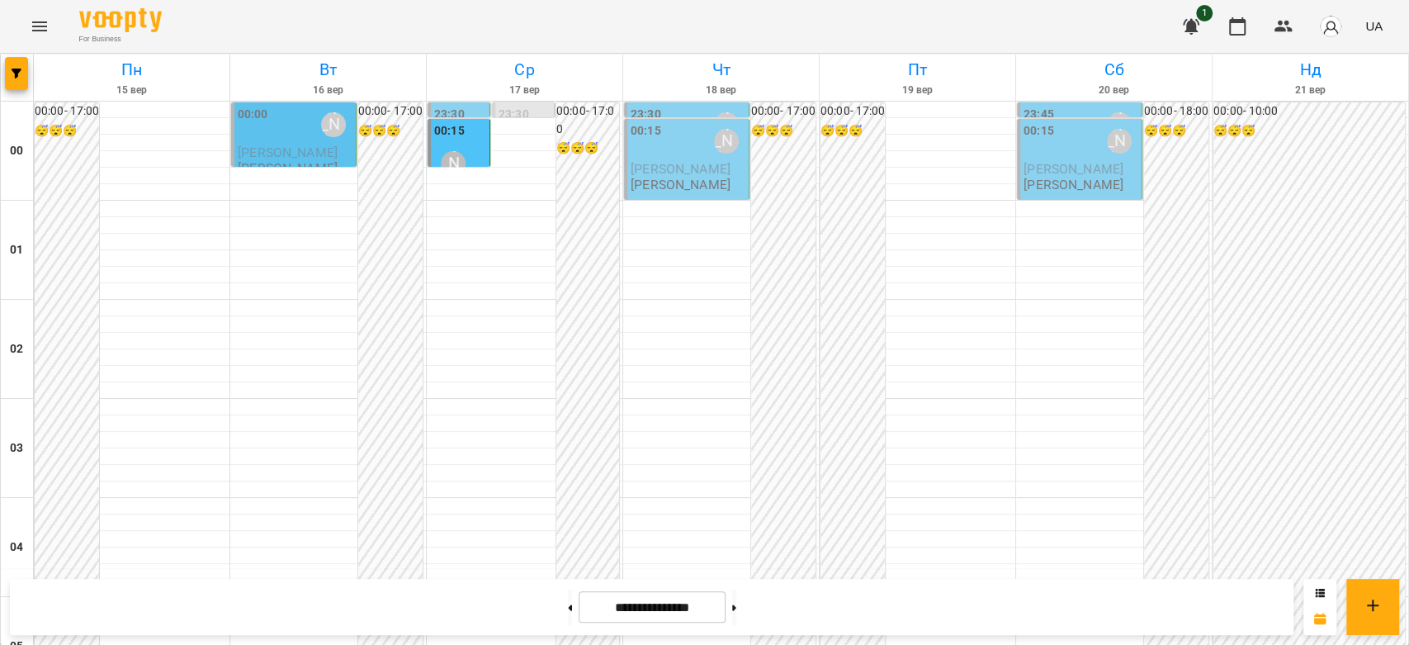
scroll to position [1284, 0]
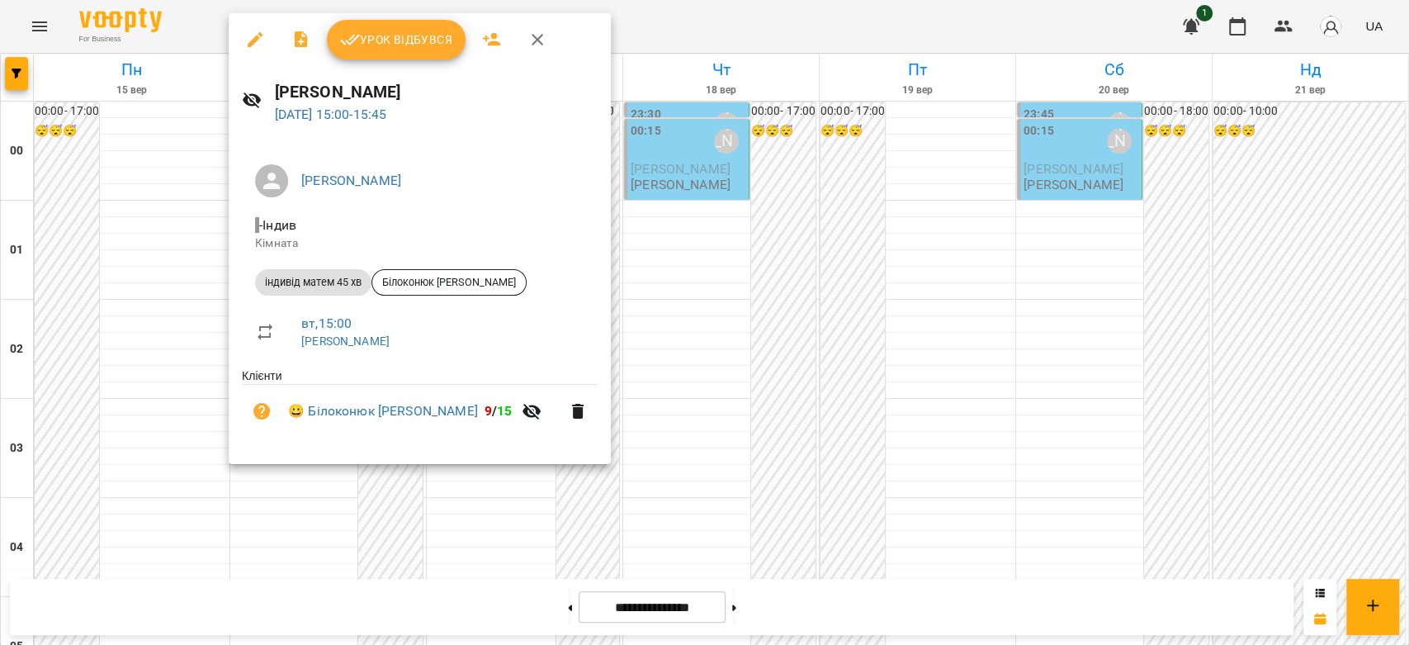
click at [654, 319] on div at bounding box center [704, 322] width 1409 height 645
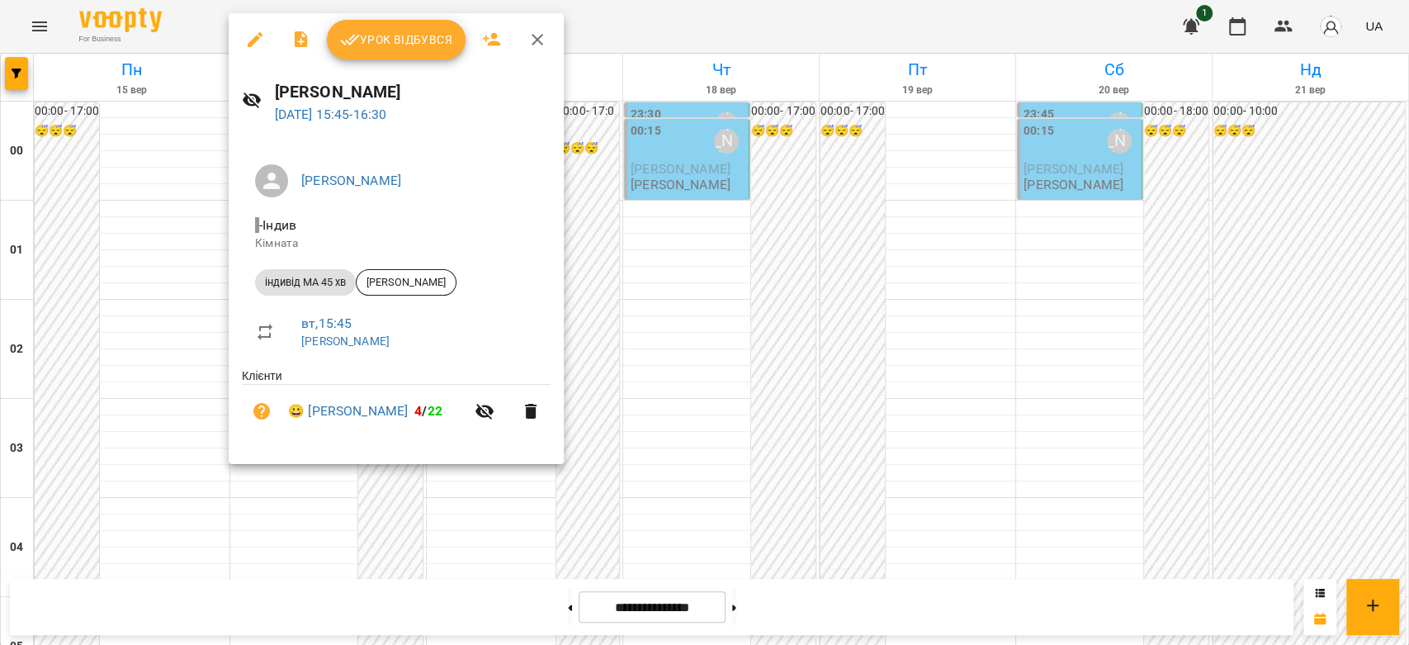
click at [695, 360] on div at bounding box center [704, 322] width 1409 height 645
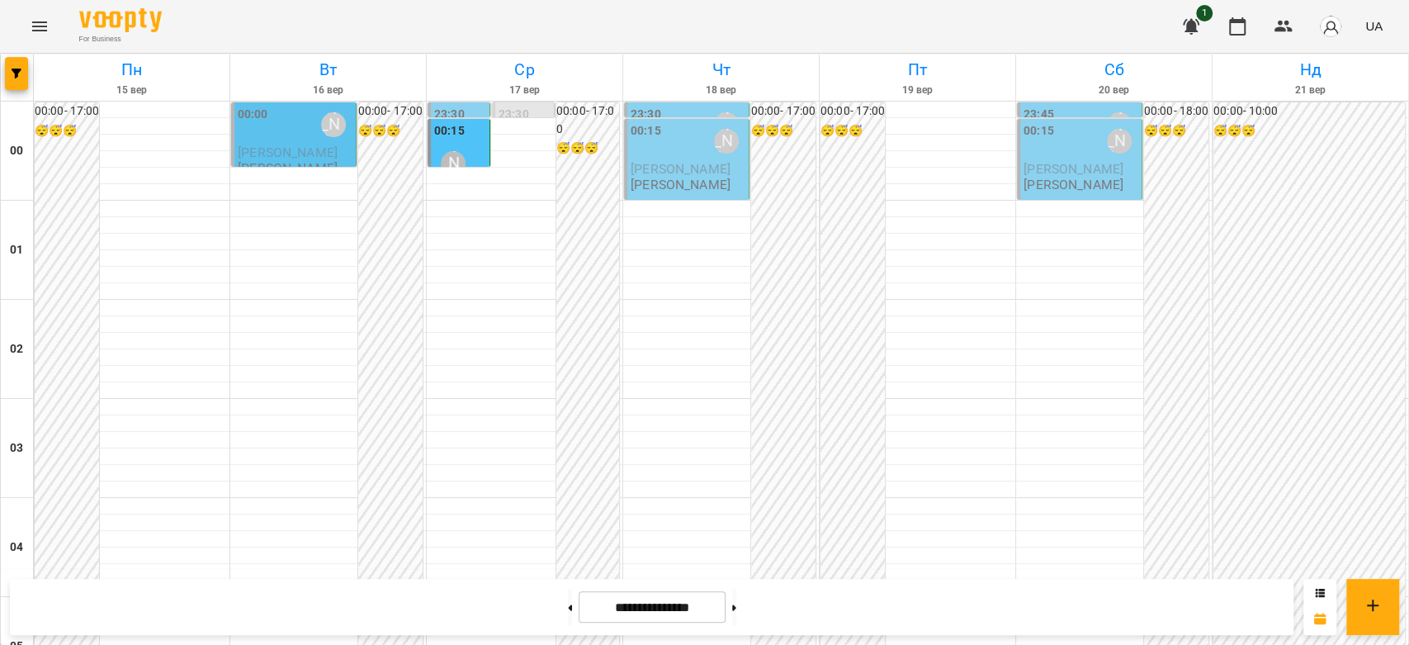
scroll to position [1467, 0]
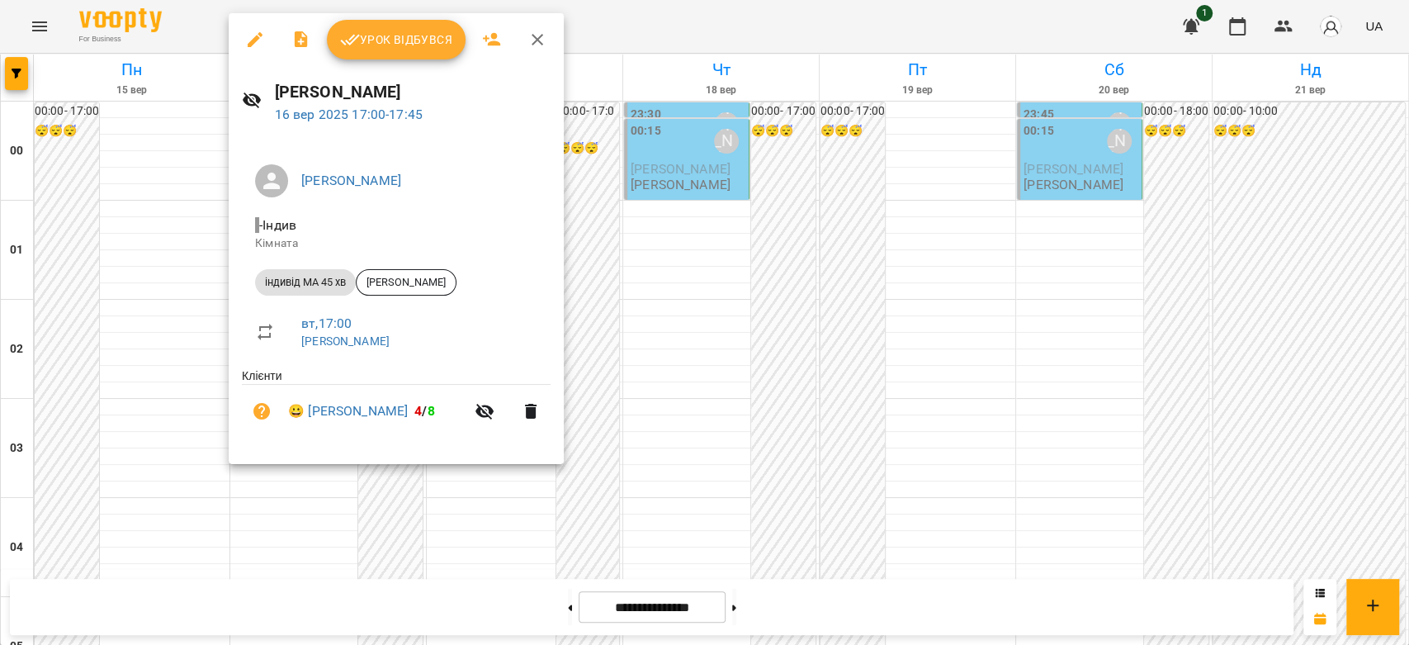
click at [729, 348] on div at bounding box center [704, 322] width 1409 height 645
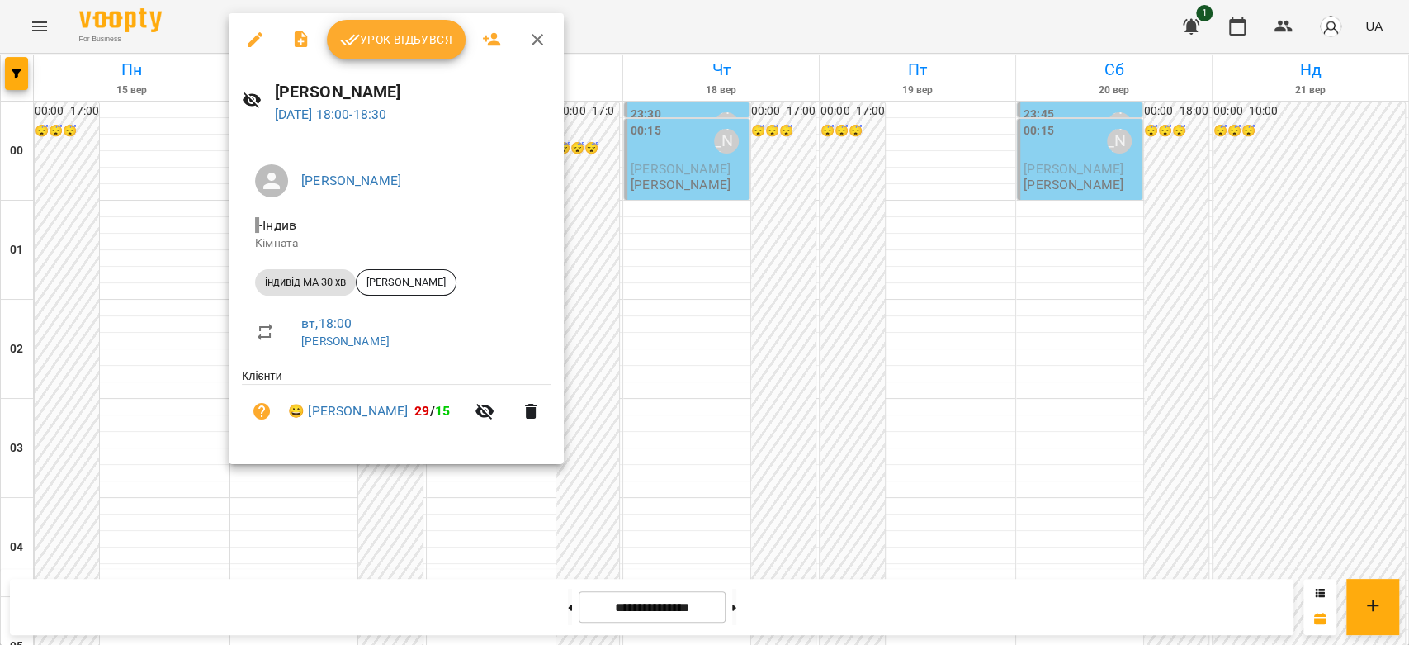
click at [652, 389] on div at bounding box center [704, 322] width 1409 height 645
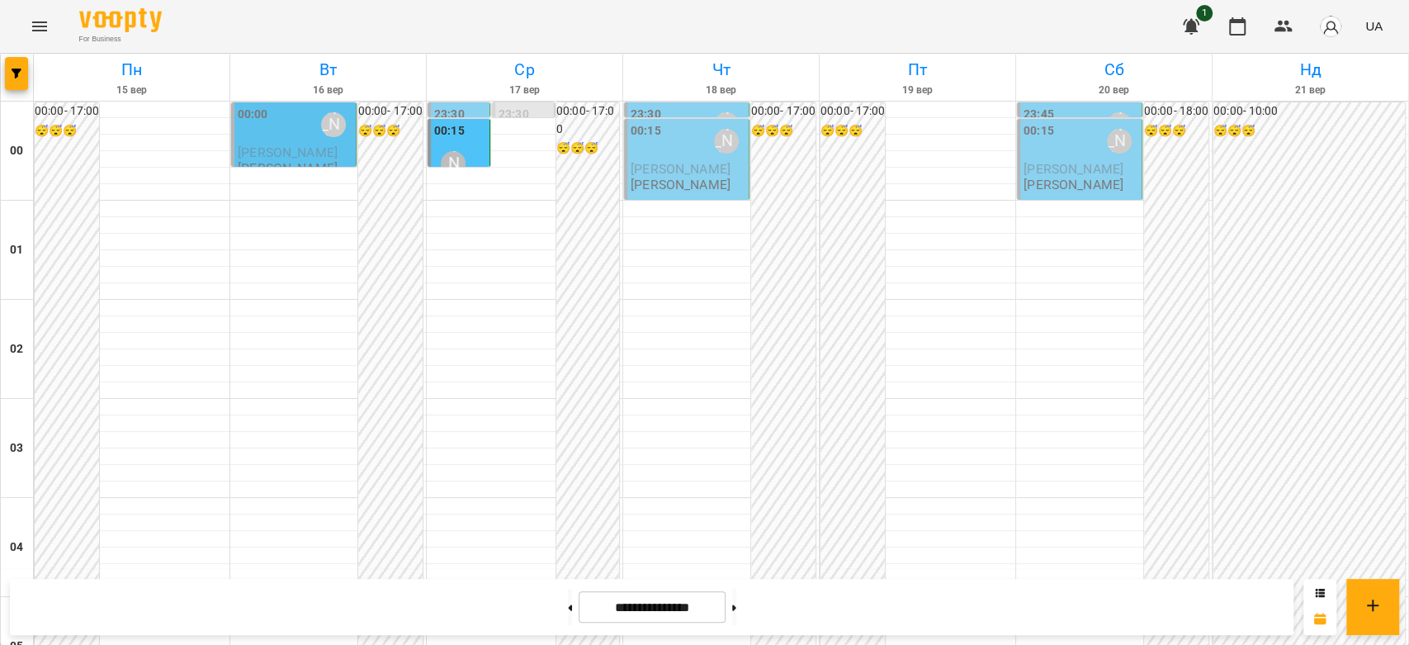
scroll to position [1834, 0]
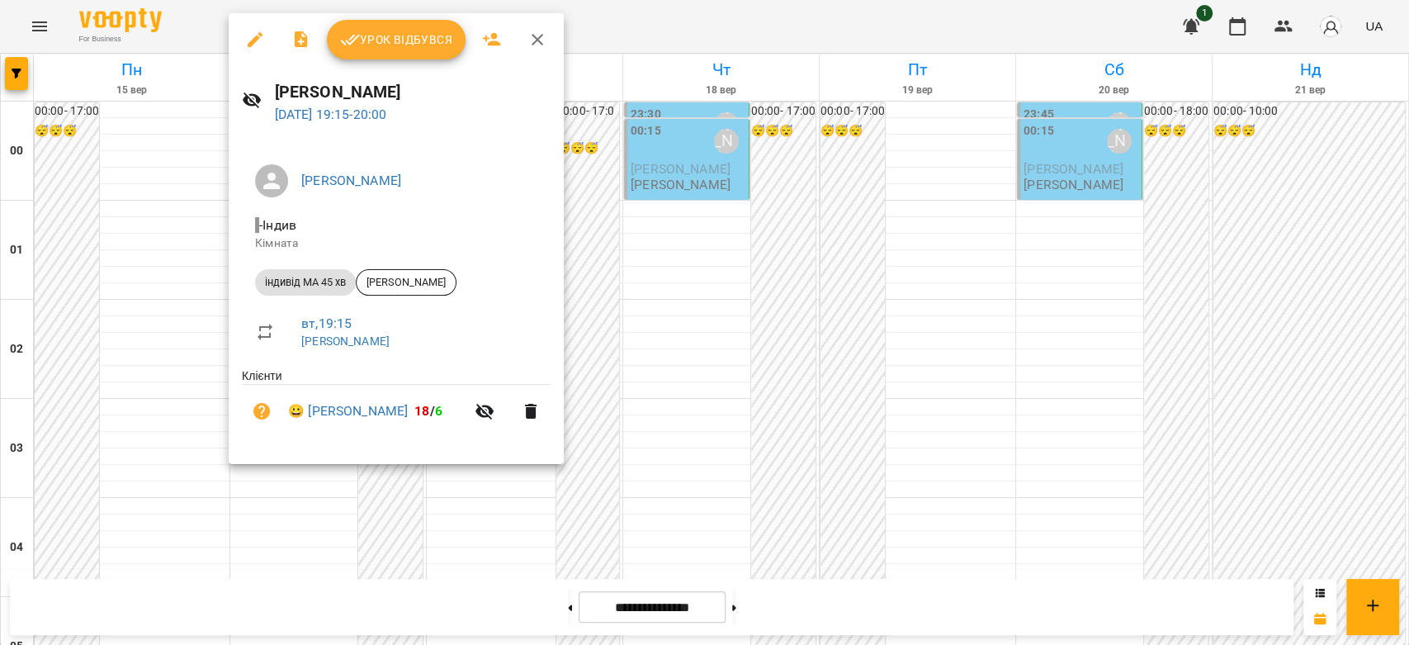
click at [722, 302] on div at bounding box center [704, 322] width 1409 height 645
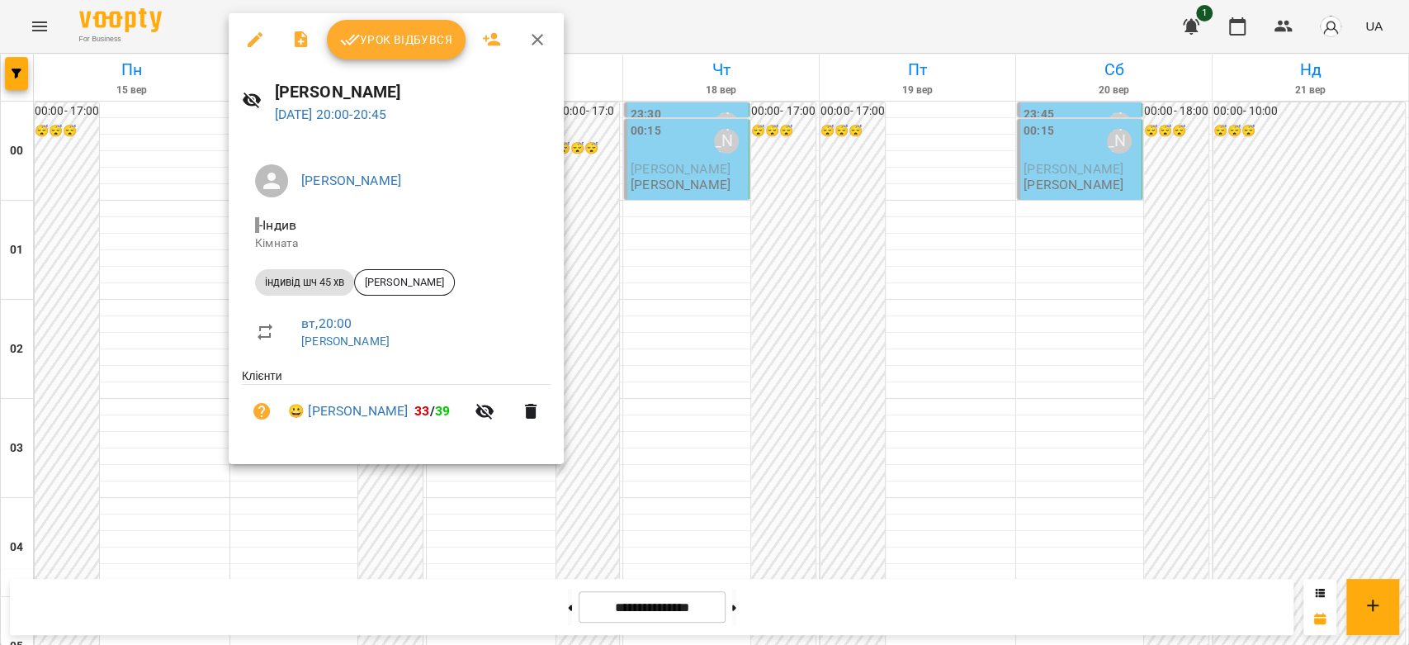
click at [678, 320] on div at bounding box center [704, 322] width 1409 height 645
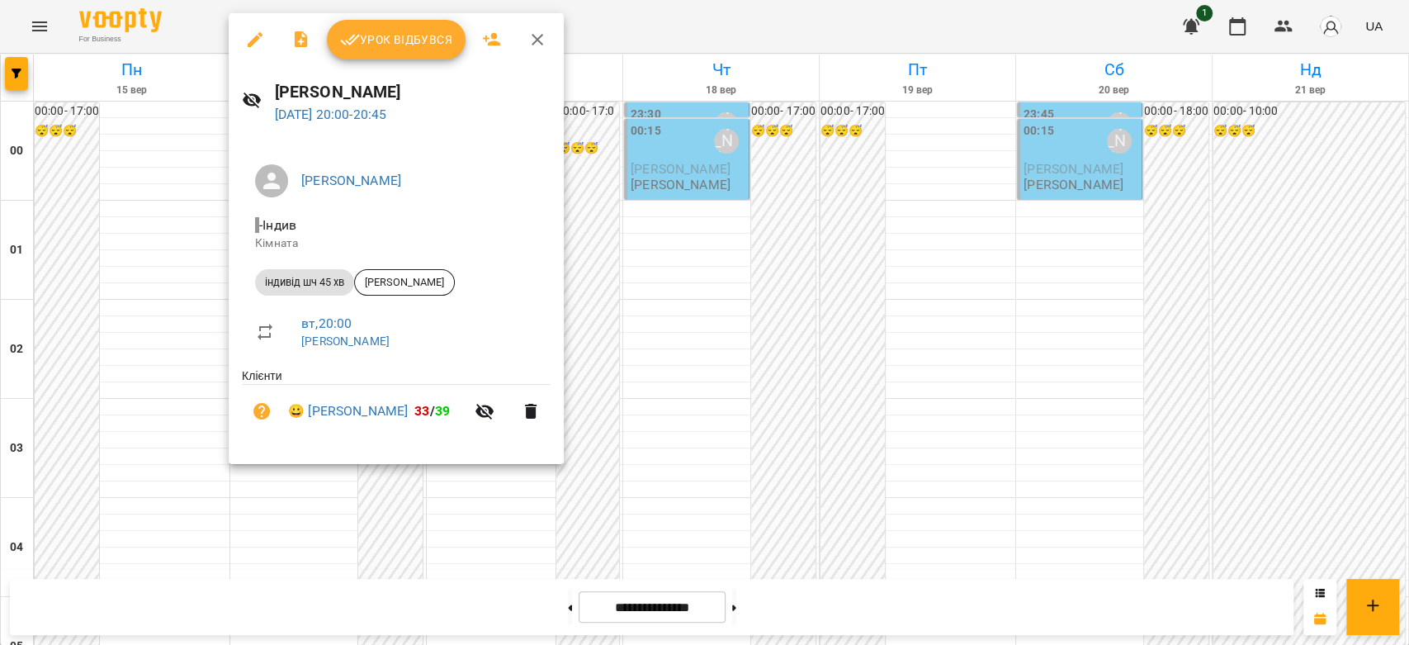
click at [709, 337] on div at bounding box center [704, 322] width 1409 height 645
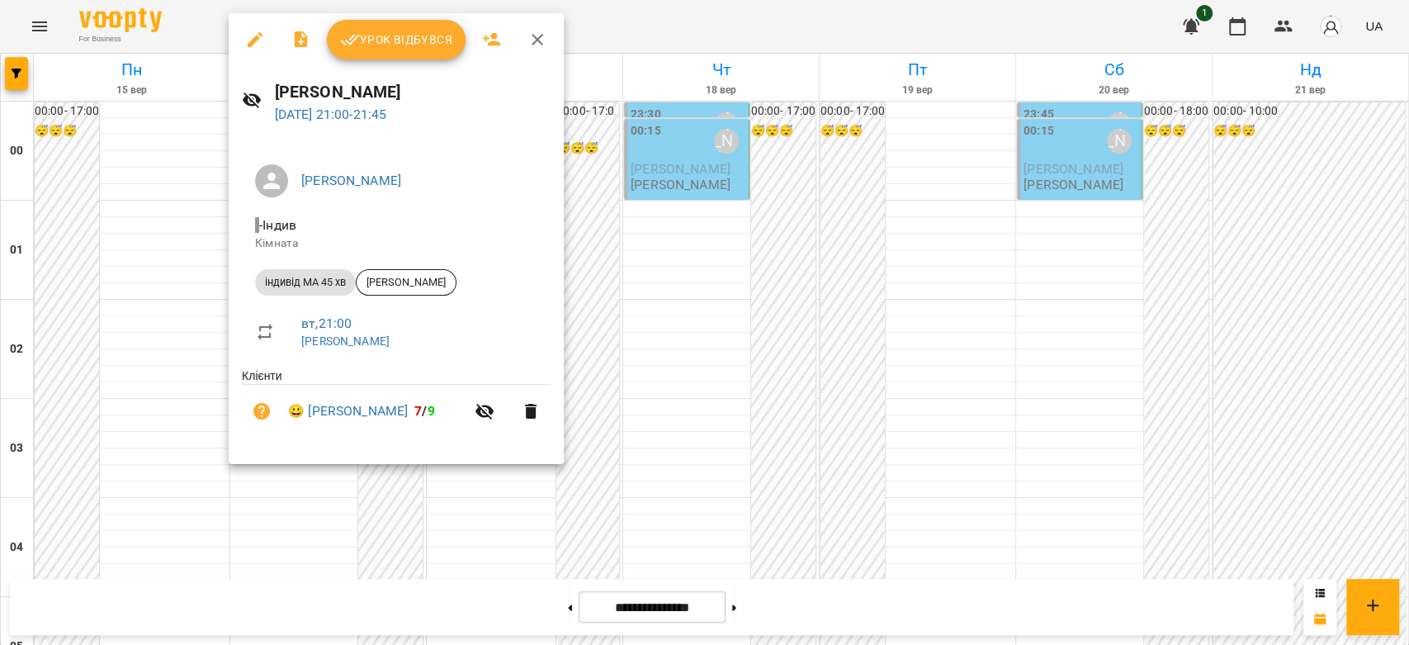
click at [653, 382] on div at bounding box center [704, 322] width 1409 height 645
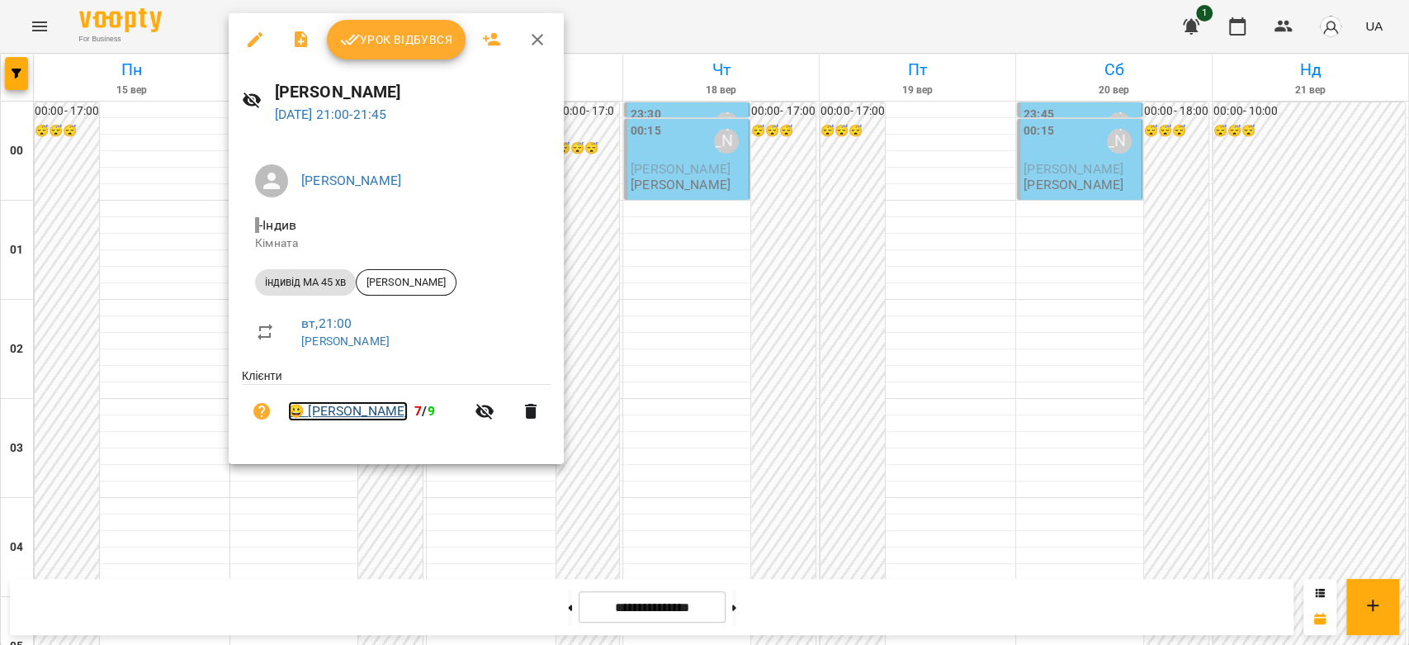
click at [370, 408] on link "😀 Криваль Ангеліна" at bounding box center [348, 411] width 120 height 20
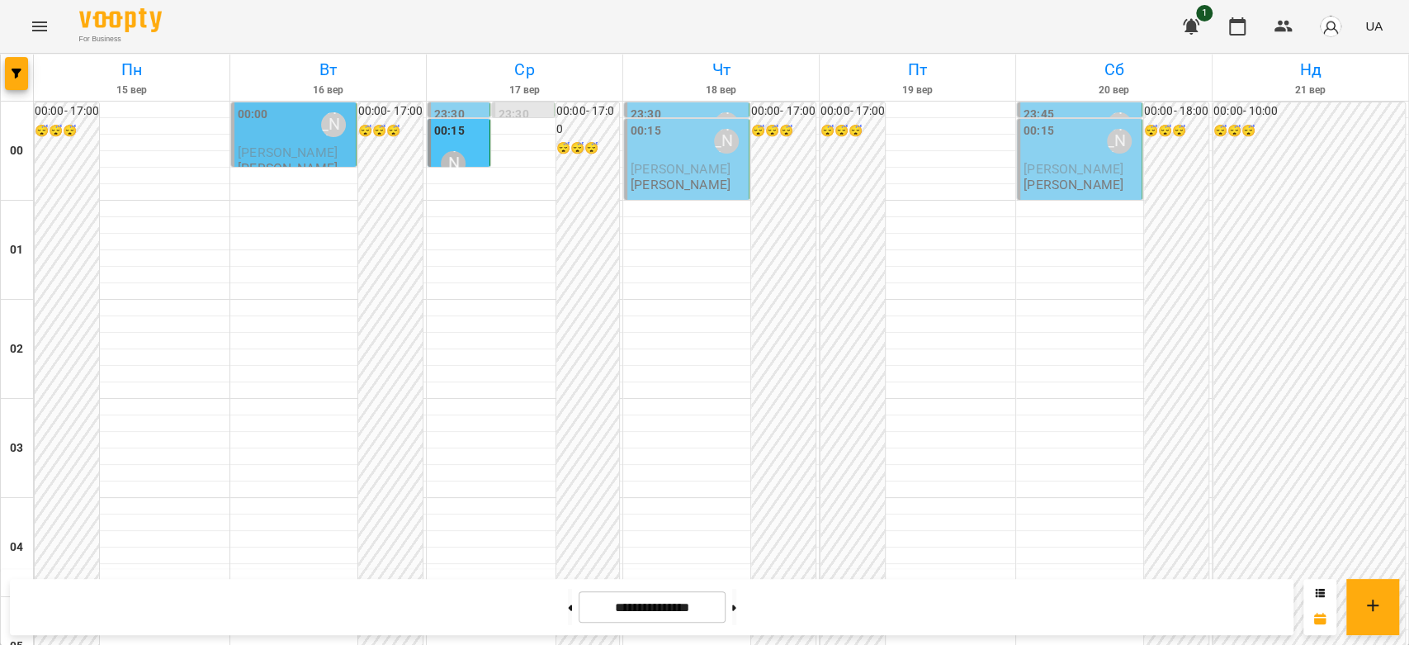
scroll to position [1816, 0]
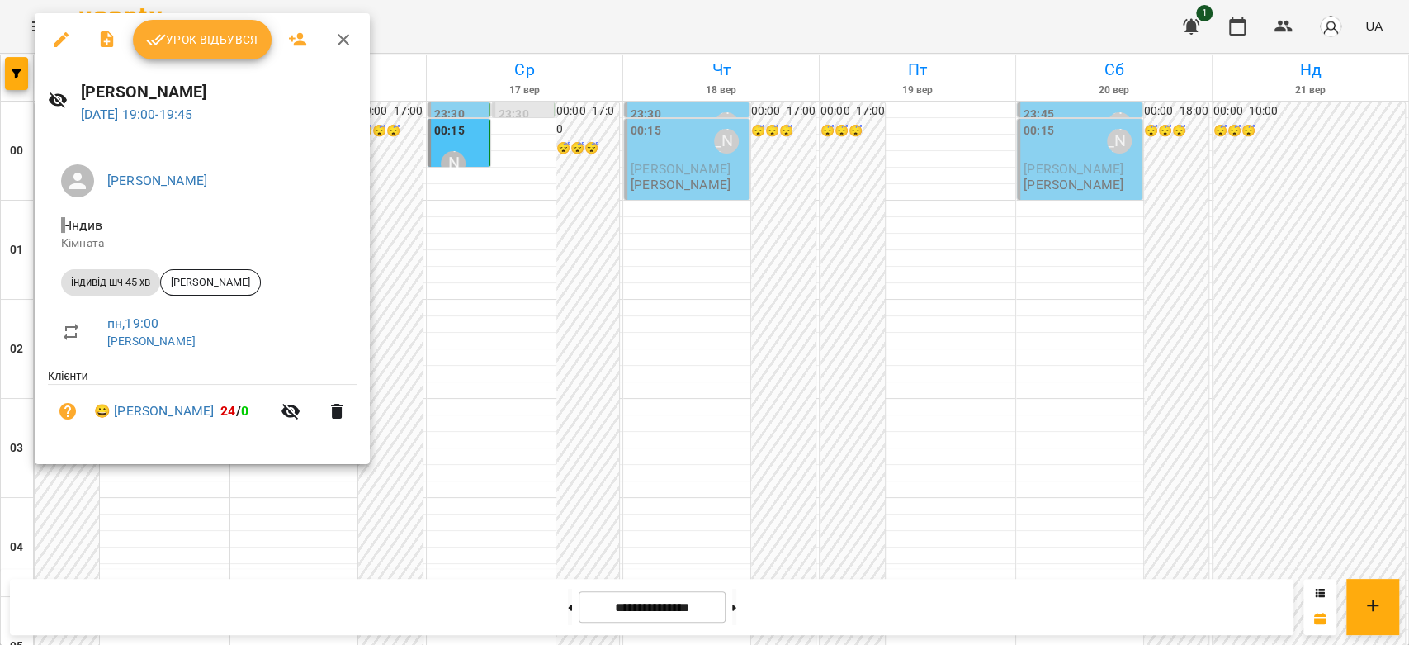
click at [758, 275] on div at bounding box center [704, 322] width 1409 height 645
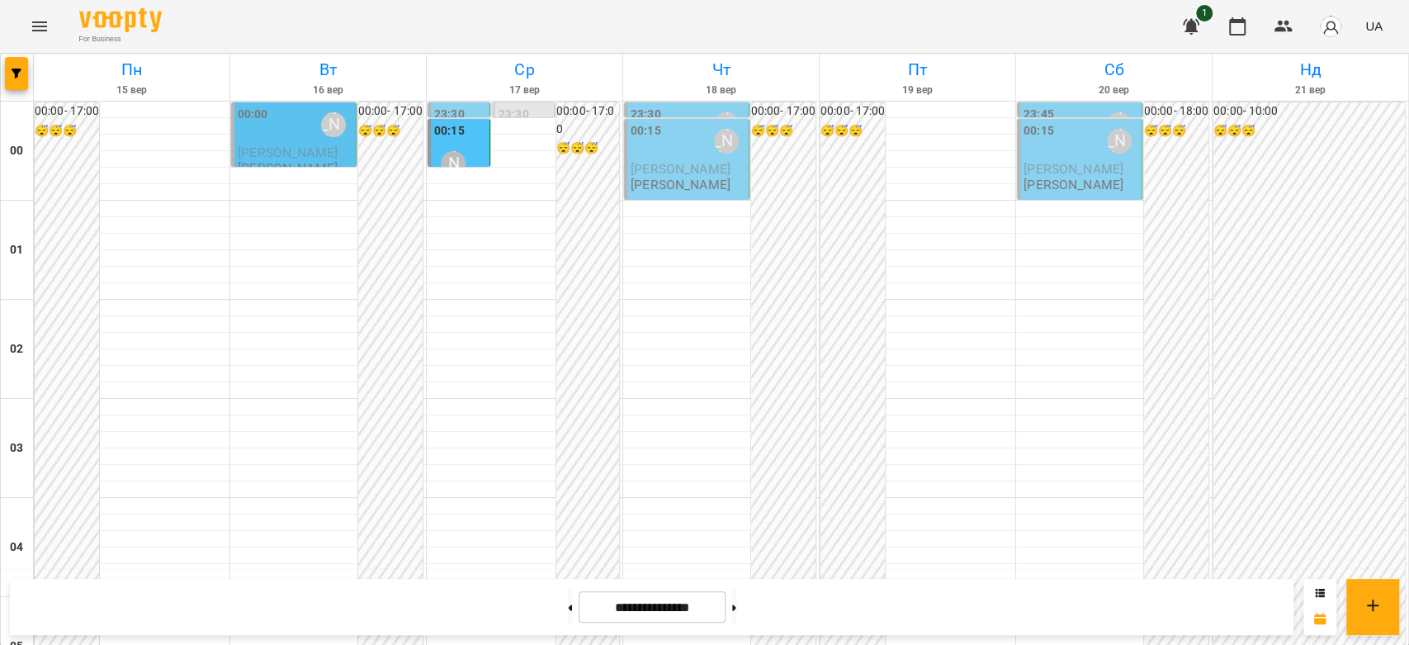
scroll to position [1908, 0]
